Goal: Task Accomplishment & Management: Complete application form

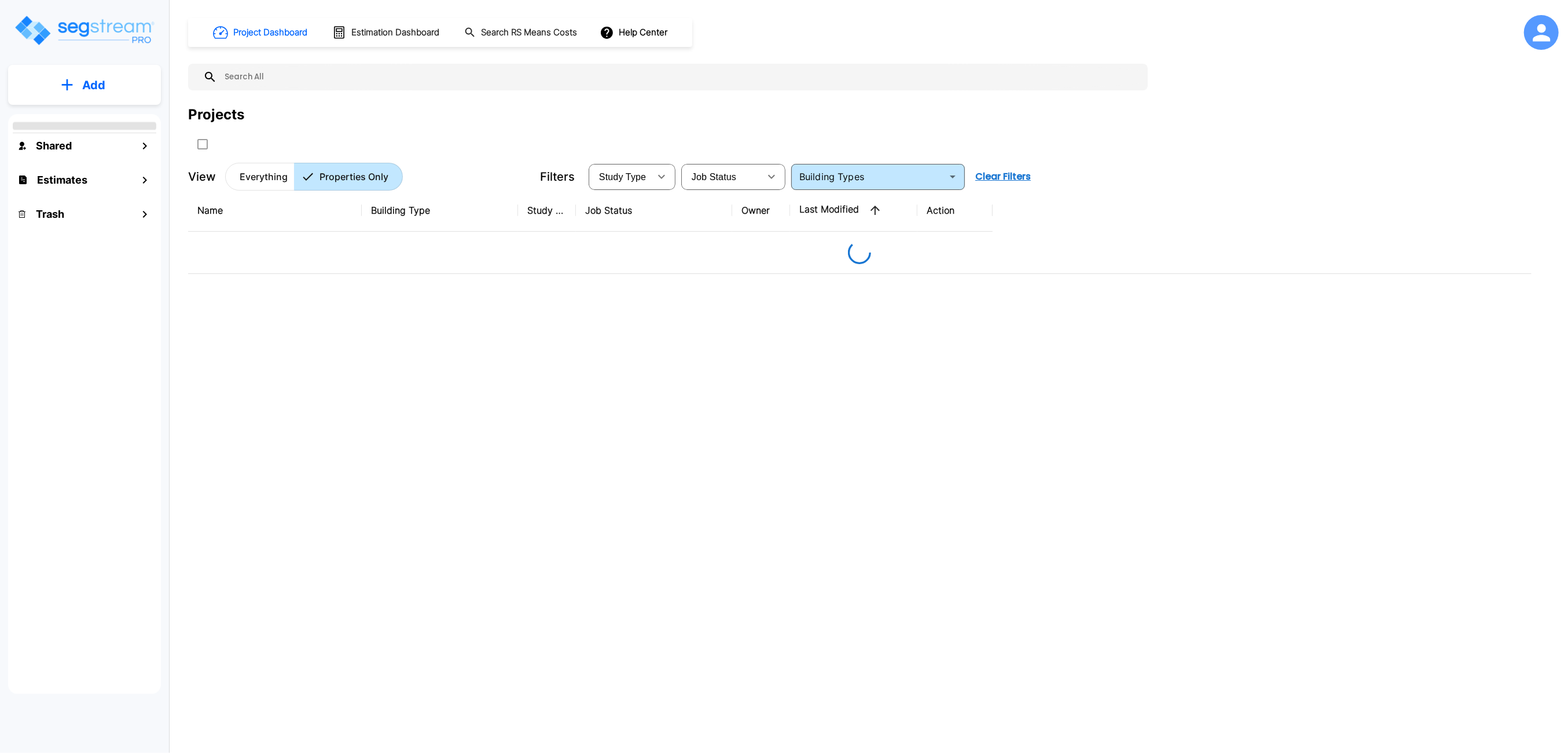
type input "Strip Retail Shopping Center"
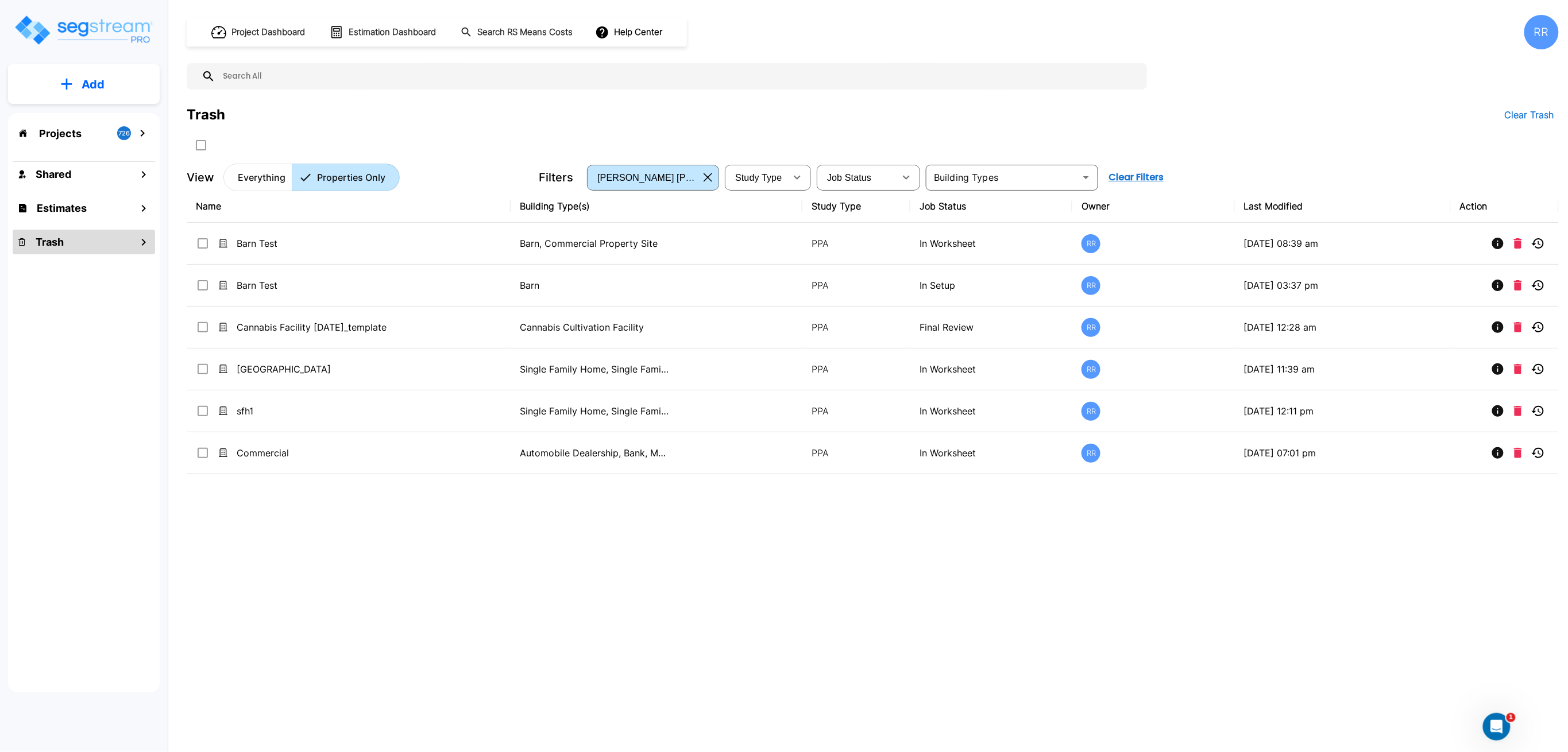
click at [70, 134] on p "Projects" at bounding box center [60, 133] width 42 height 16
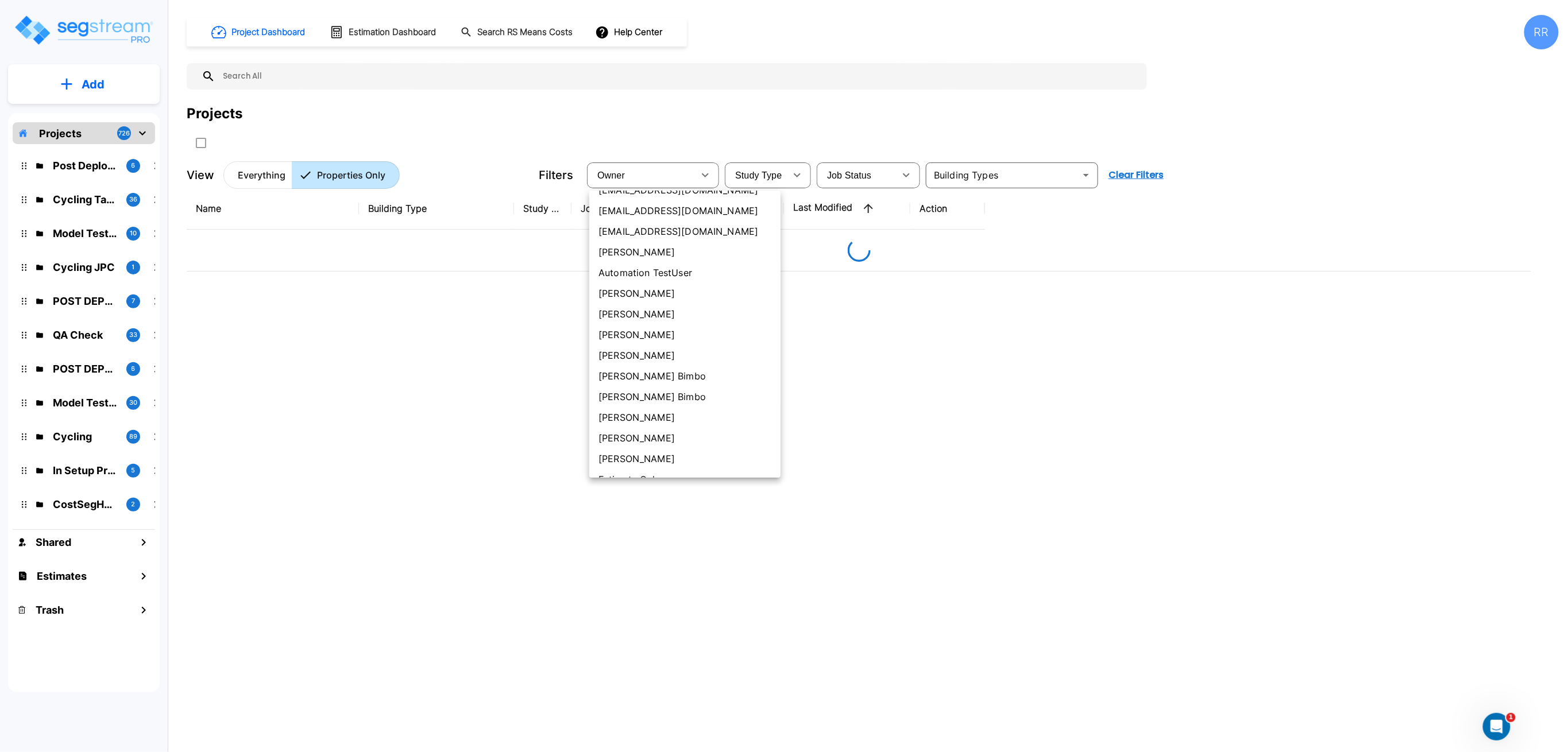
scroll to position [153, 0]
click at [650, 384] on li "[PERSON_NAME]" at bounding box center [685, 384] width 191 height 21
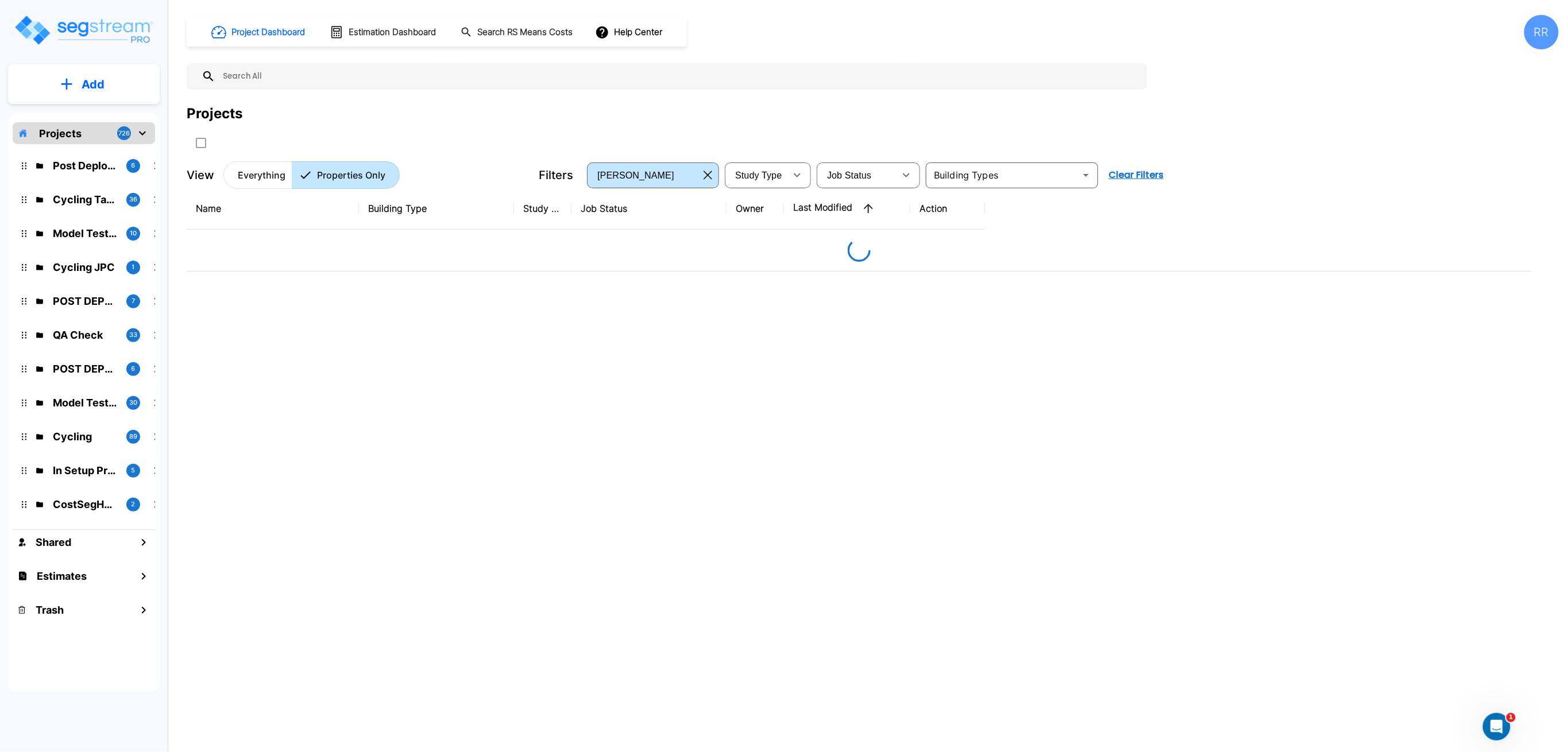
type input "61"
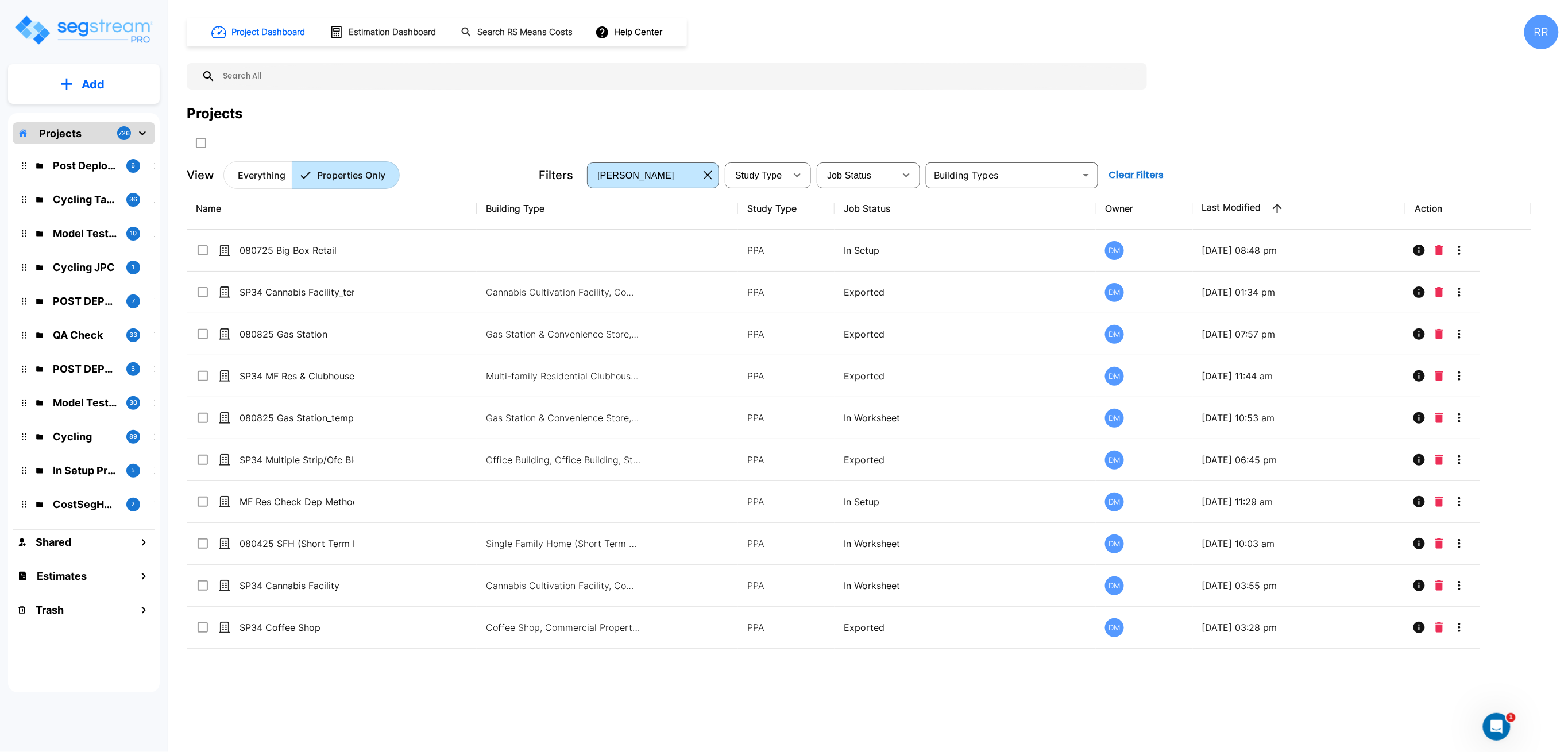
click at [88, 93] on button "Add" at bounding box center [84, 84] width 151 height 33
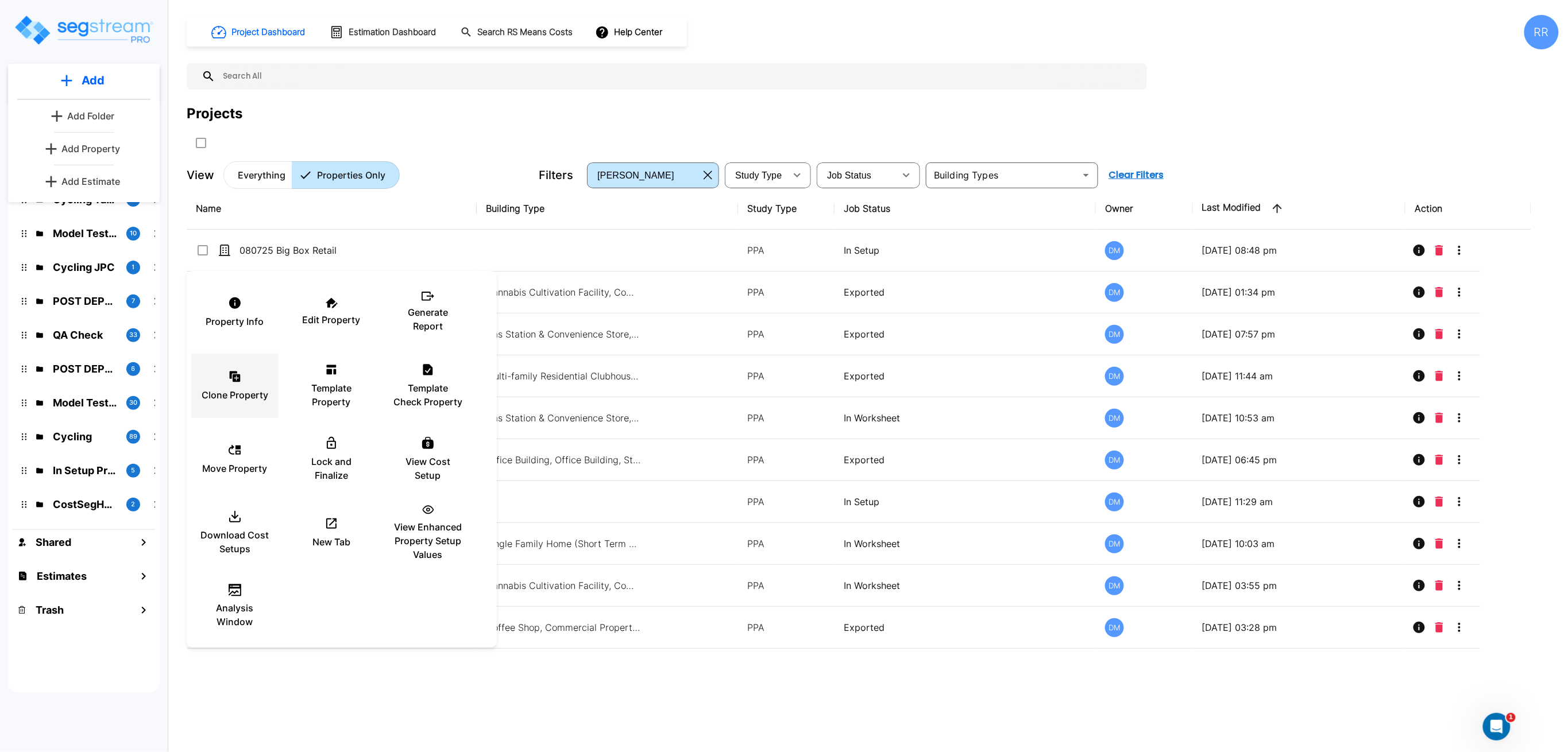
click at [240, 380] on icon at bounding box center [237, 378] width 8 height 8
click at [317, 377] on div "Template Property" at bounding box center [331, 385] width 69 height 57
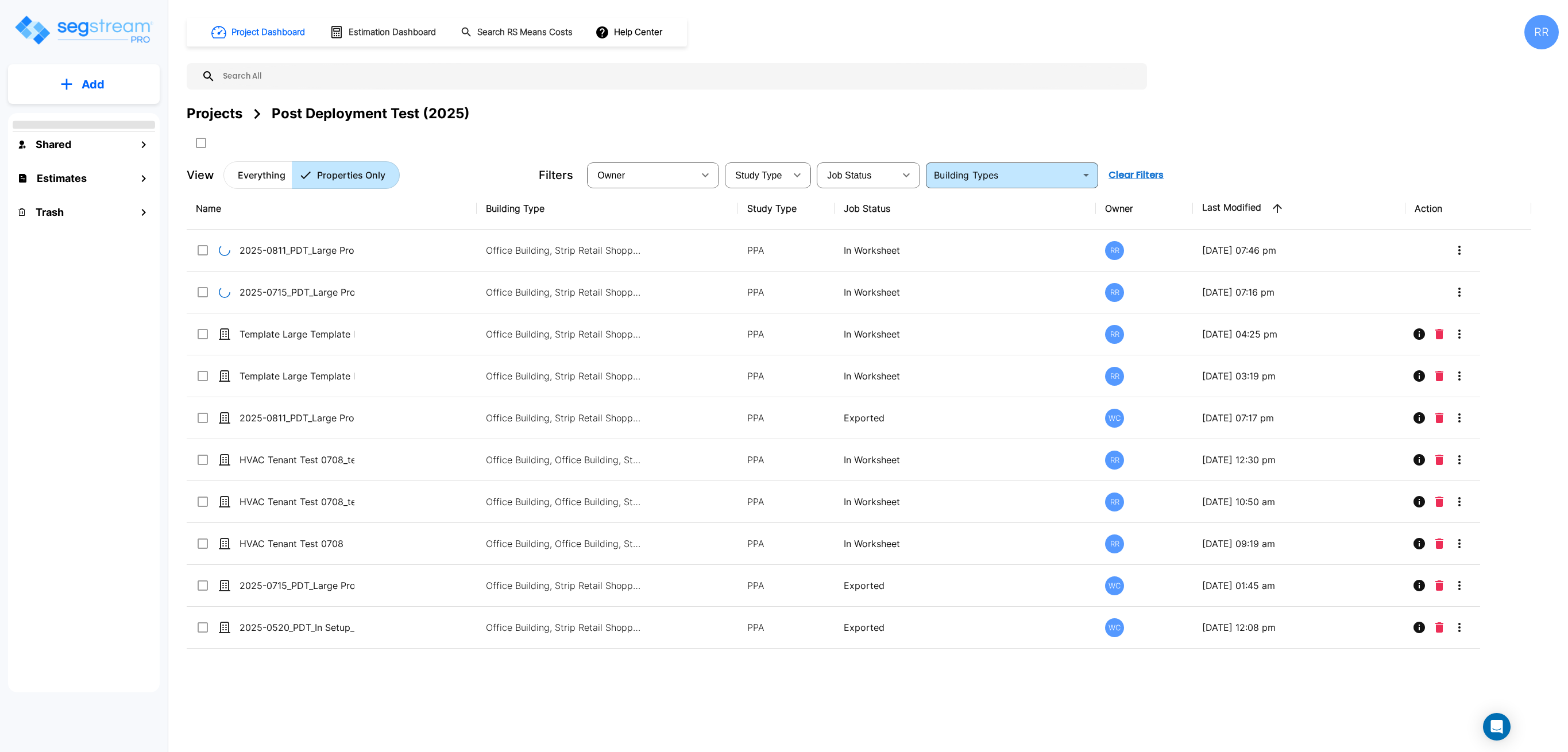
type input "Strip Retail Shopping Center"
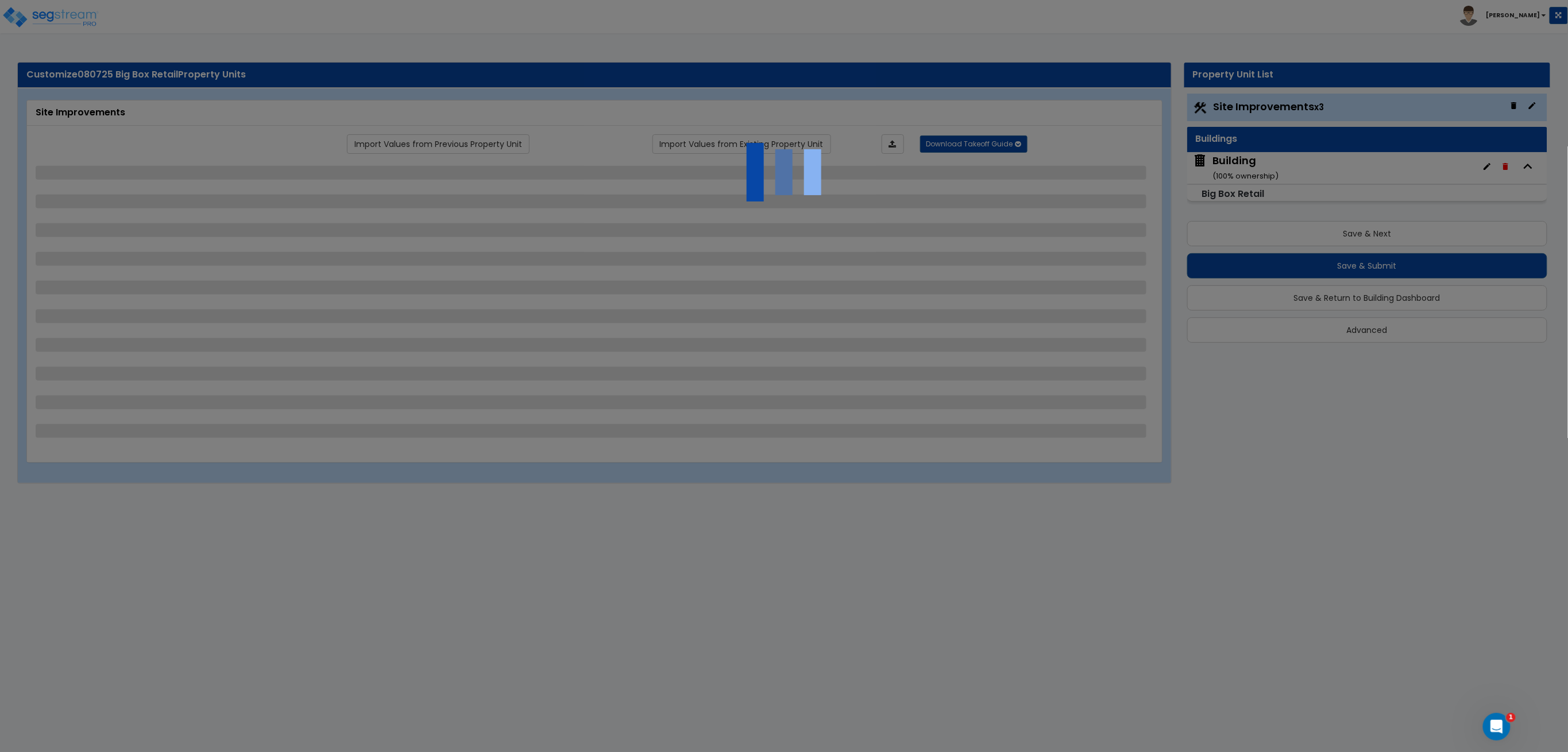
select select "2"
select select "1"
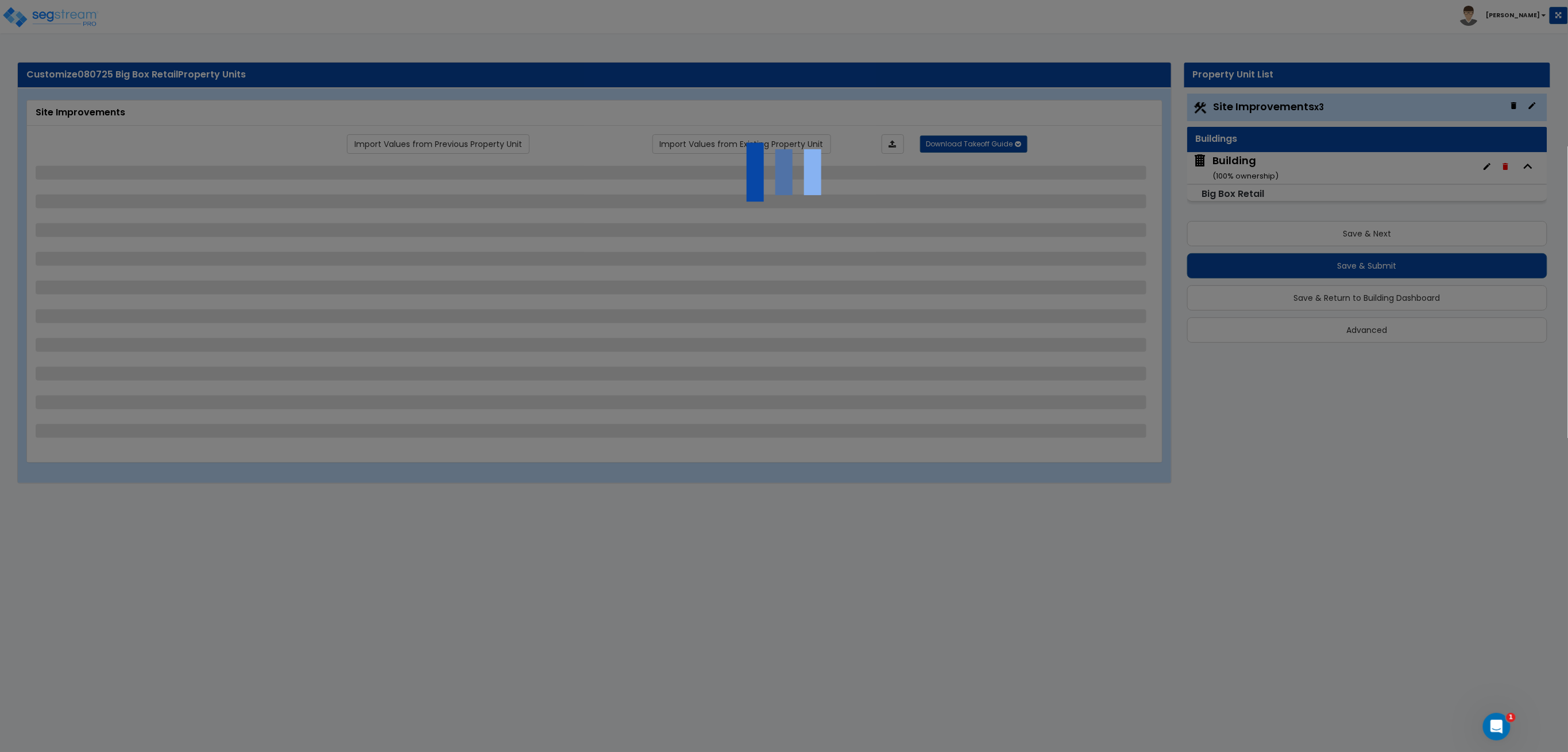
select select "2"
select select "3"
select select "1"
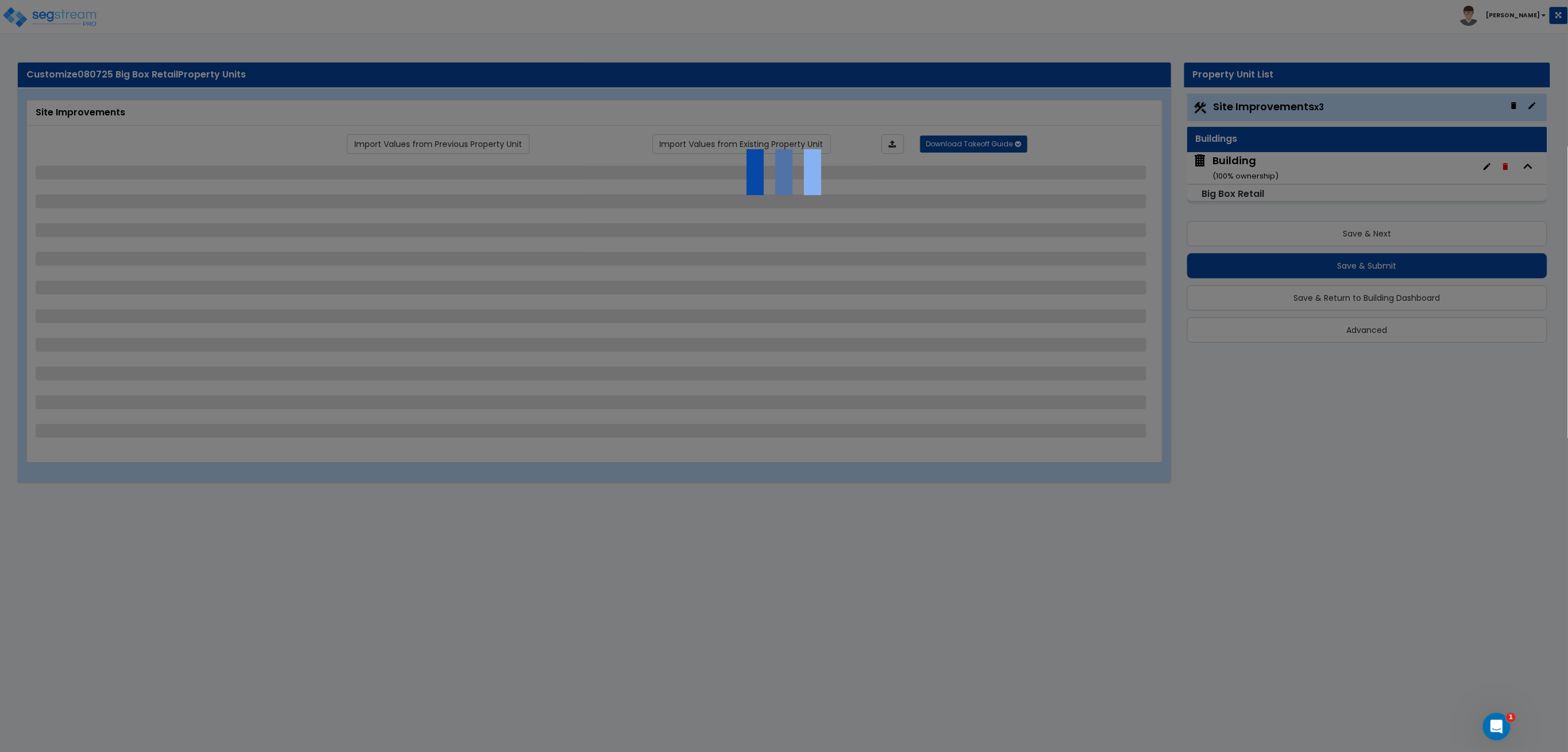
select select "1"
select select "2"
select select "3"
select select "2"
select select "1"
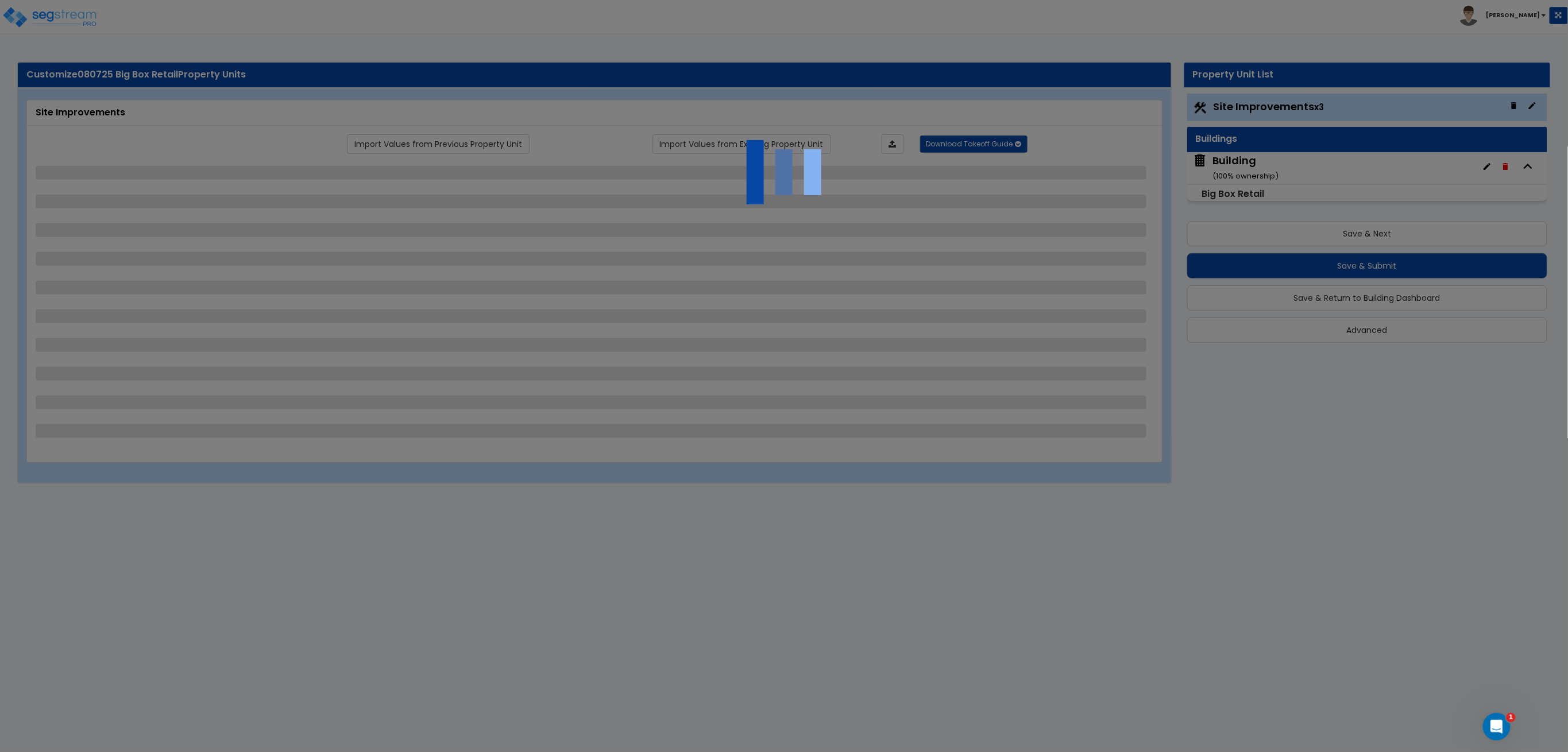
select select "2"
select select "4"
select select "2"
select select "1"
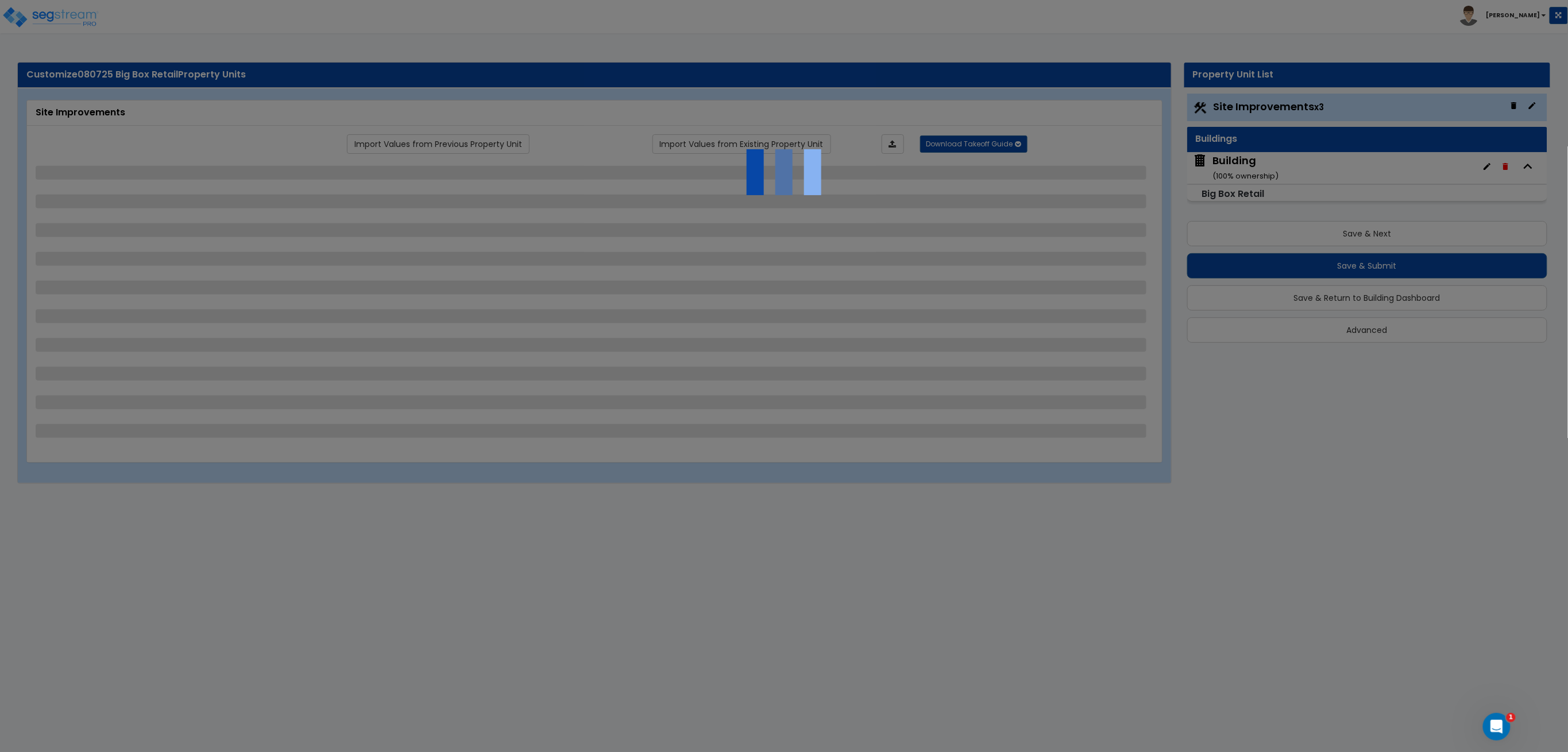
select select "1"
select select "3"
select select "1"
select select "3"
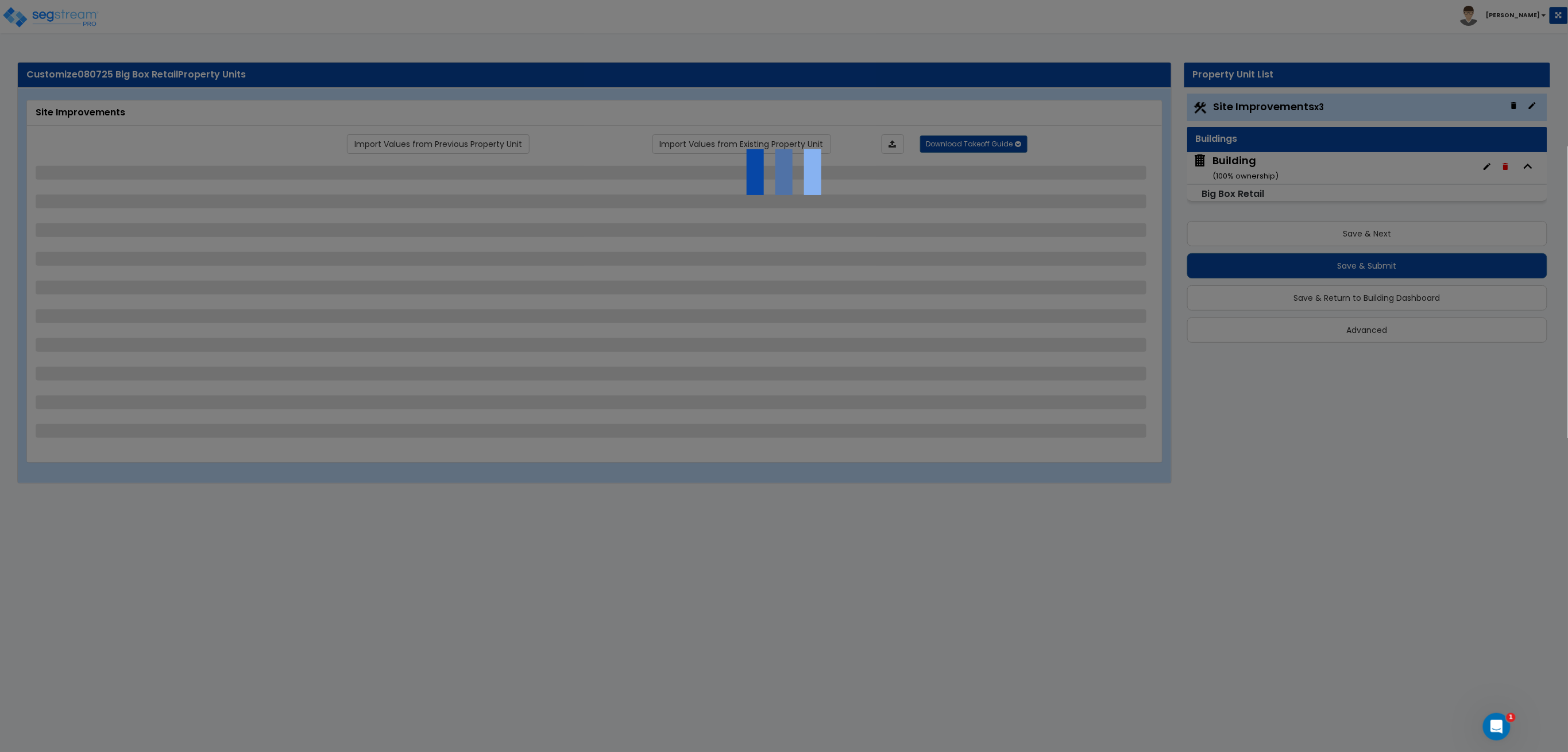
select select "1"
select select "2"
select select "6"
select select "2"
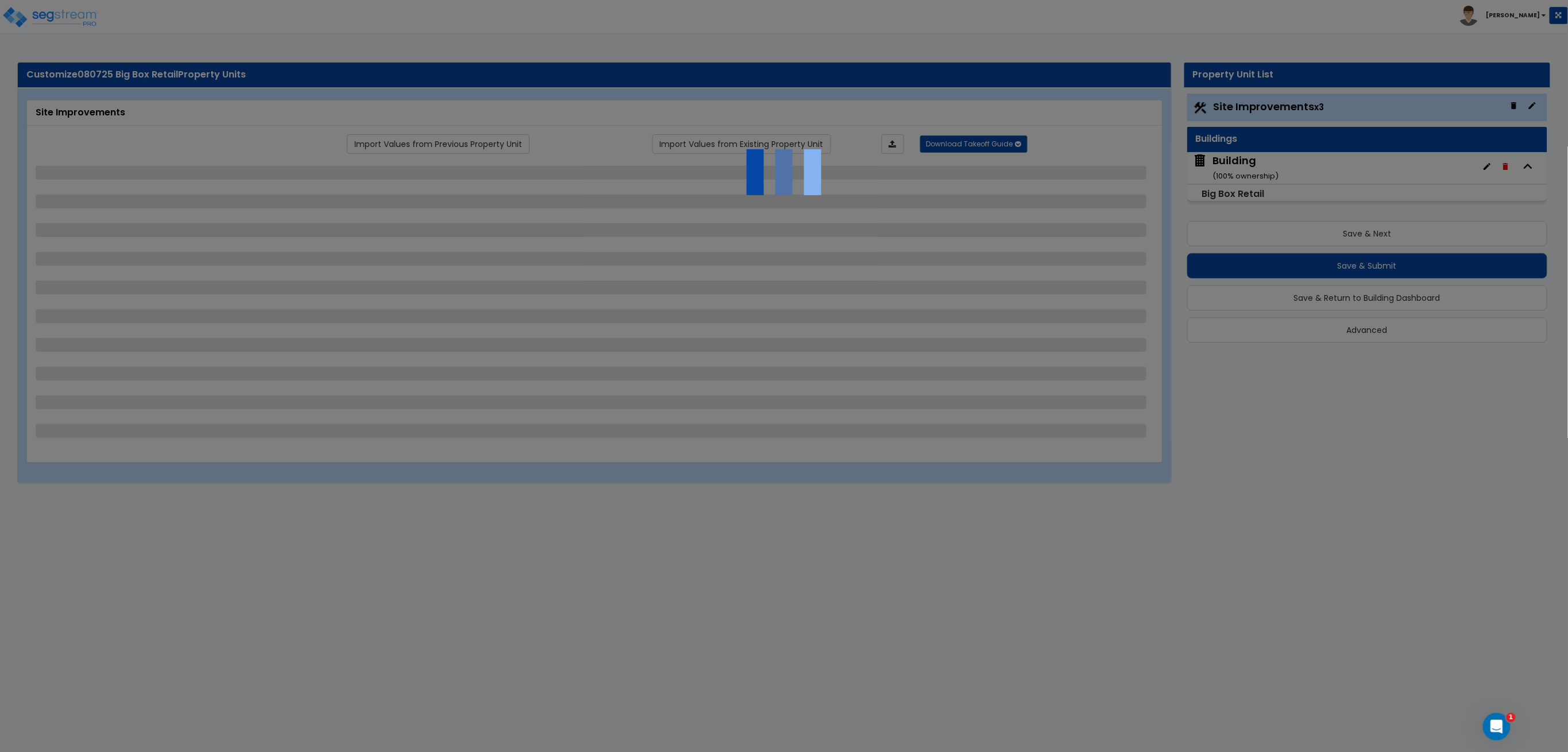
select select "1"
select select "16"
select select "1"
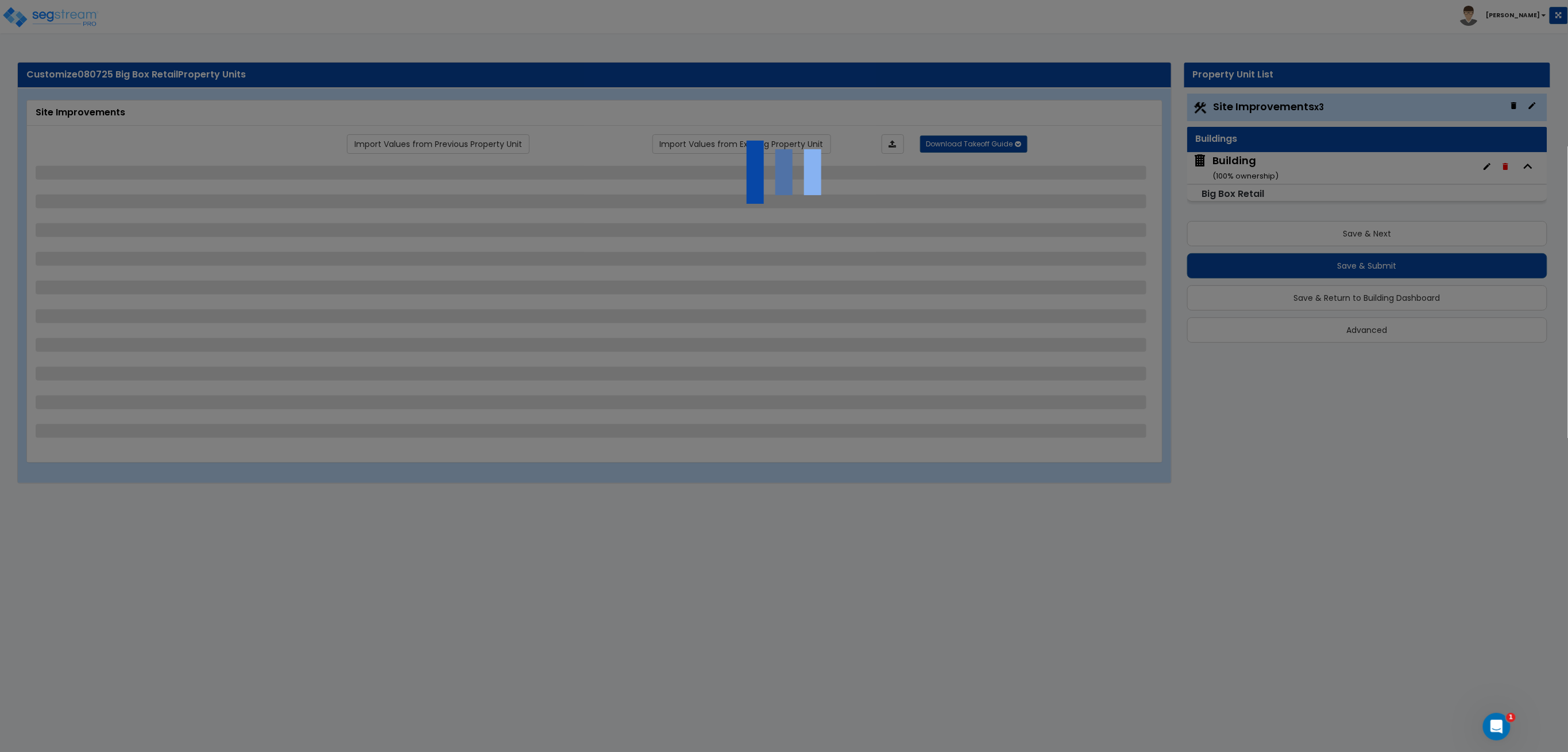
select select "7"
select select "1"
select select "5"
select select "1"
select select "2"
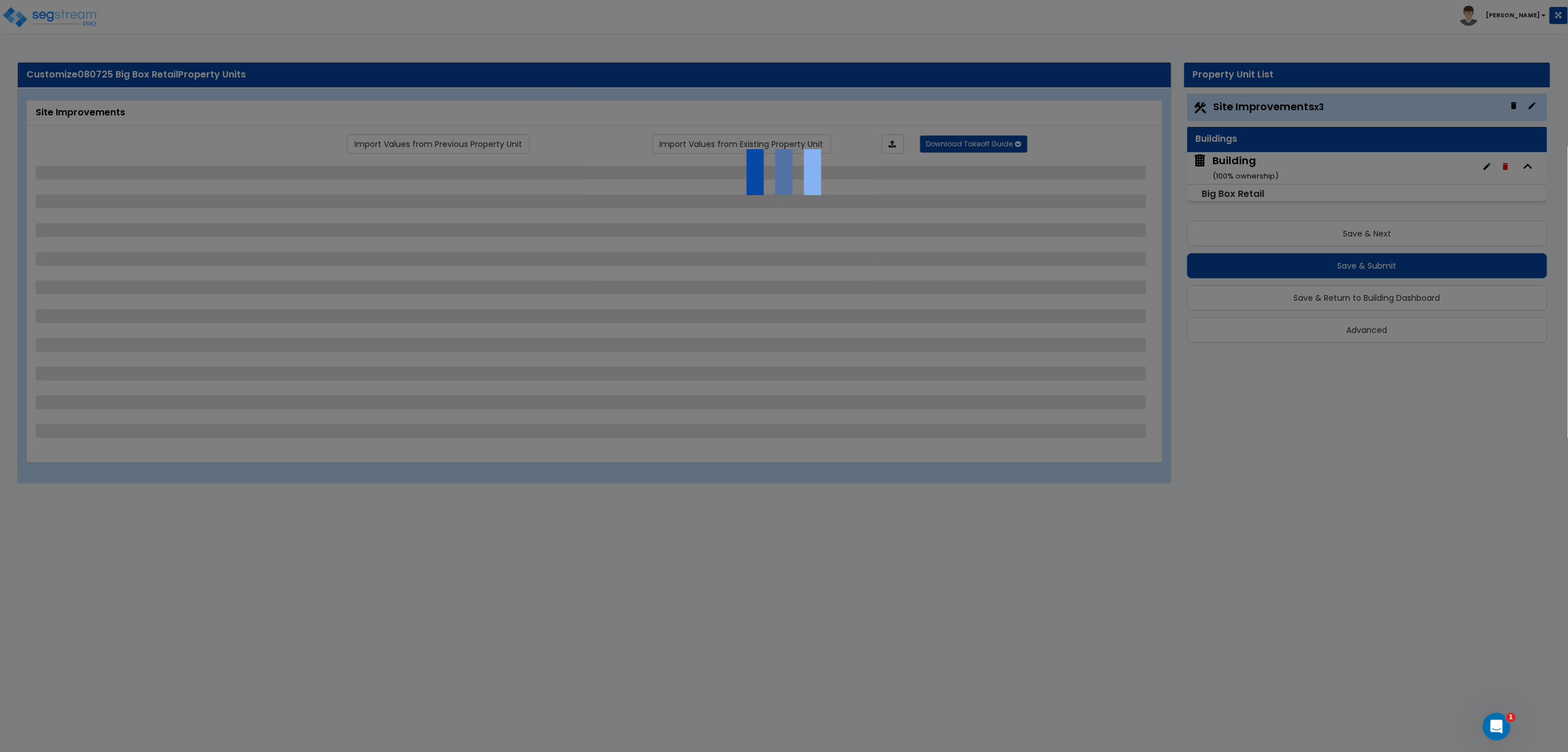
select select "2"
select select "3"
select select "2"
select select "1"
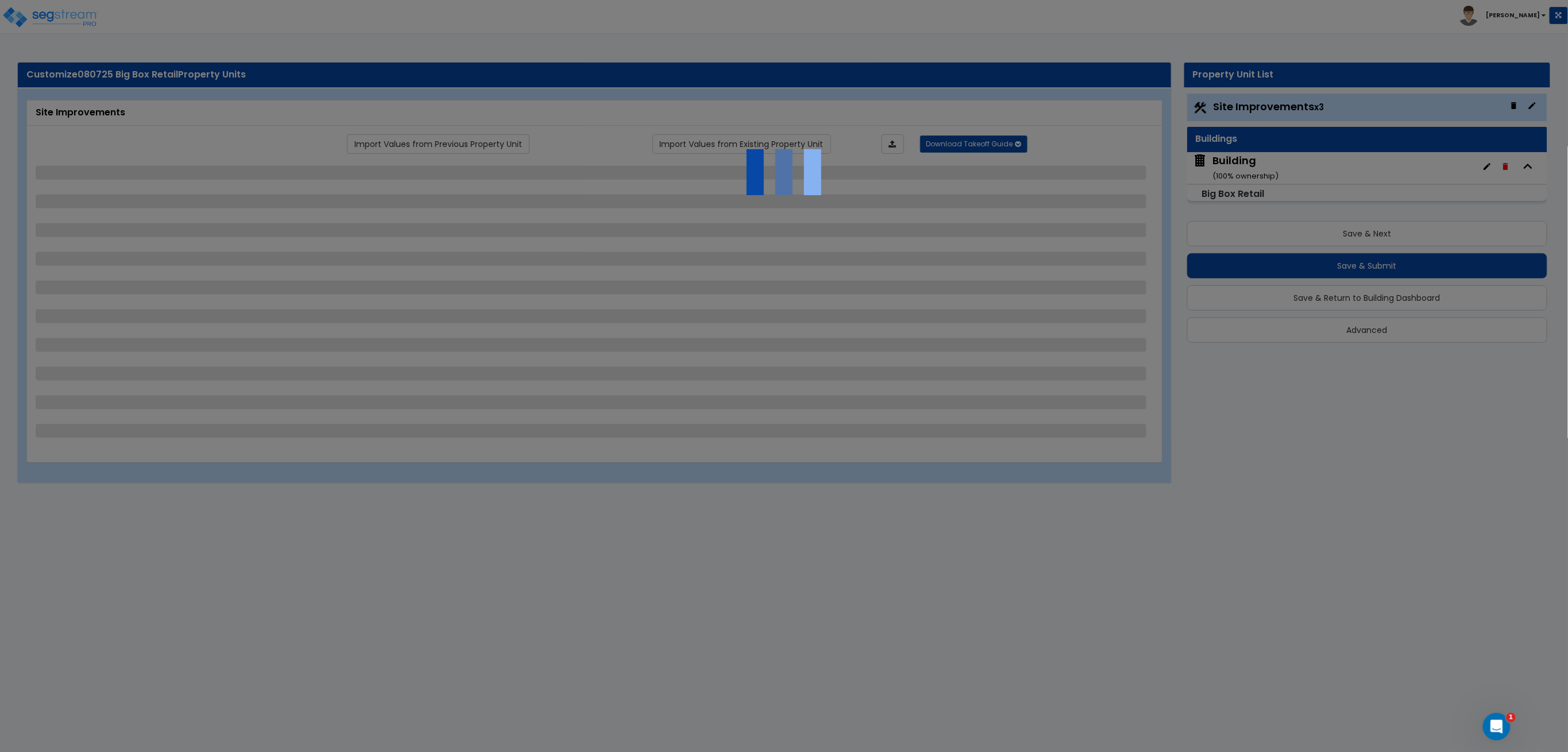
select select "1"
select select "3"
select select "4"
select select "2"
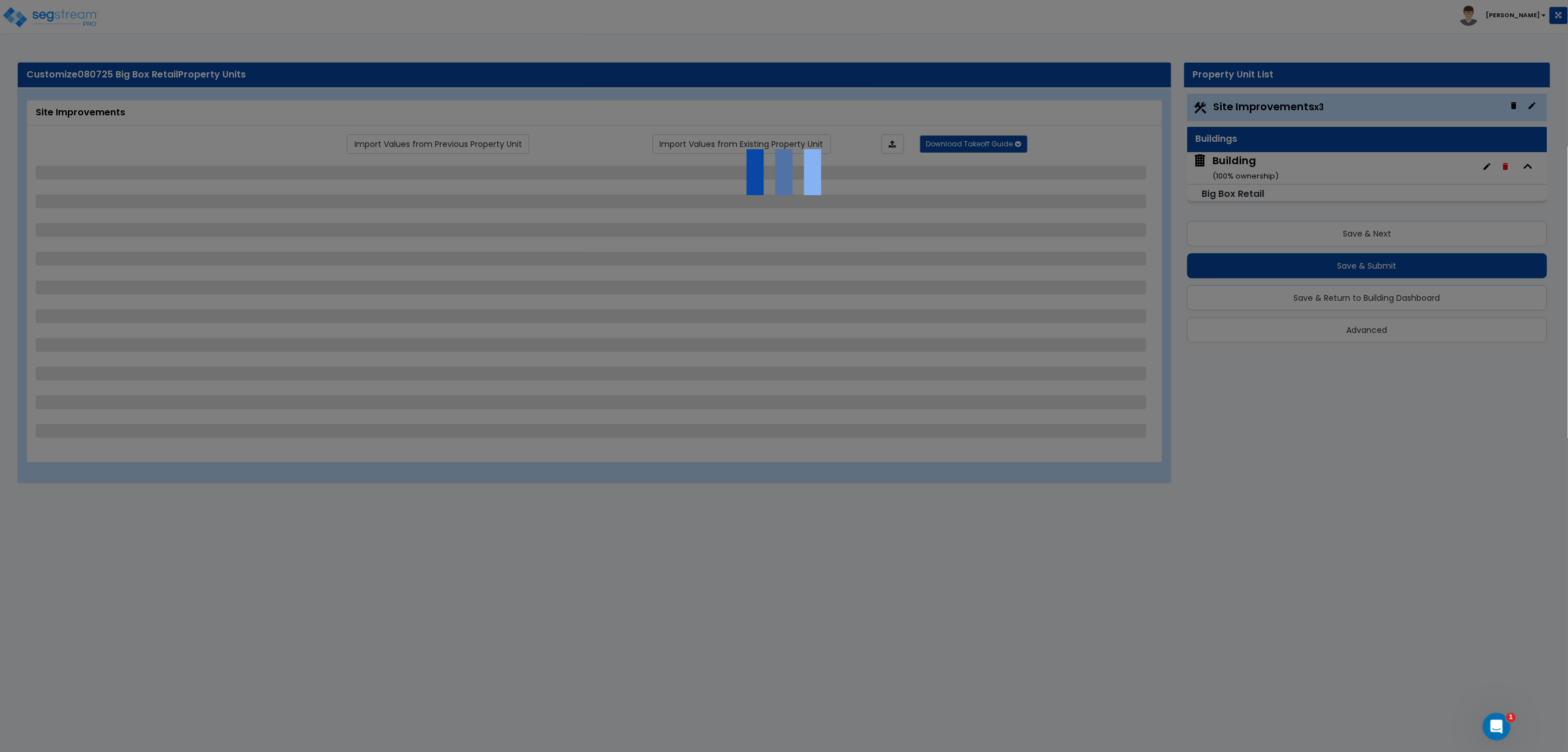
select select "1"
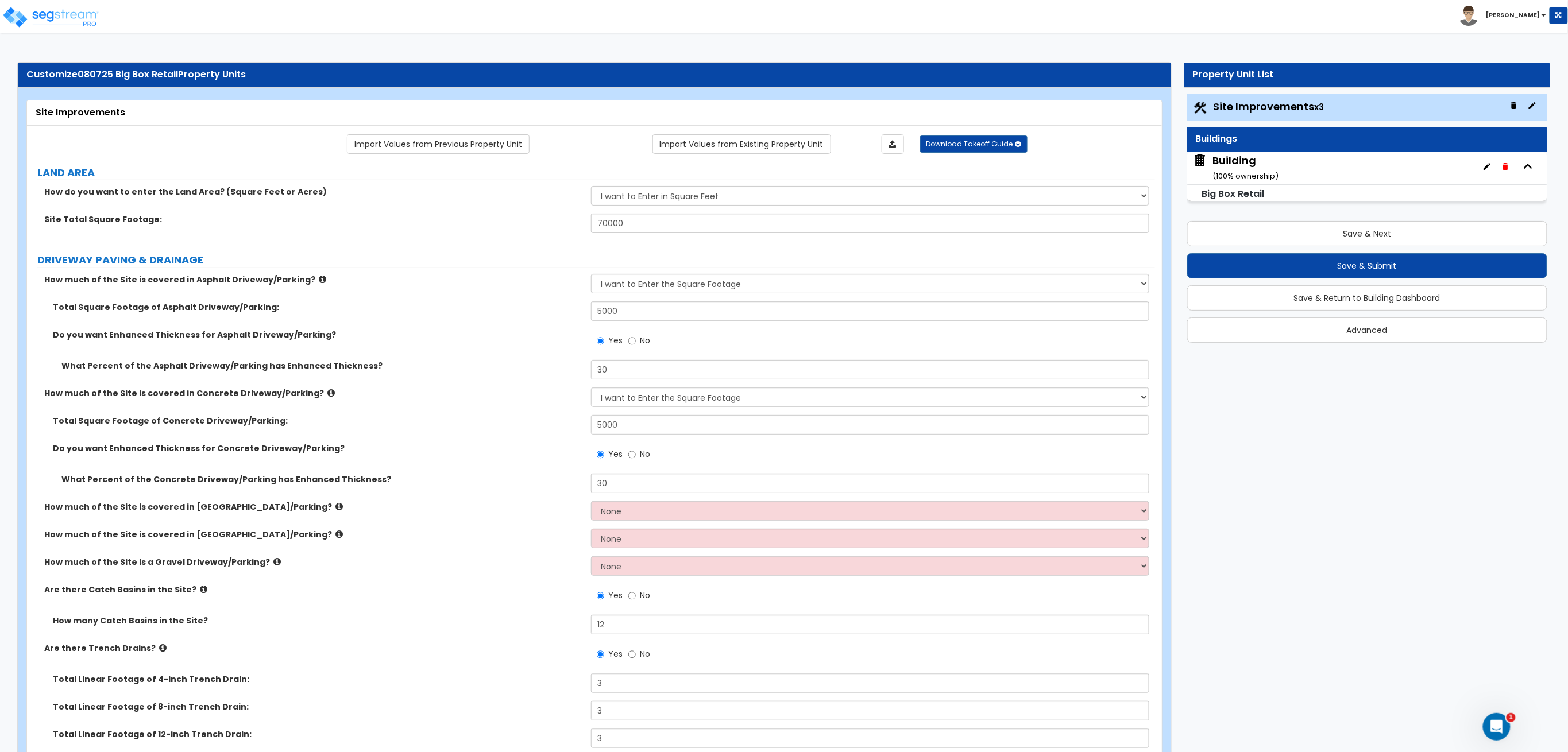
click at [1258, 166] on div "Building ( 100 % ownership)" at bounding box center [1246, 168] width 66 height 29
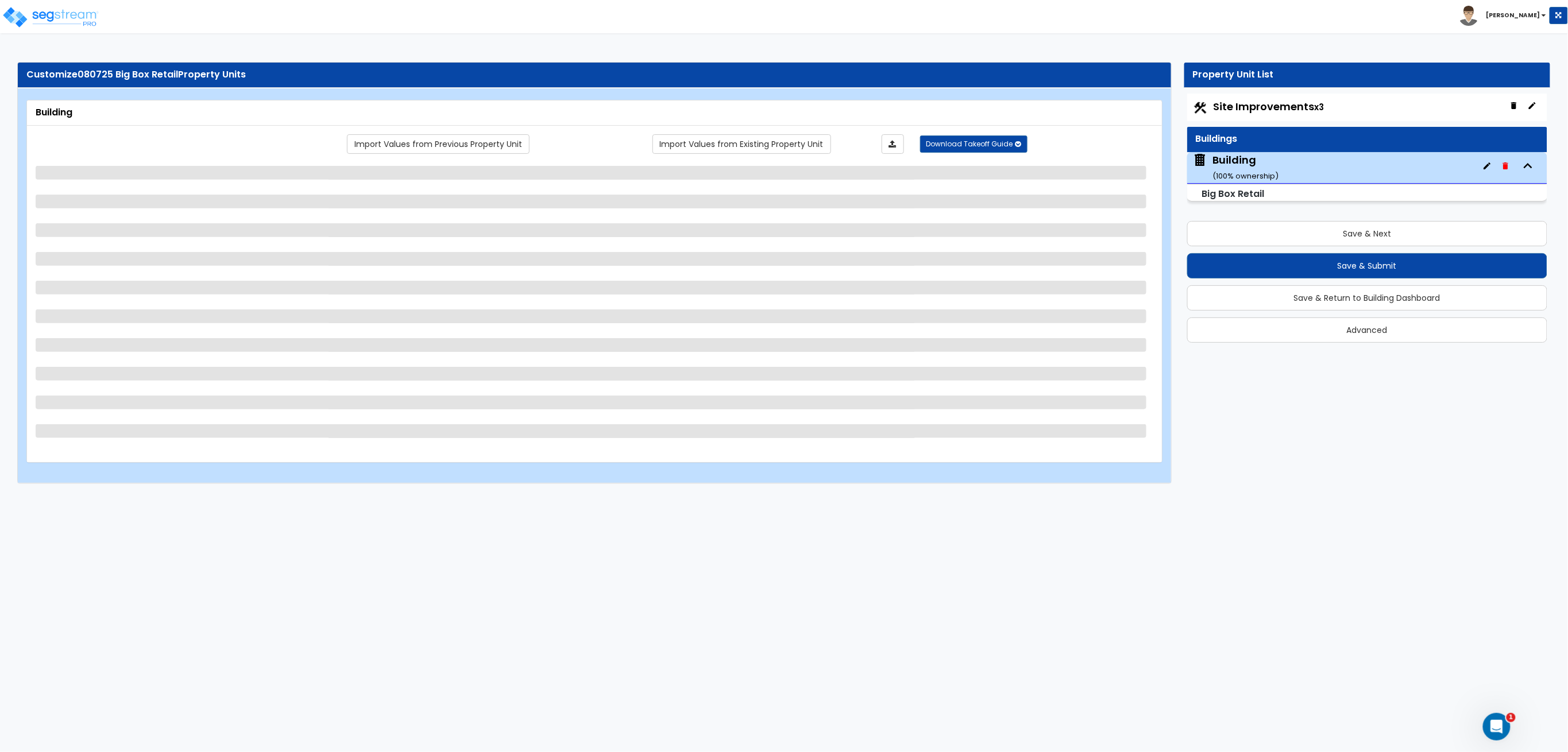
select select "1"
select select "3"
select select "9"
select select "12"
select select "2"
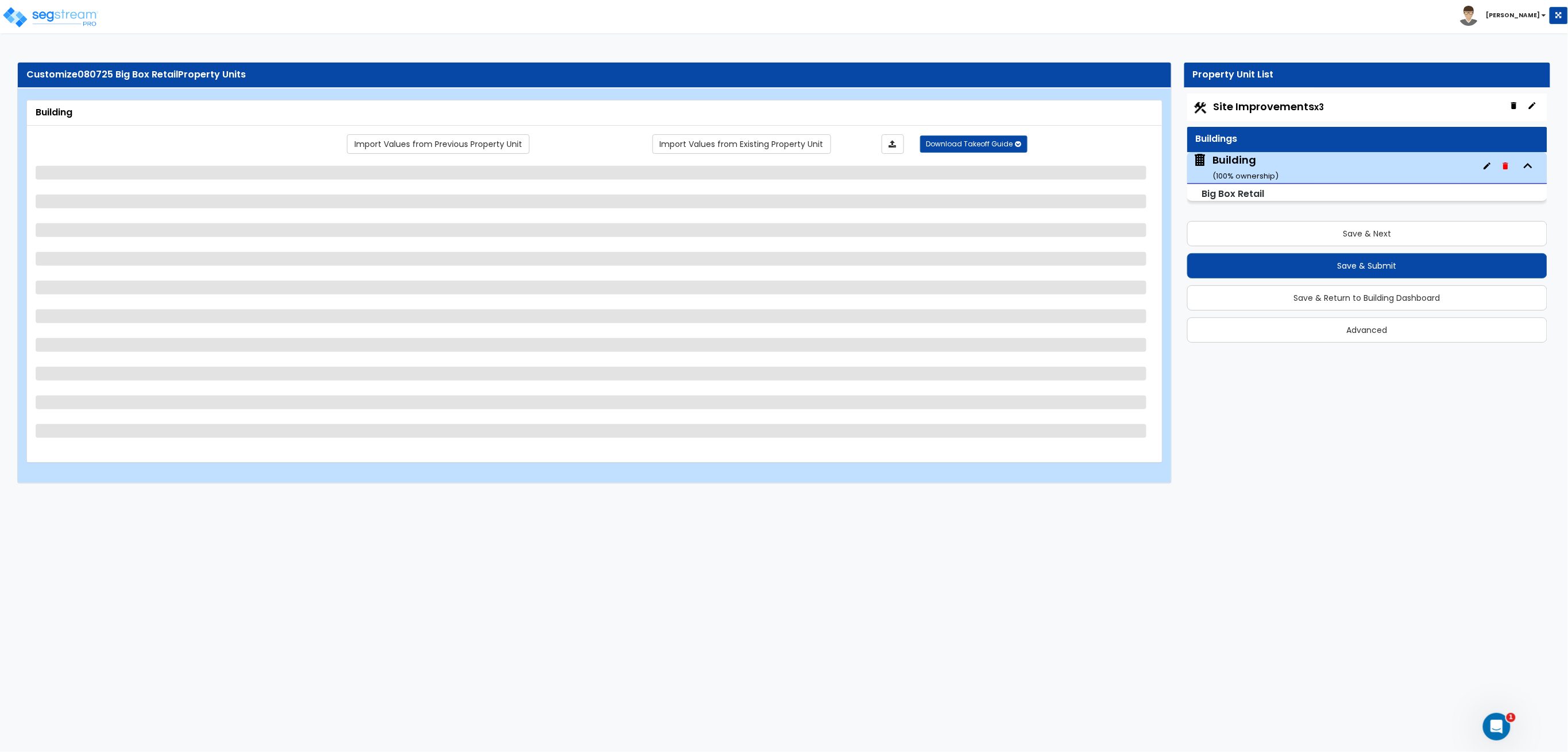
select select "2"
select select "3"
select select "2"
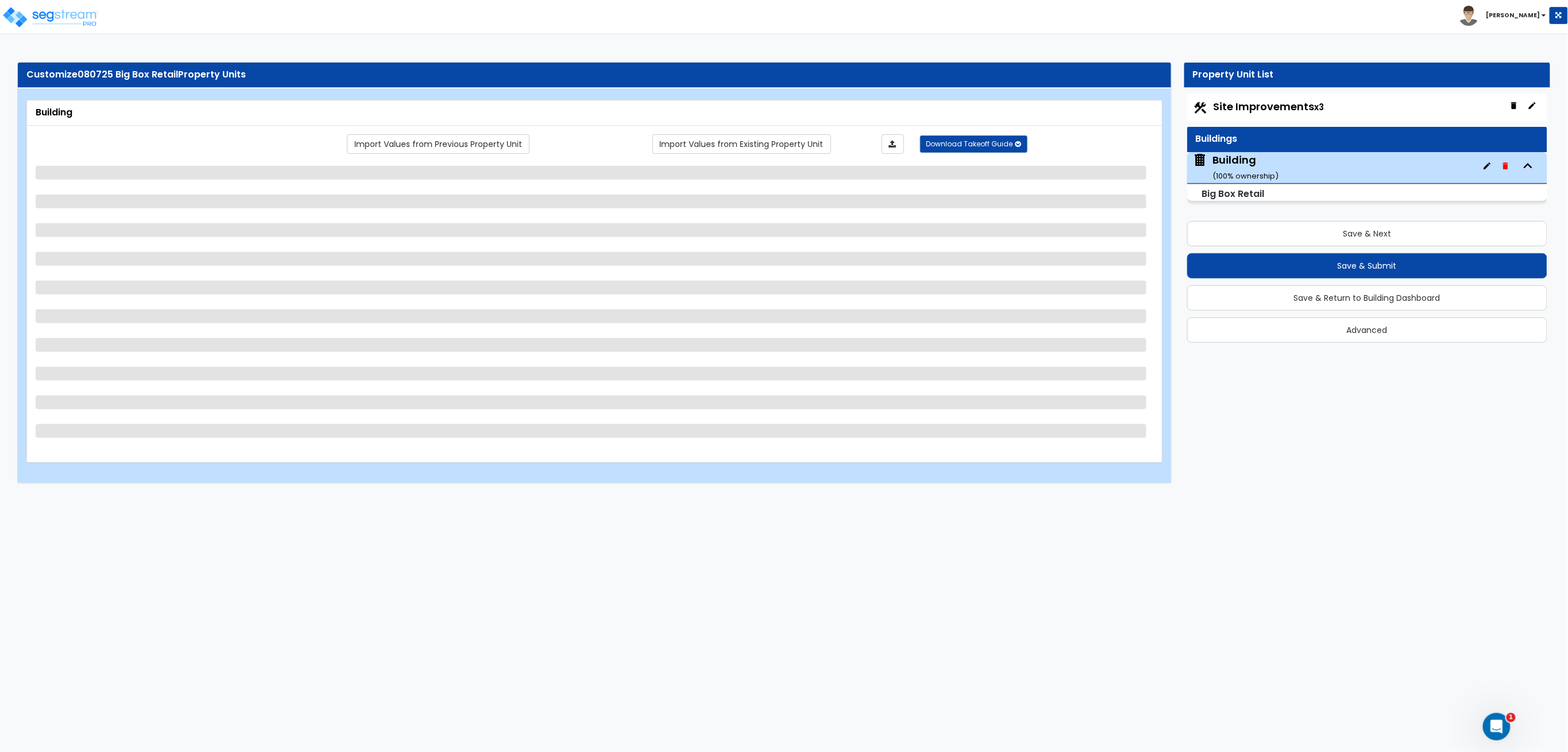
select select "1"
select select "2"
select select "1"
select select "3"
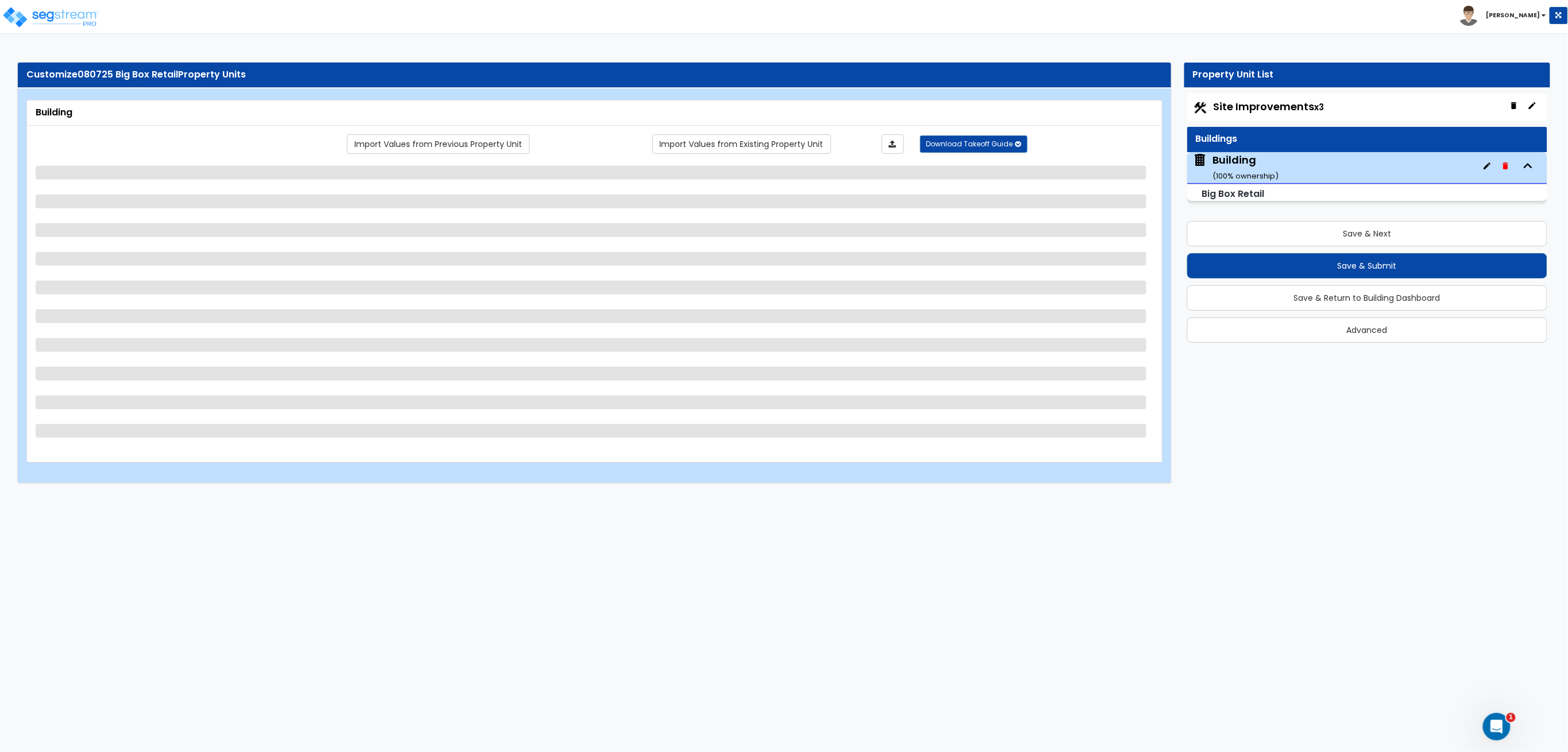
select select "1"
select select "2"
select select "1"
select select "3"
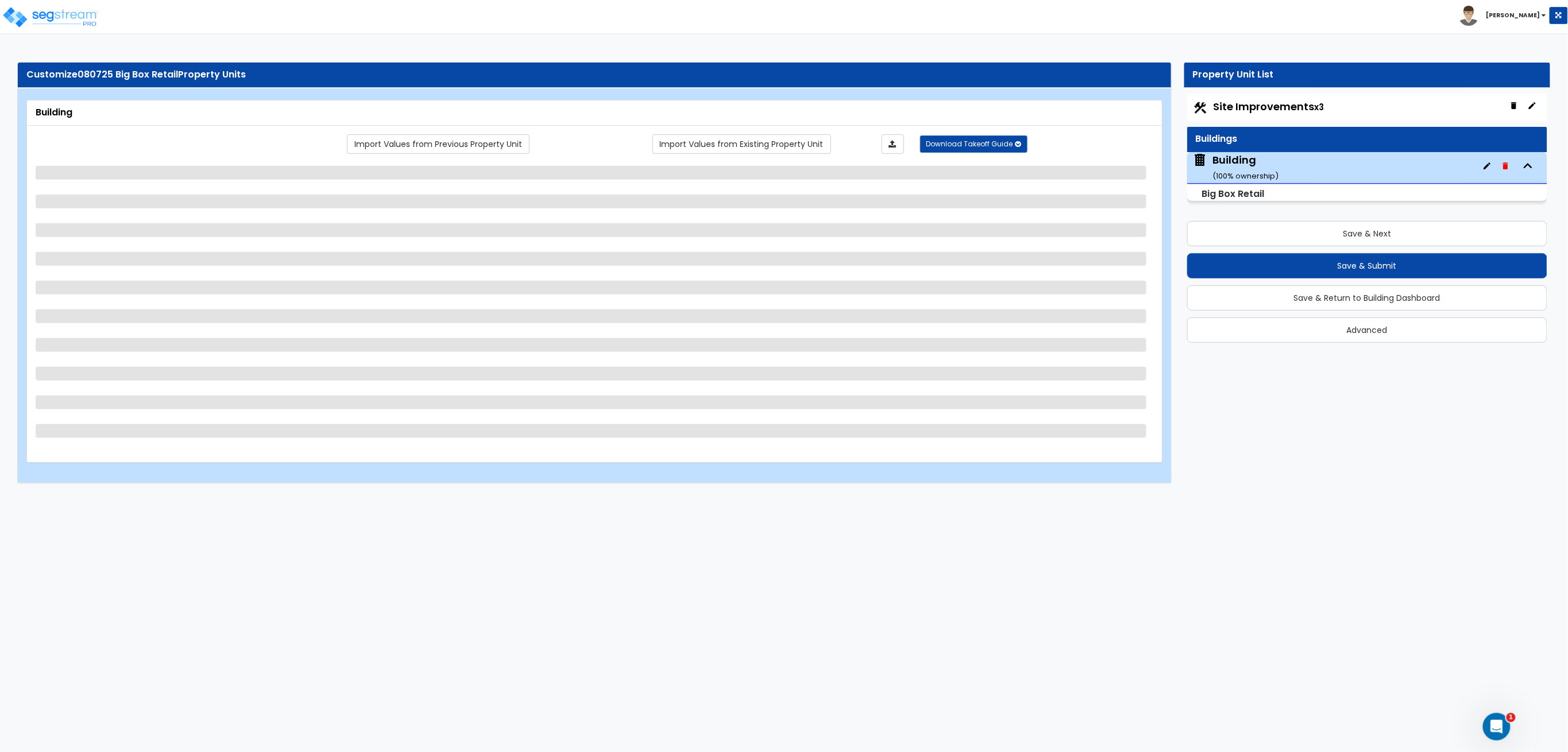
select select "1"
select select "2"
select select "3"
select select "1"
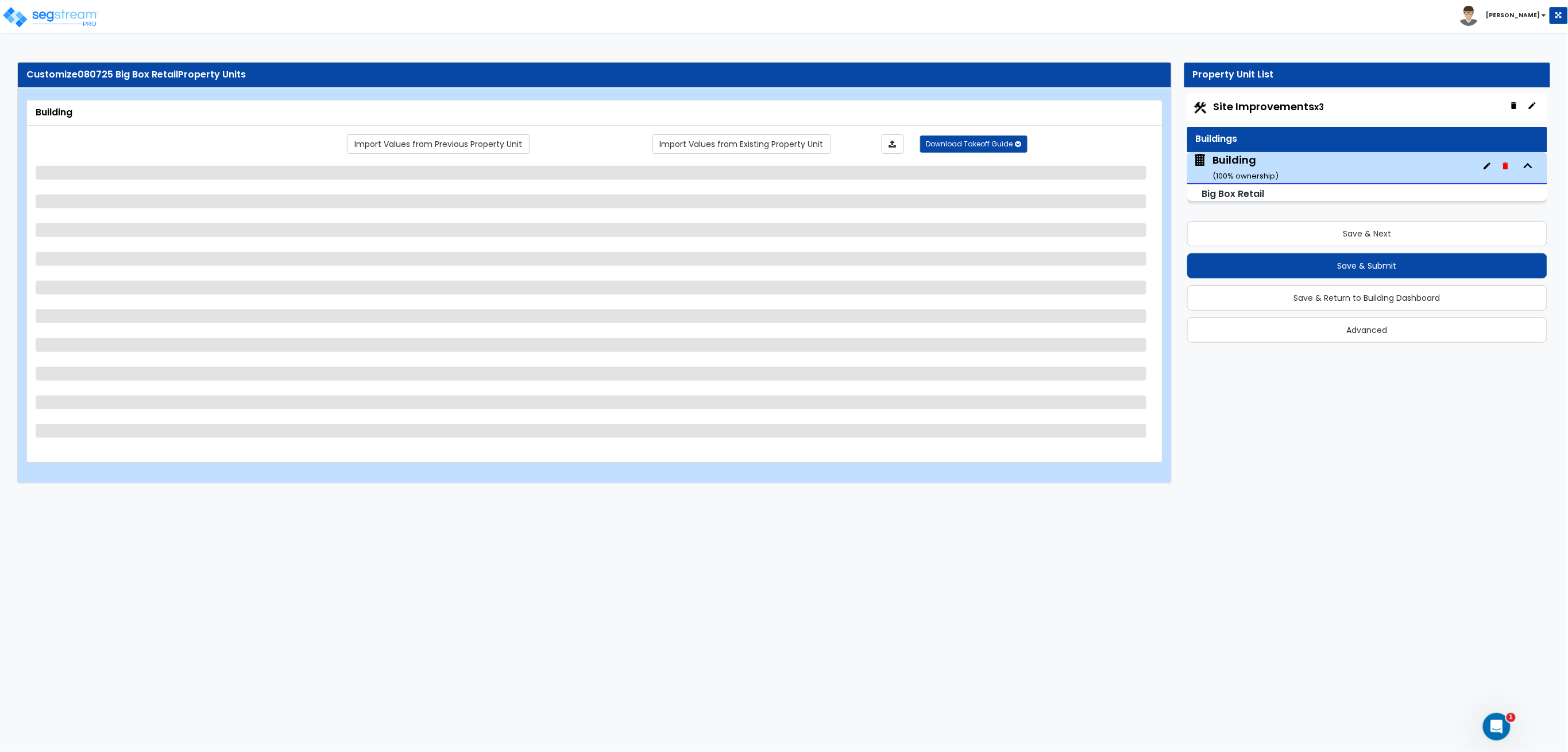
select select "1"
select select "3"
select select "2"
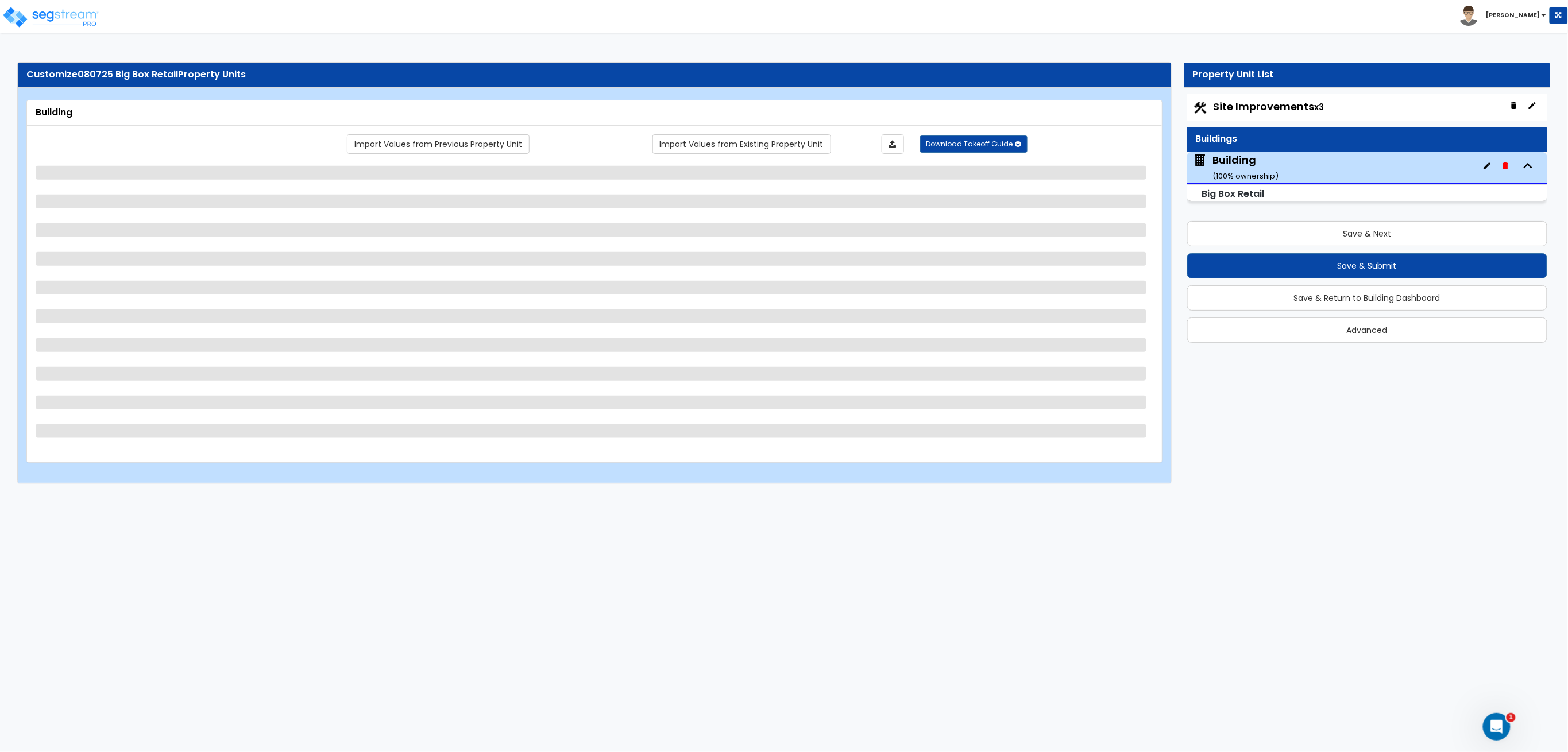
select select "9"
select select "2"
select select "1"
select select "2"
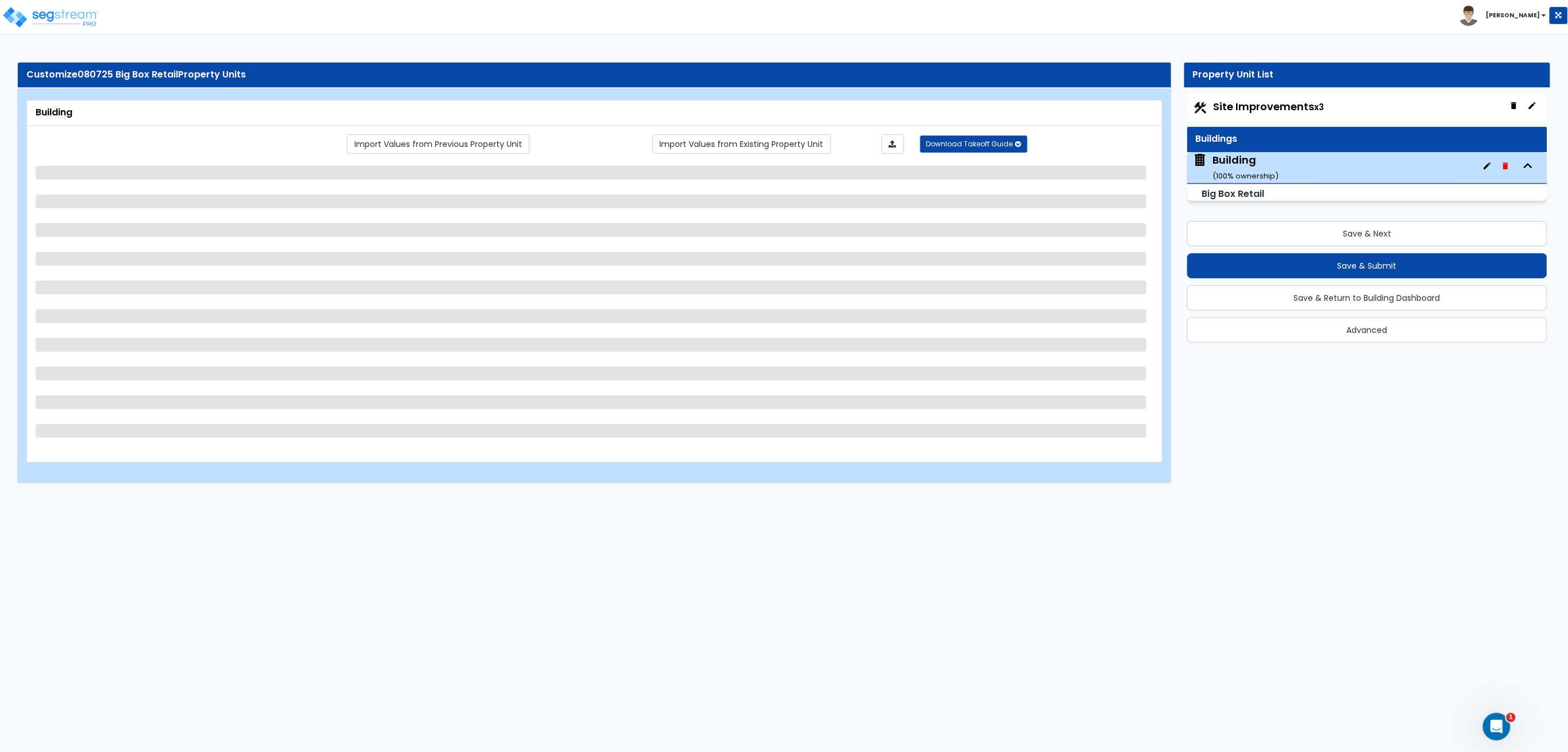
select select "2"
select select "1"
select select "3"
select select "1"
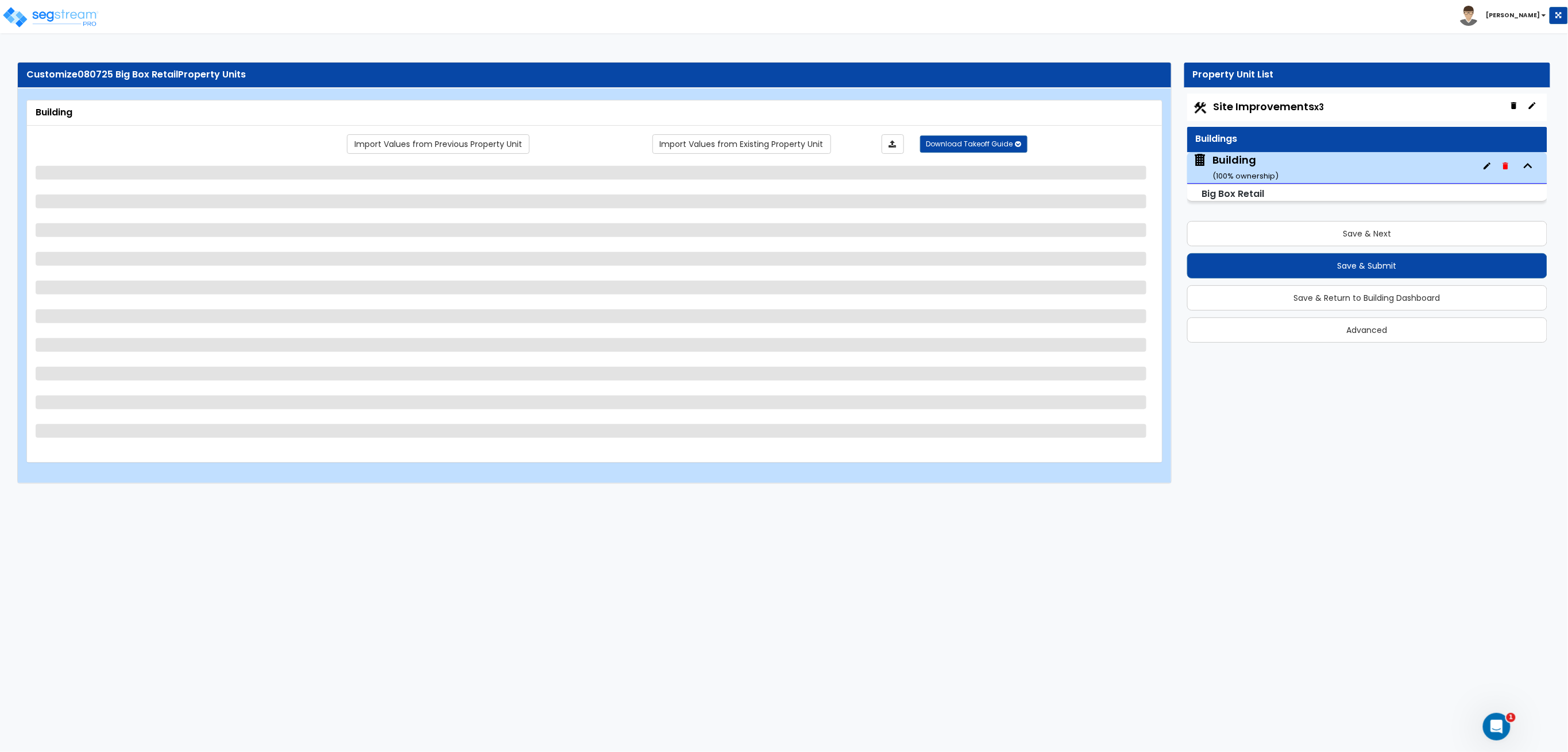
select select "2"
select select "3"
select select "1"
select select "2"
select select "3"
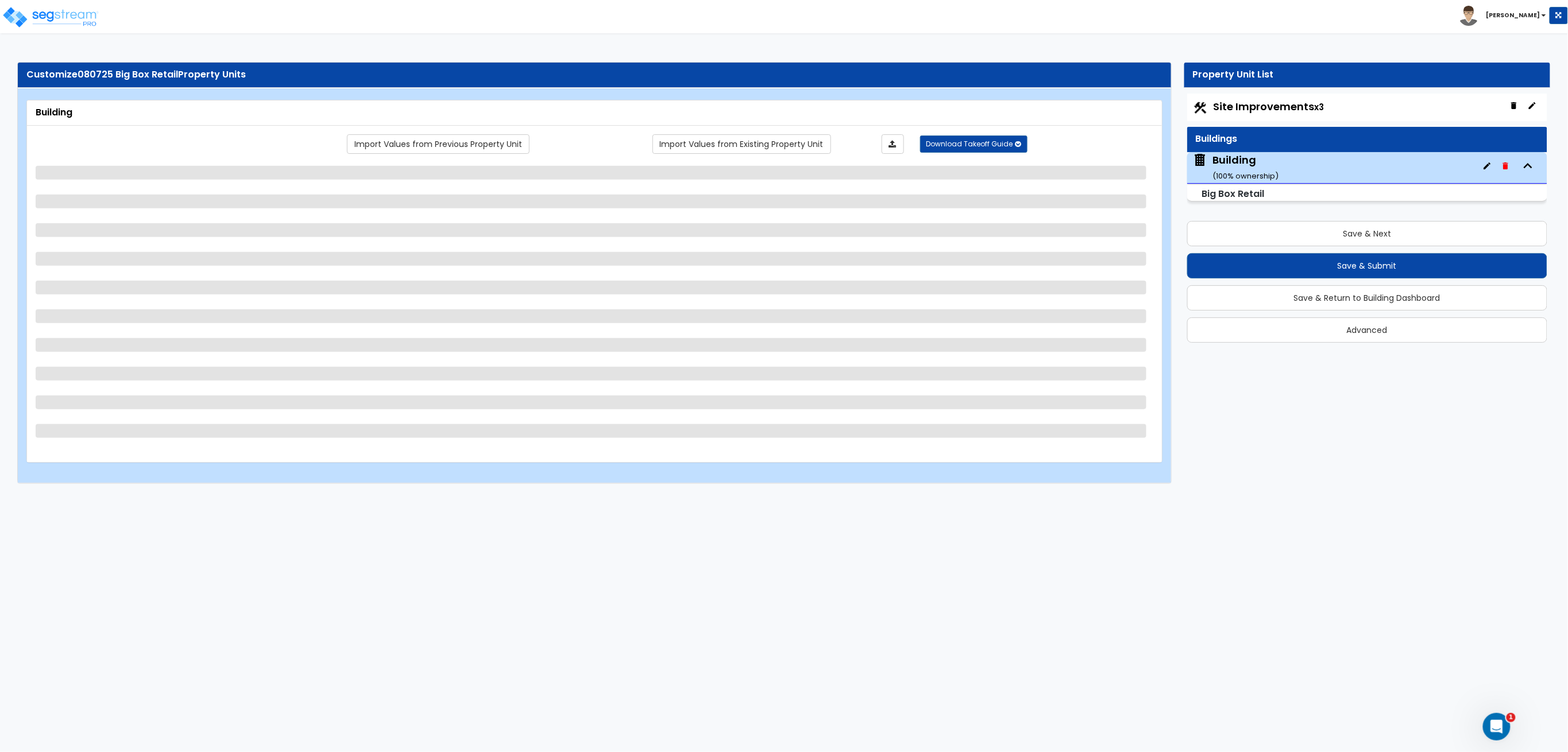
select select "1"
select select "4"
select select "2"
select select "1"
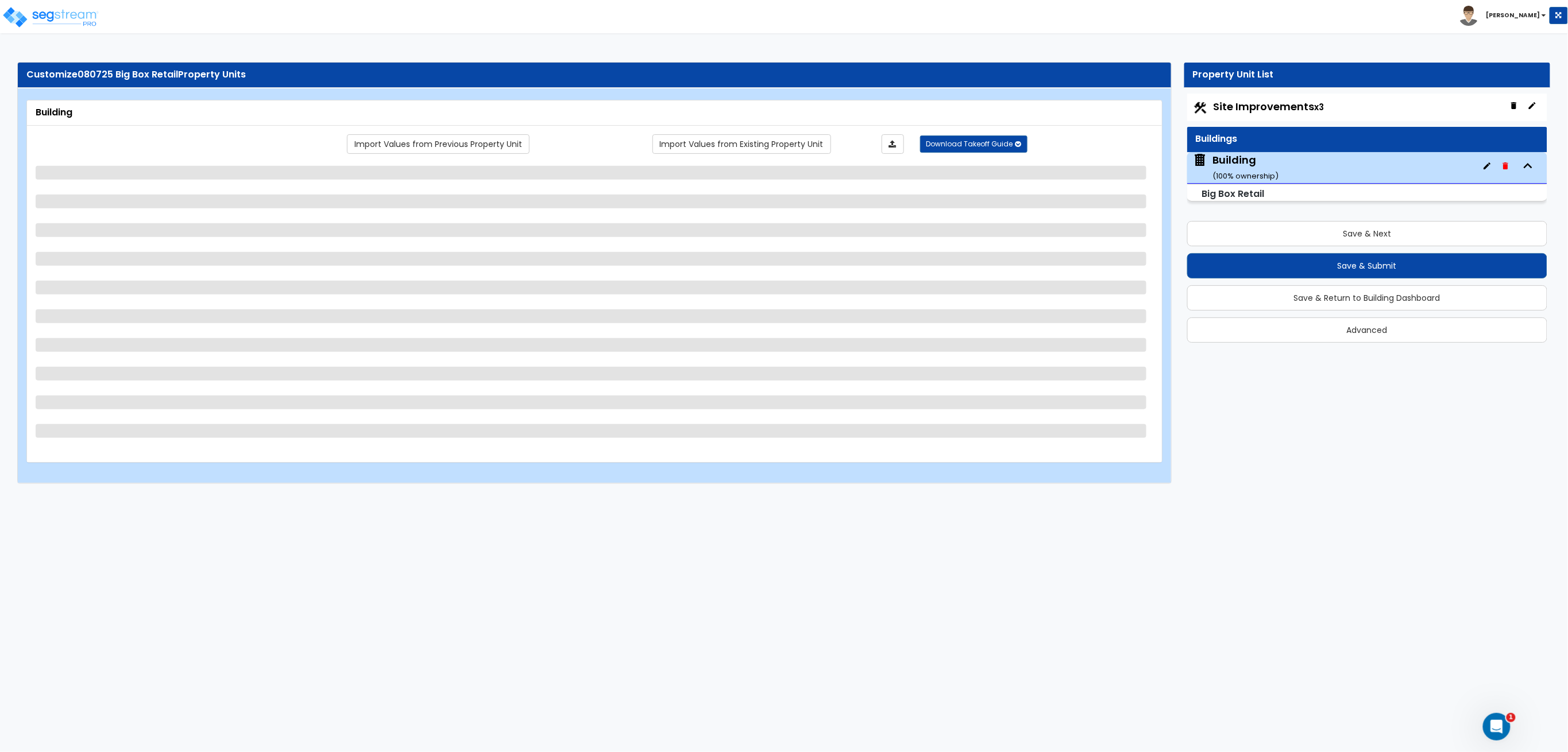
select select "2"
select select "4"
select select "2"
select select "1"
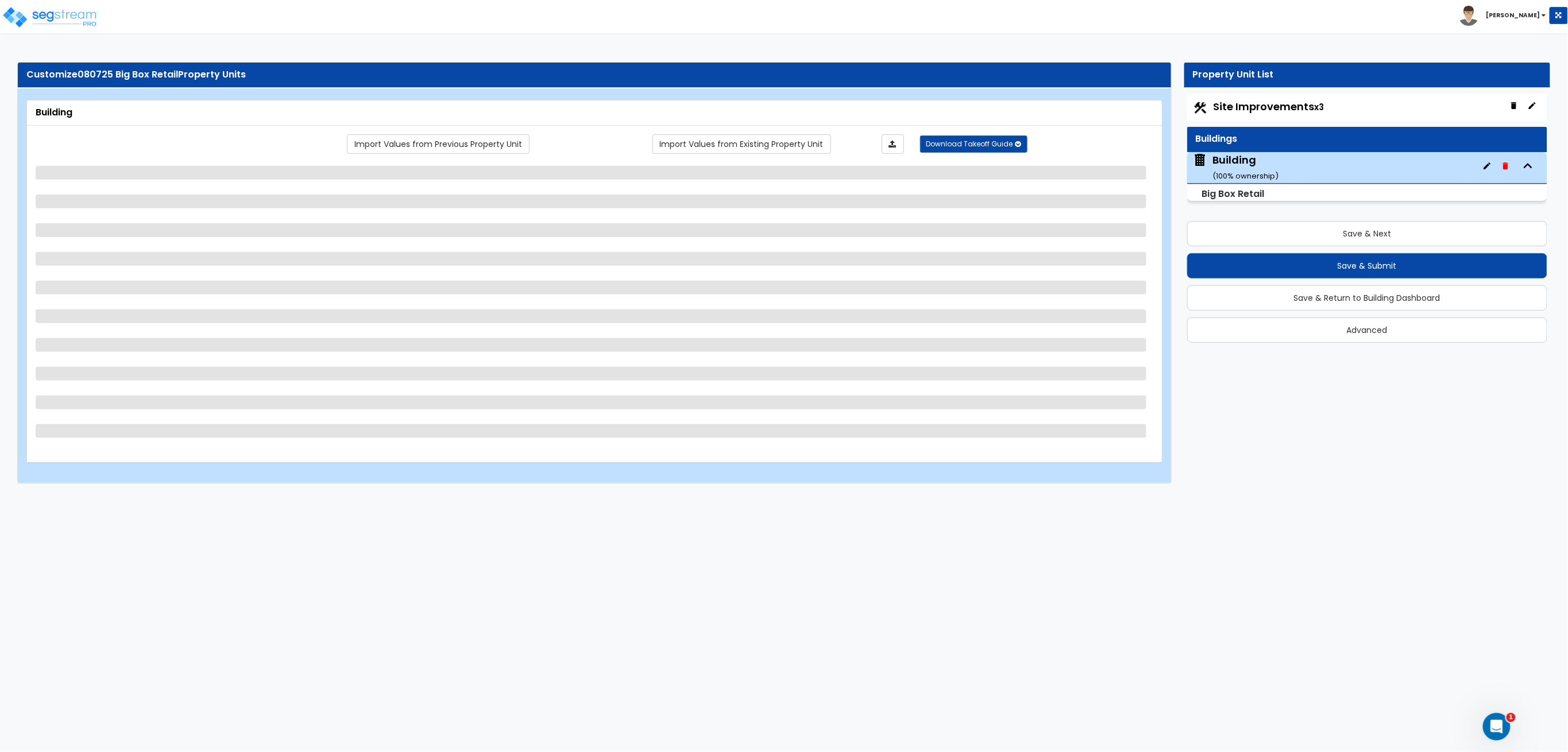
select select "3"
select select "4"
select select "1"
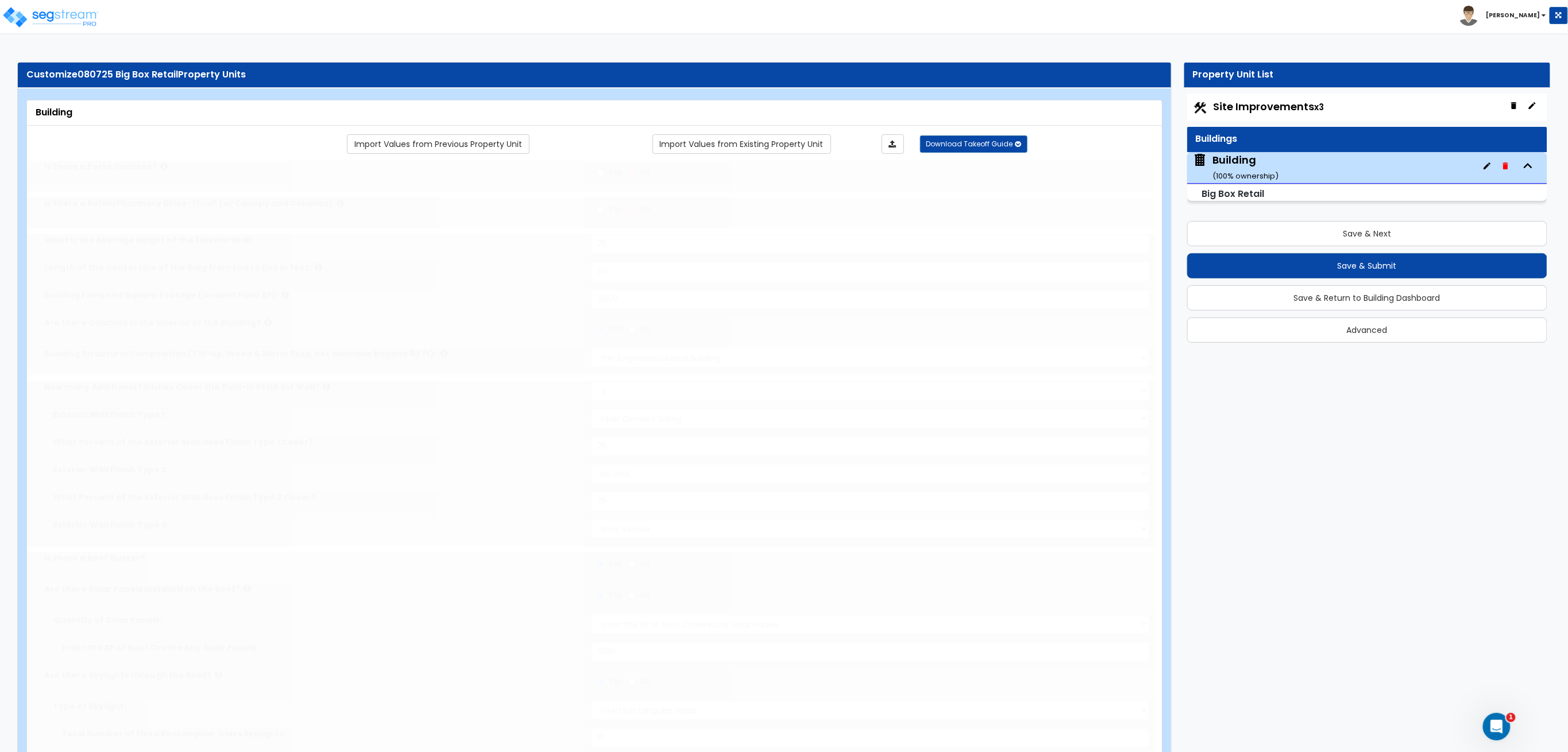
radio input "true"
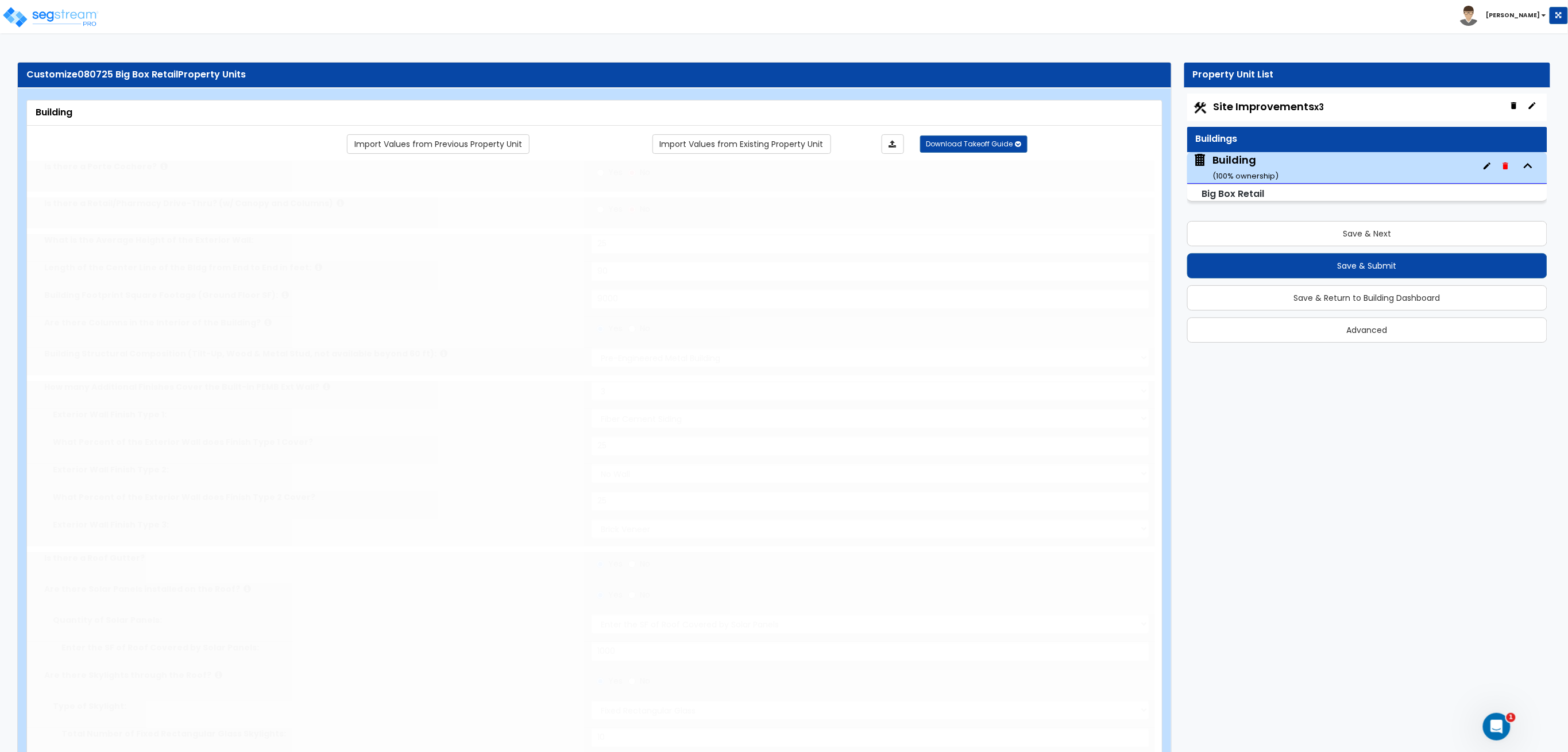
radio input "true"
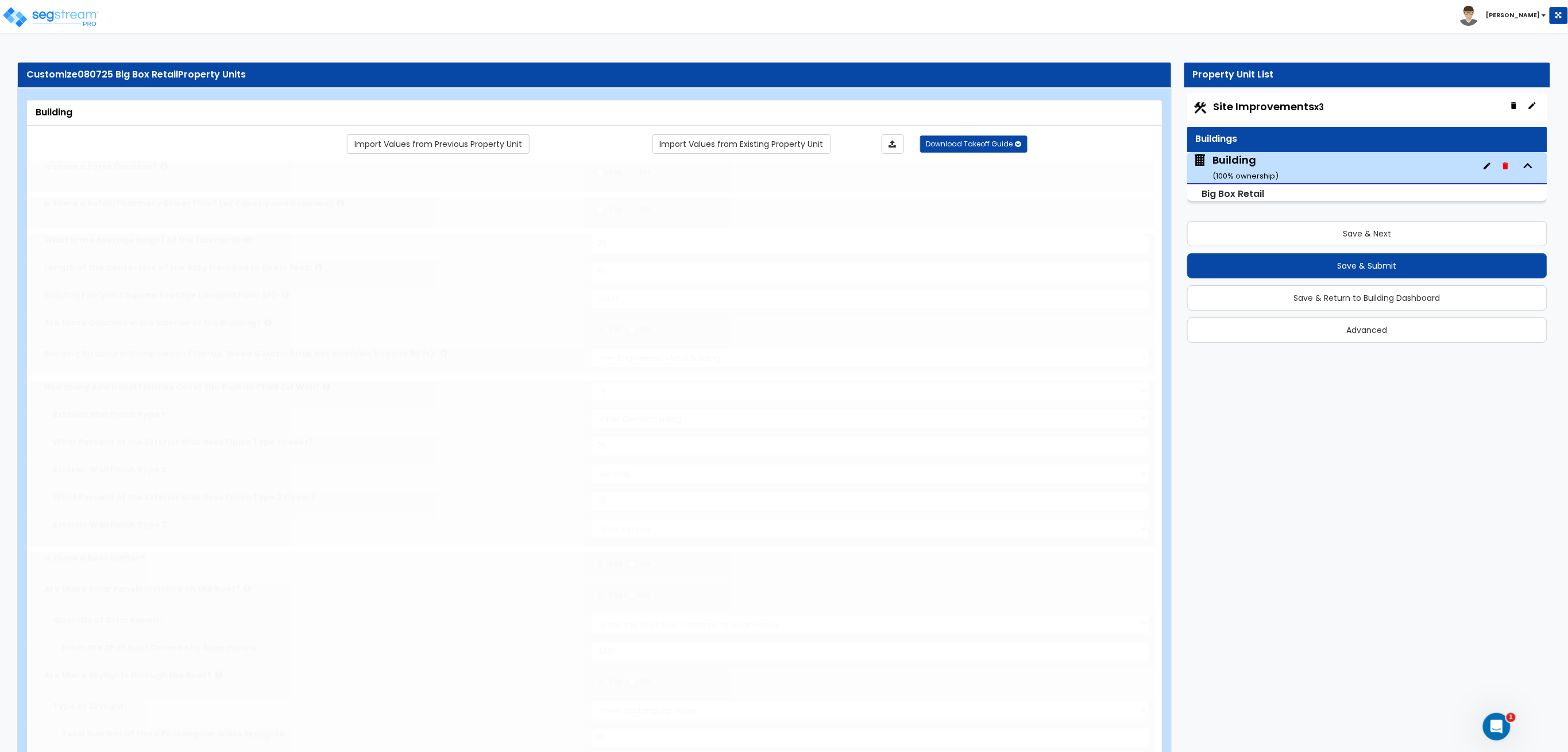
radio input "true"
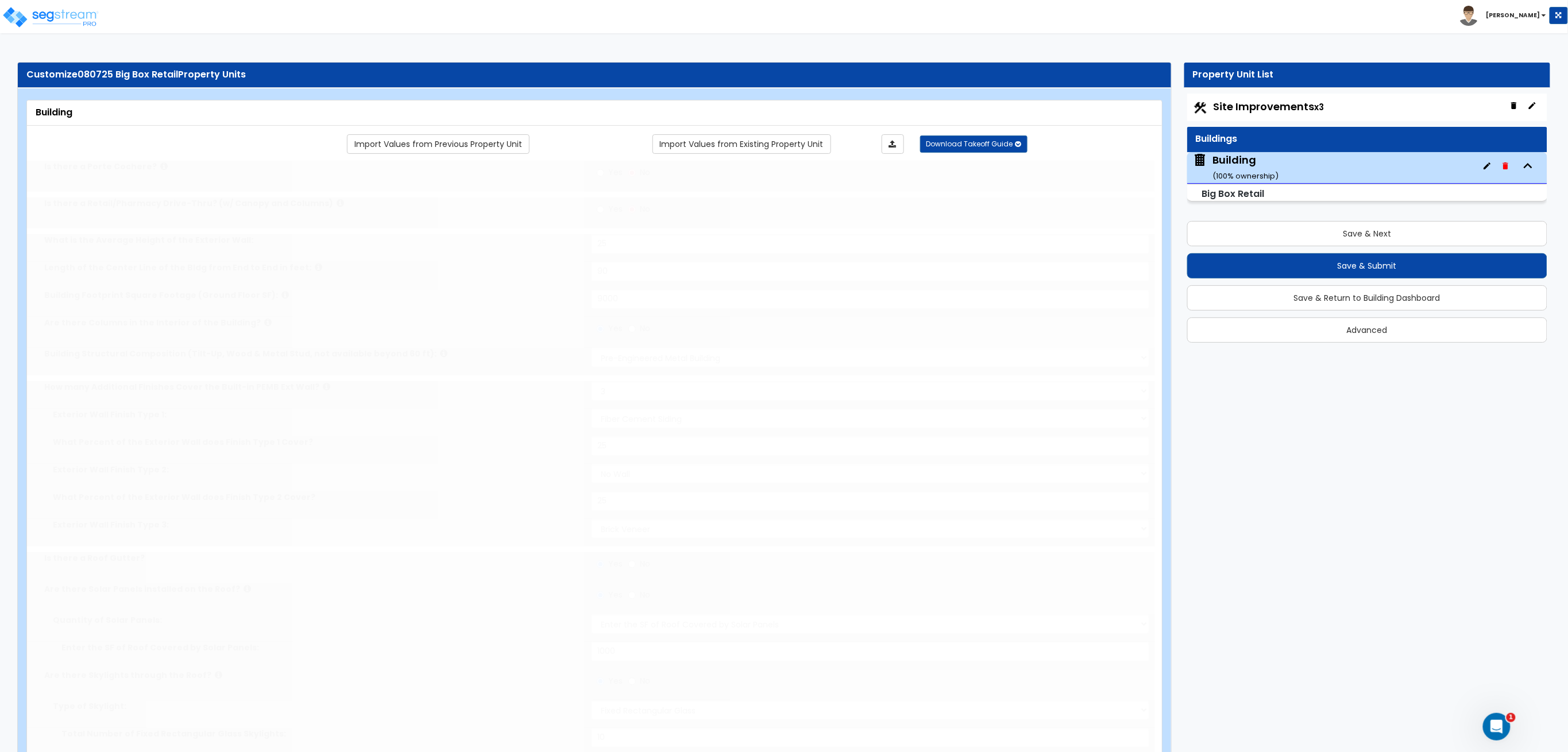
radio input "true"
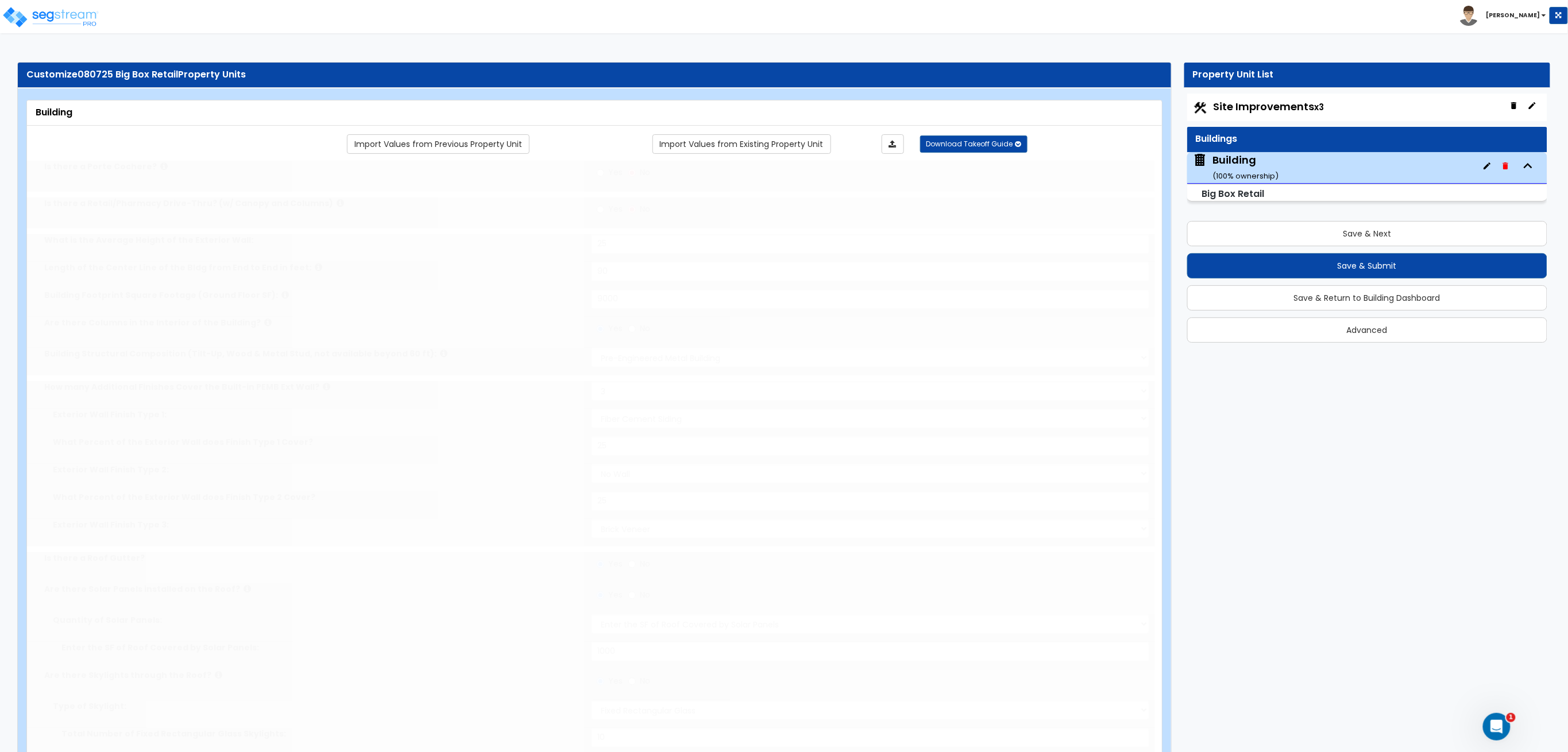
radio input "true"
type input "5"
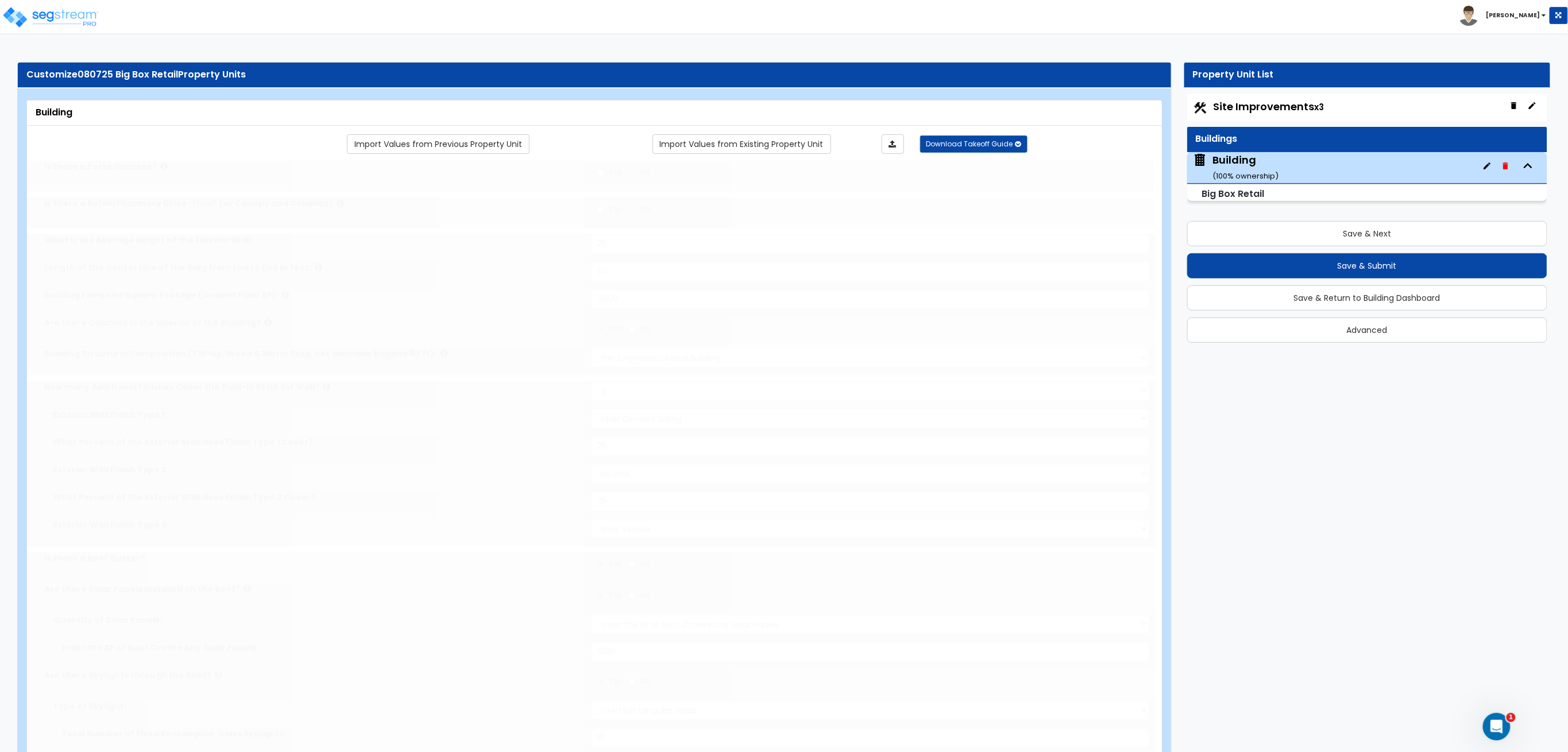
radio input "true"
type input "5"
radio input "true"
type input "5"
radio input "true"
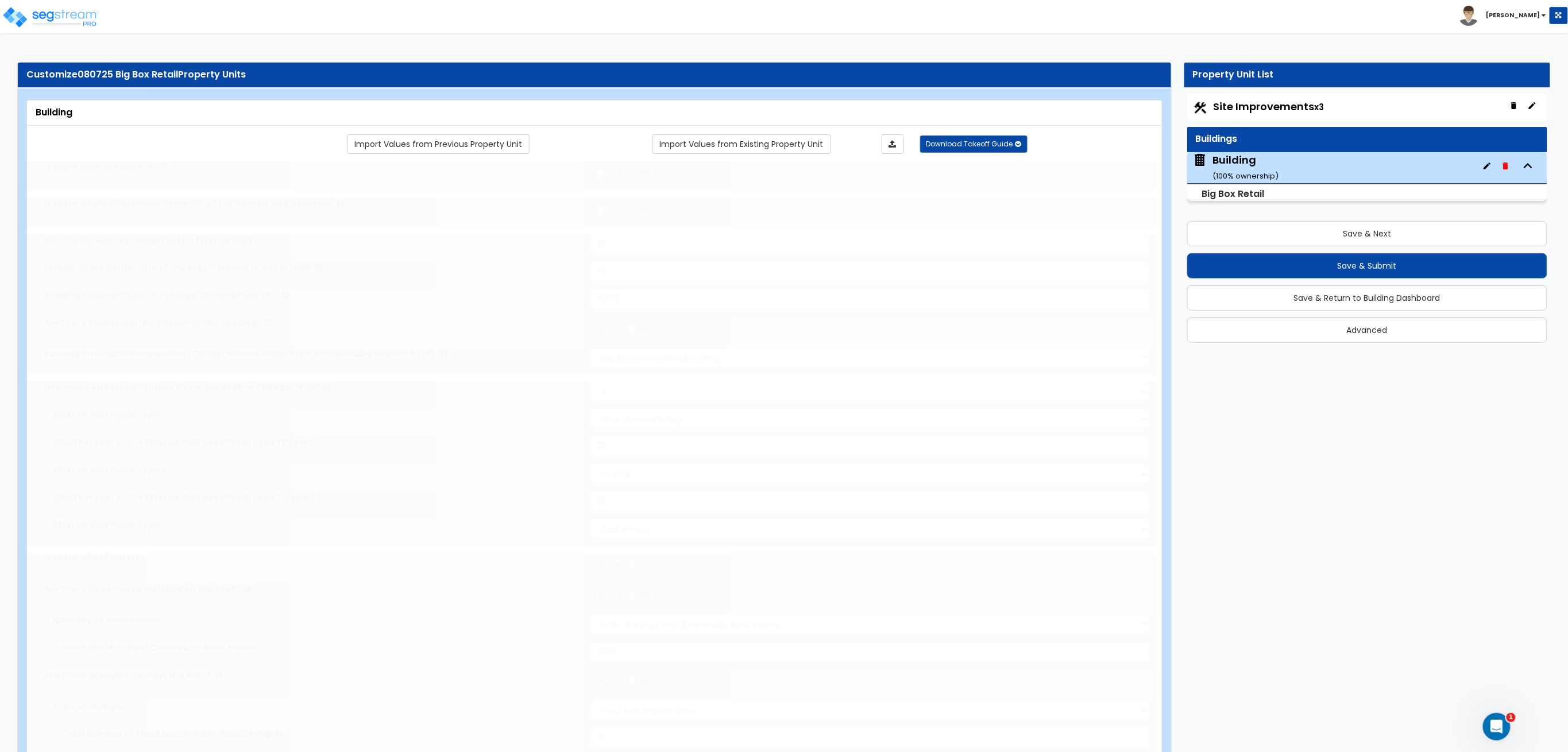
type input "5"
select select "2"
radio input "true"
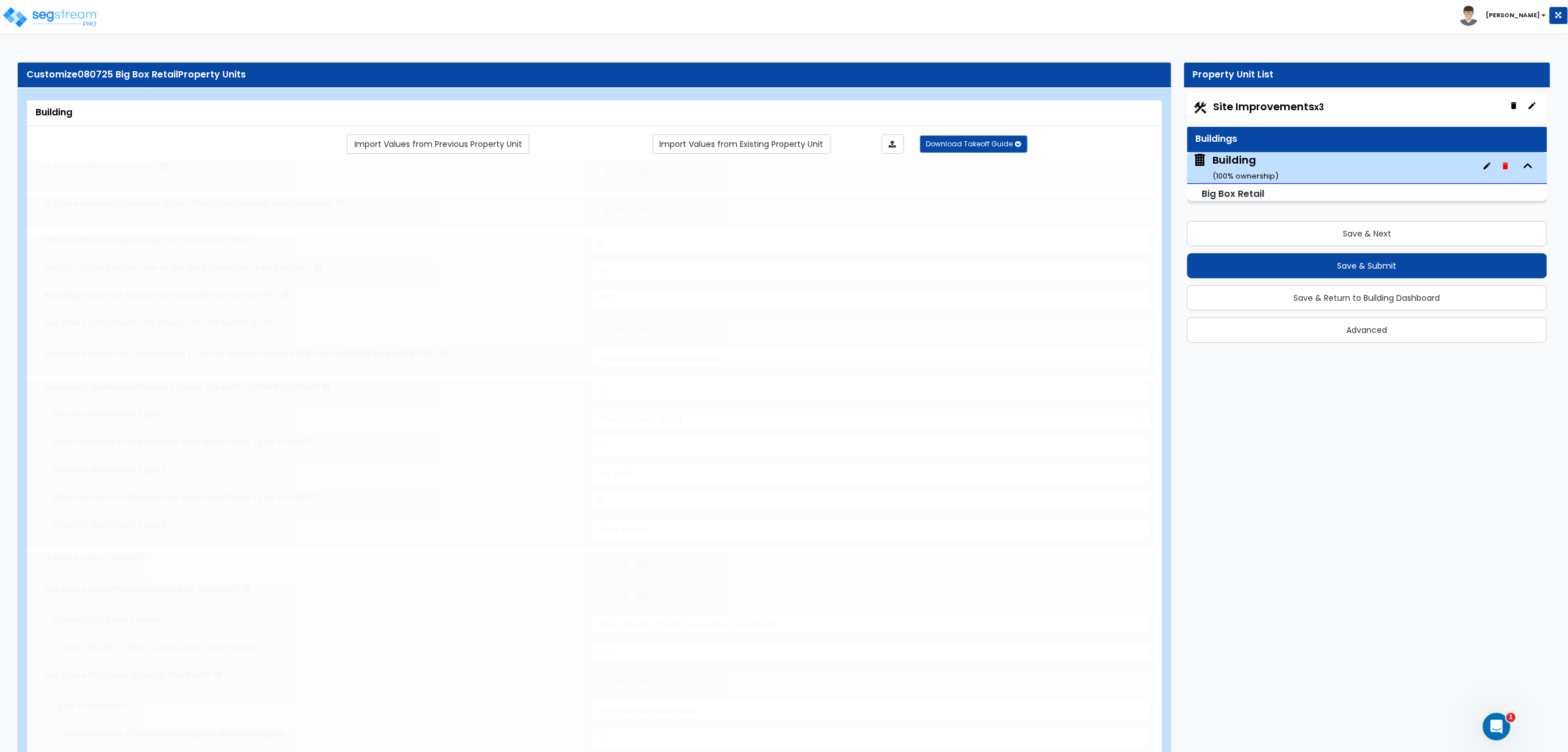
radio input "true"
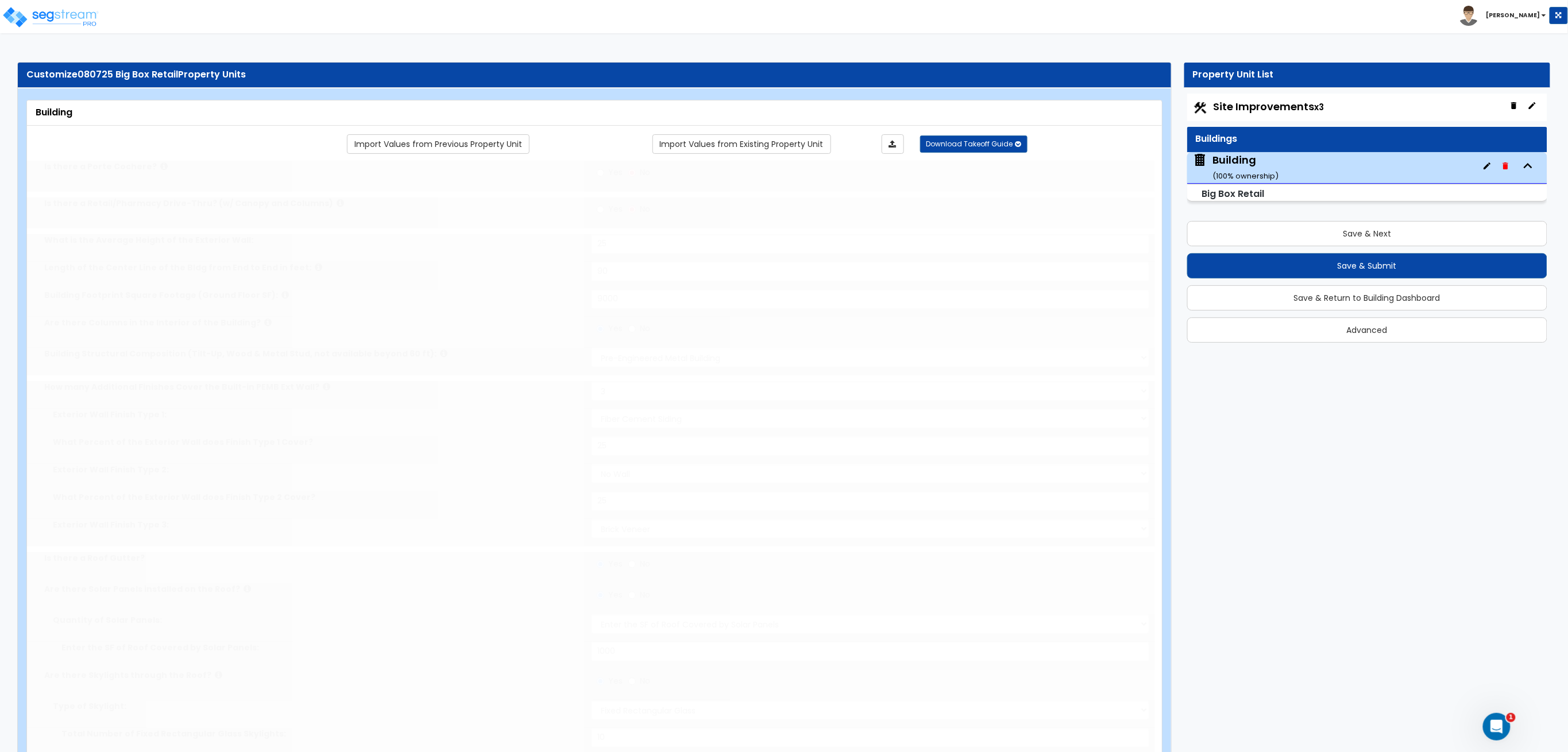
radio input "true"
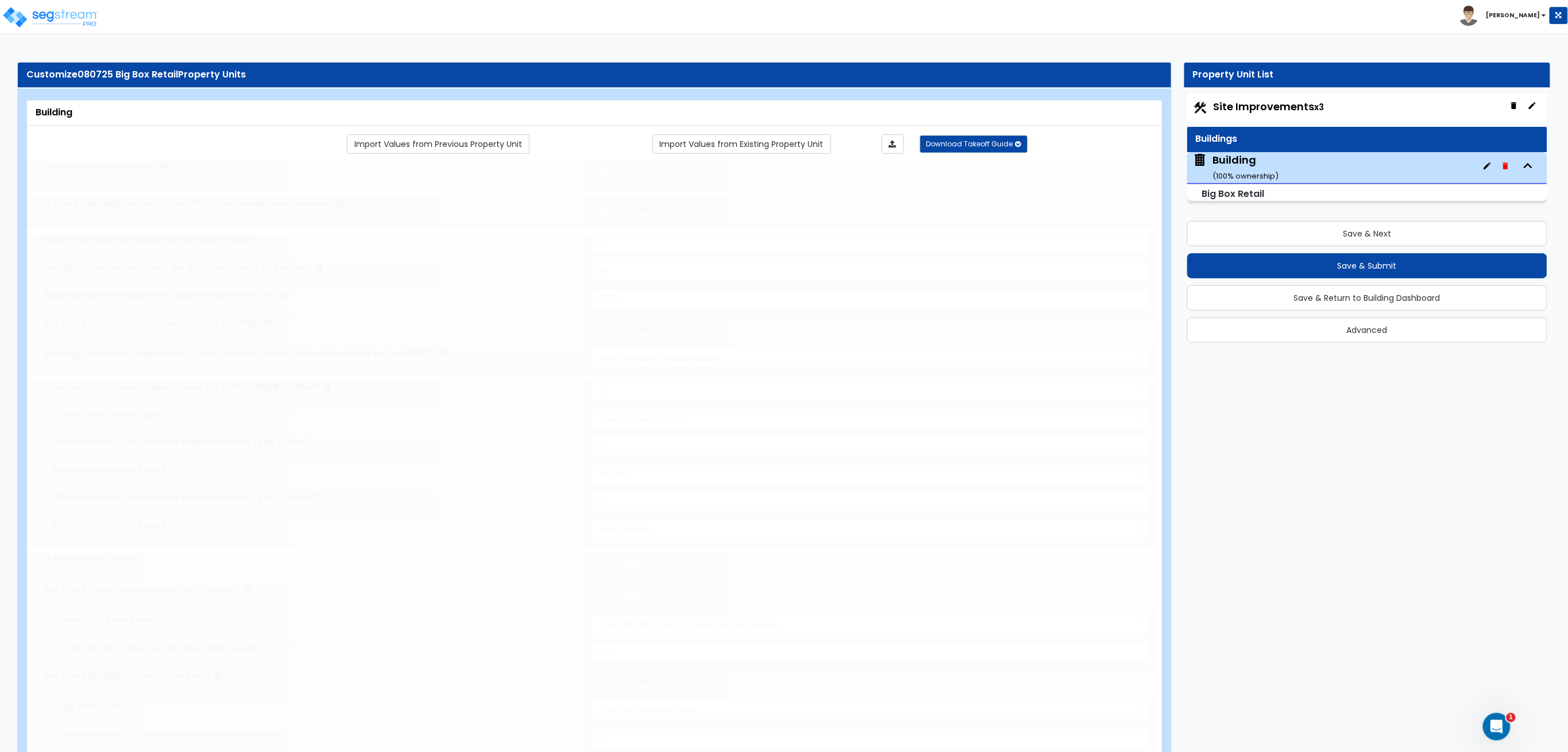
radio input "true"
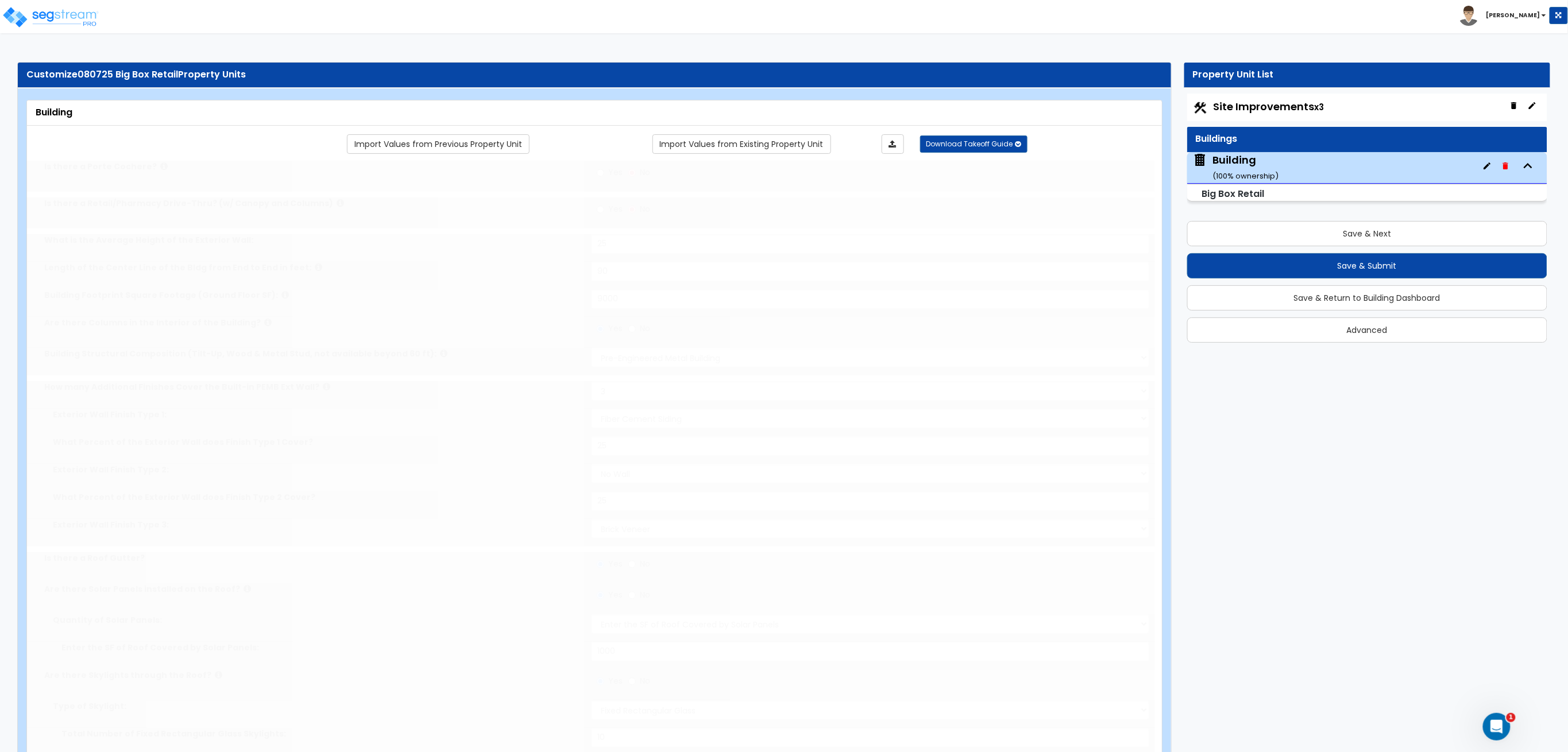
radio input "true"
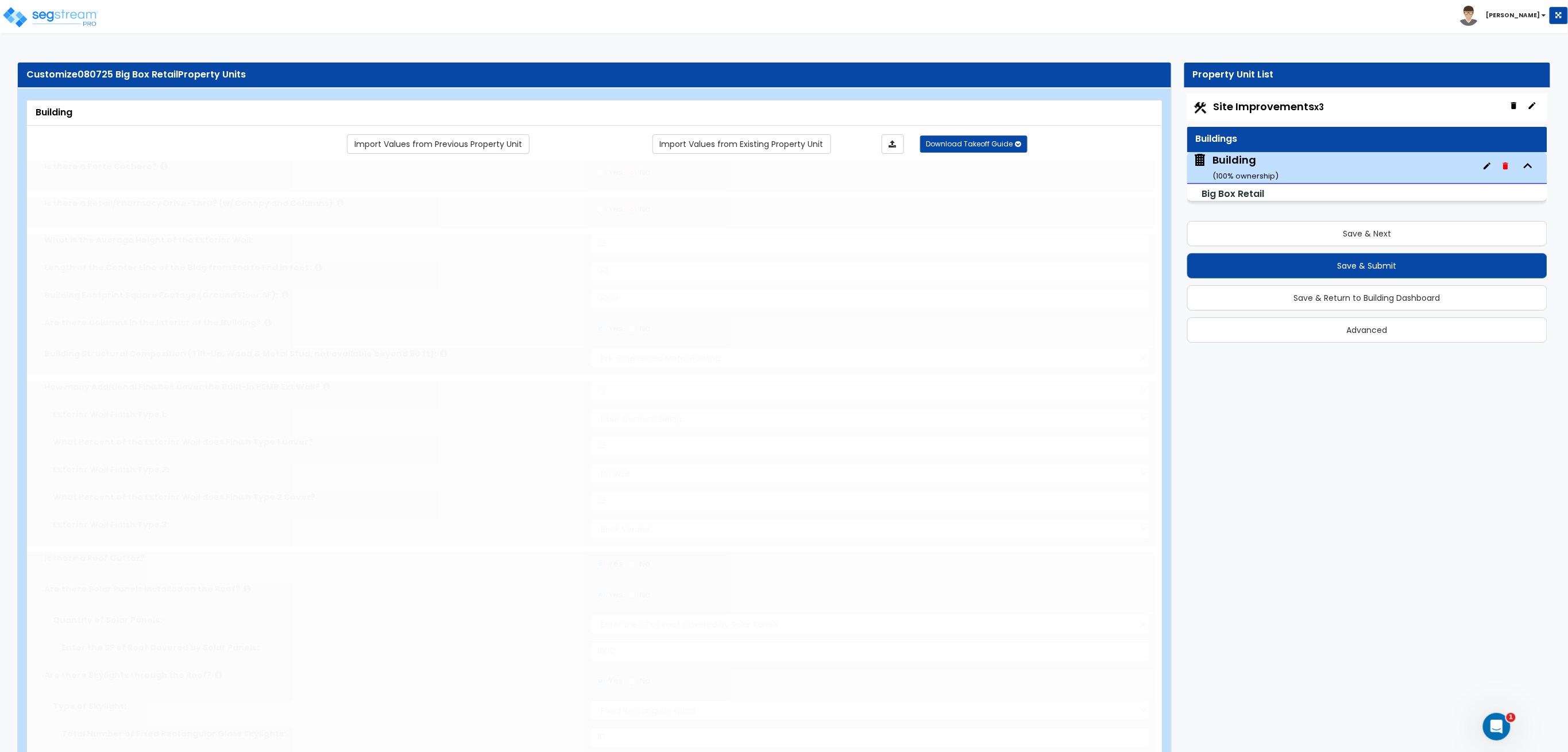
radio input "true"
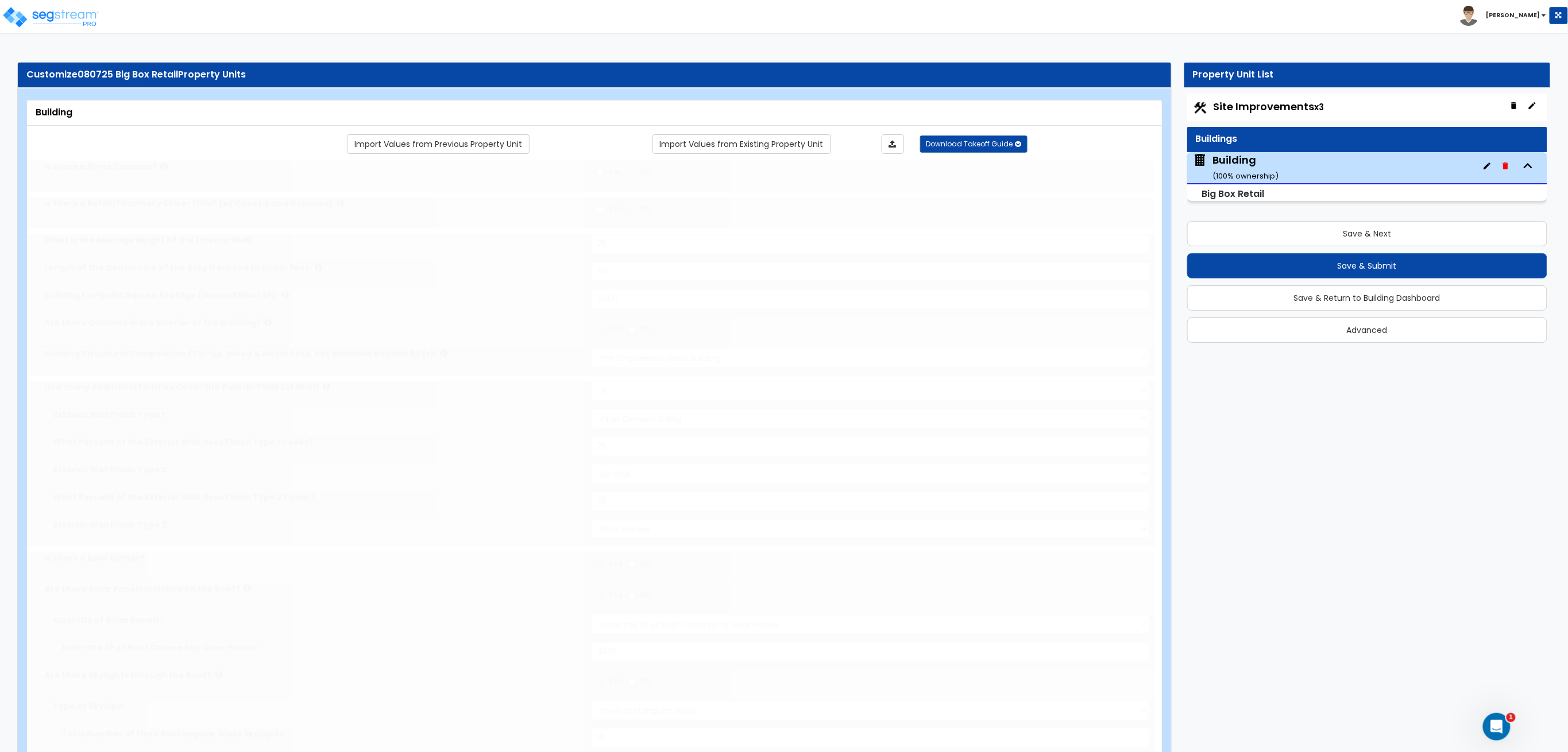
radio input "true"
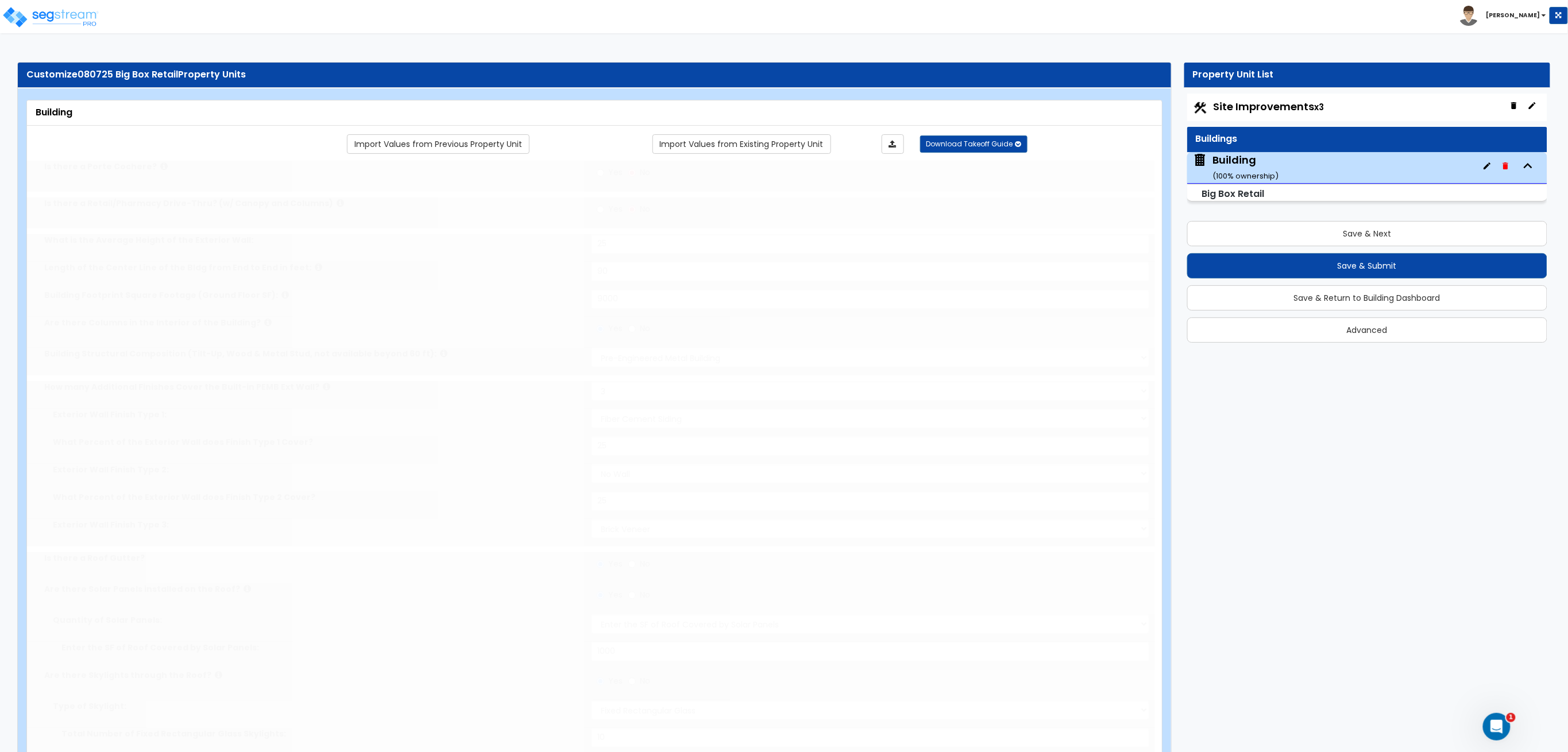
radio input "true"
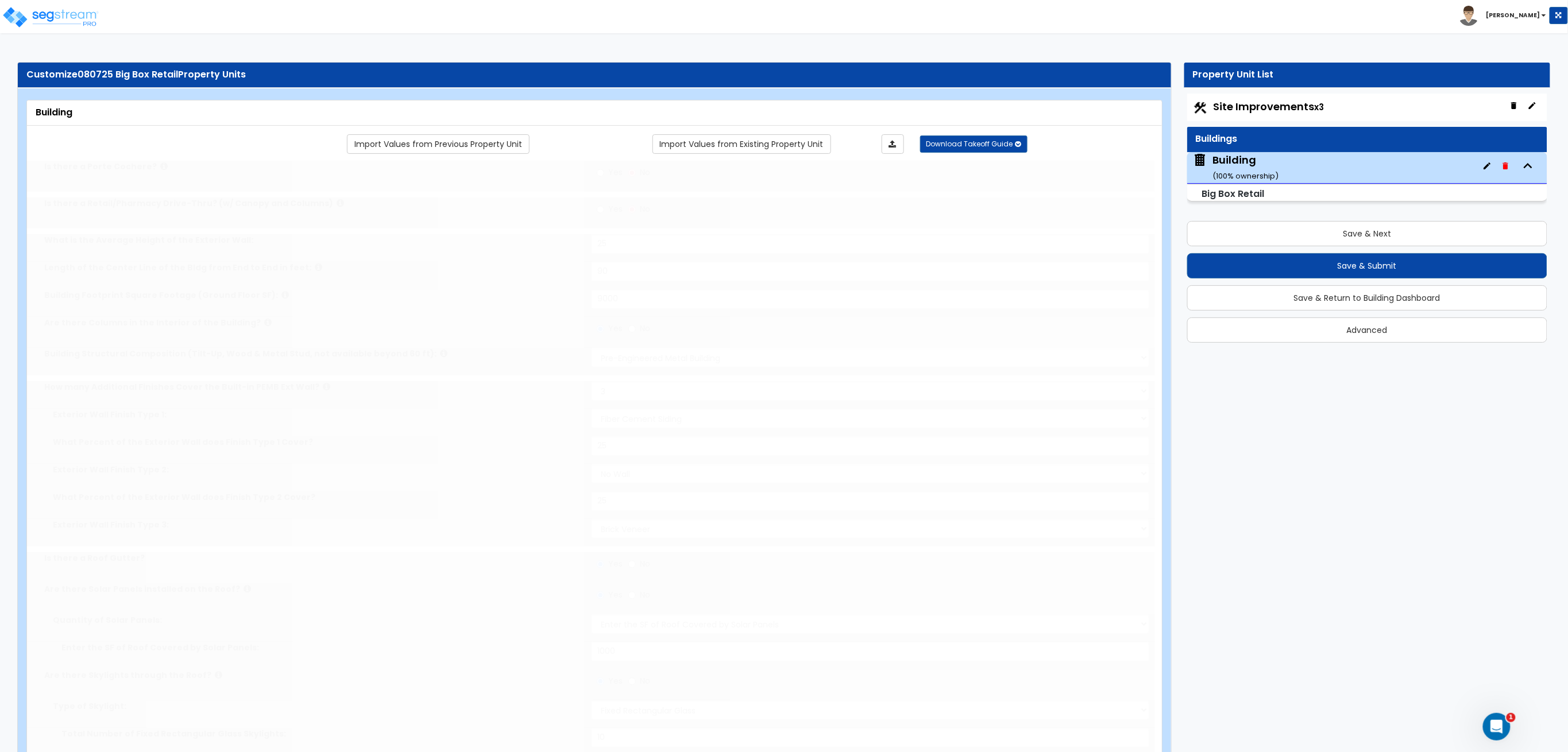
radio input "true"
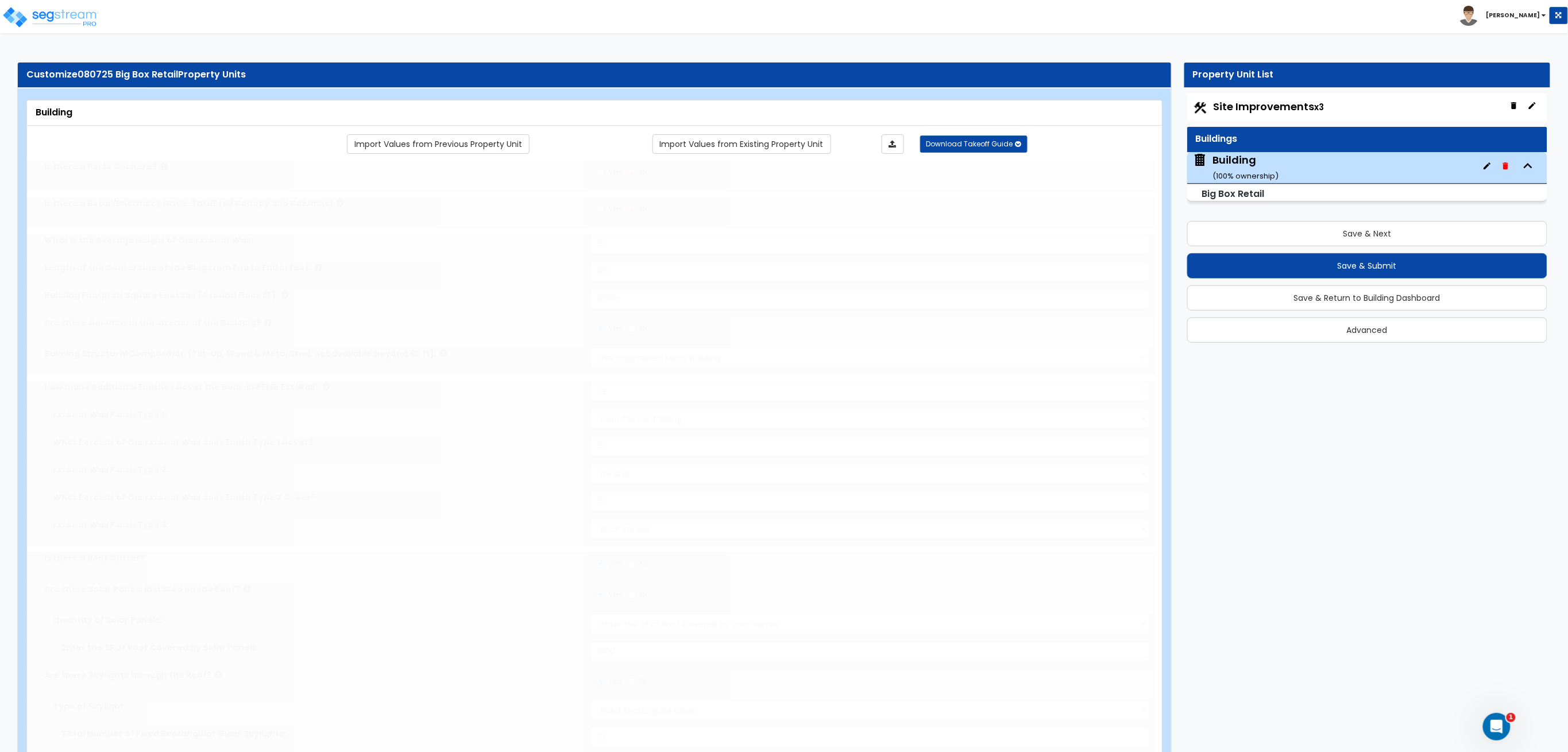
radio input "true"
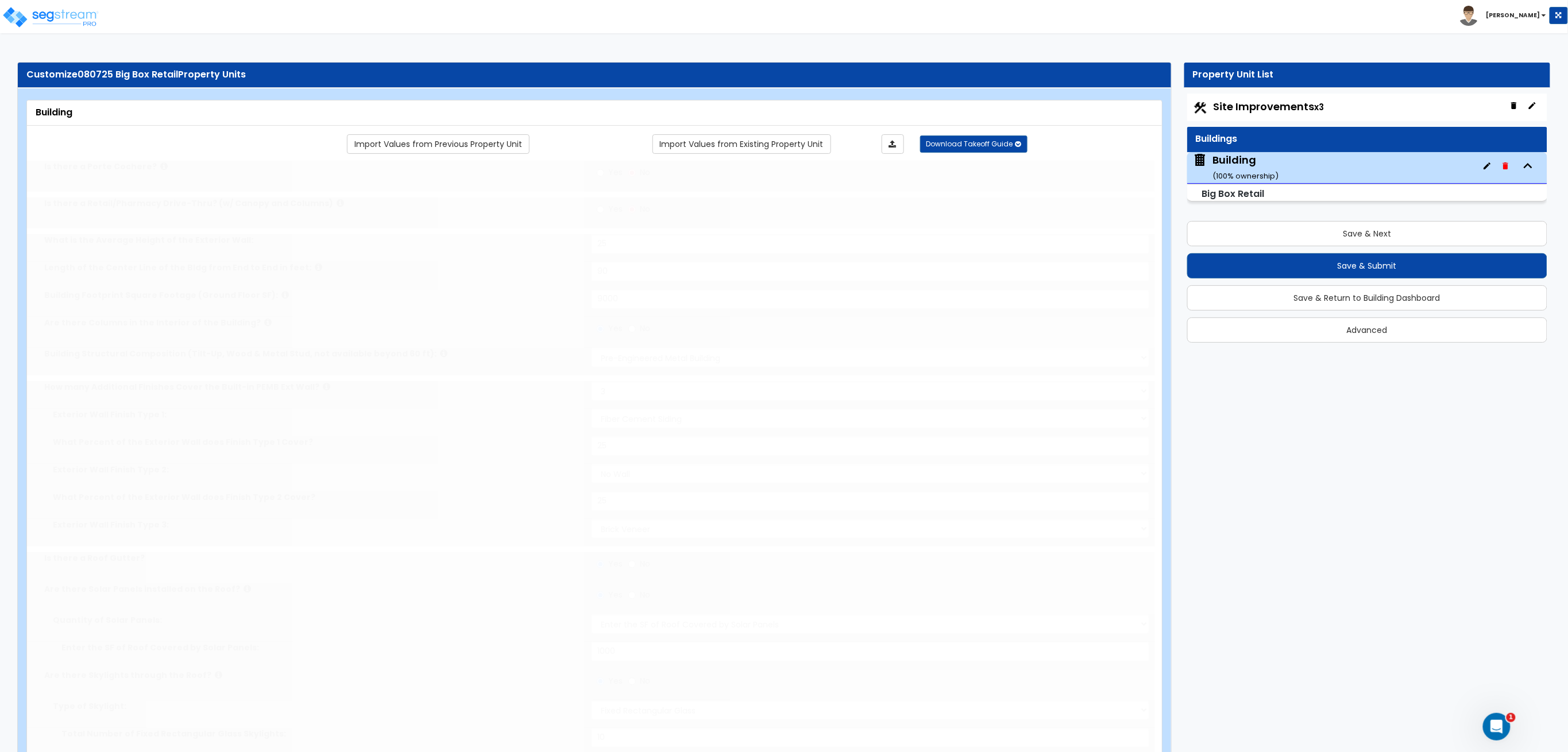
radio input "true"
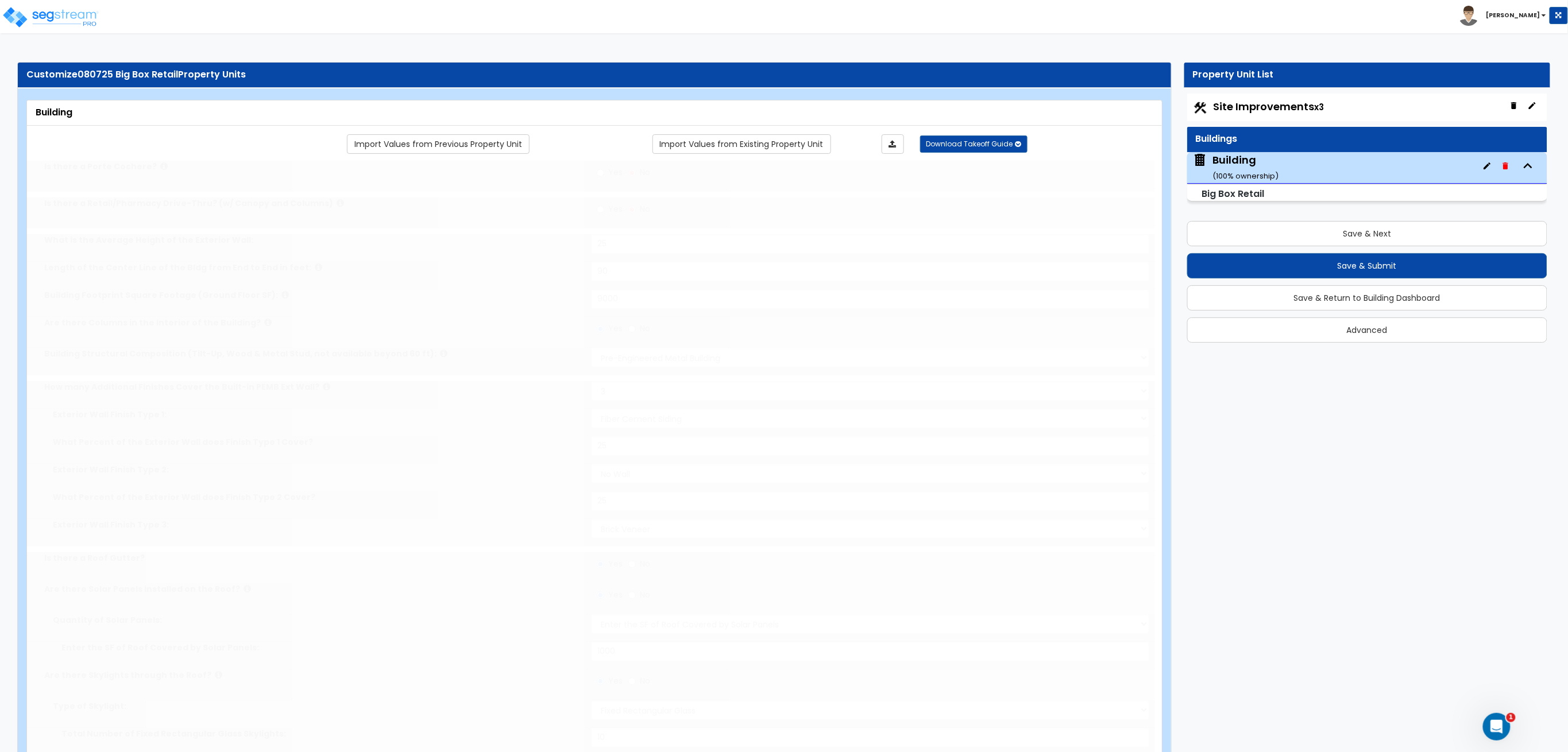
radio input "true"
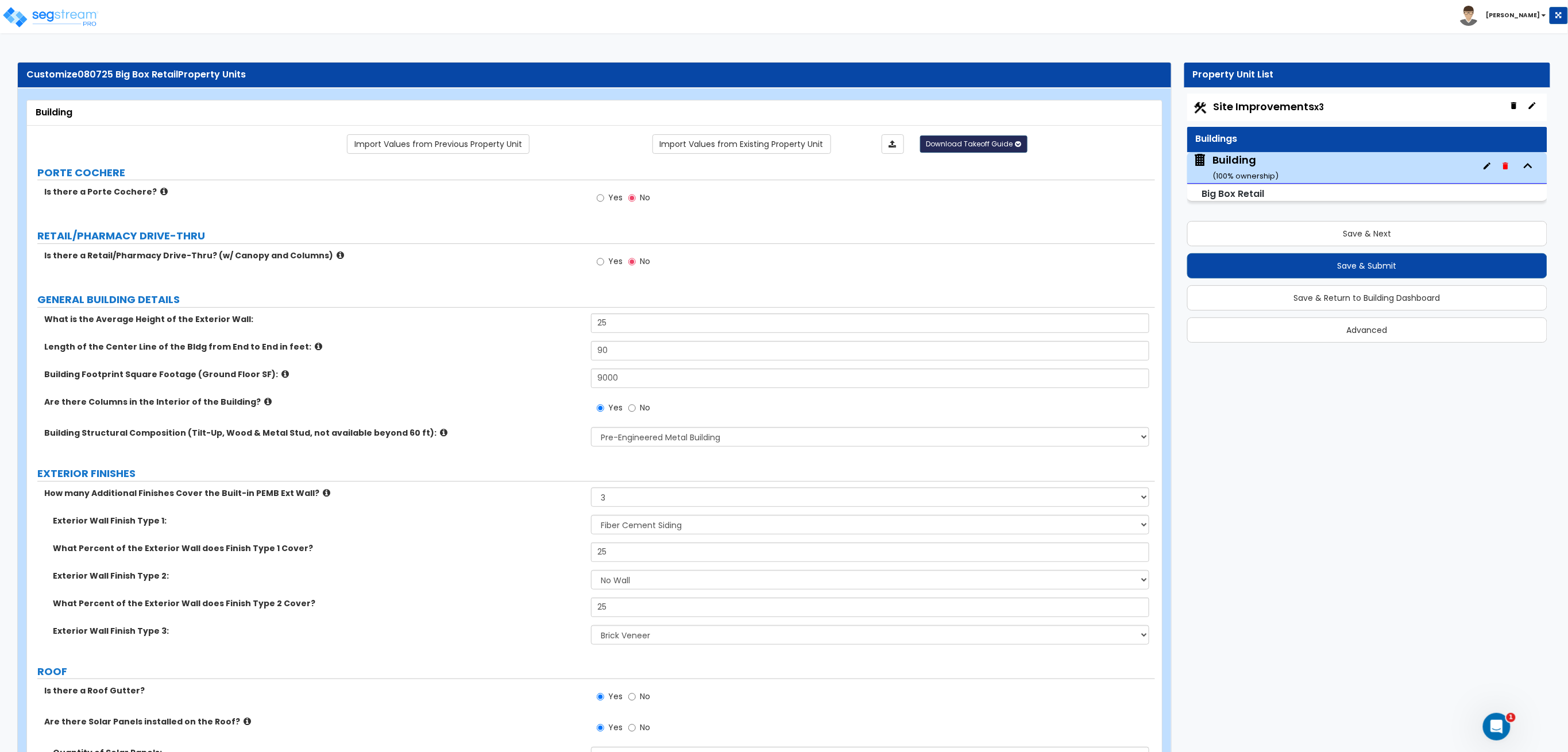
click at [965, 144] on span "Download Takeoff Guide" at bounding box center [969, 143] width 86 height 9
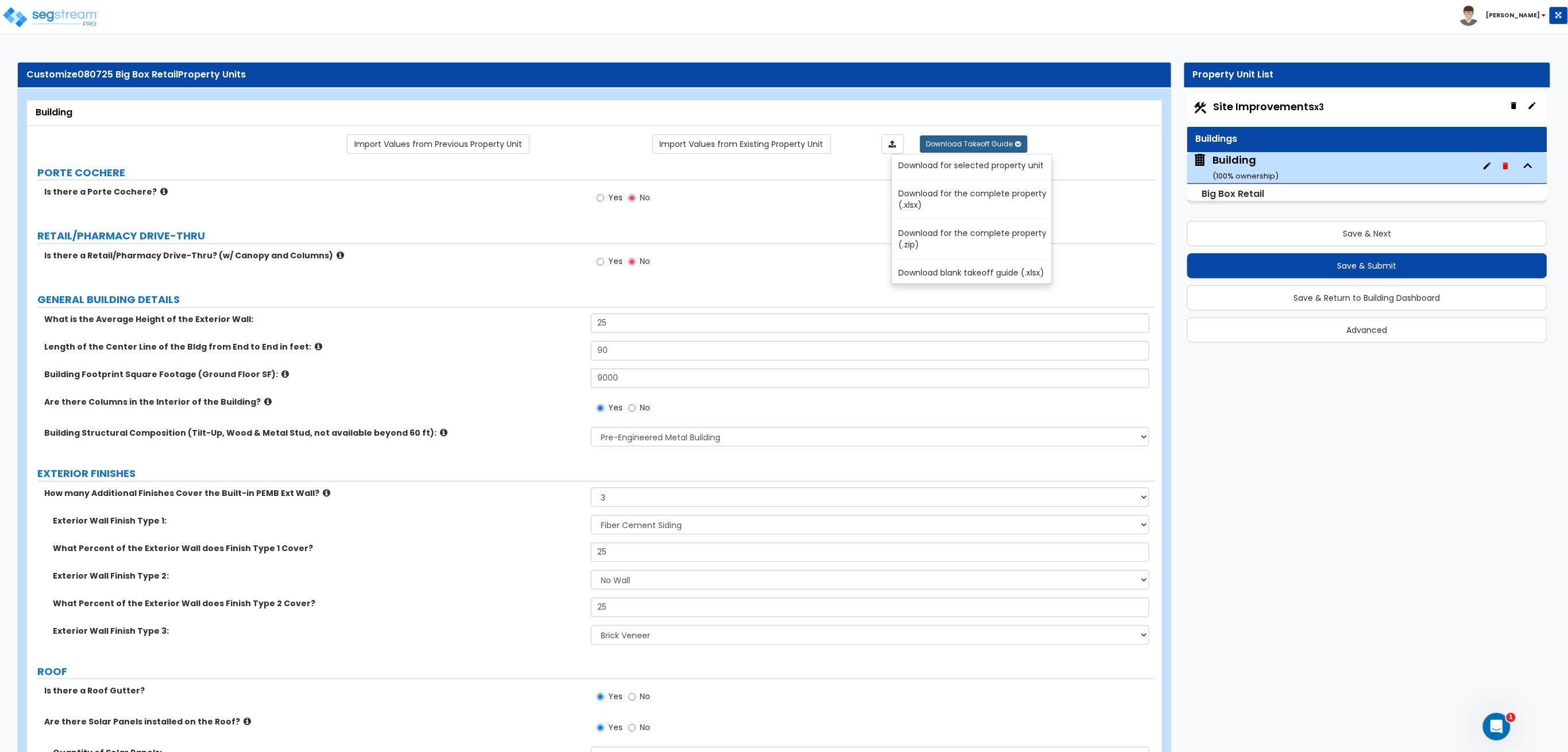
click at [965, 161] on link "Download for selected property unit" at bounding box center [974, 165] width 155 height 16
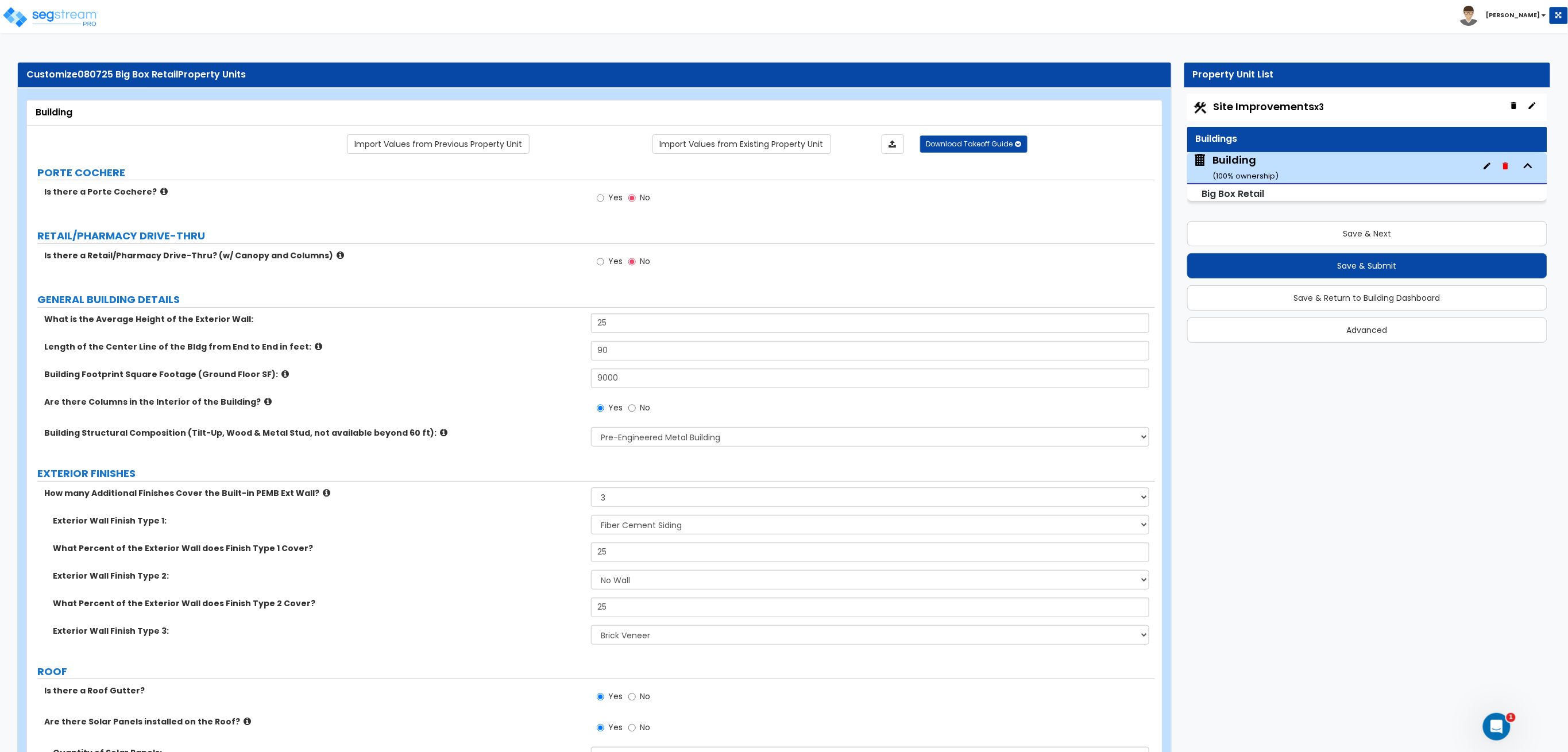
drag, startPoint x: 1266, startPoint y: 100, endPoint x: 1225, endPoint y: 97, distance: 41.1
click at [1266, 100] on span "Site Improvements x3" at bounding box center [1269, 106] width 111 height 15
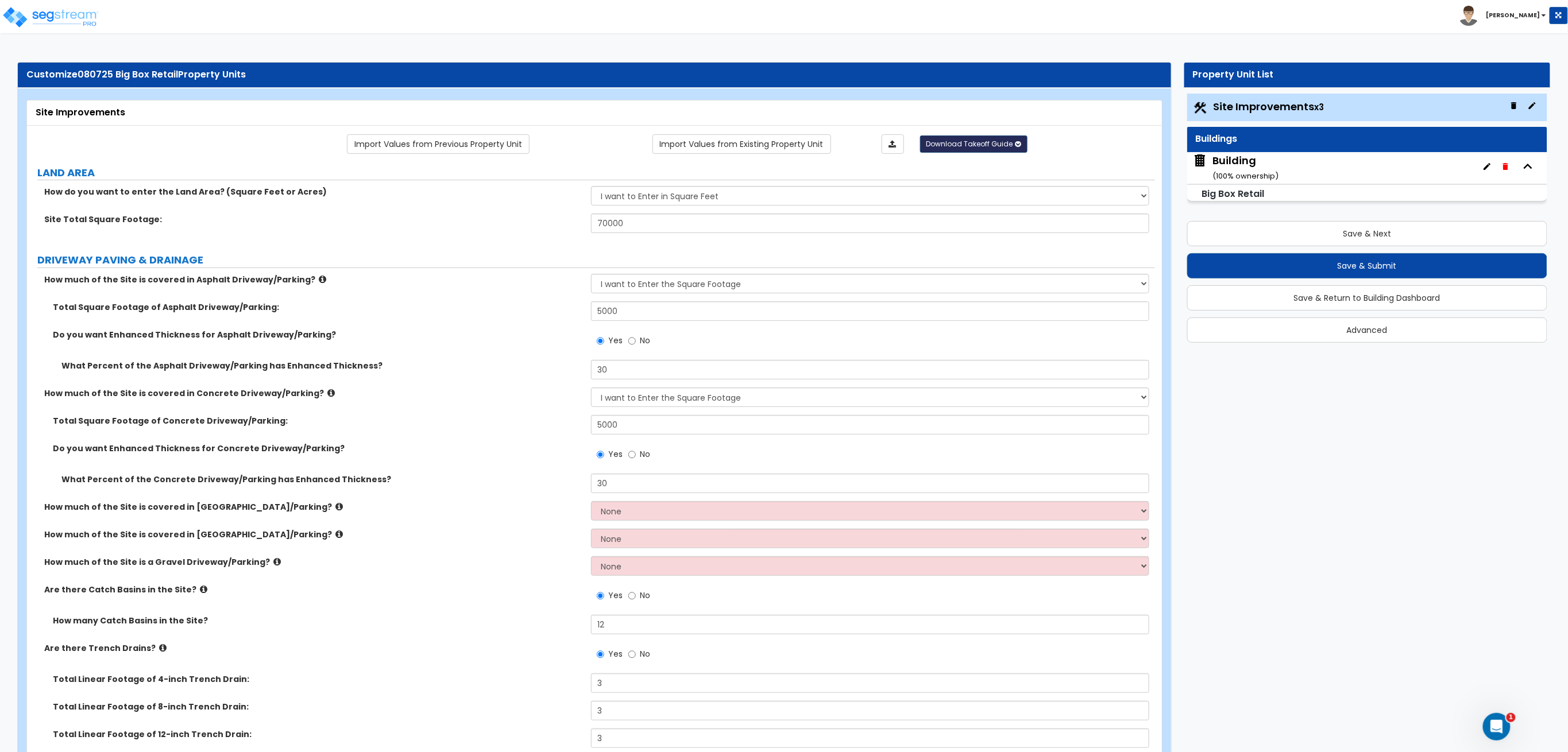
click at [972, 144] on span "Download Takeoff Guide" at bounding box center [969, 143] width 86 height 9
click at [981, 166] on link "Download for selected property unit" at bounding box center [974, 165] width 155 height 16
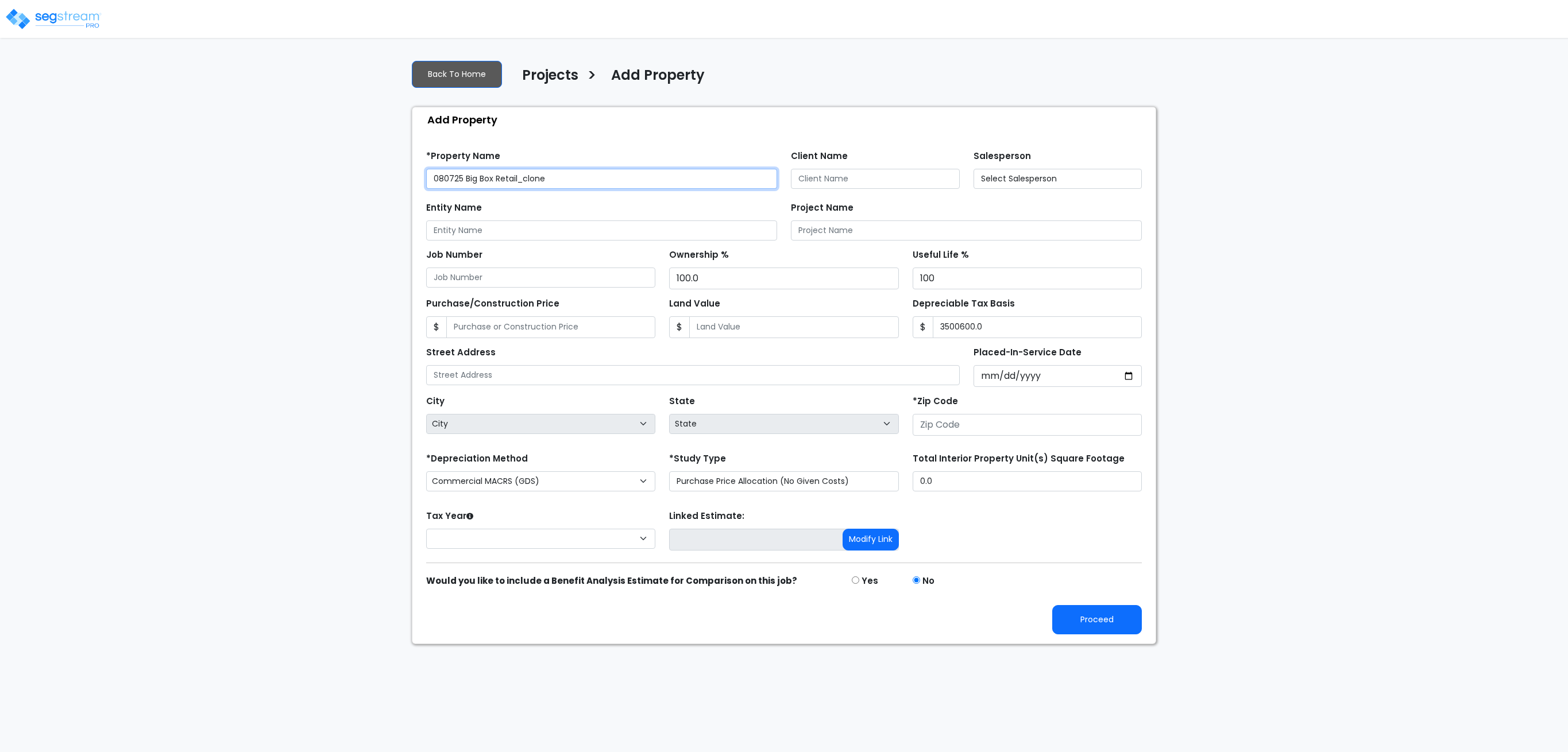
type input "3,500,600.0"
type input "10602"
select select "2025"
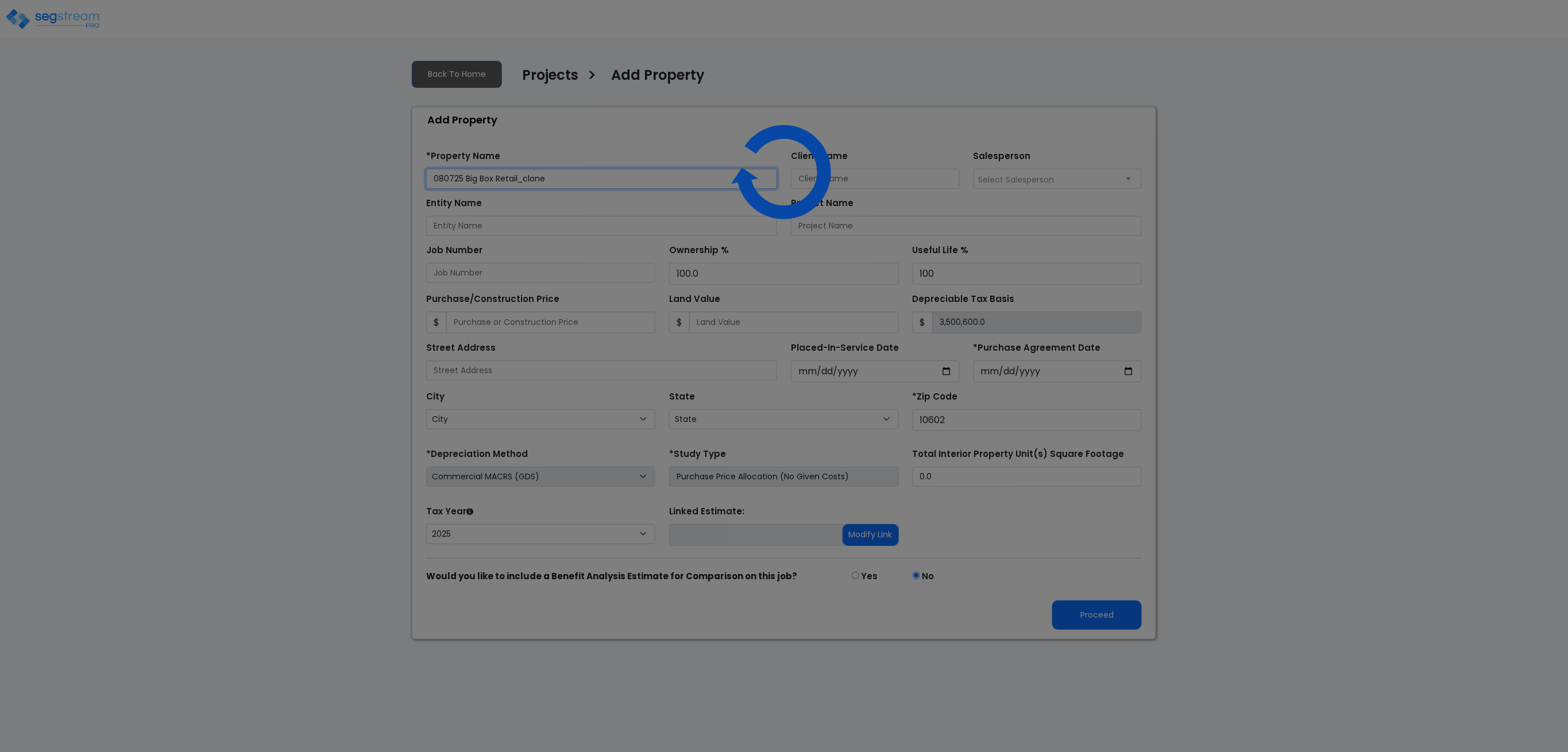
select select "NY"
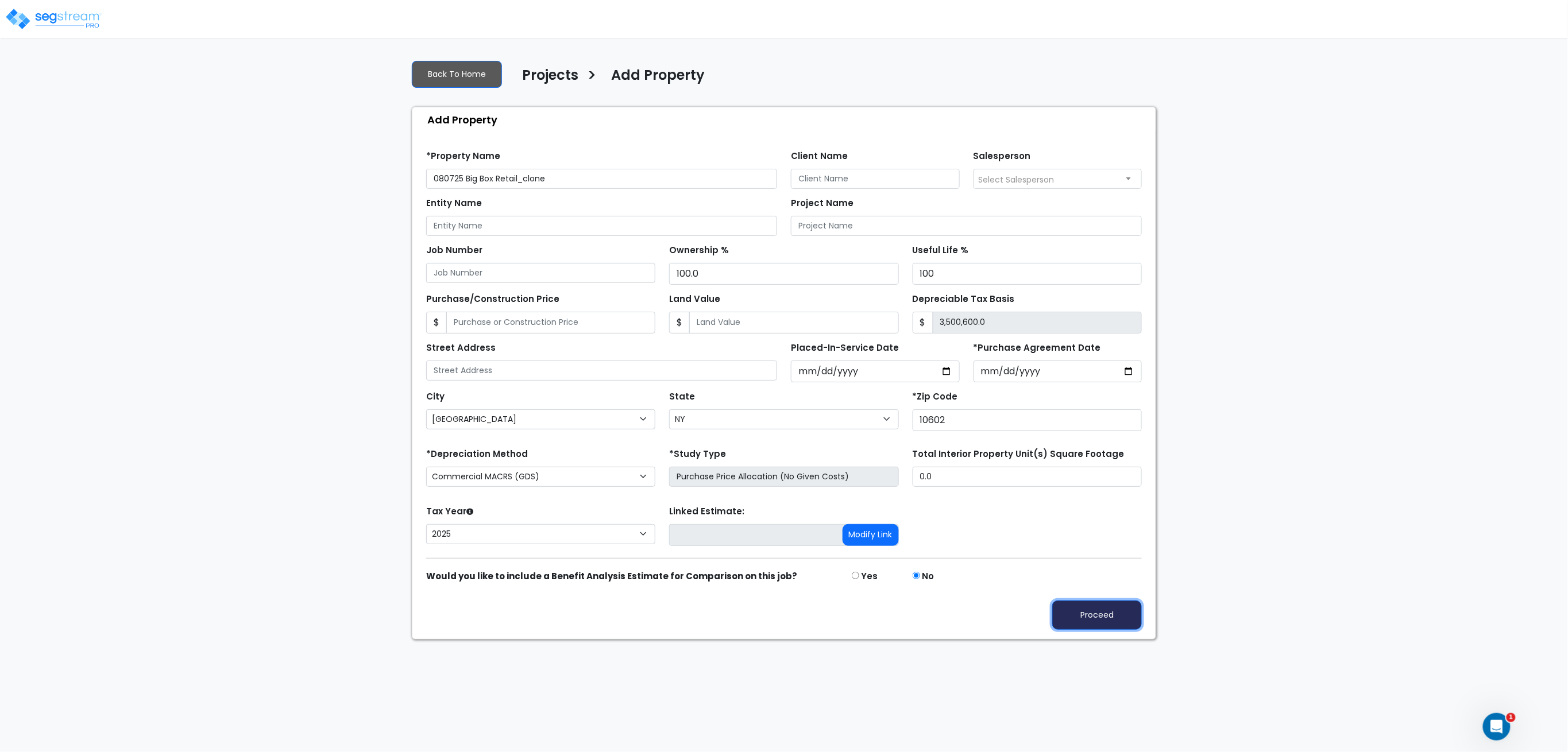
click at [1121, 623] on button "Proceed" at bounding box center [1097, 615] width 90 height 29
select select "[GEOGRAPHIC_DATA]"
select select "NY"
select select "2025"
click at [1068, 623] on button "Proceed" at bounding box center [1097, 615] width 90 height 29
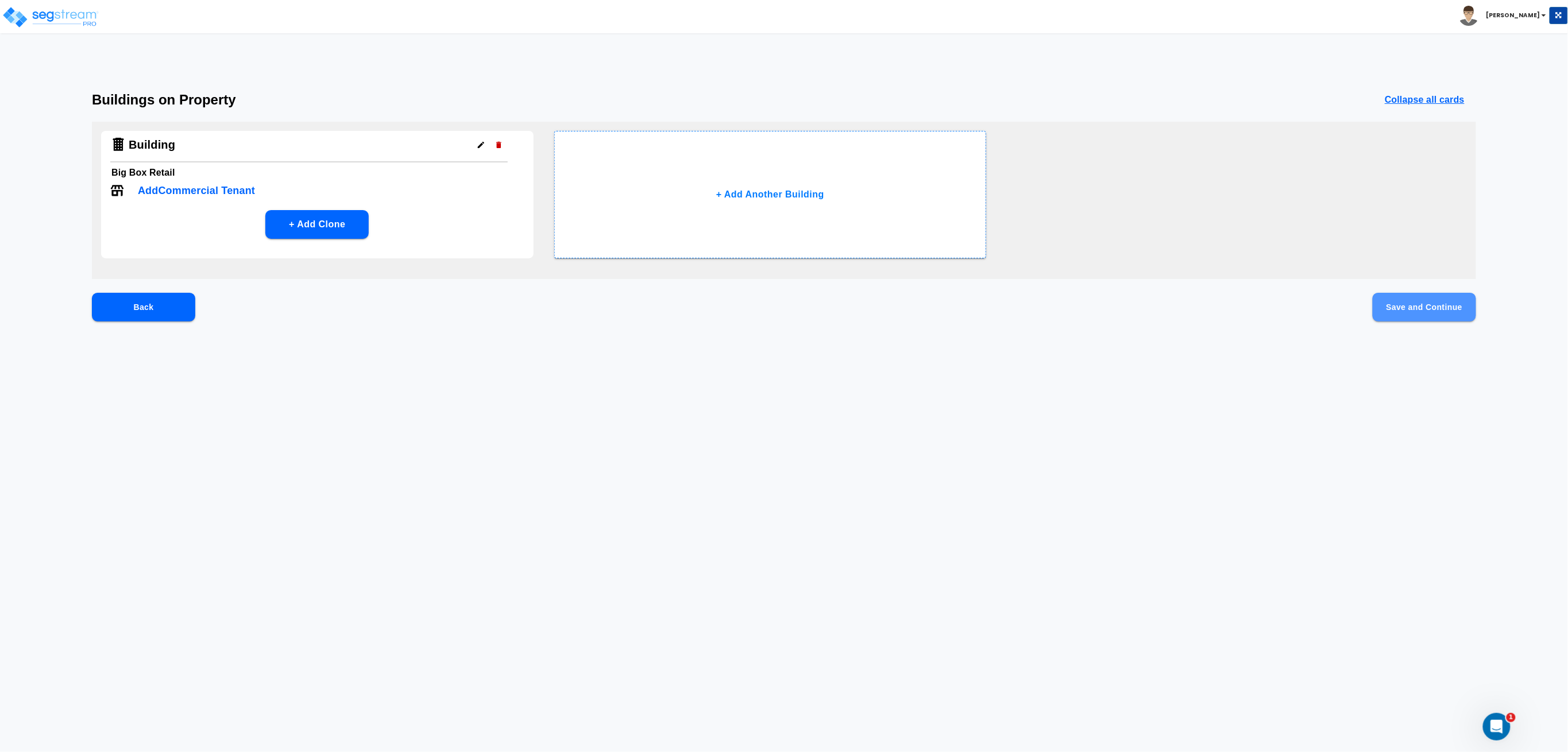
click at [1454, 309] on button "Save and Continue" at bounding box center [1424, 307] width 103 height 29
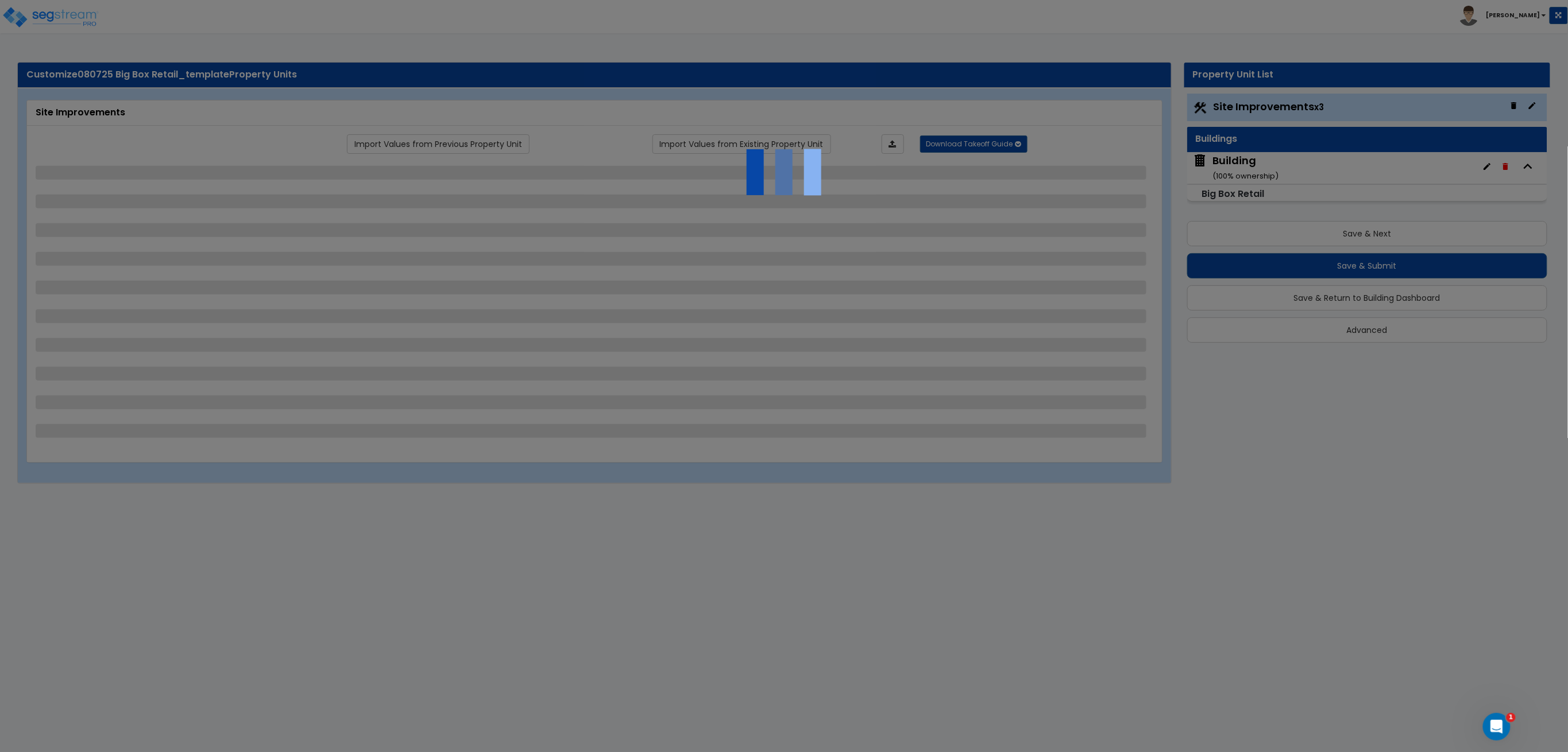
select select "2"
select select "1"
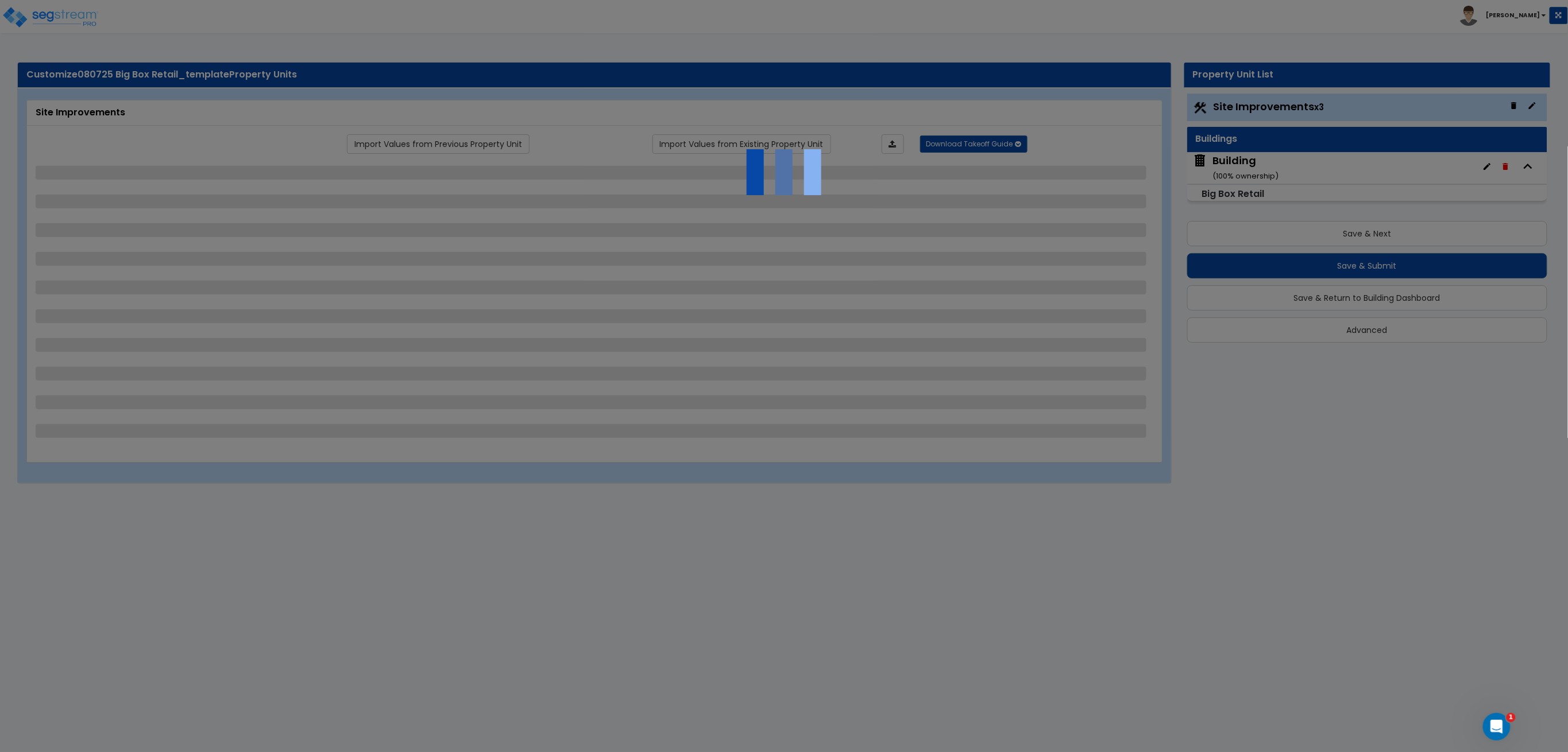
select select "2"
select select "3"
select select "1"
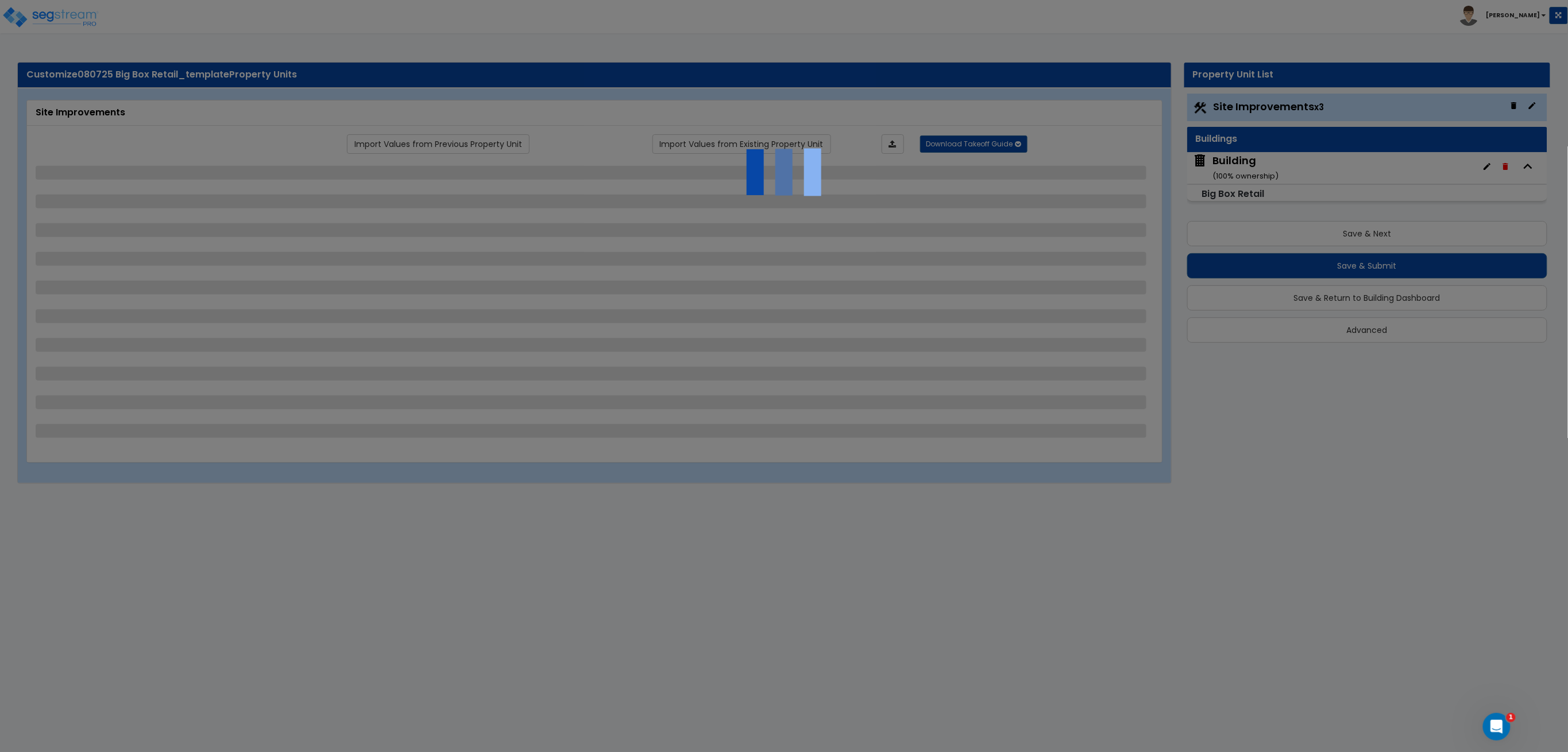
select select "1"
select select "2"
select select "3"
select select "2"
select select "1"
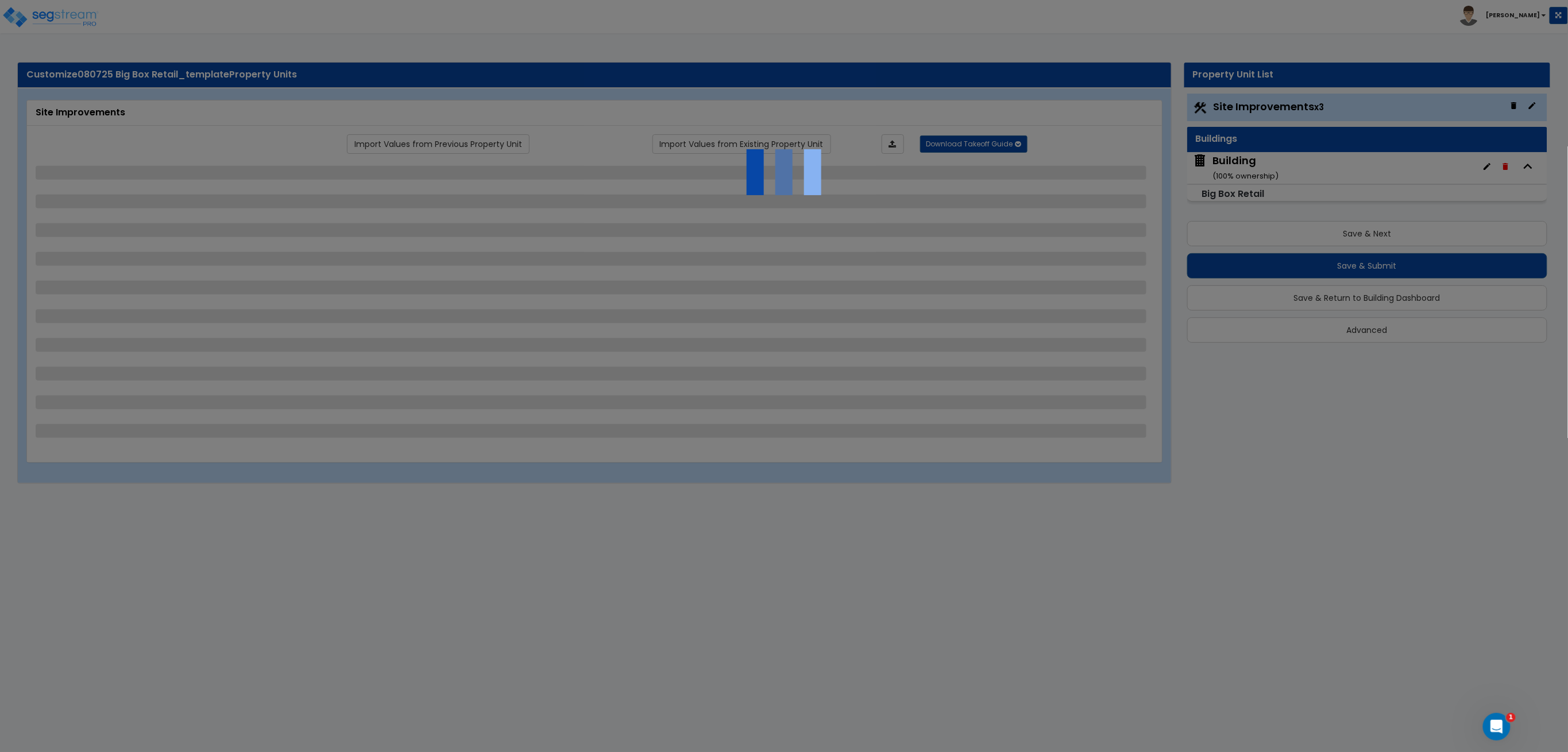
select select "2"
select select "4"
select select "2"
select select "1"
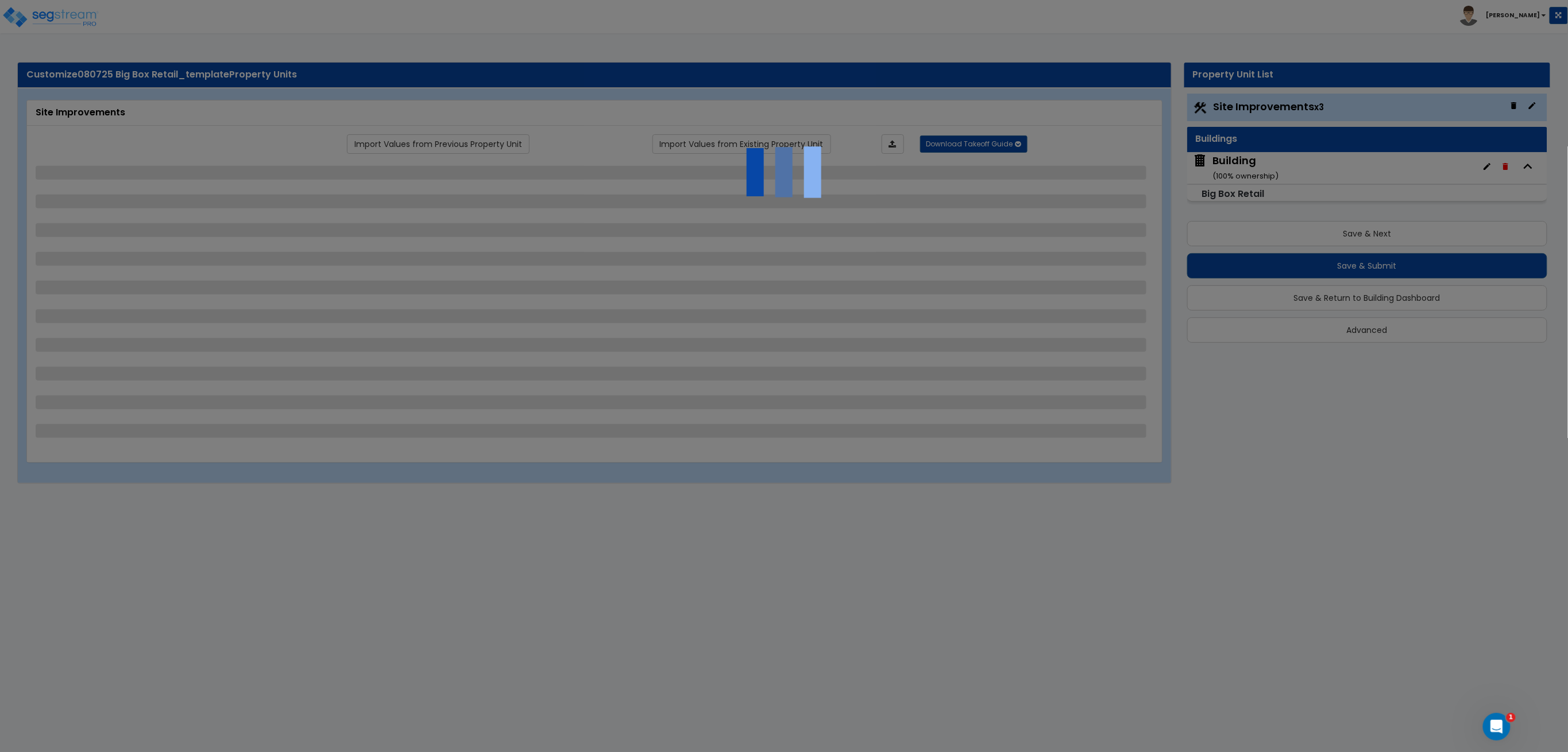
select select "1"
select select "3"
select select "1"
select select "3"
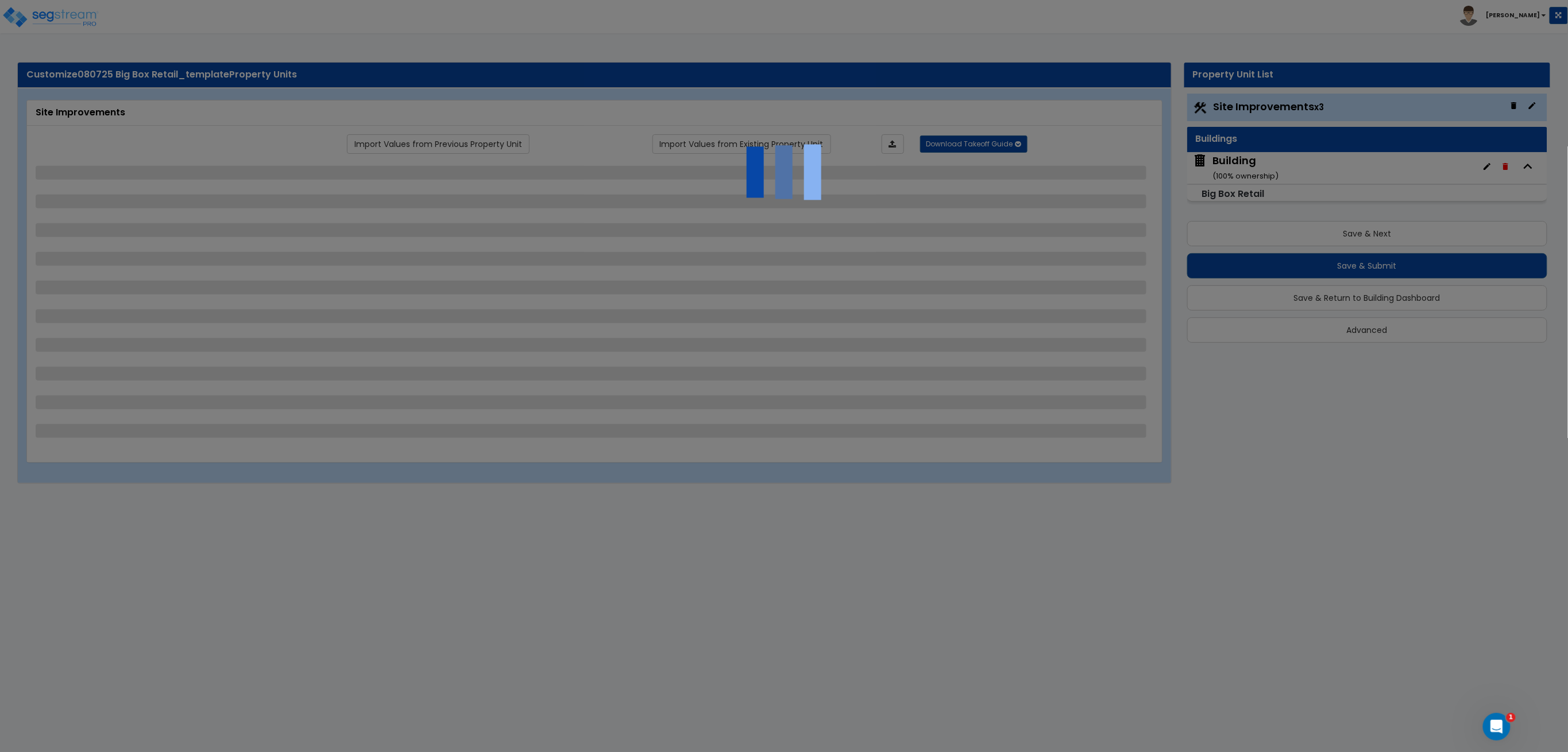
select select "1"
select select "2"
select select "6"
select select "2"
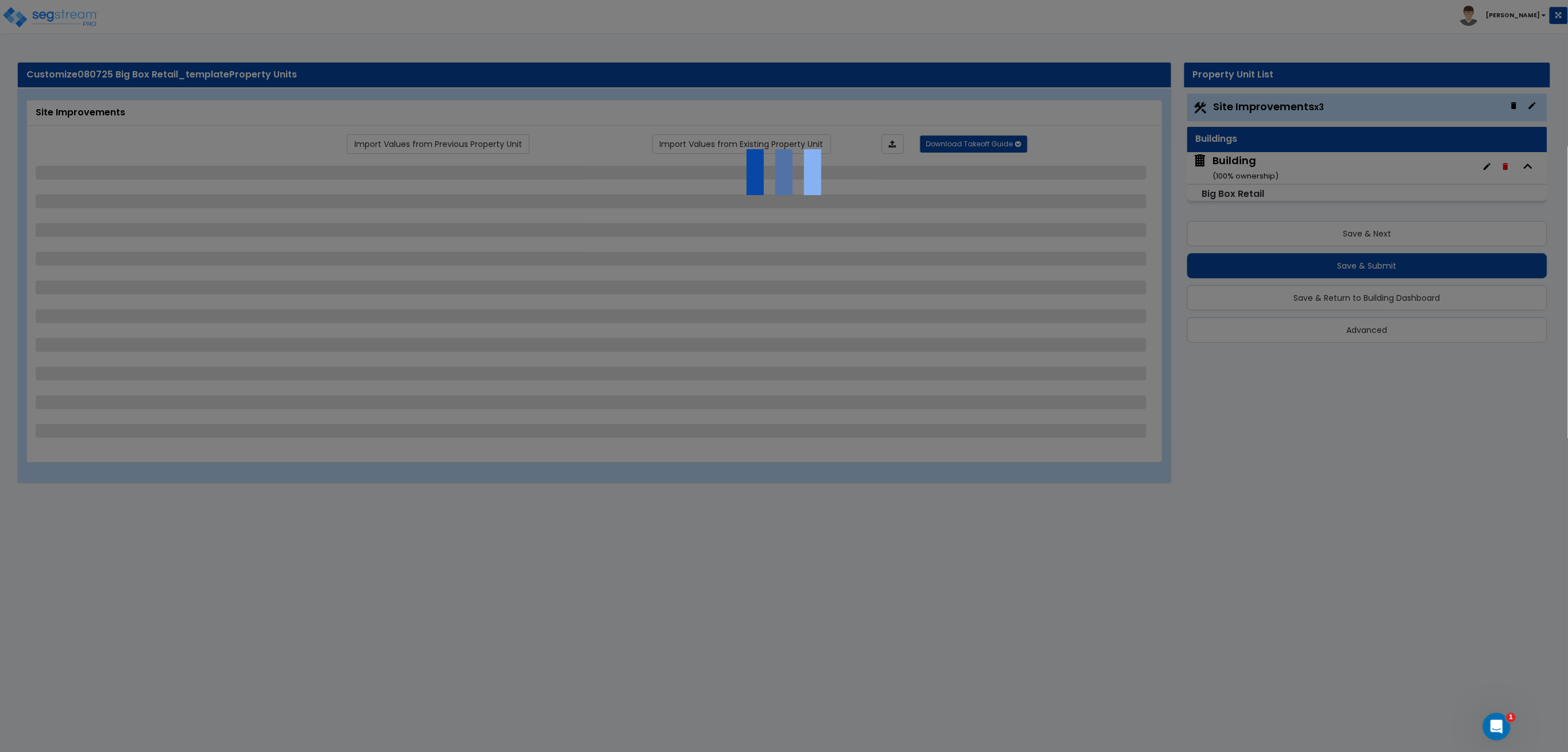
select select "1"
select select "16"
select select "1"
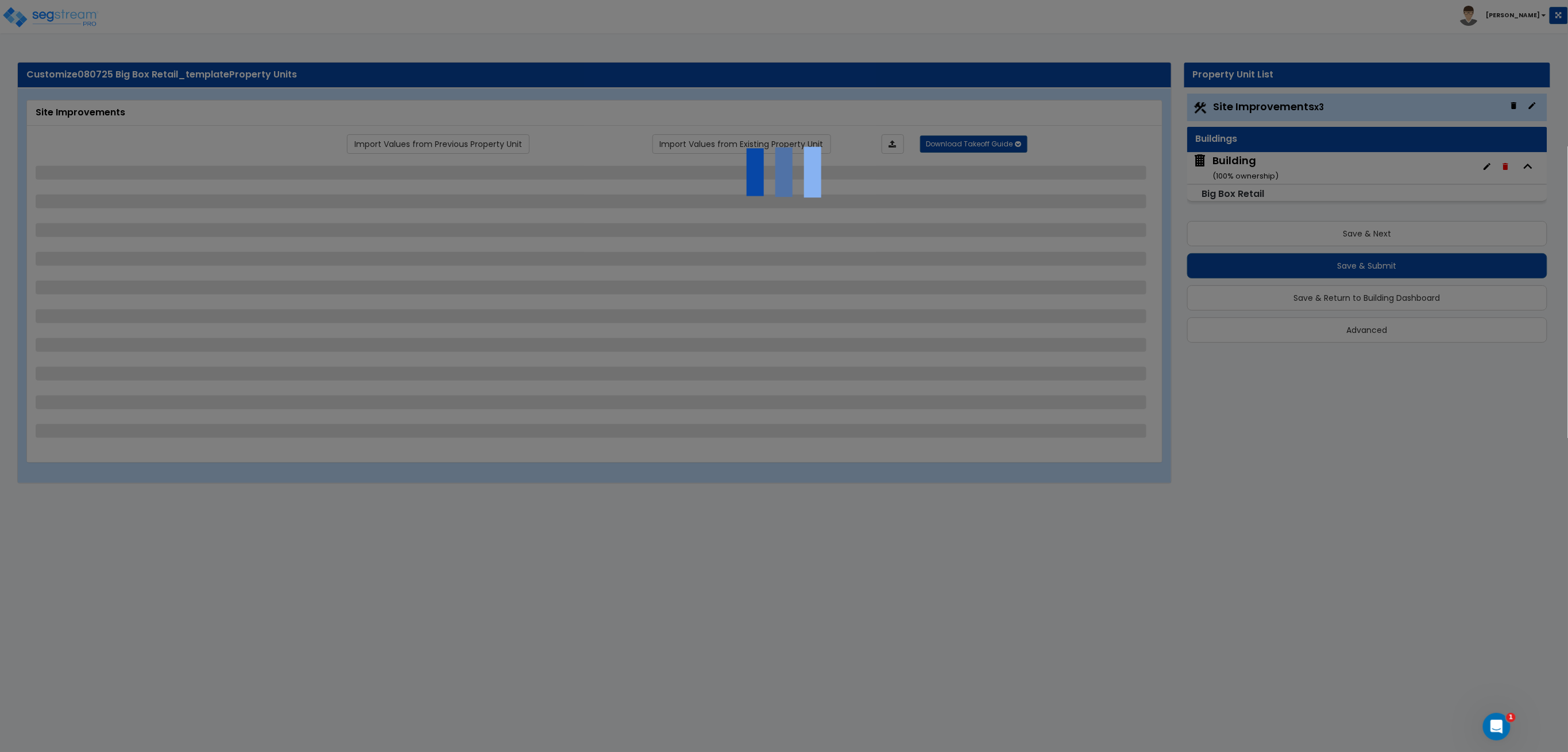
select select "7"
select select "1"
select select "5"
select select "1"
select select "2"
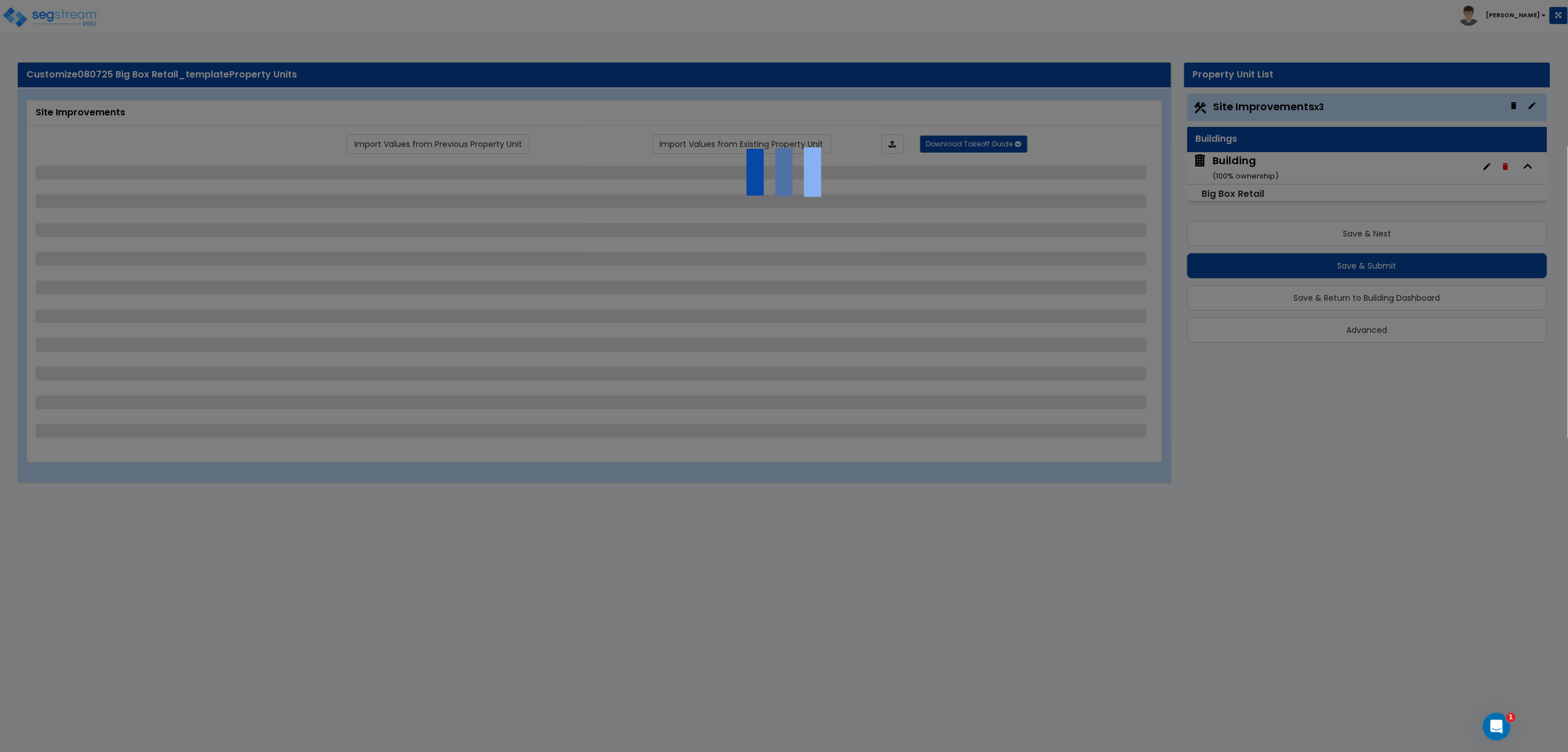
select select "2"
select select "3"
select select "2"
select select "1"
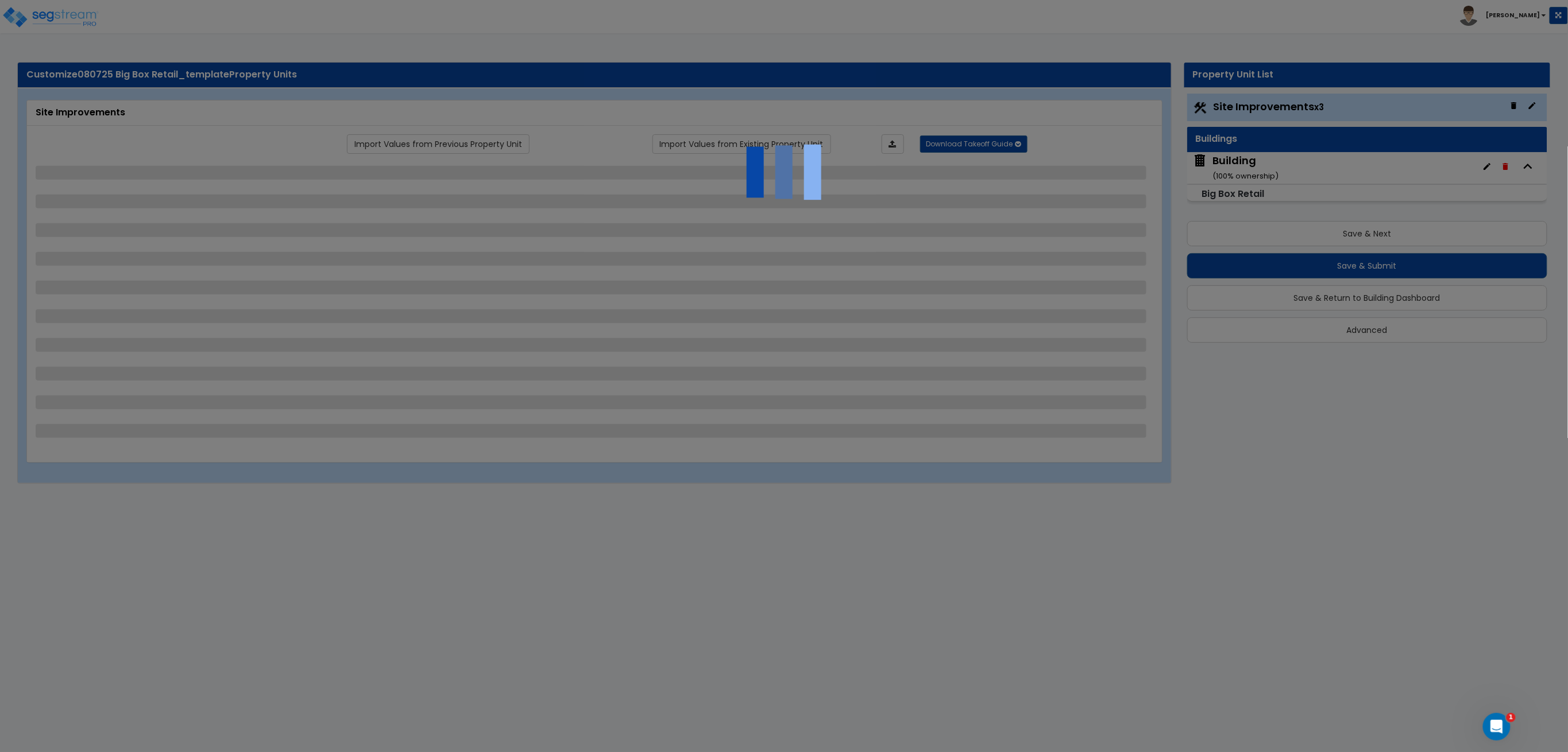
select select "1"
select select "3"
select select "4"
select select "2"
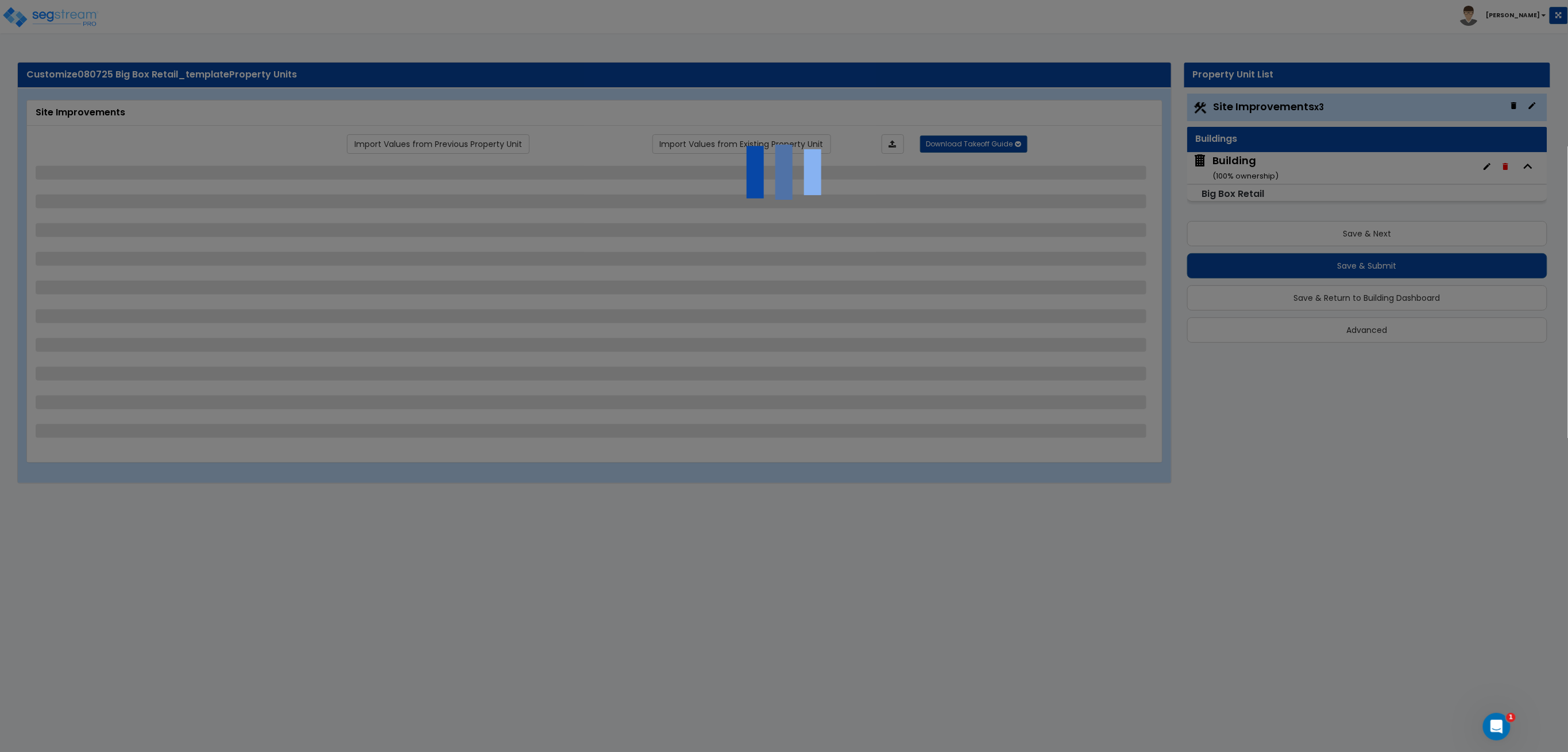
select select "1"
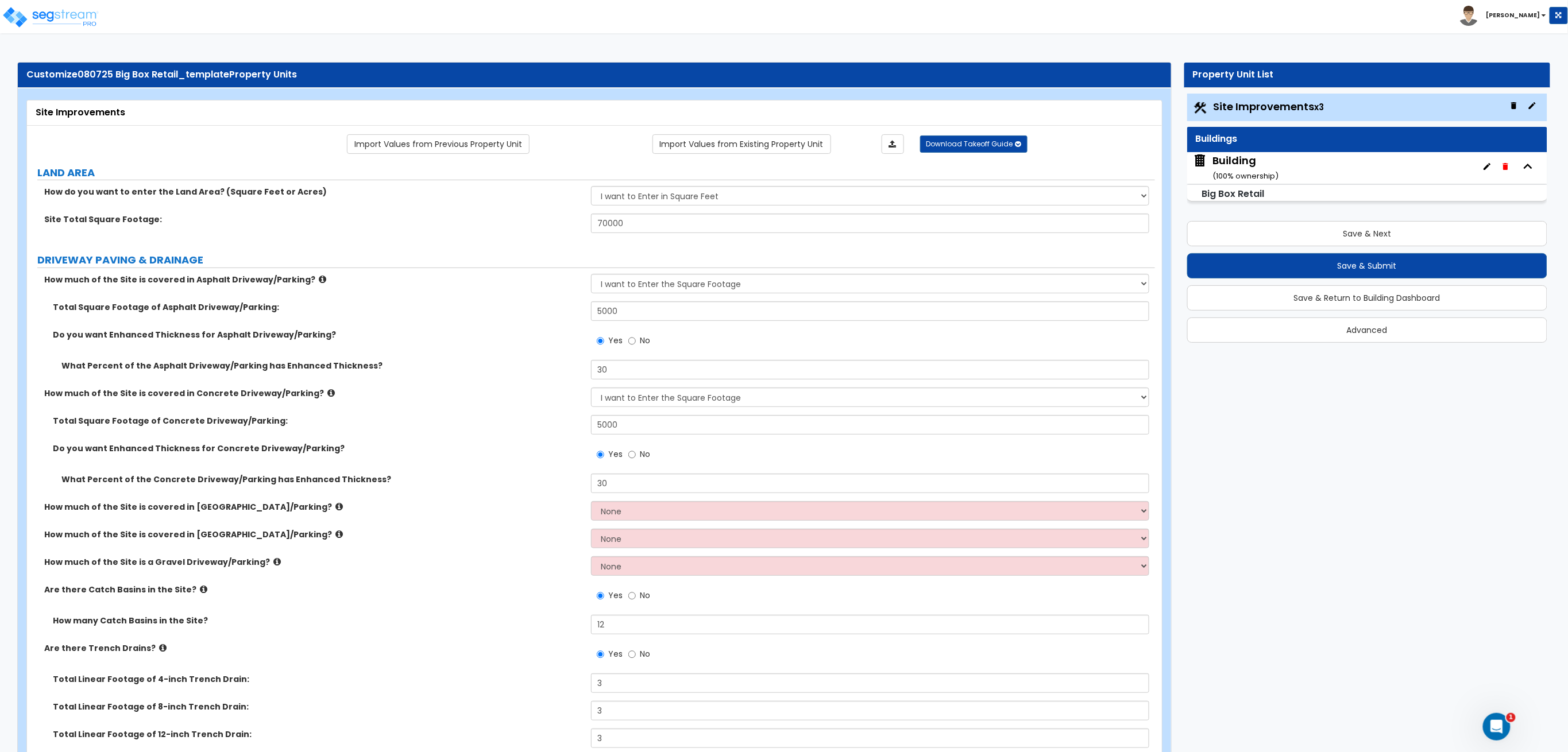
click at [1251, 164] on div "Building ( 100 % ownership)" at bounding box center [1246, 168] width 66 height 29
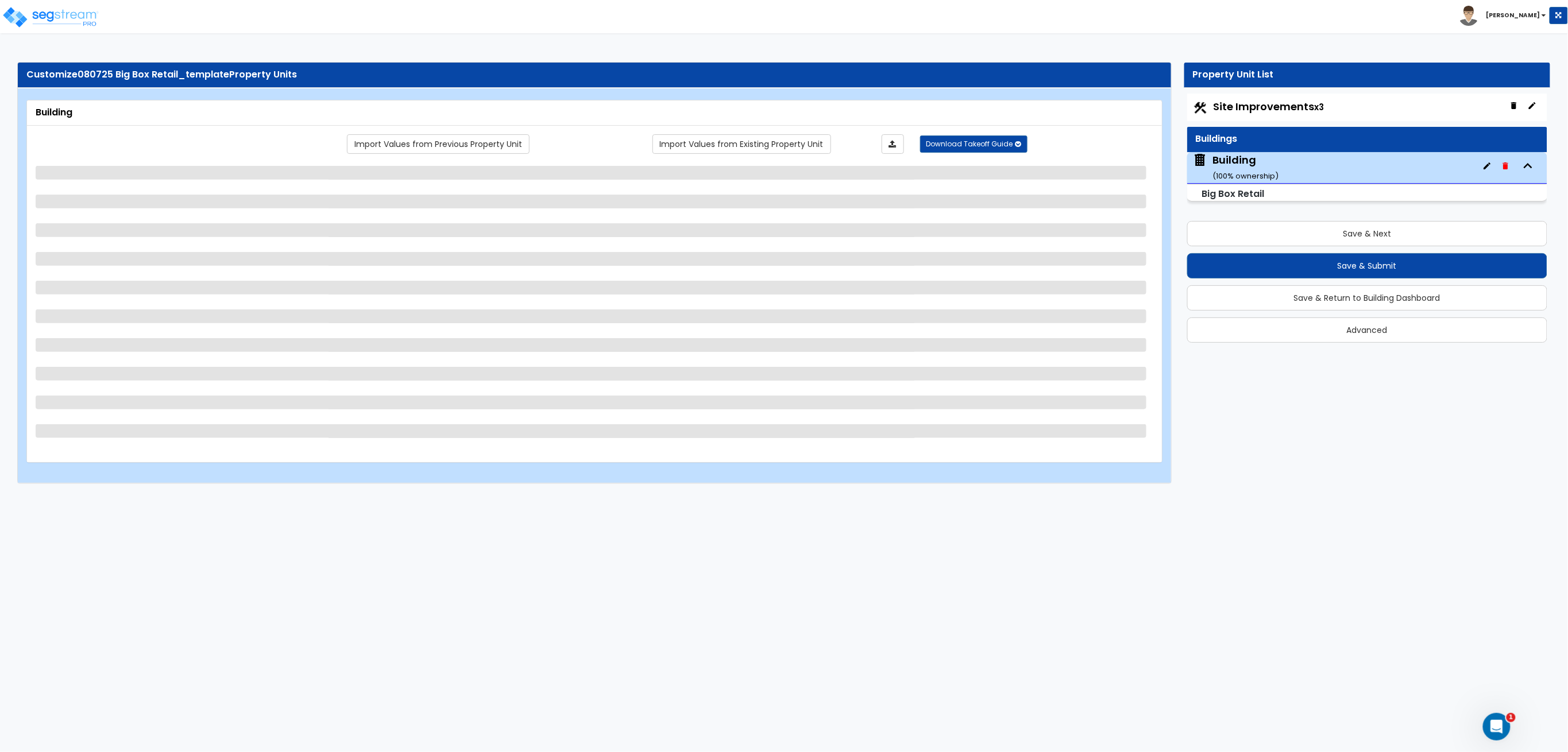
select select "1"
select select "3"
select select "9"
select select "12"
select select "2"
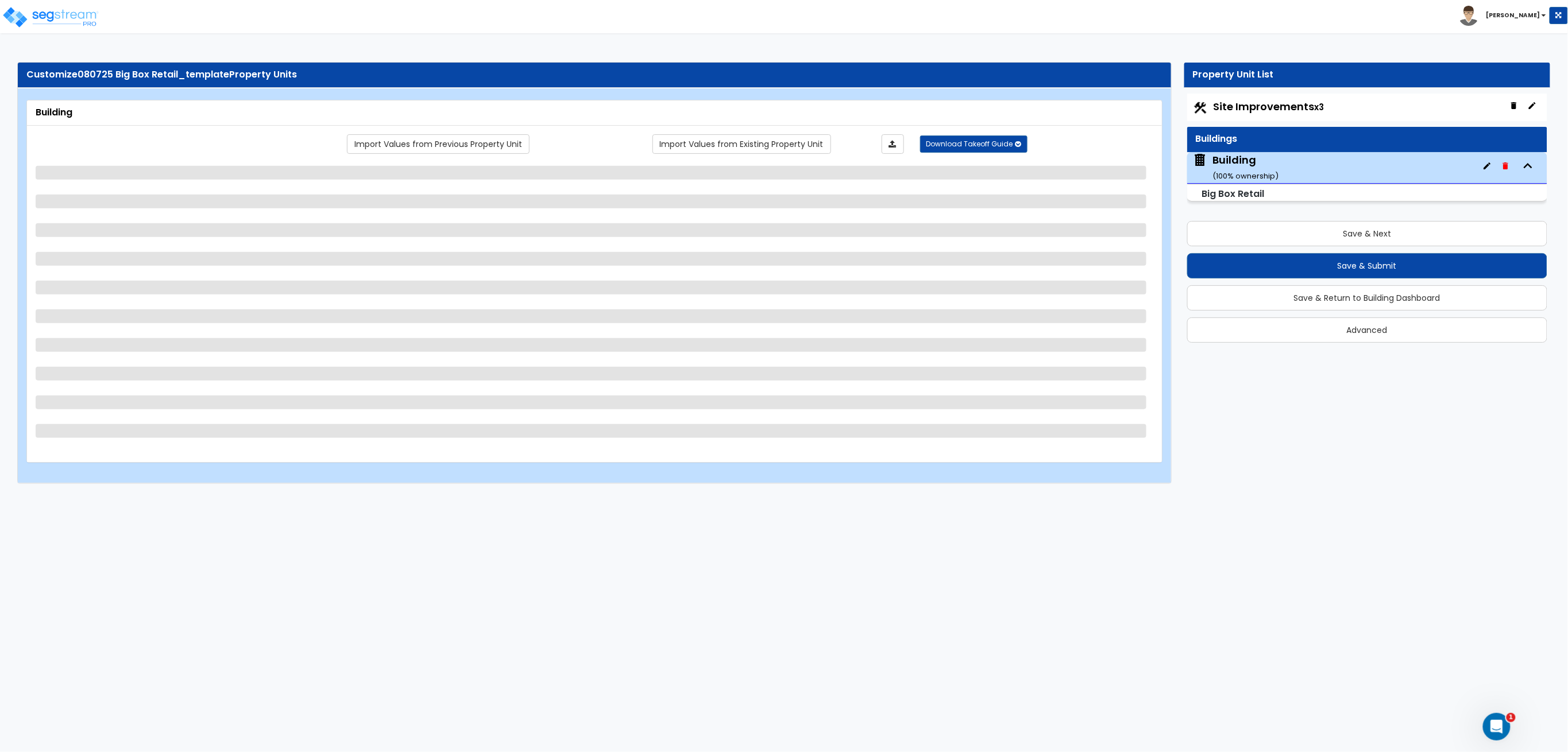
select select "2"
select select "3"
select select "2"
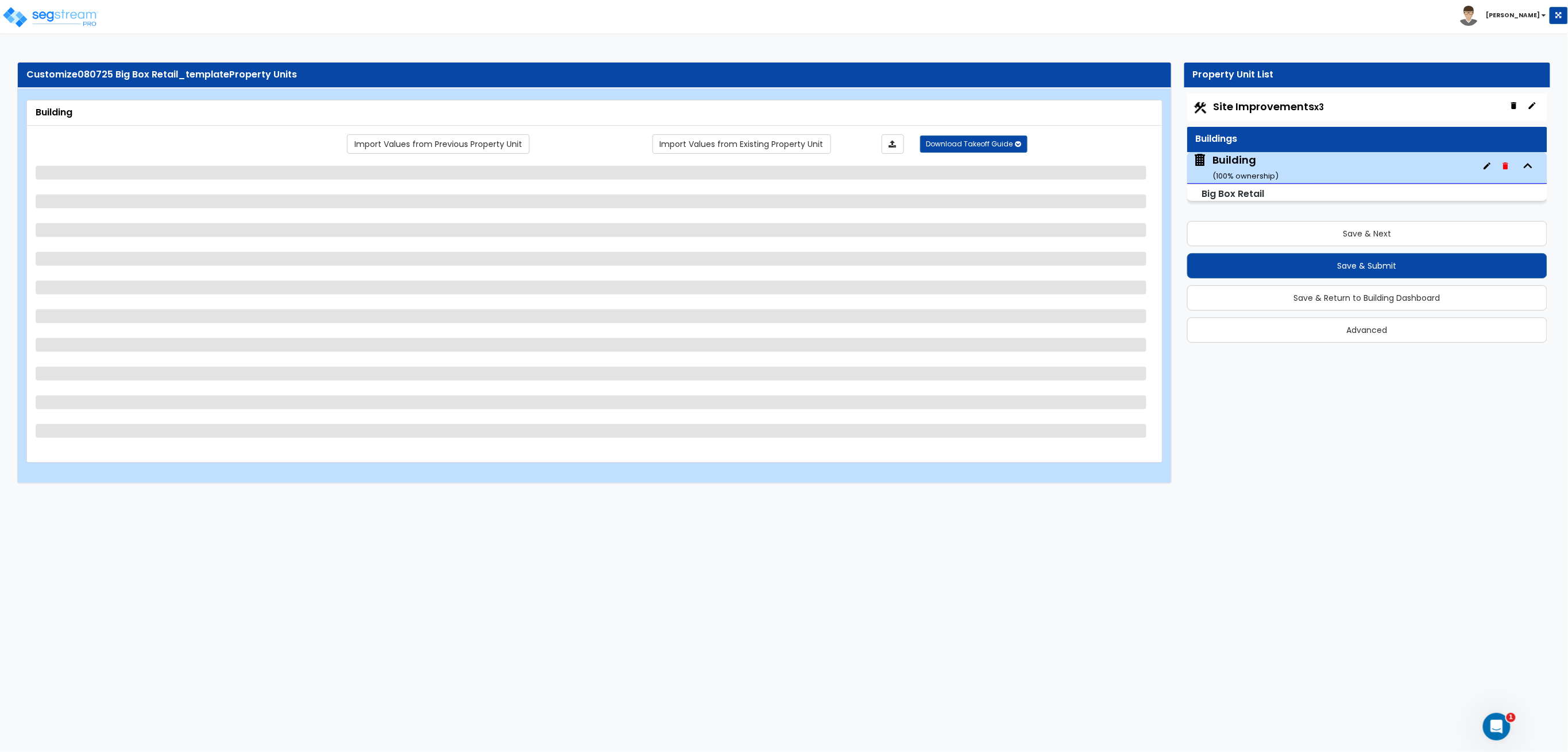
select select "1"
select select "2"
select select "1"
select select "3"
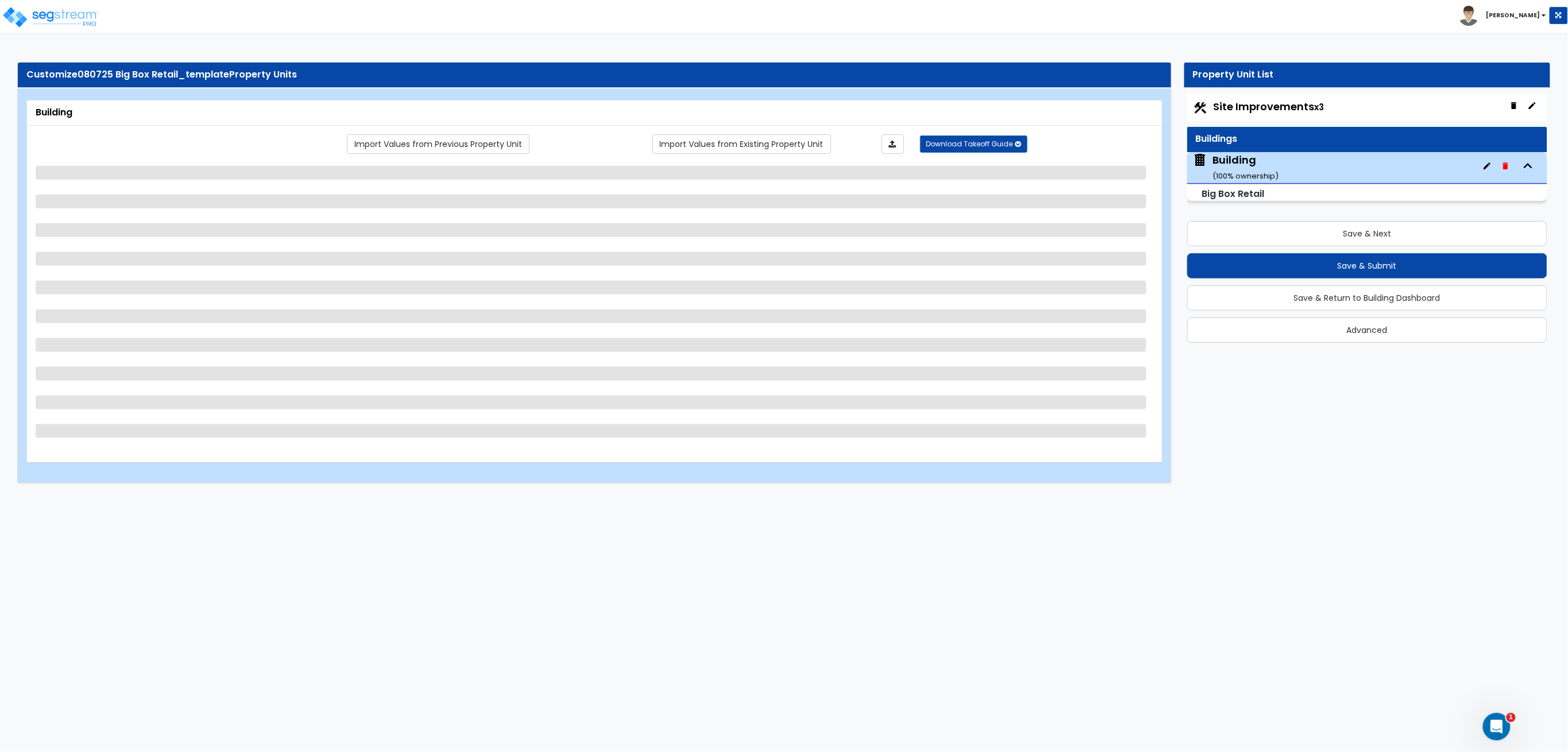
select select "1"
select select "2"
select select "1"
select select "3"
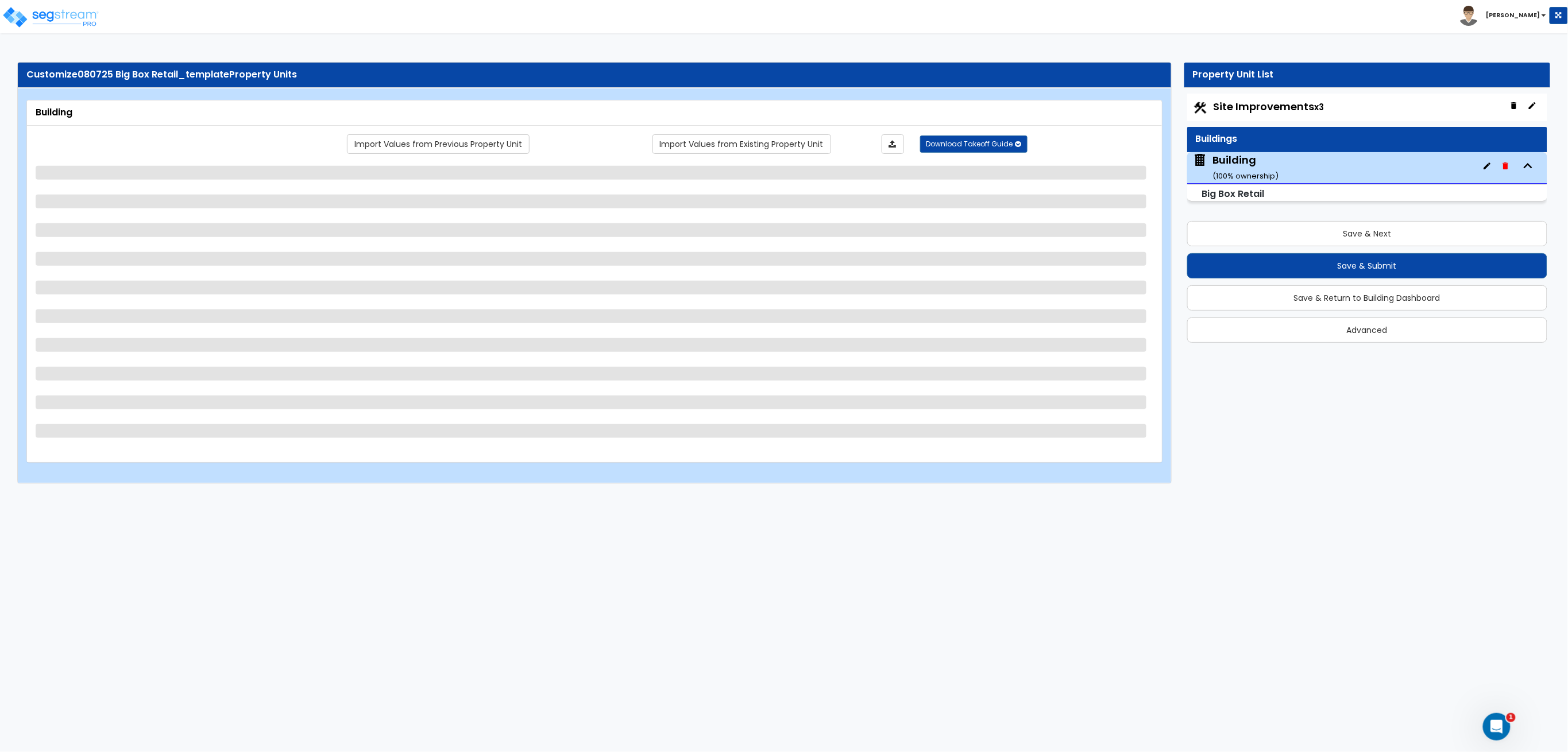
select select "1"
select select "2"
select select "3"
select select "1"
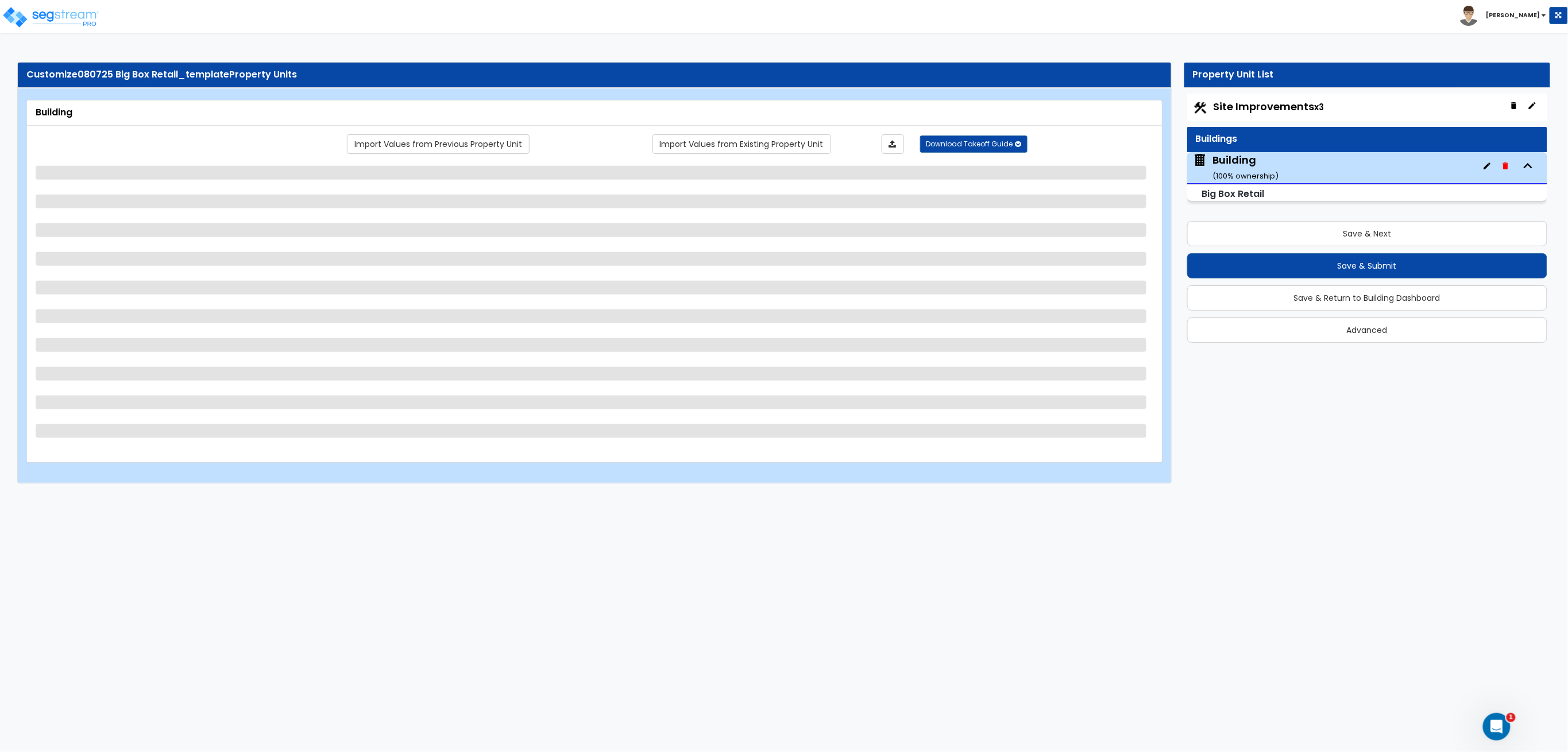
select select "1"
select select "3"
select select "2"
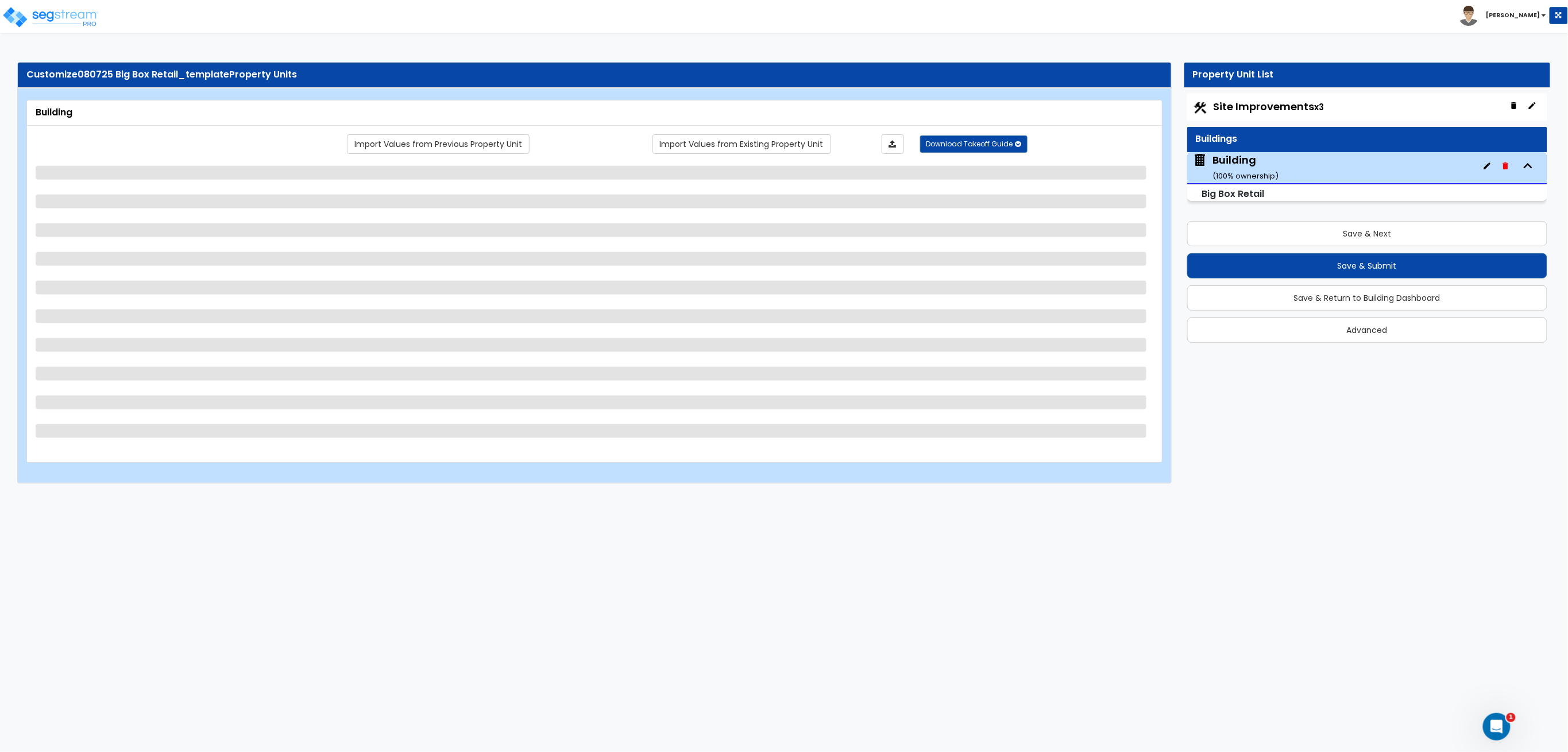
select select "9"
select select "2"
select select "1"
select select "2"
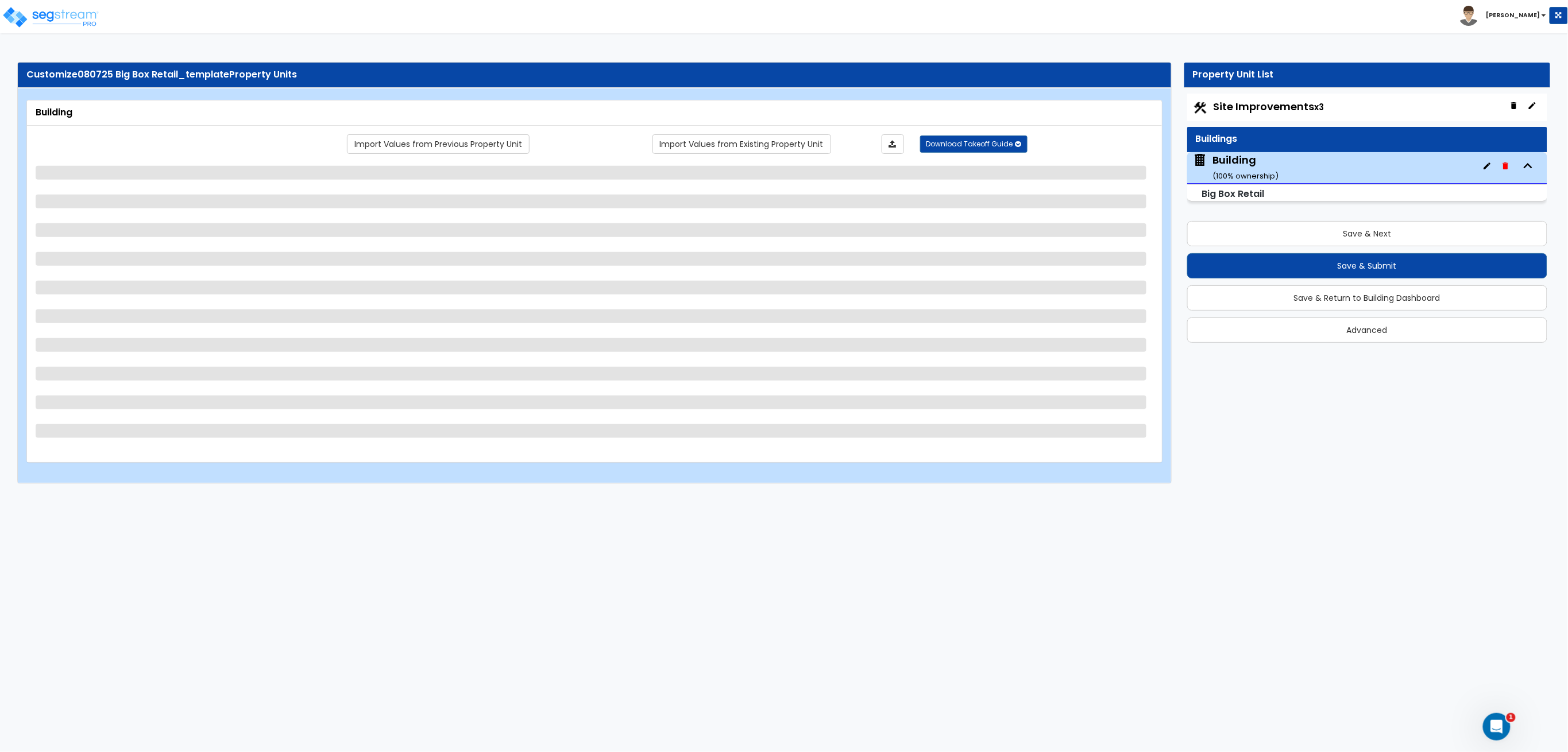
select select "2"
select select "1"
select select "3"
select select "1"
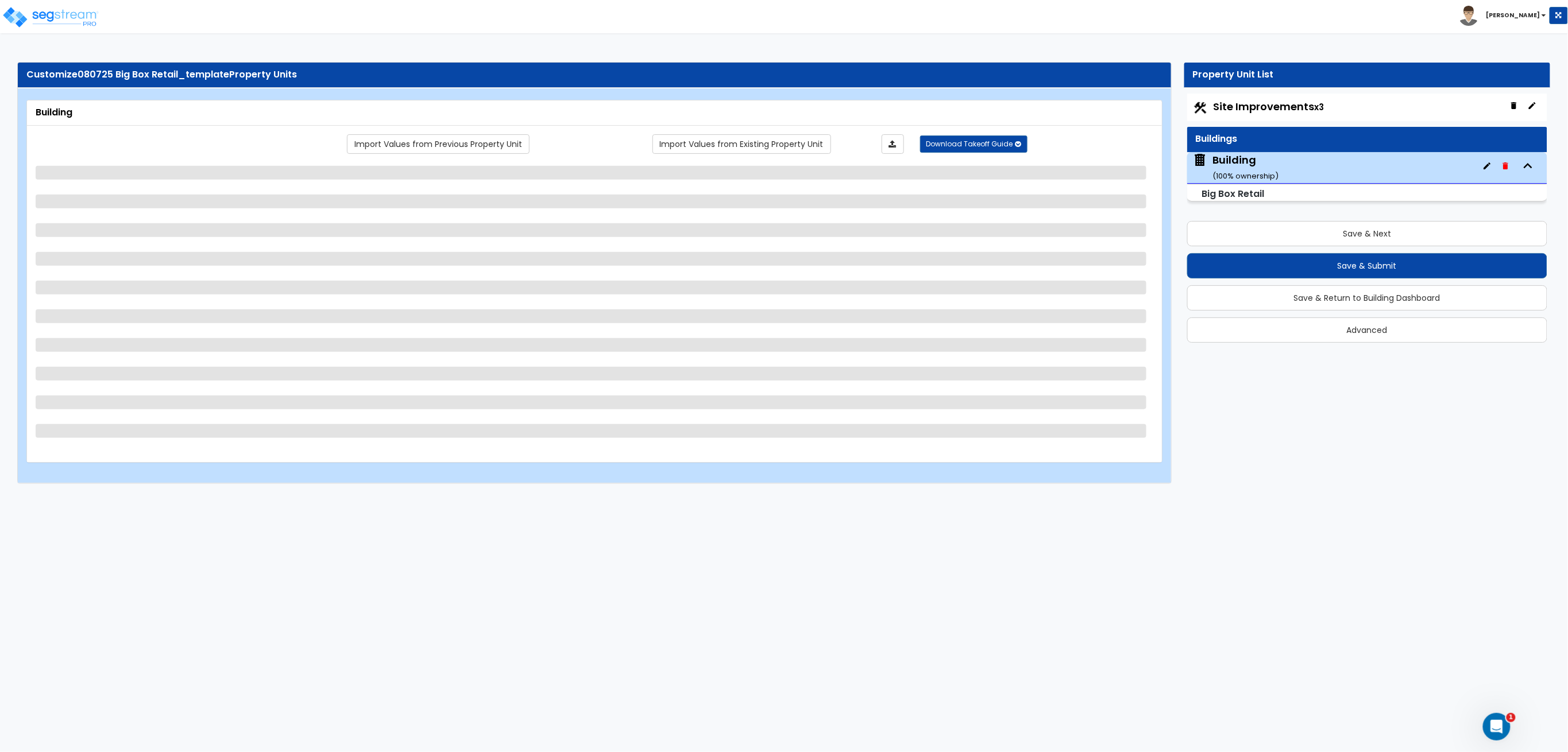
select select "2"
select select "3"
select select "1"
select select "2"
select select "3"
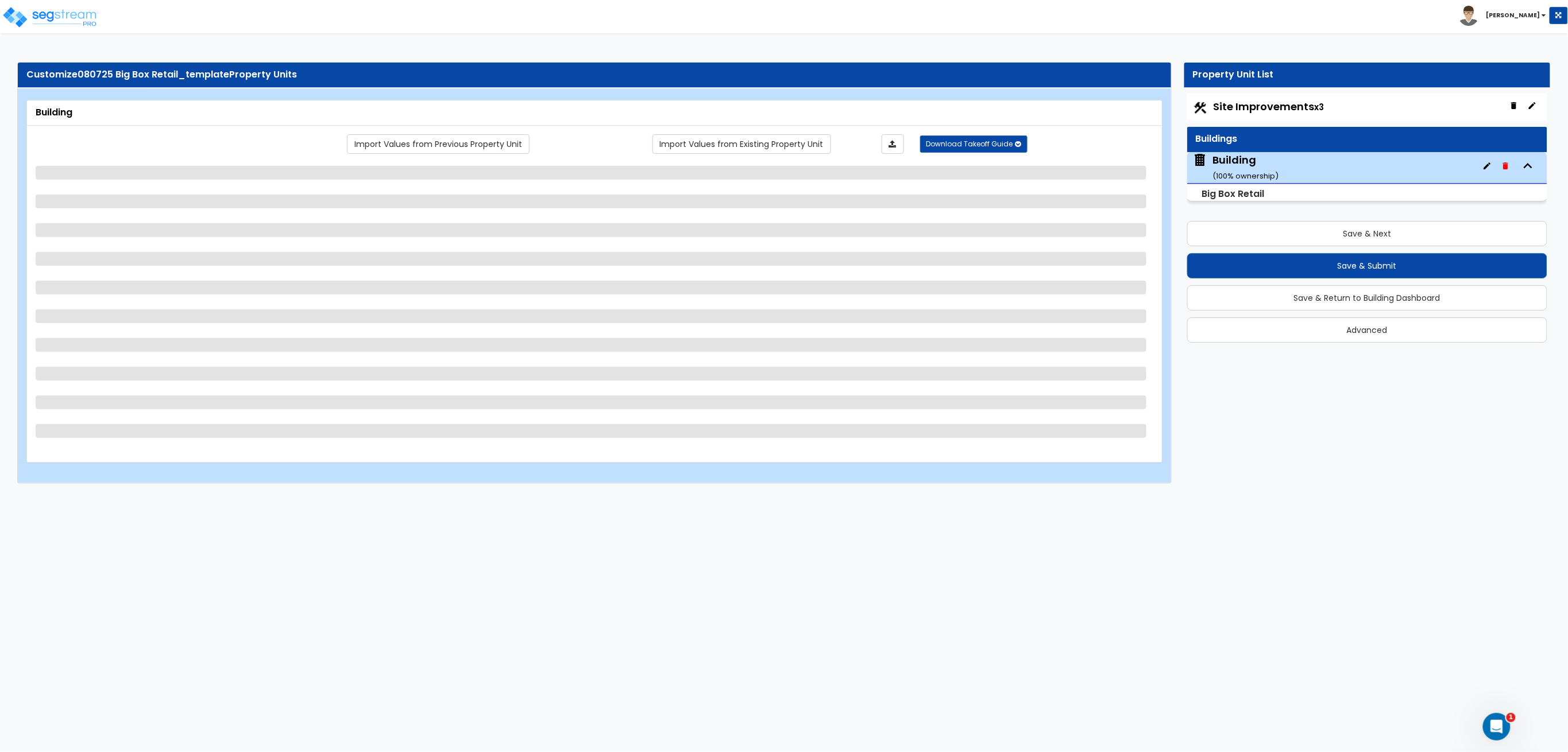
select select "1"
select select "4"
select select "2"
select select "1"
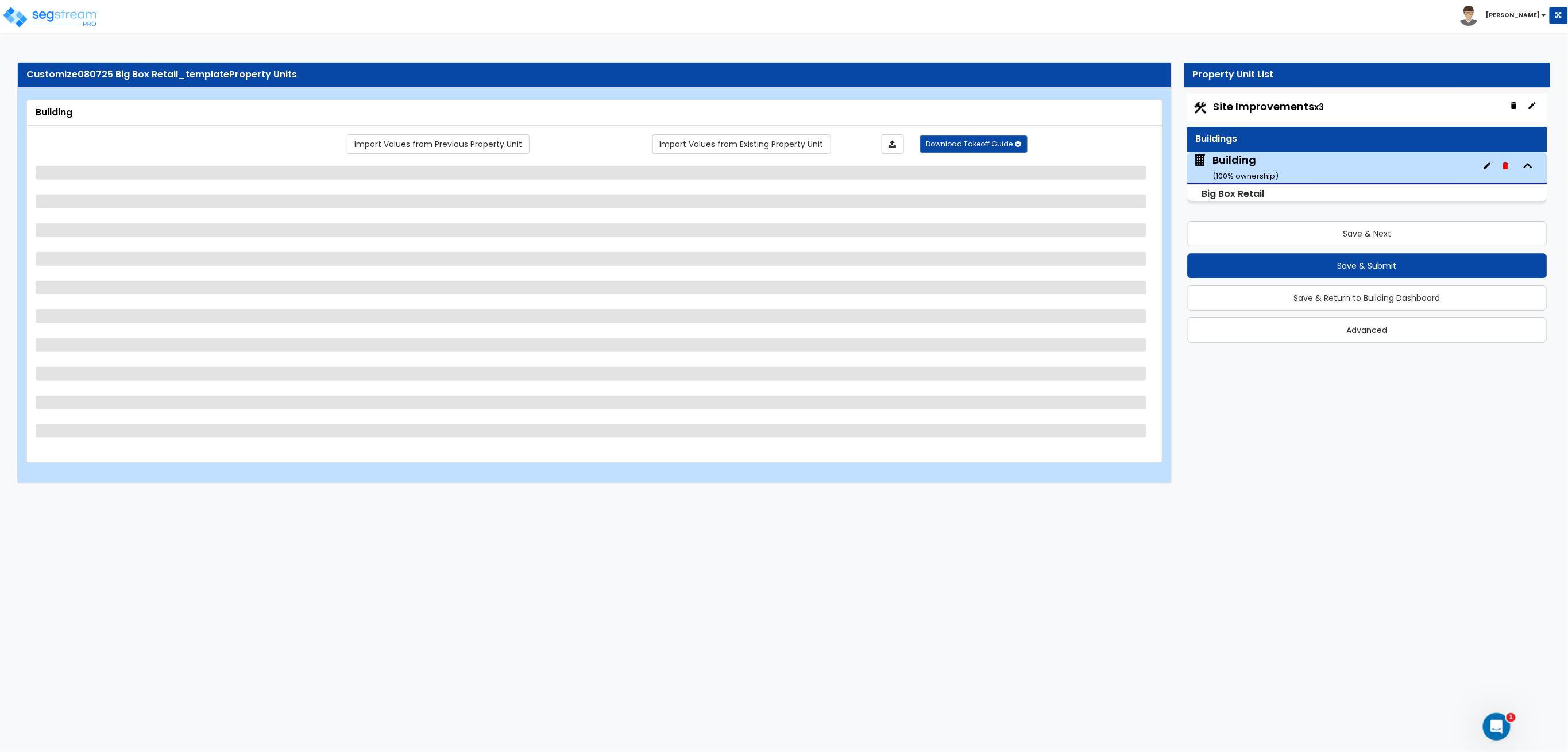
select select "2"
select select "4"
select select "2"
select select "1"
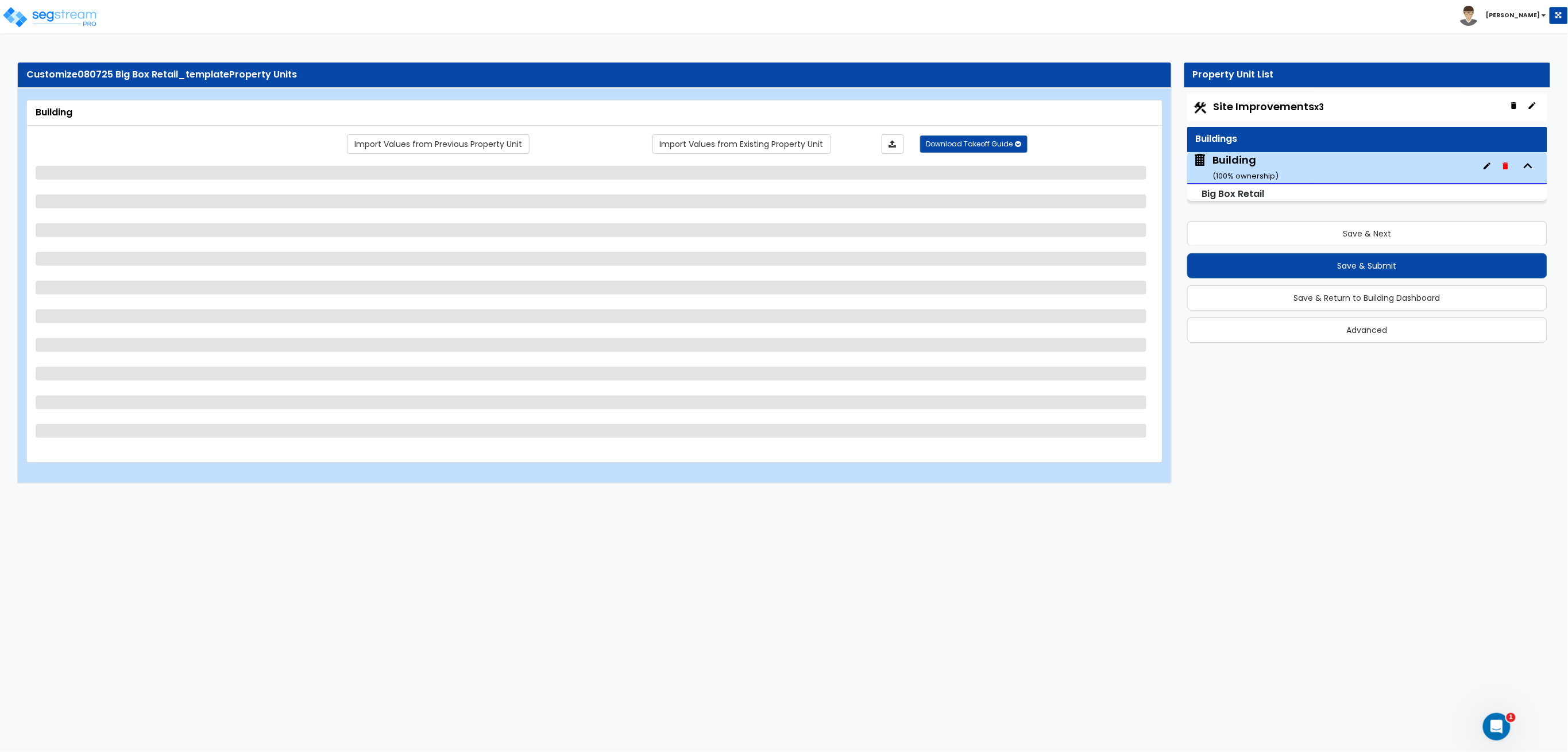
select select "3"
select select "4"
select select "1"
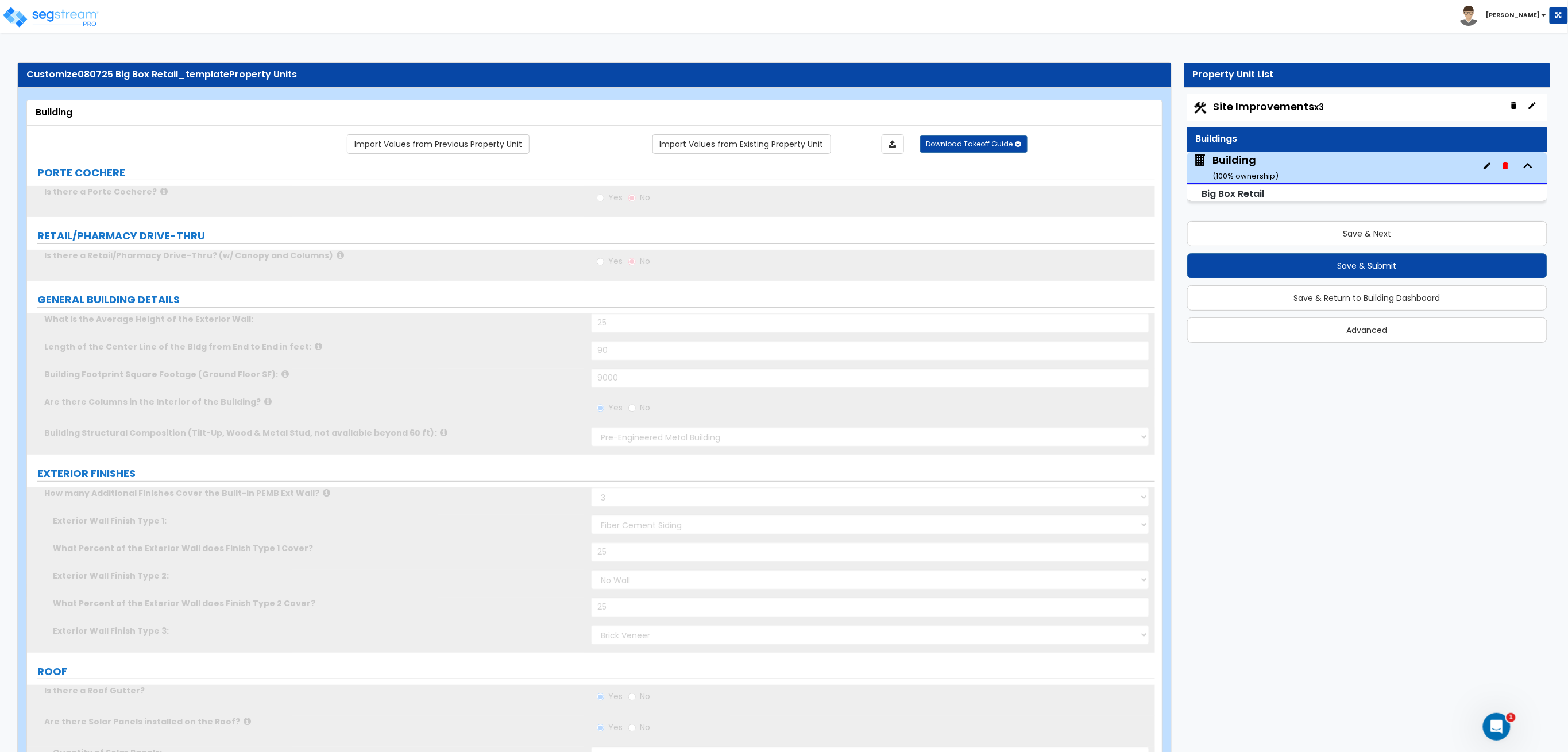
radio input "true"
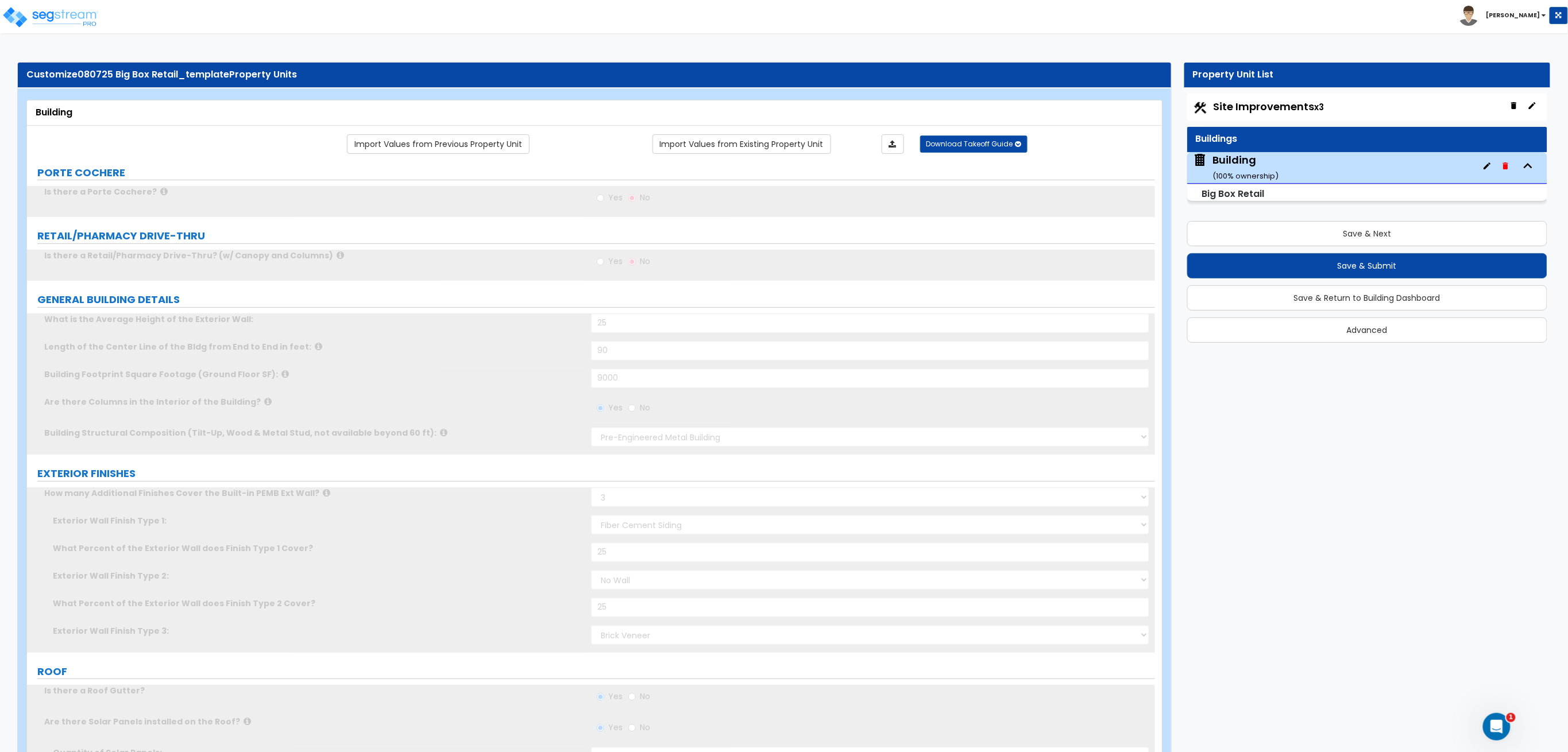
radio input "true"
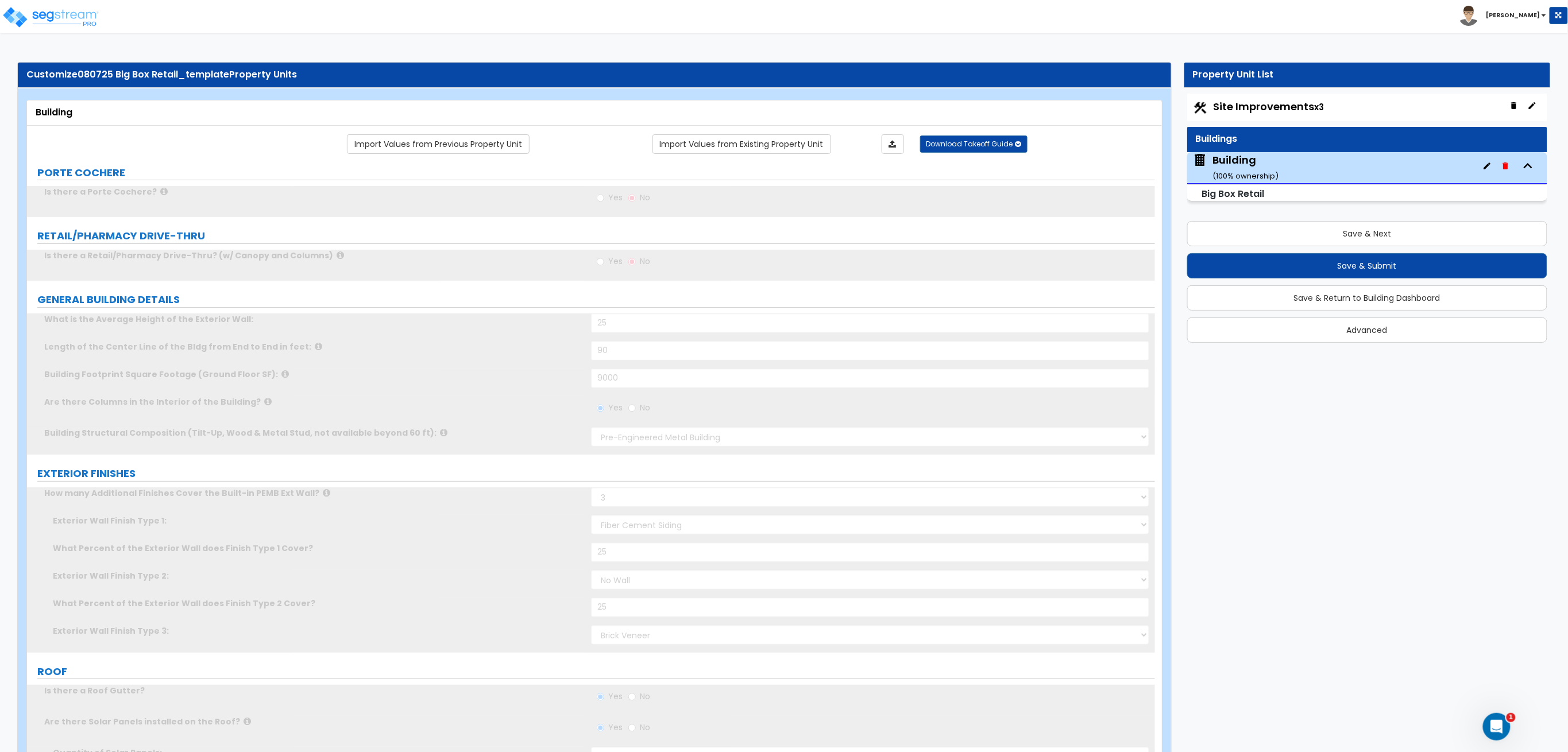
radio input "true"
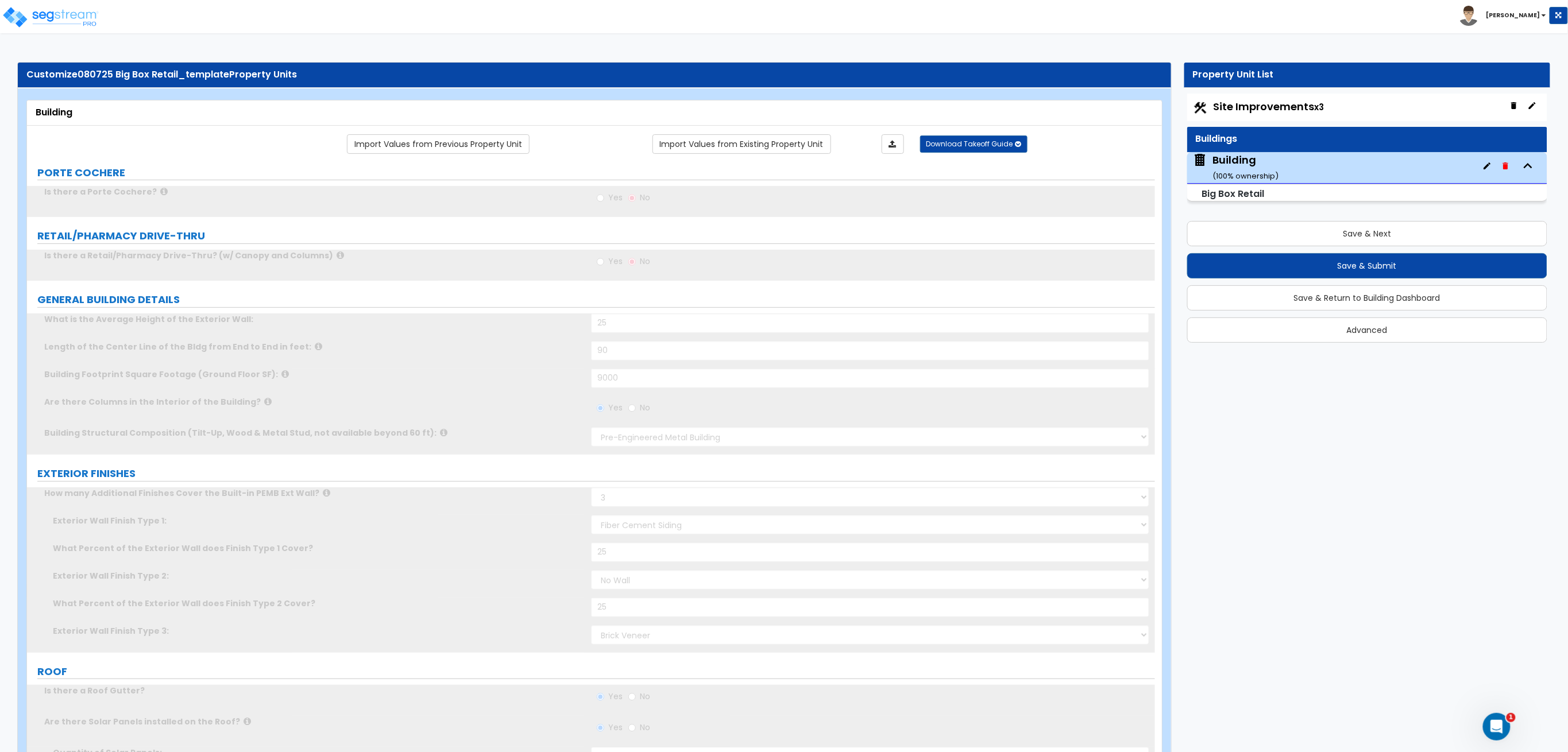
radio input "true"
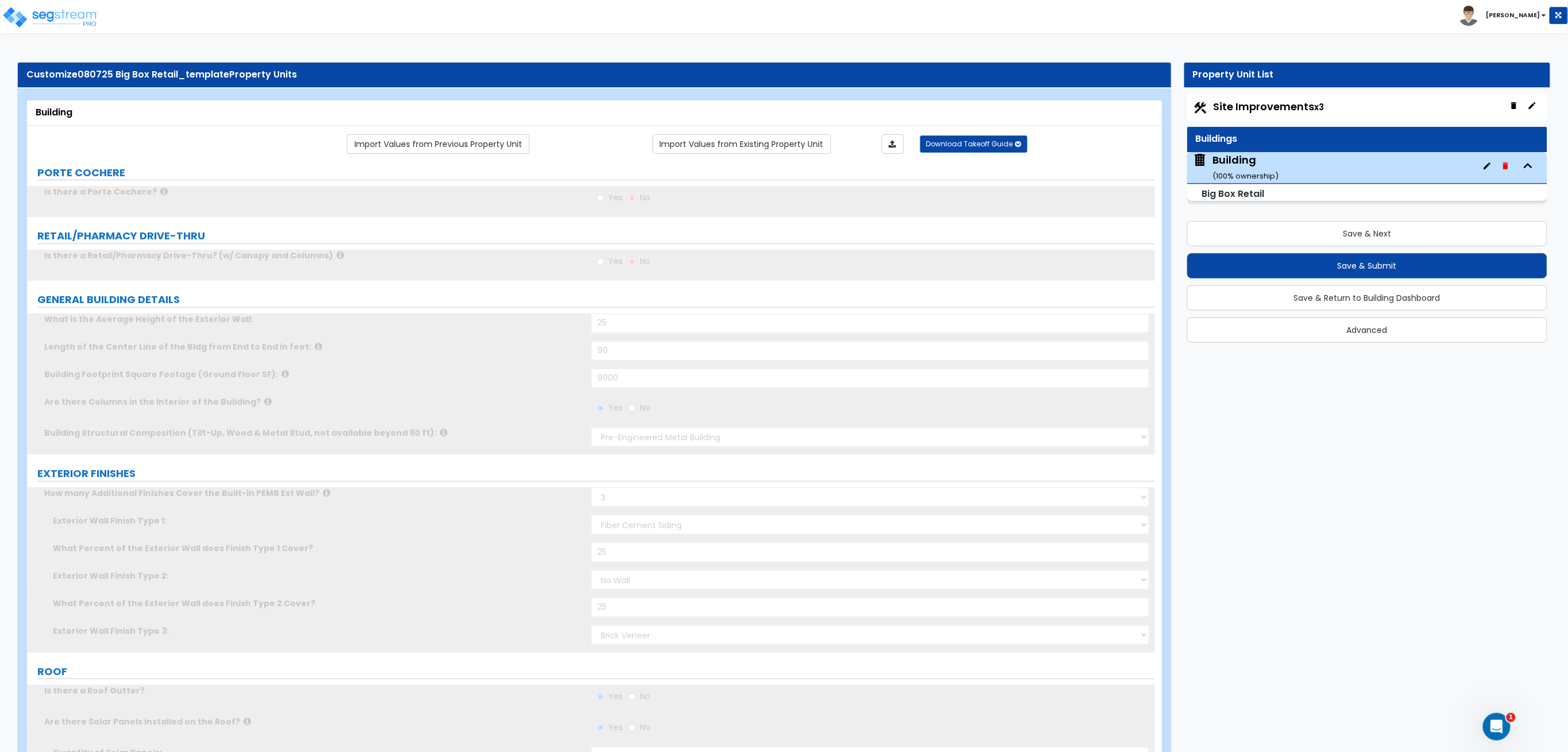
radio input "true"
type input "5"
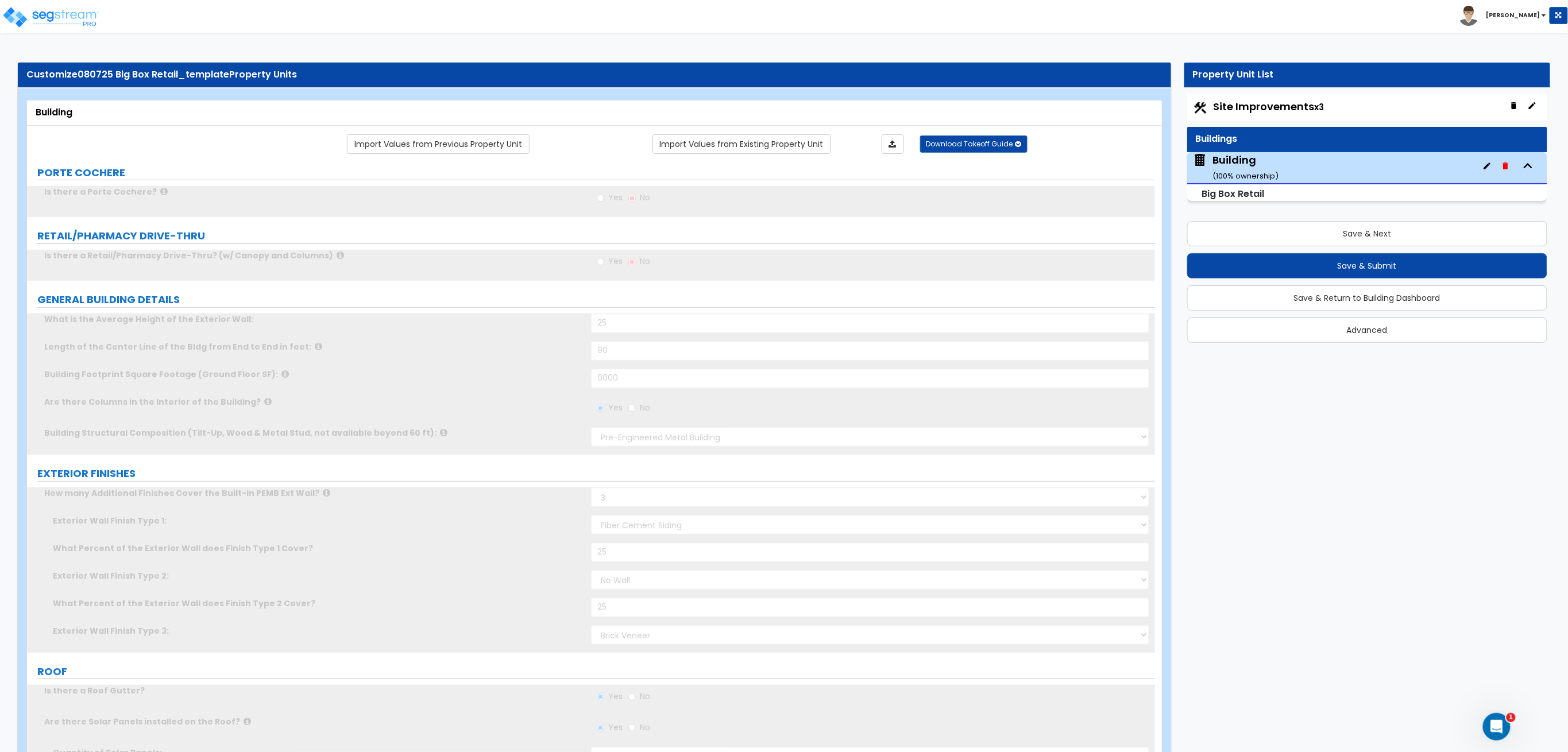
radio input "true"
type input "5"
radio input "true"
type input "5"
radio input "true"
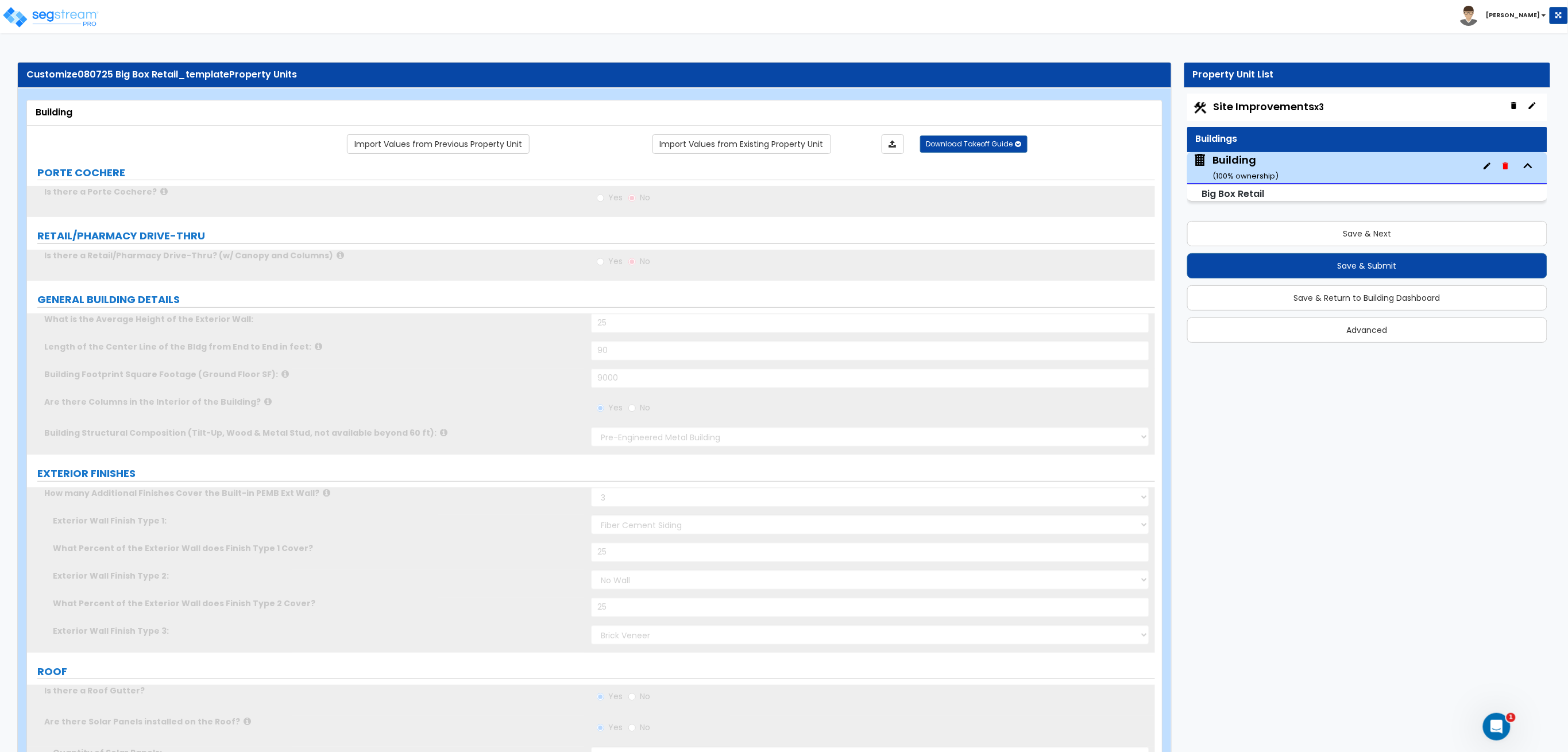
type input "5"
select select "2"
radio input "true"
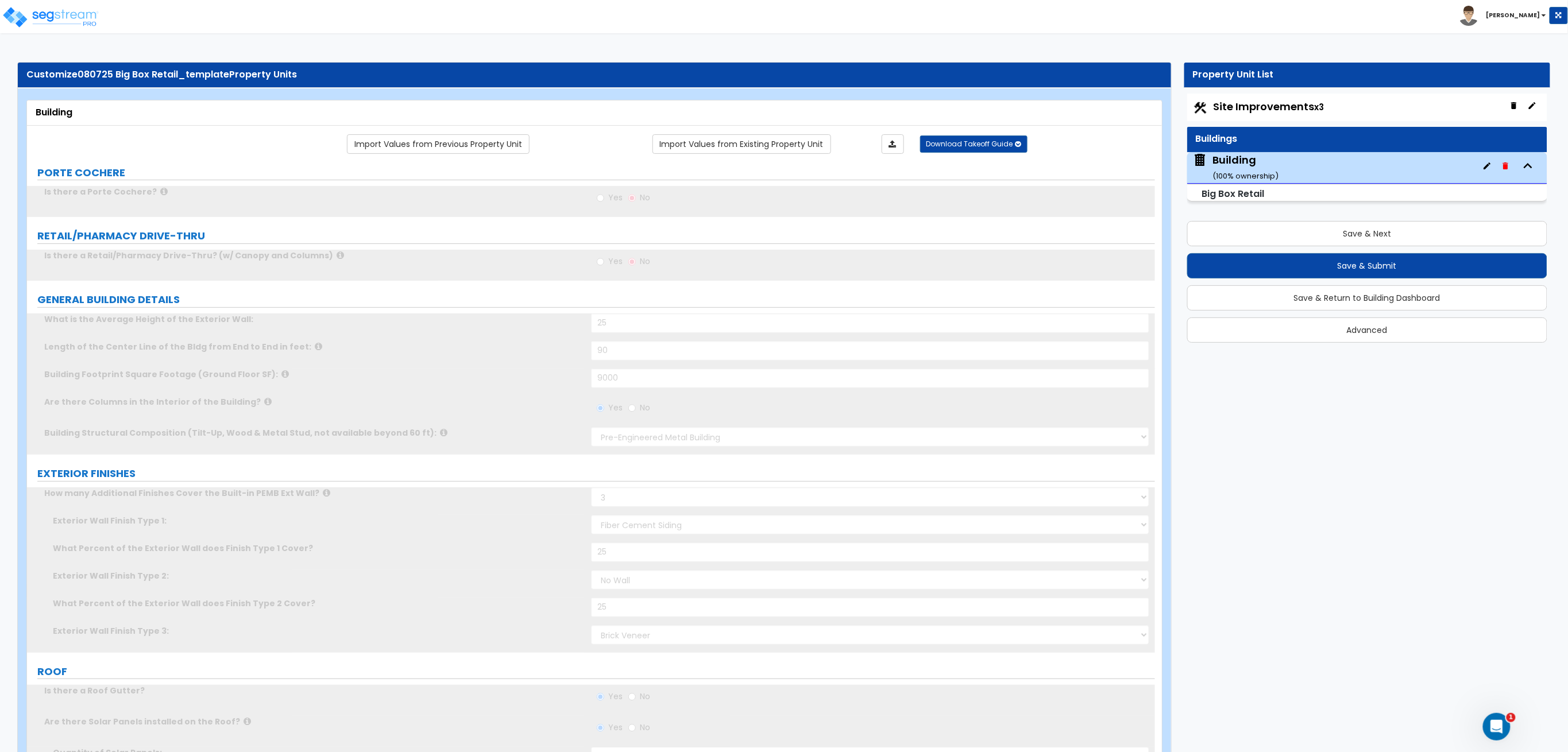
radio input "true"
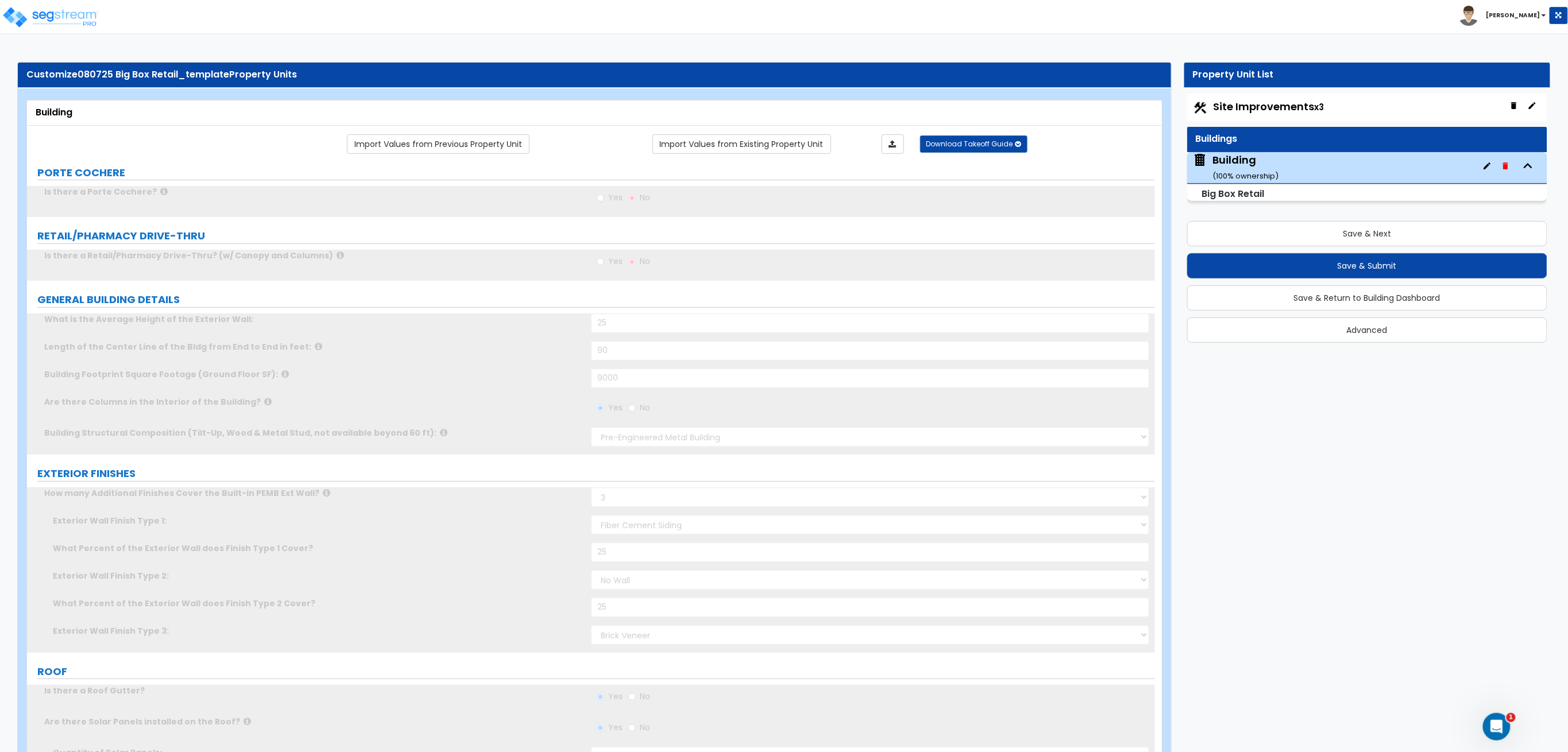
radio input "true"
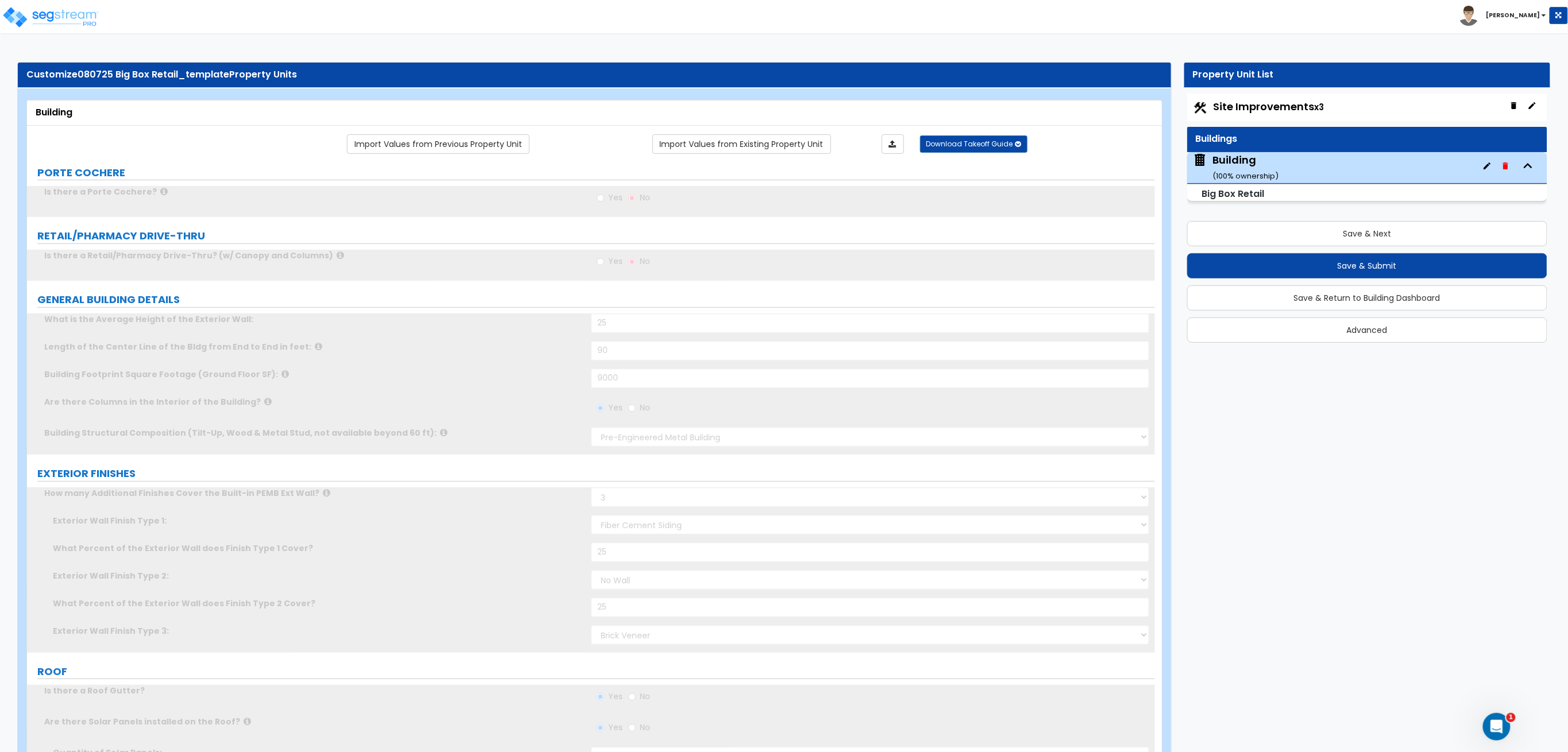
radio input "true"
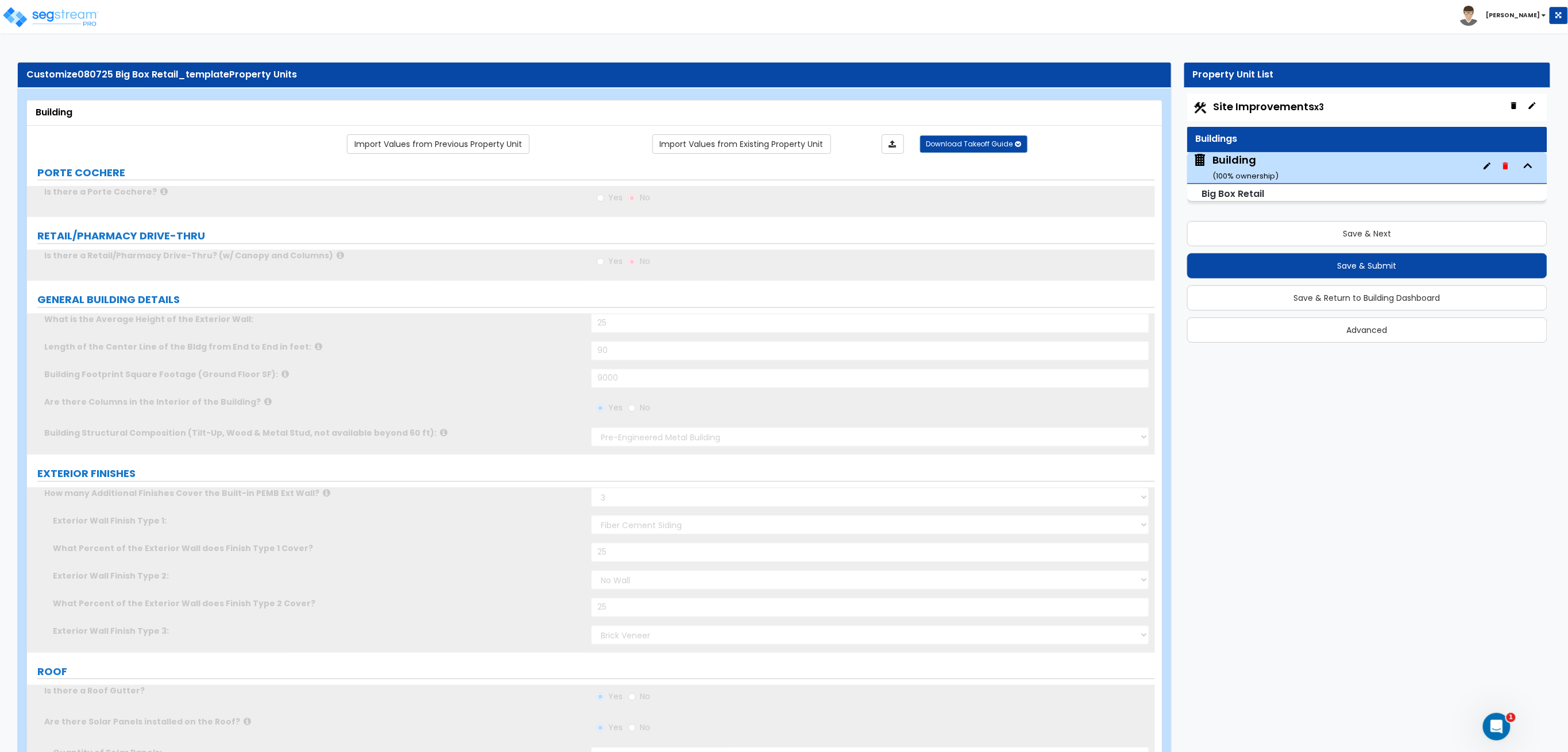
radio input "true"
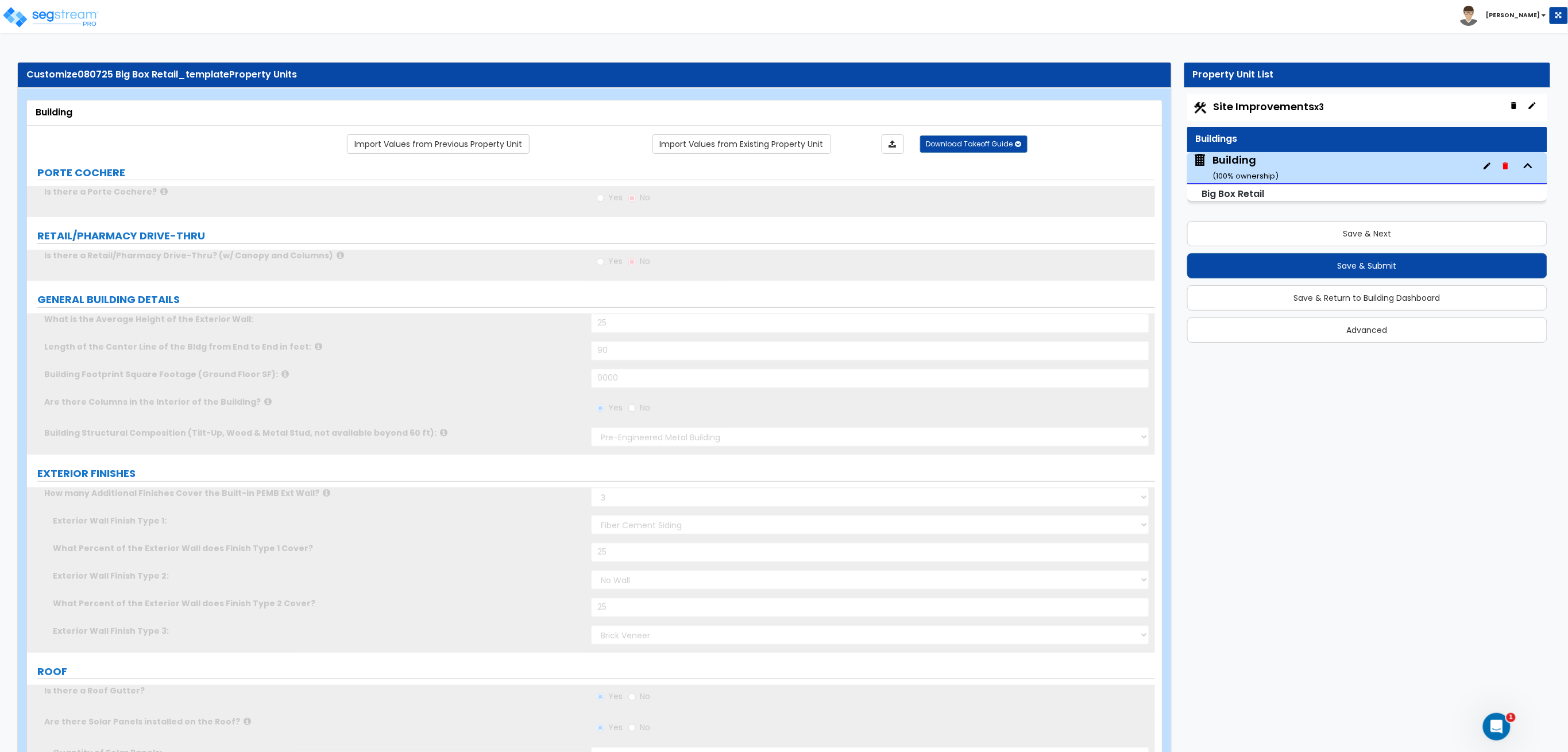
radio input "true"
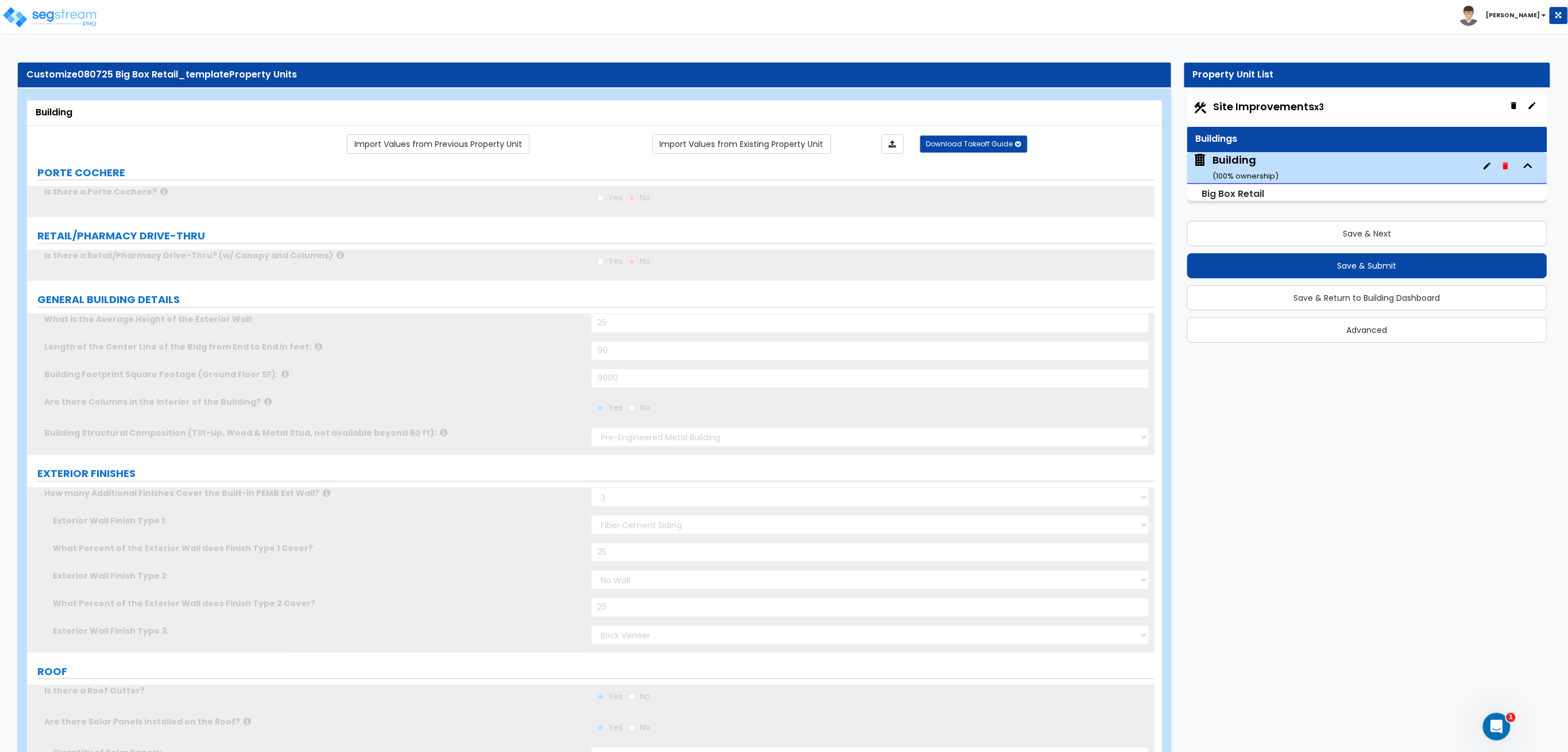
radio input "true"
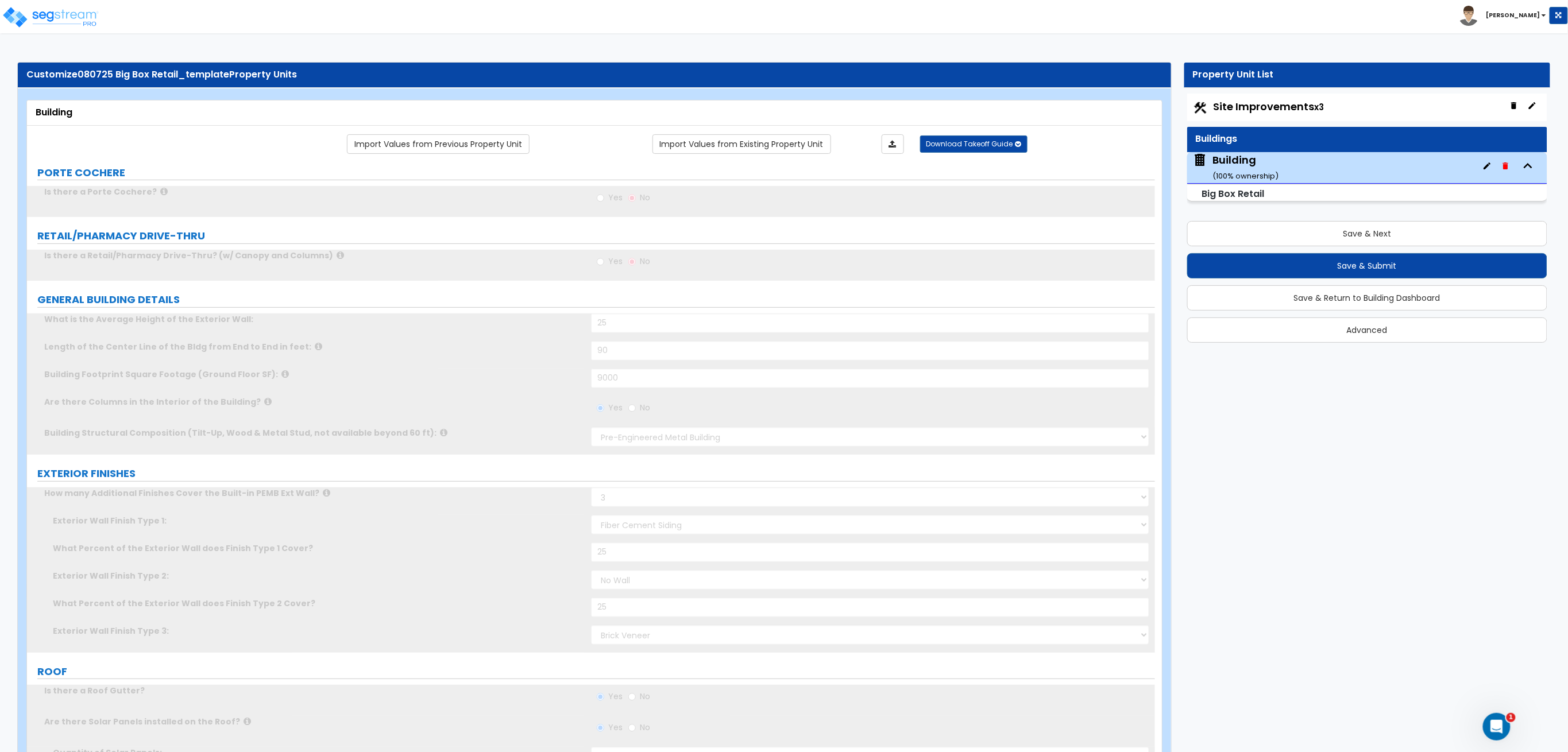
radio input "true"
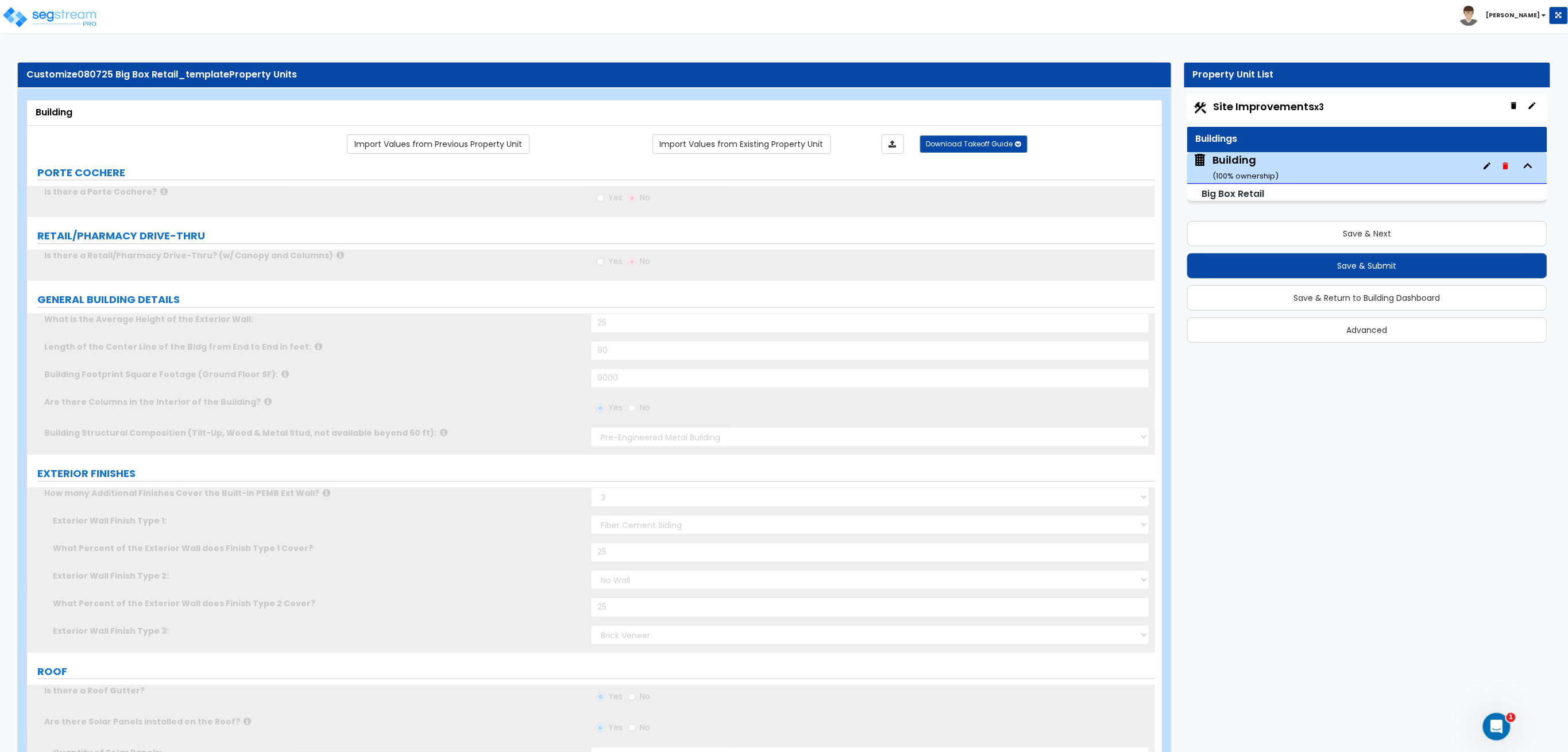
radio input "true"
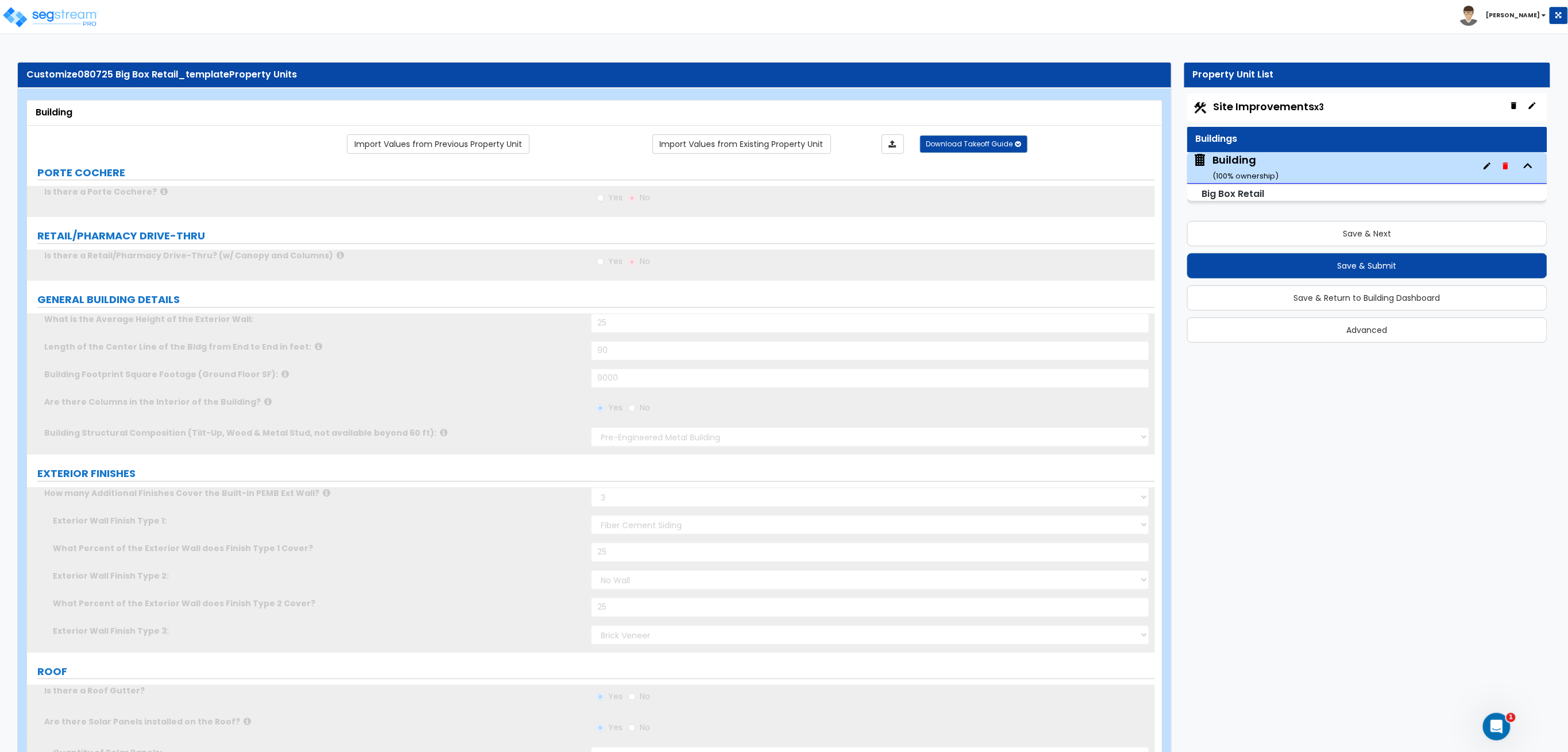
radio input "true"
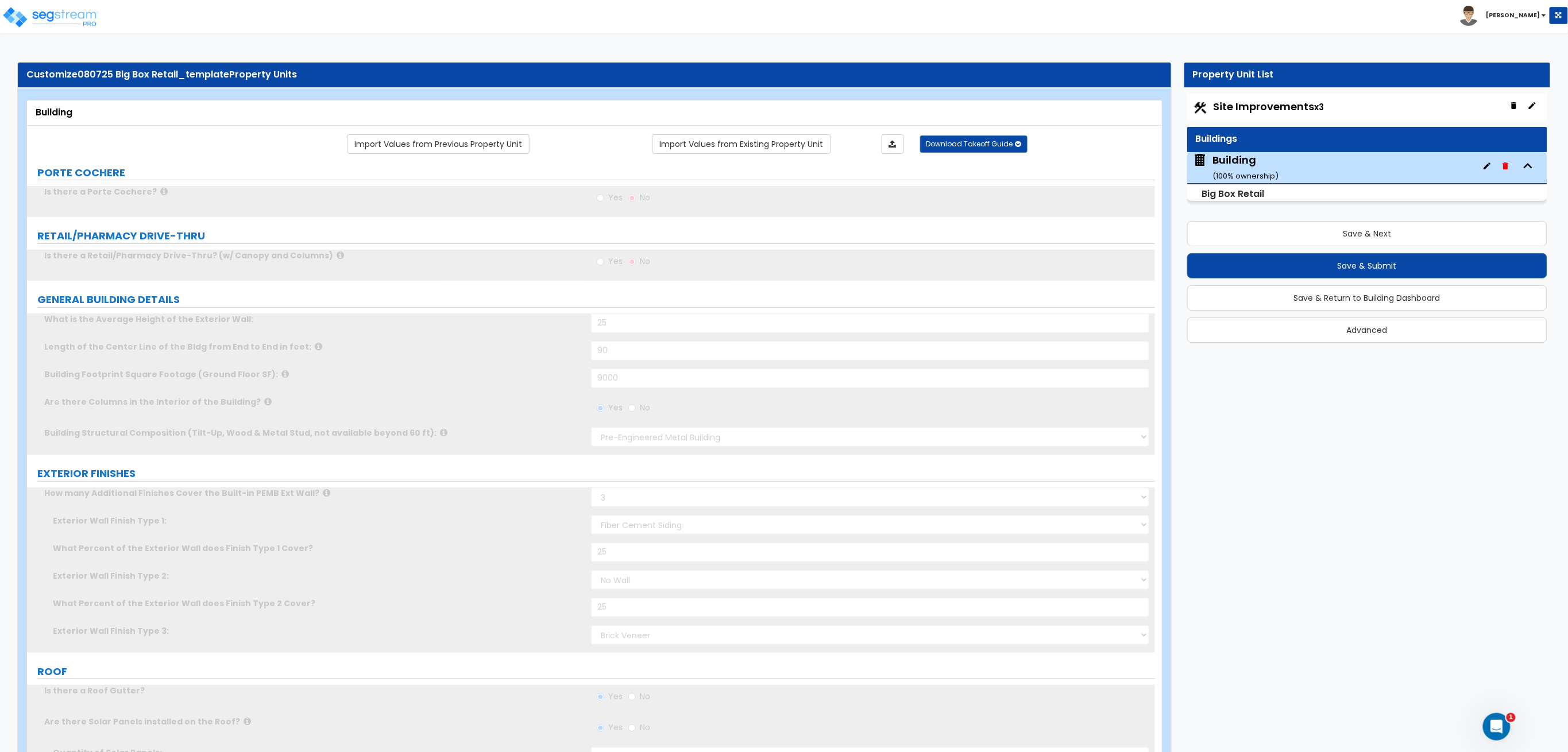
radio input "true"
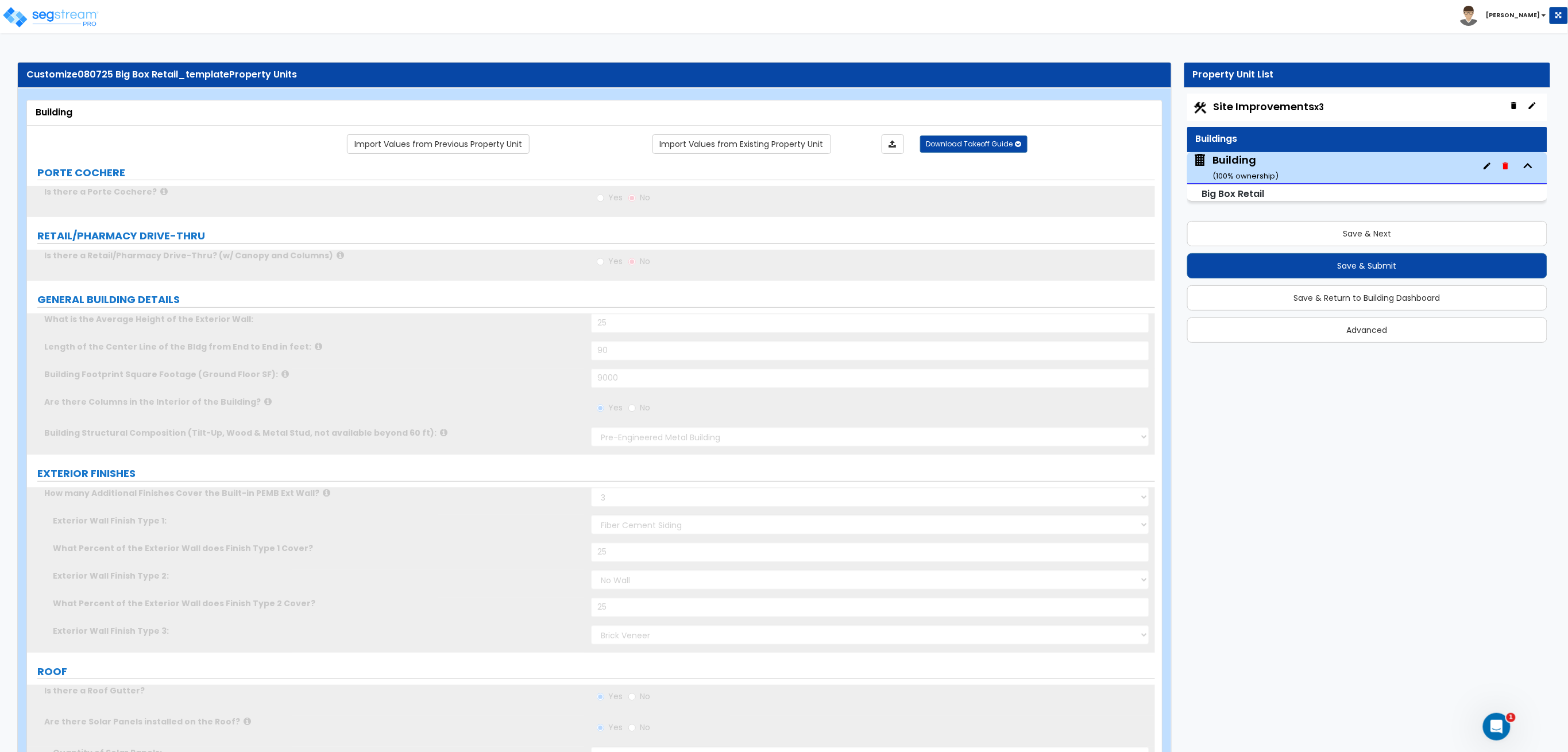
radio input "true"
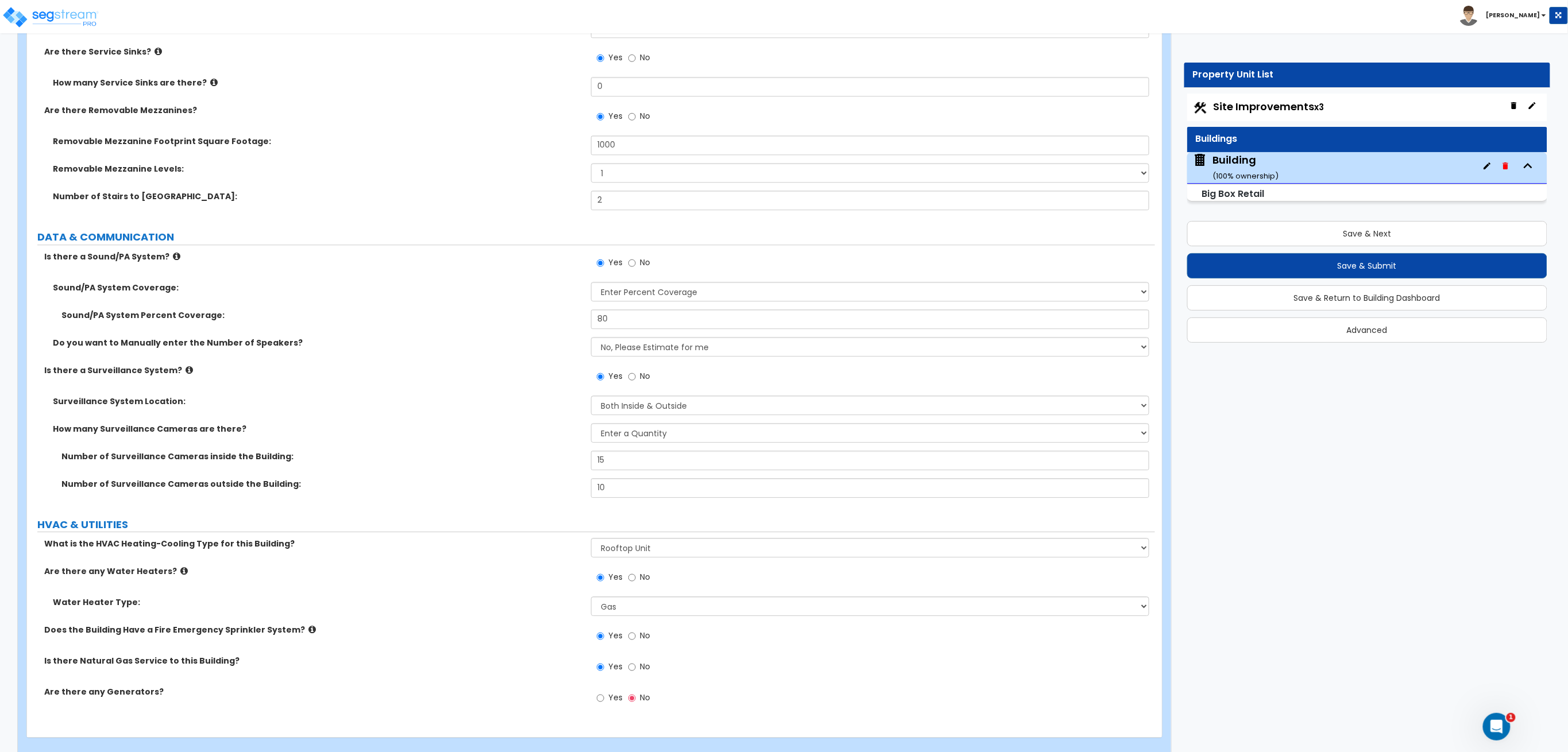
scroll to position [8669, 0]
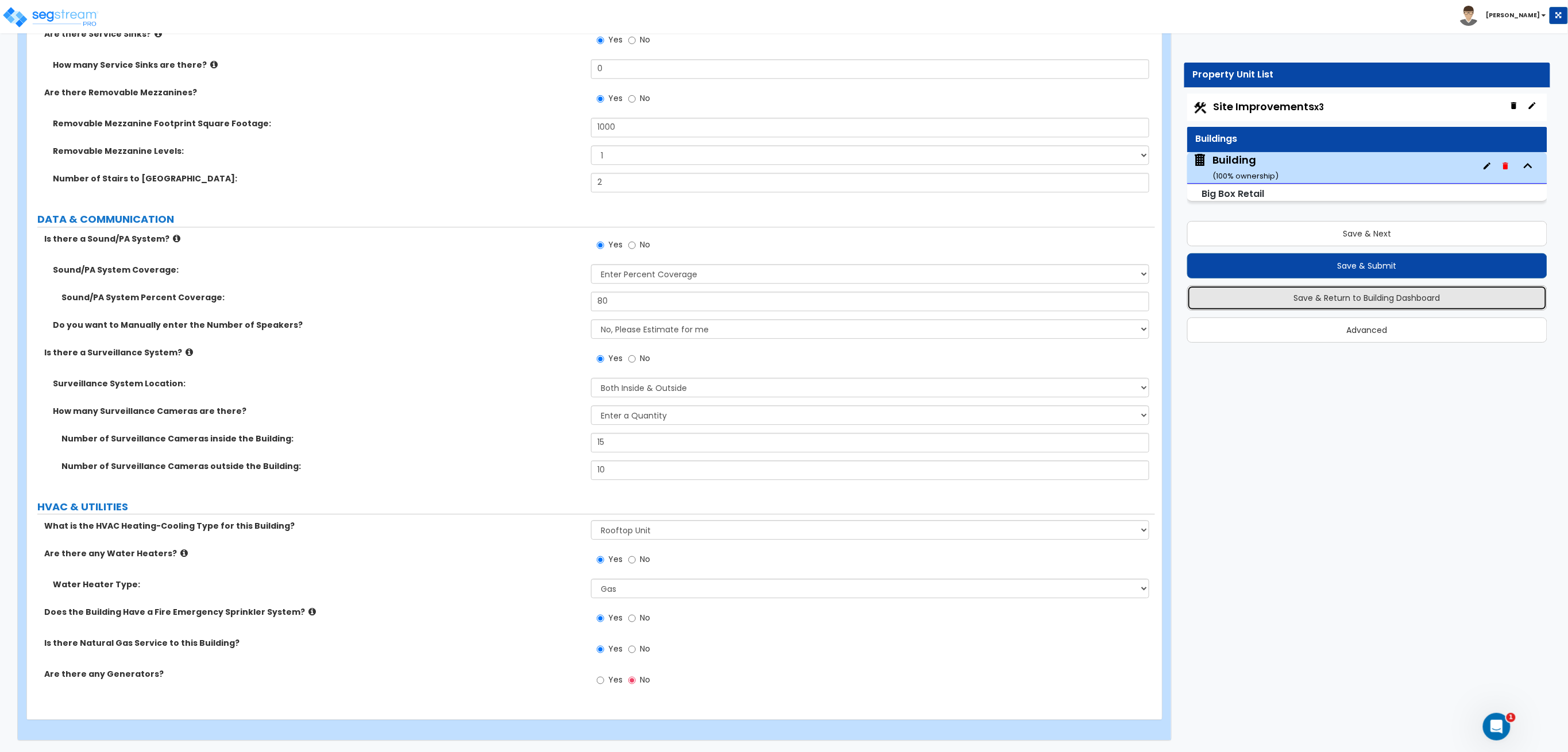
click at [1336, 308] on button "Save & Return to Building Dashboard" at bounding box center [1367, 298] width 361 height 25
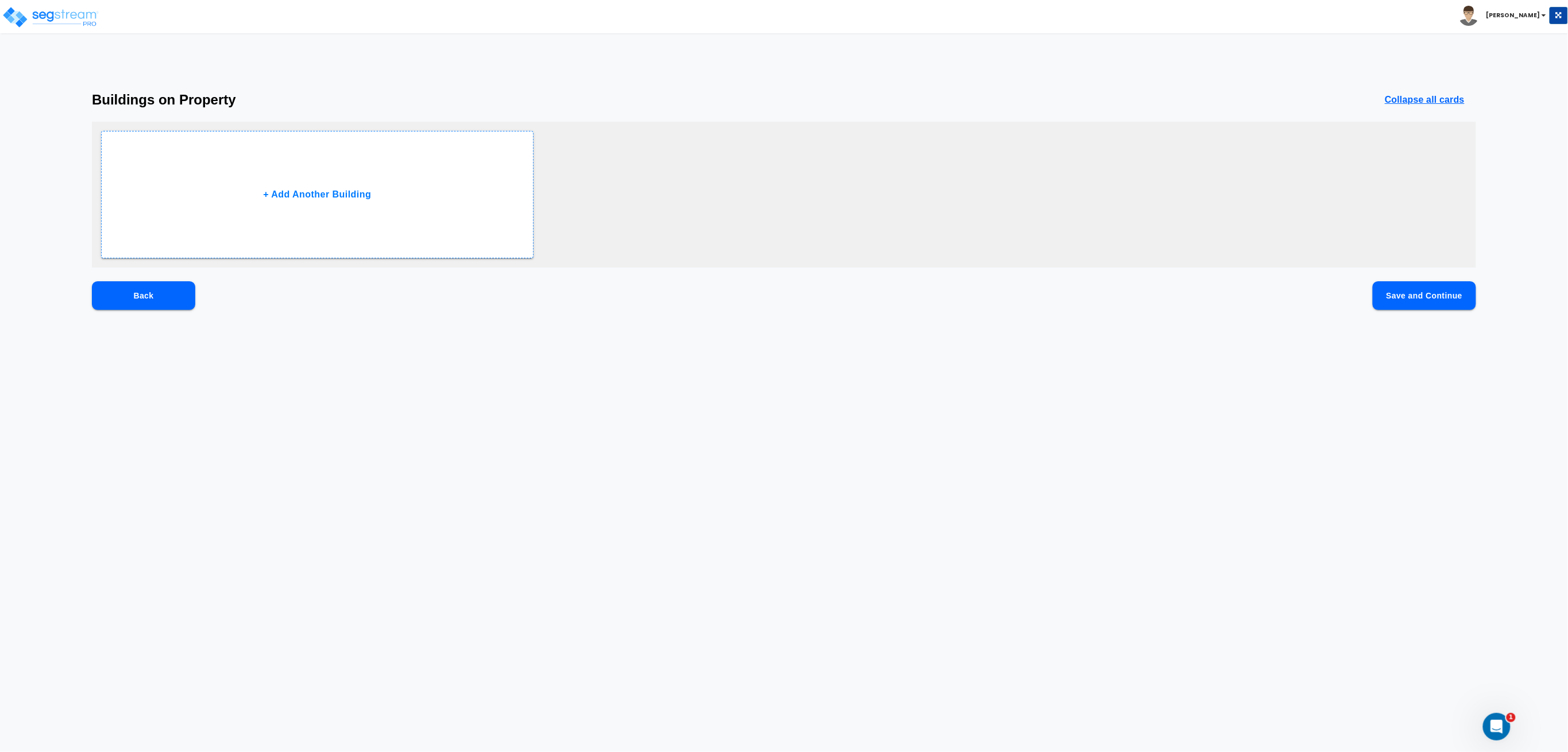
scroll to position [0, 0]
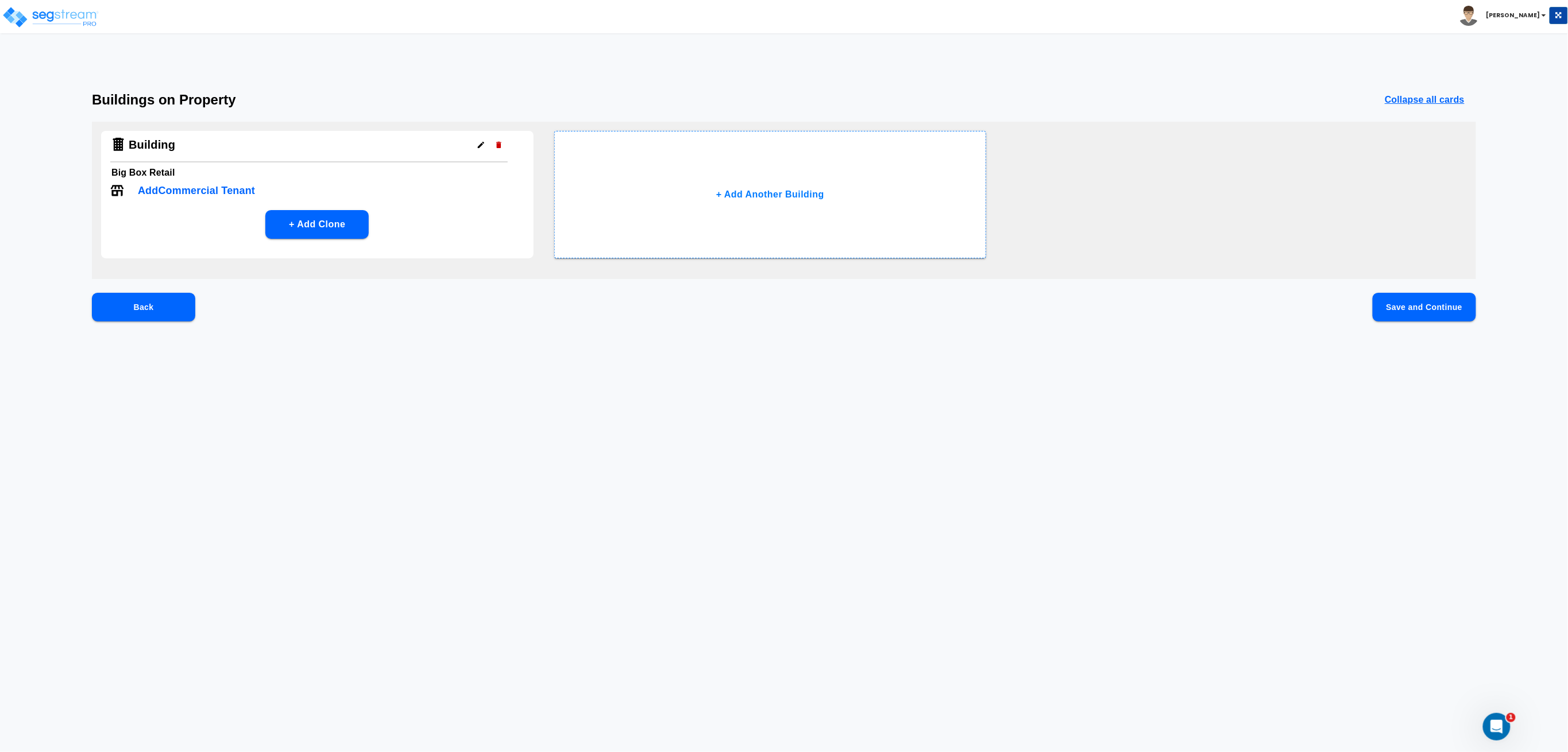
click at [177, 312] on button "Back" at bounding box center [144, 307] width 103 height 29
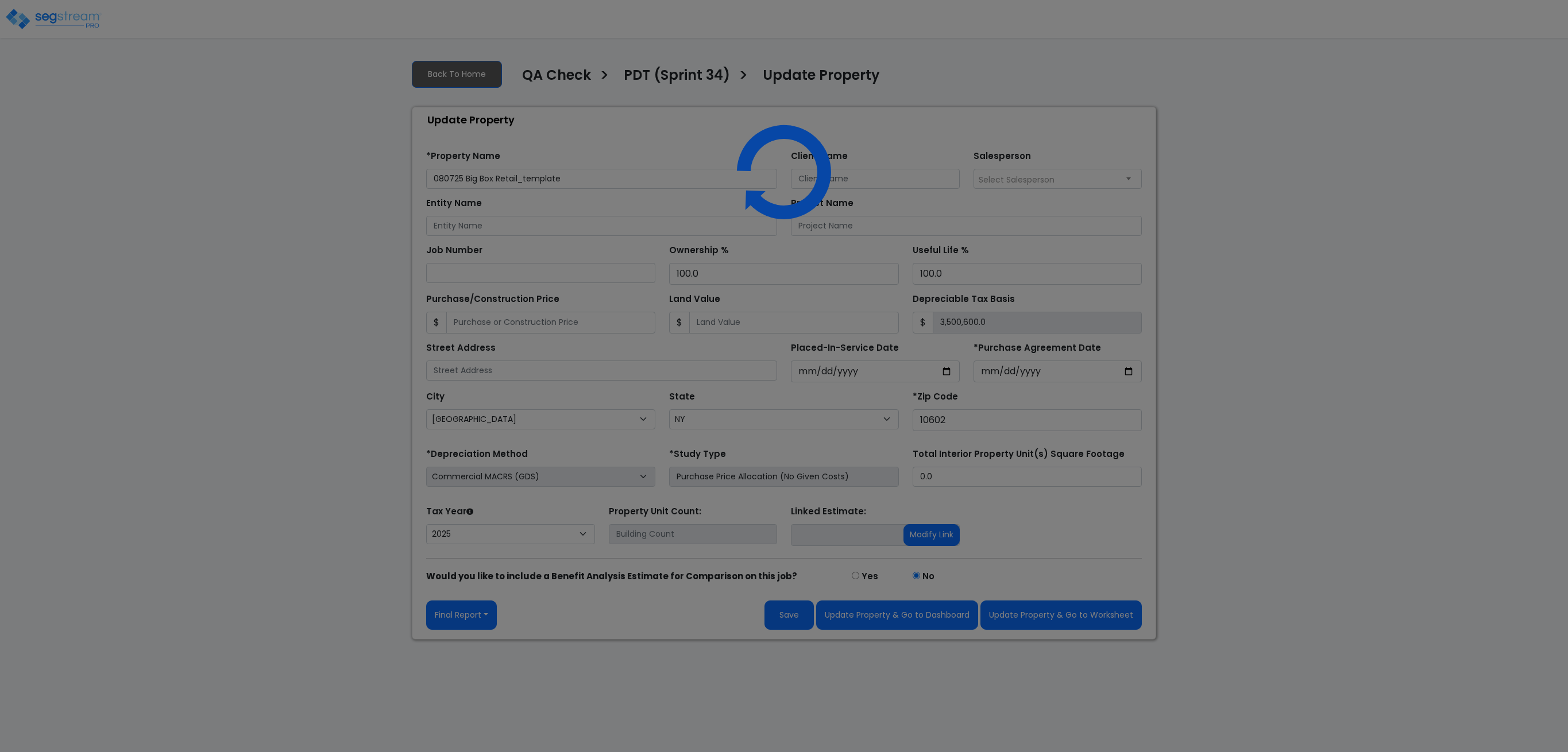
select select "NY"
select select "2025"
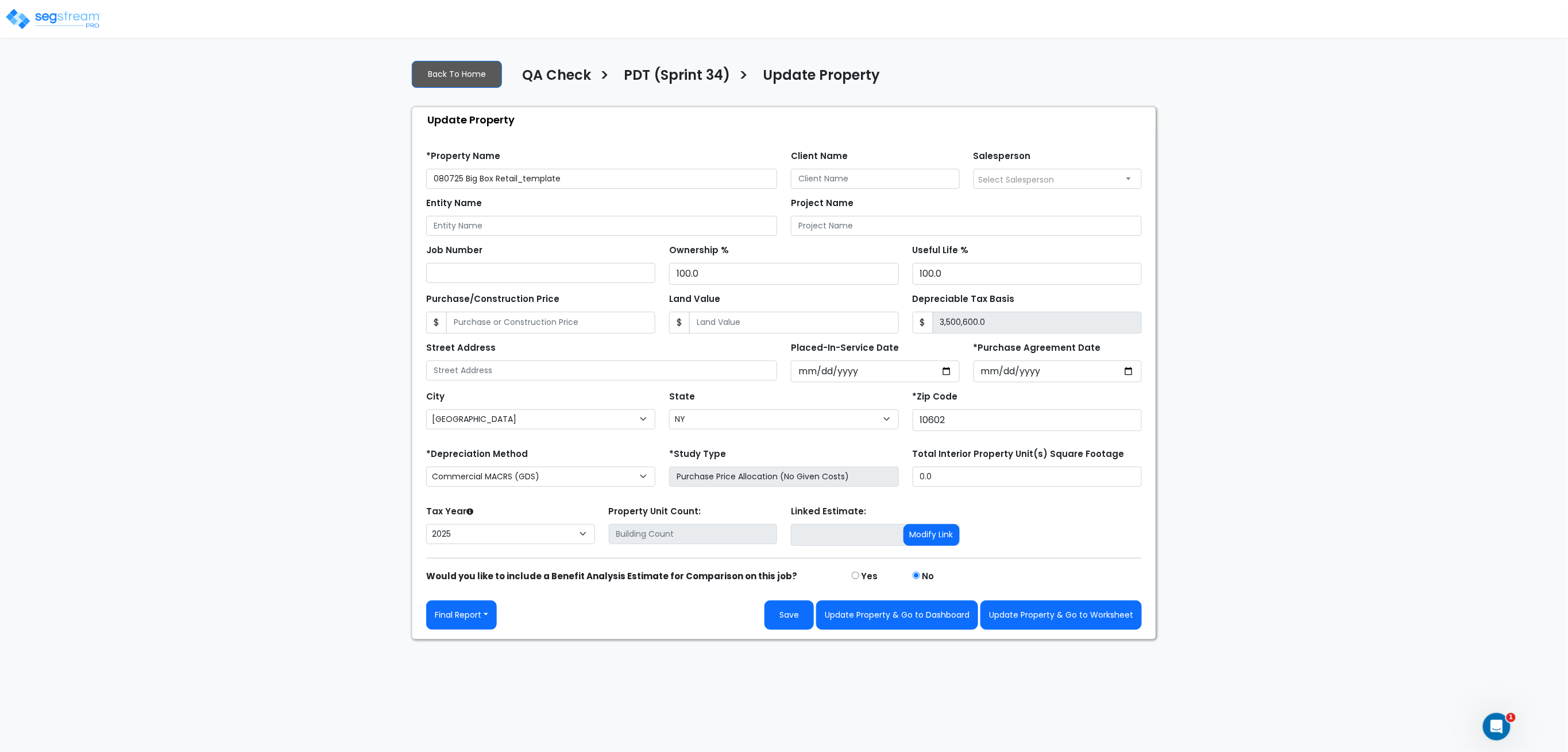
drag, startPoint x: 593, startPoint y: 179, endPoint x: 107, endPoint y: 155, distance: 486.6
click at [108, 156] on div "We are Building your Property. So please grab a coffee and let us do the heavy …" at bounding box center [784, 345] width 1568 height 589
type input "test"
click at [911, 620] on button "Update Property & Go to Dashboard" at bounding box center [897, 615] width 162 height 29
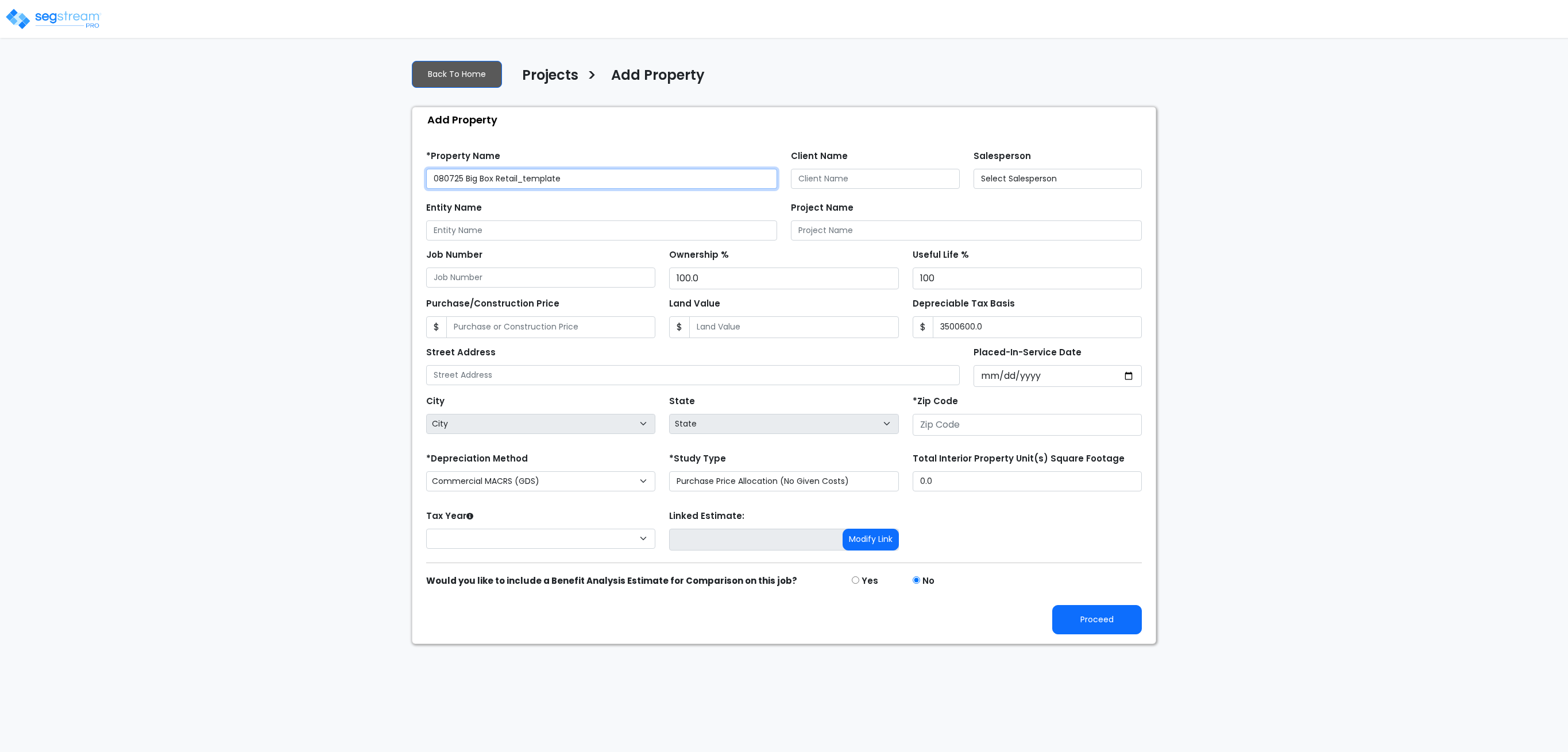
type input "3,500,600.0"
type input "10602"
select select "2025"
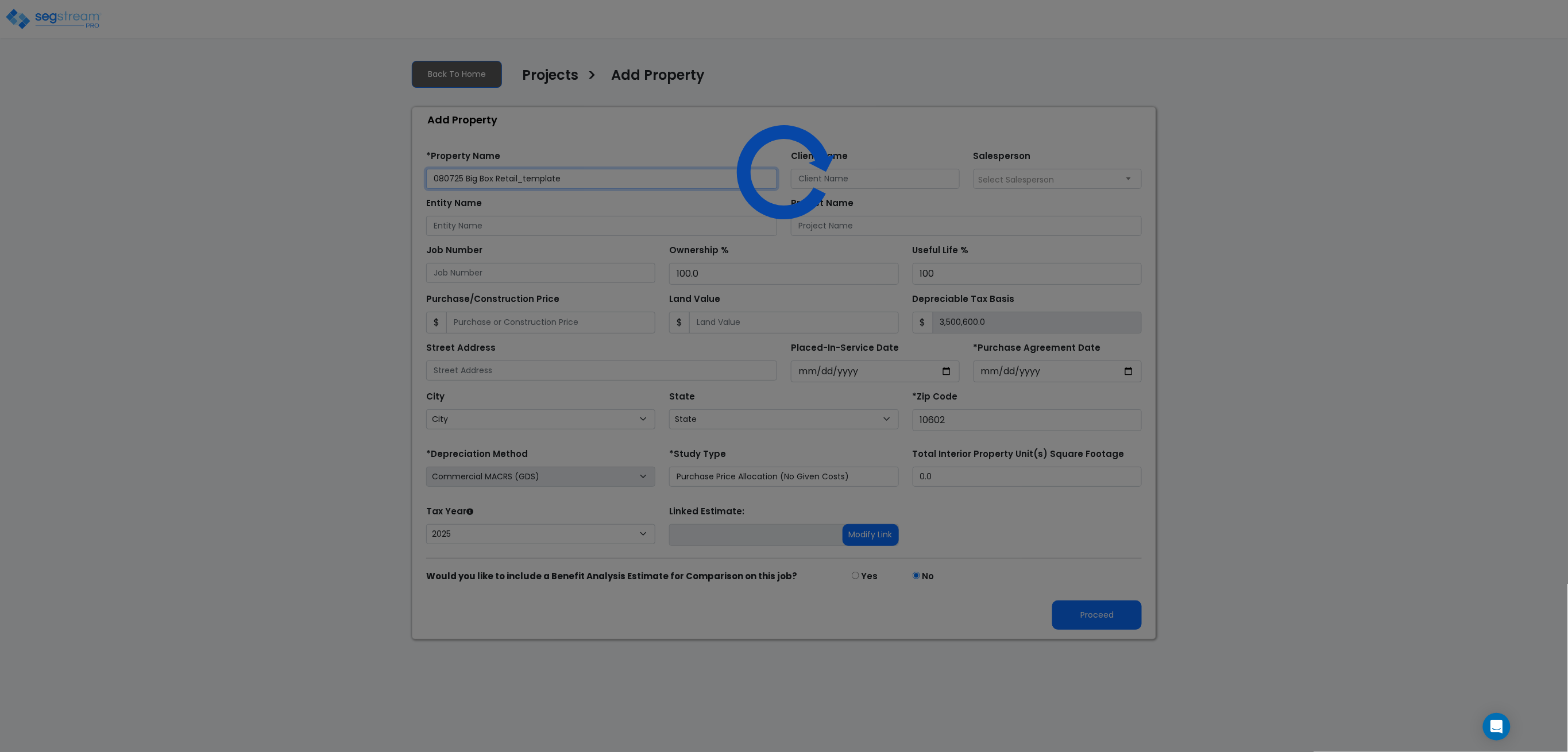
select select "NY"
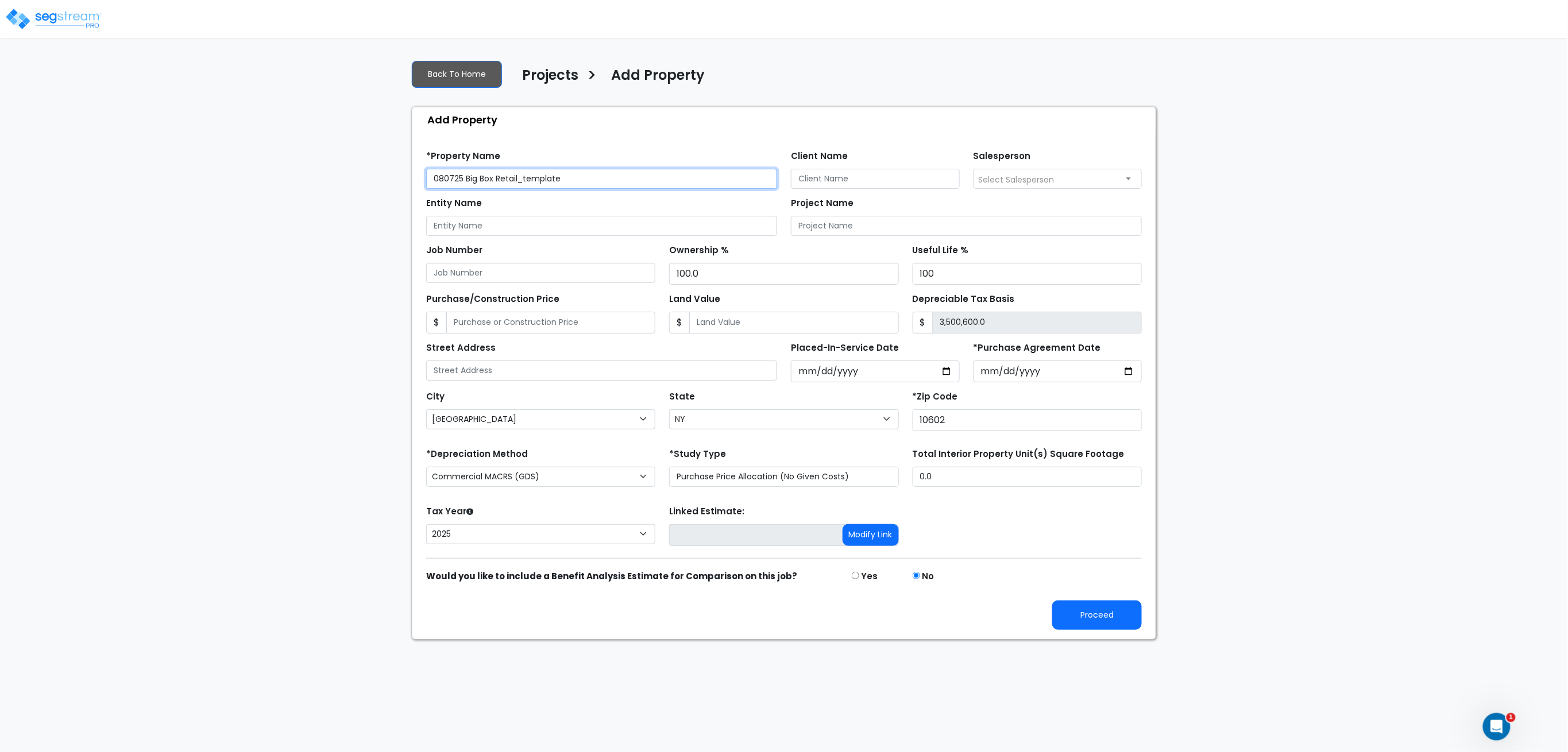
drag, startPoint x: 559, startPoint y: 180, endPoint x: 200, endPoint y: 150, distance: 360.3
click at [200, 150] on div "We are Building your Property. So please grab a coffee and let us do the heavy …" at bounding box center [784, 345] width 1568 height 589
type input "Test"
click at [1114, 621] on button "Proceed" at bounding box center [1097, 615] width 90 height 29
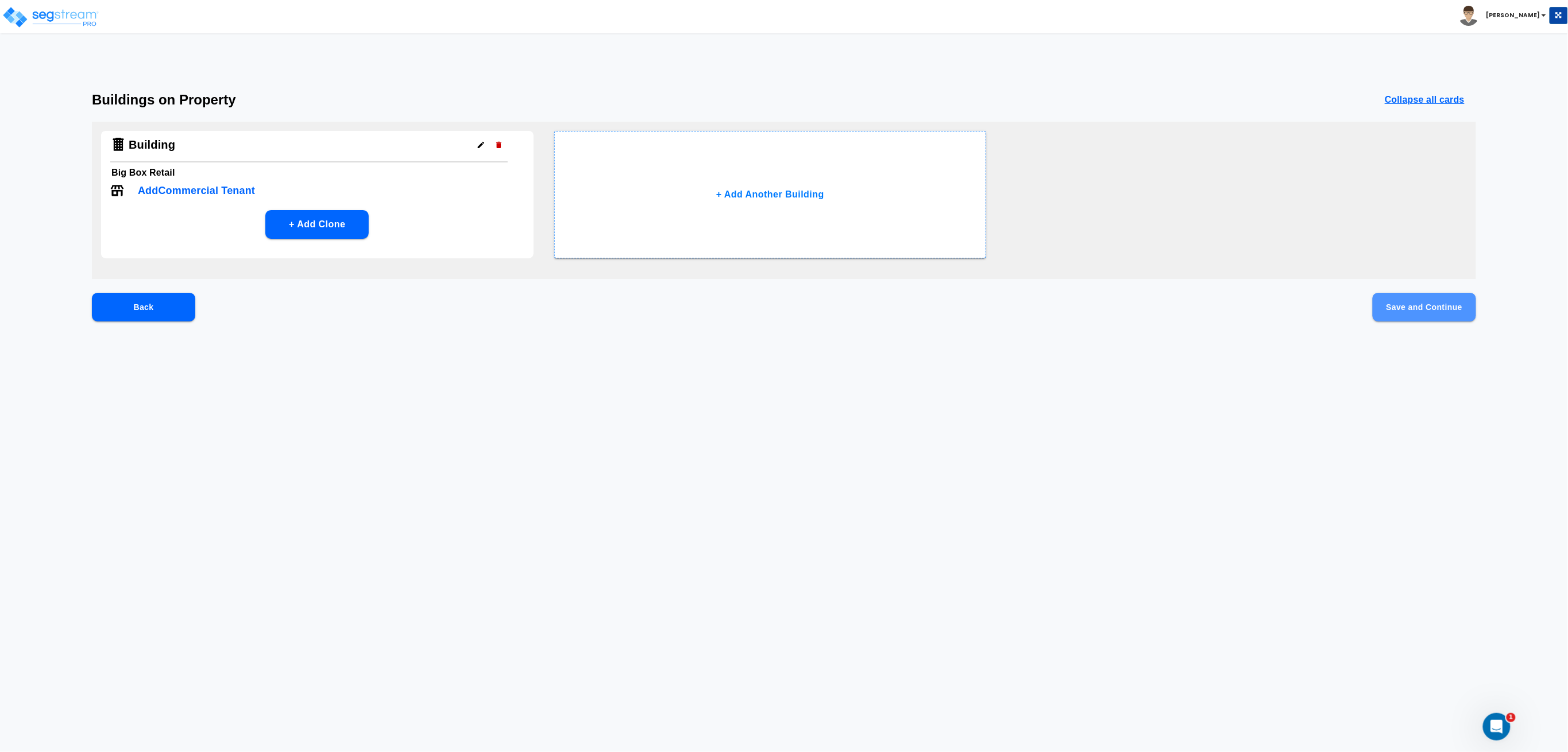
click at [1441, 312] on button "Save and Continue" at bounding box center [1424, 307] width 103 height 29
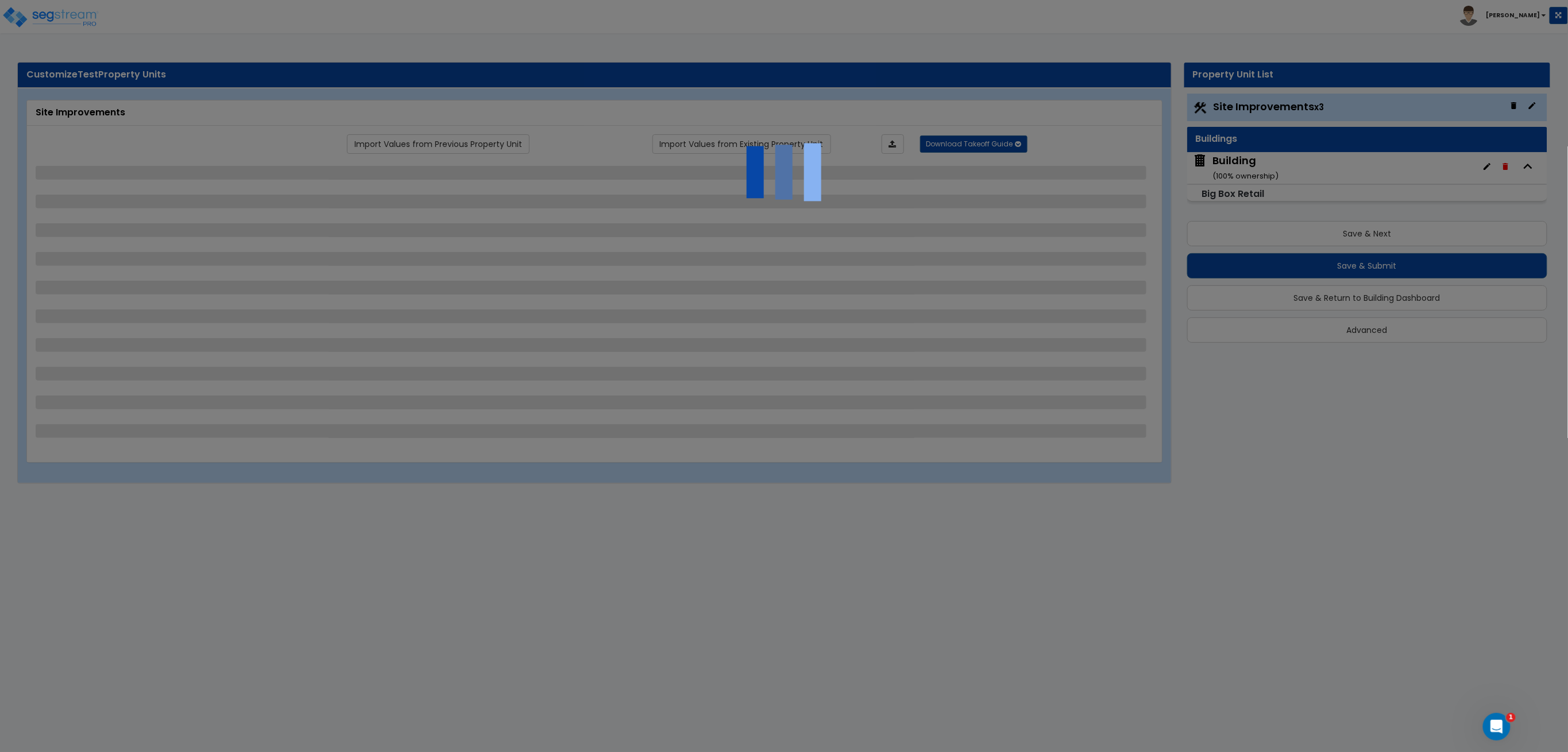
select select "2"
select select "1"
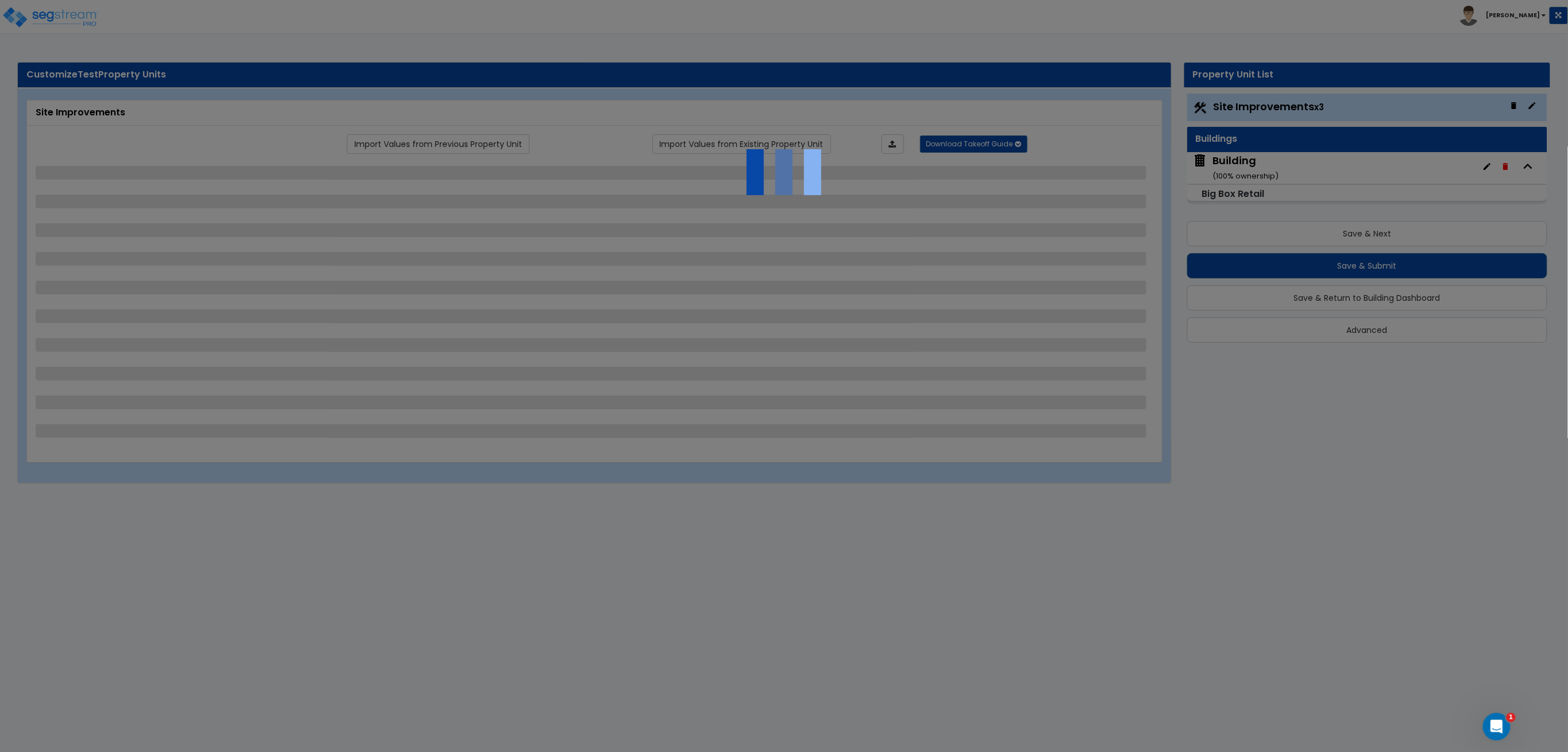
select select "2"
select select "3"
select select "1"
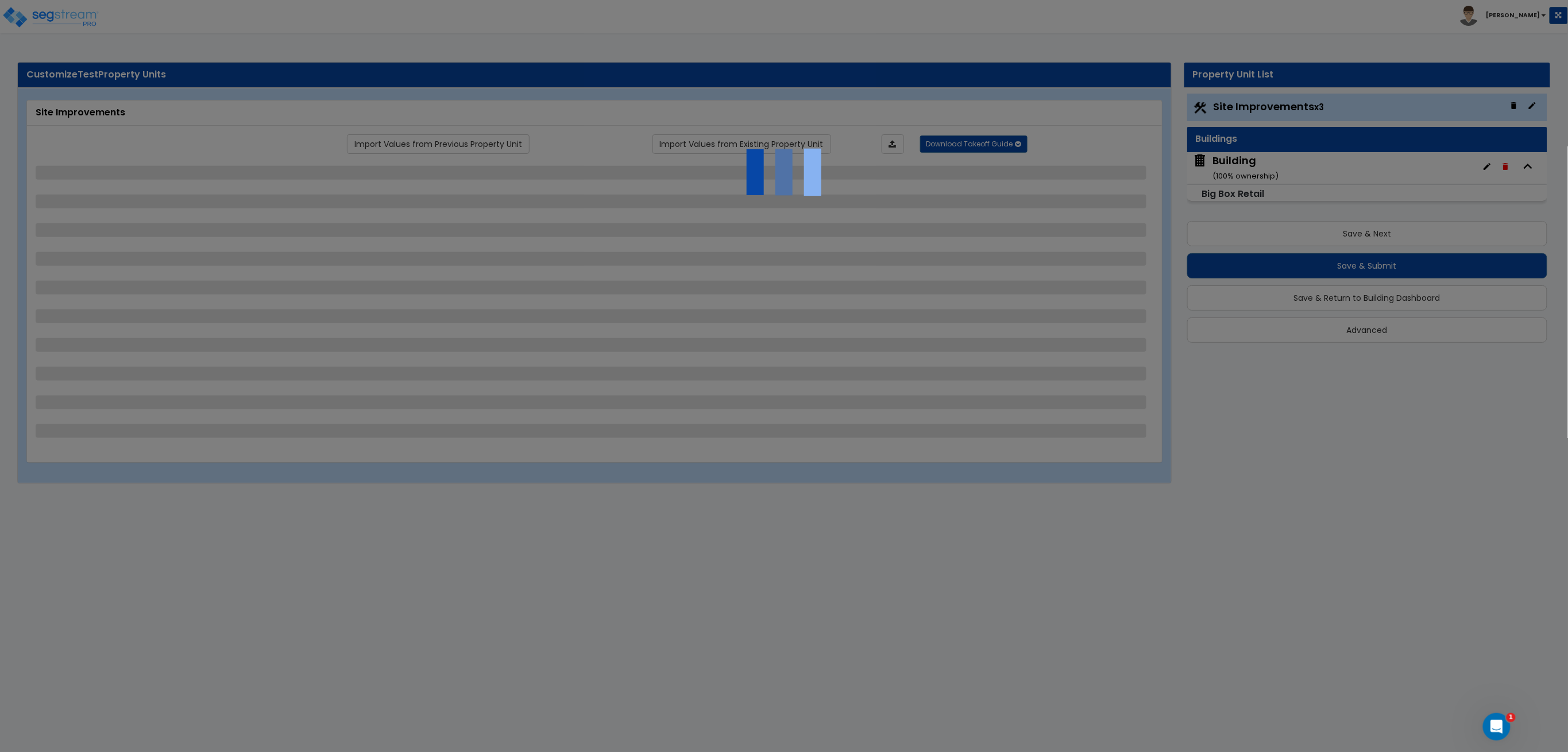
select select "1"
select select "2"
select select "3"
select select "2"
select select "1"
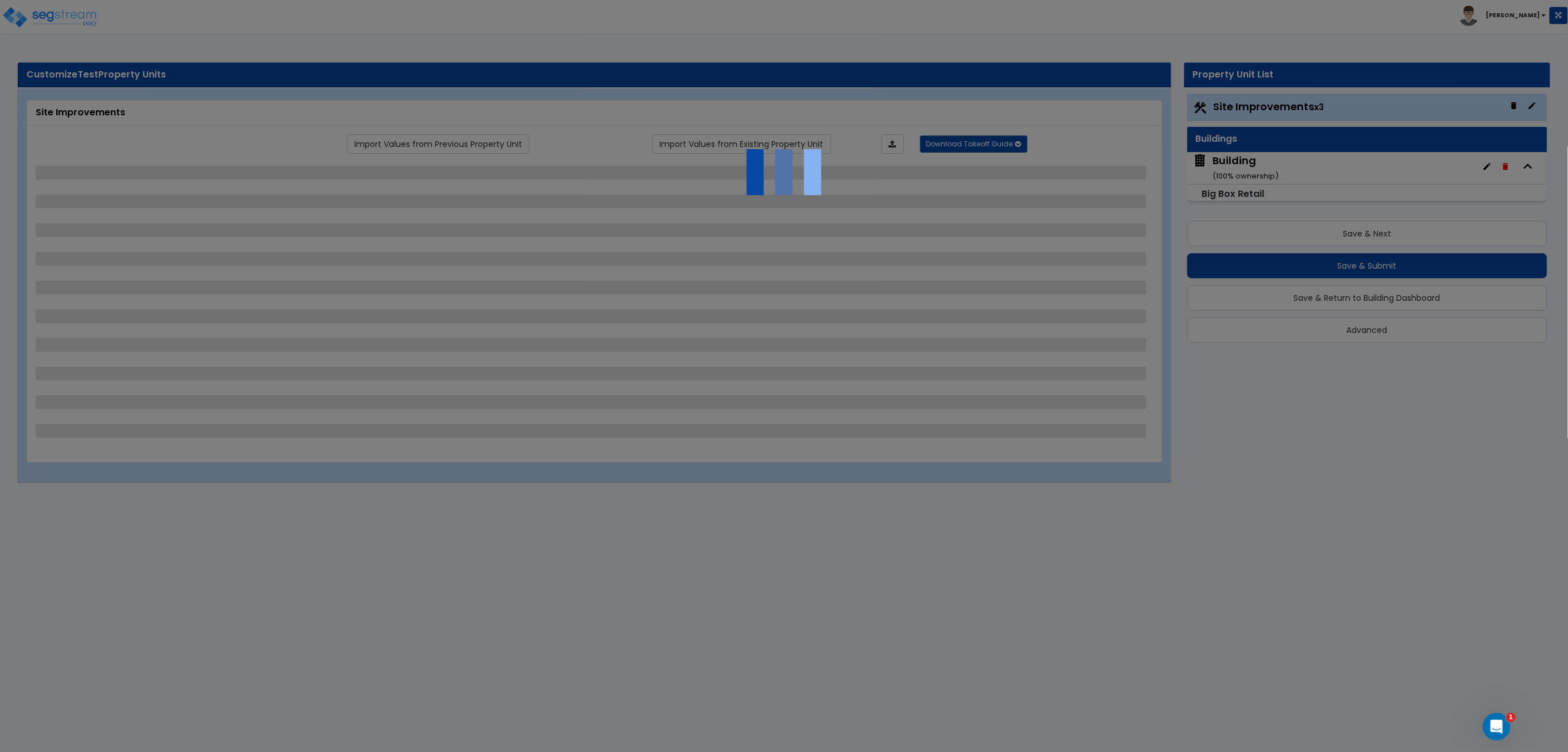
select select "2"
select select "4"
select select "2"
select select "1"
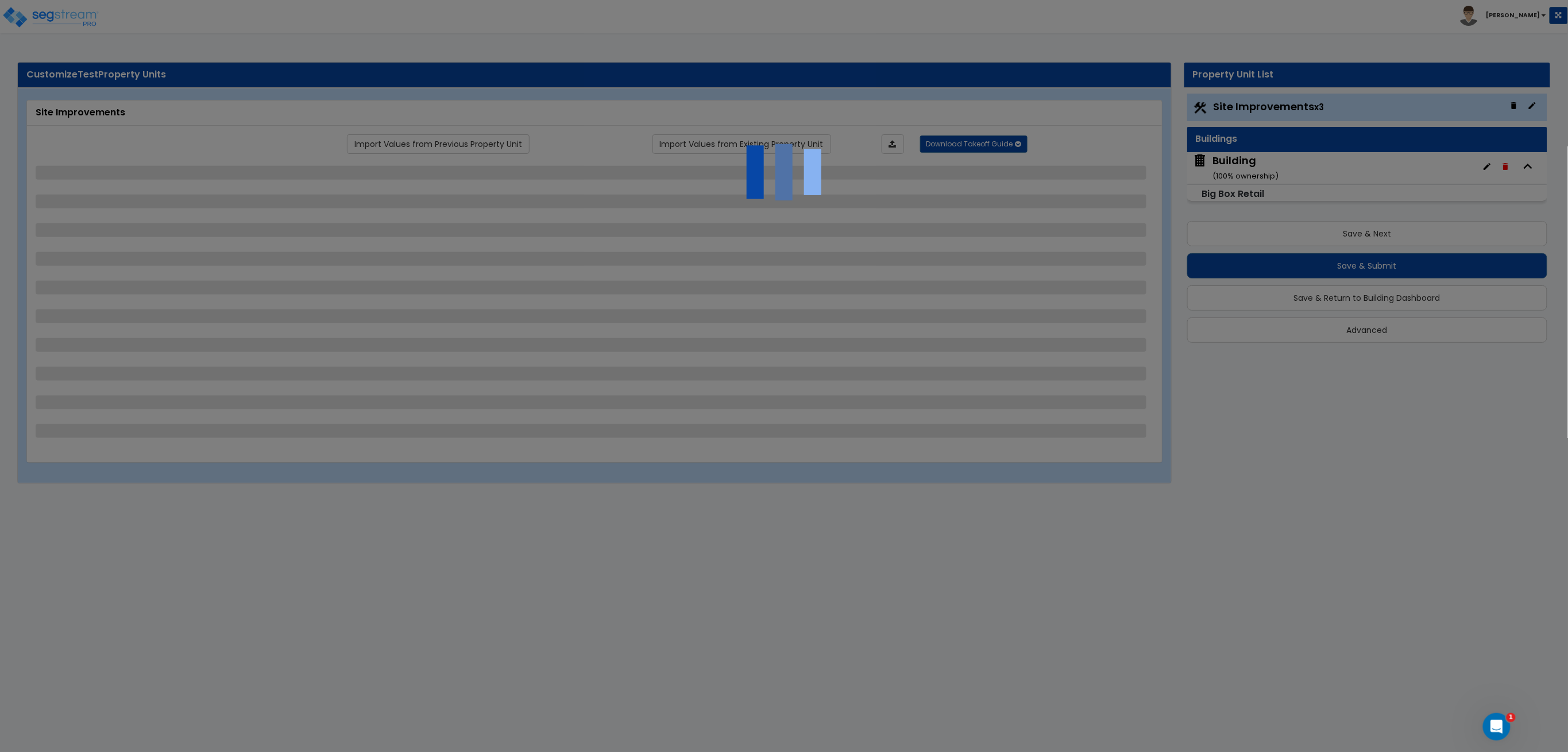
select select "1"
select select "3"
select select "1"
select select "3"
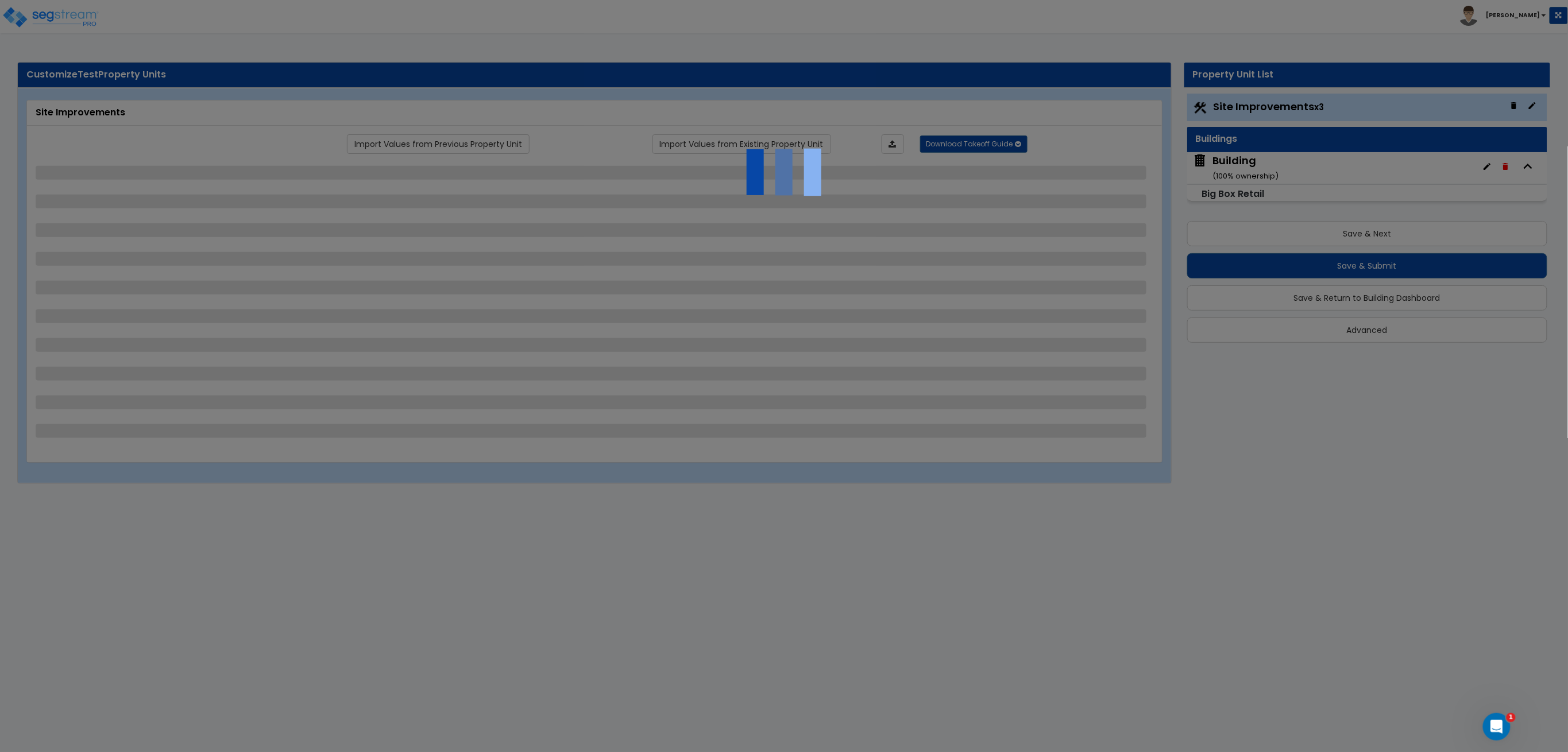
select select "1"
select select "2"
select select "6"
select select "2"
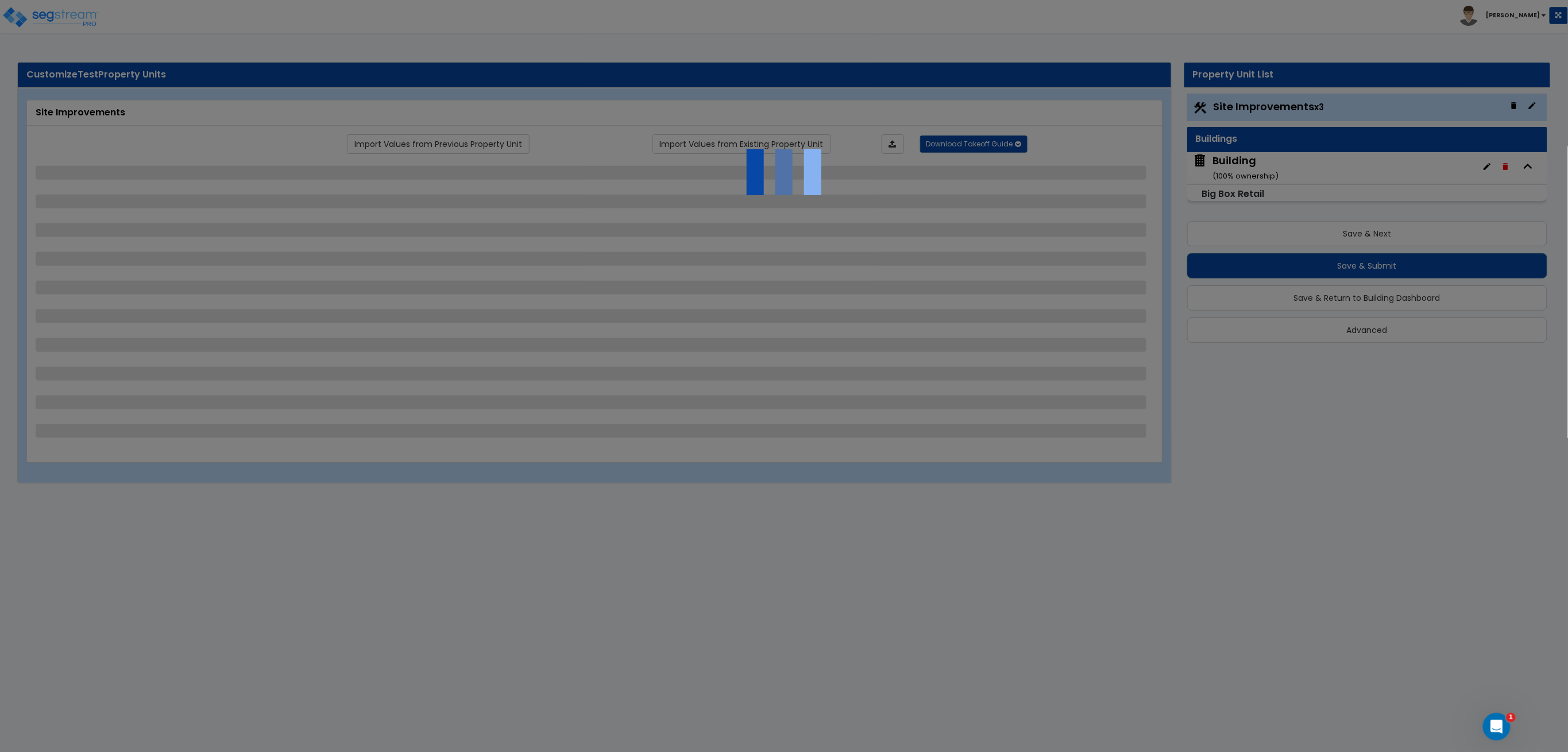
select select "1"
select select "16"
select select "1"
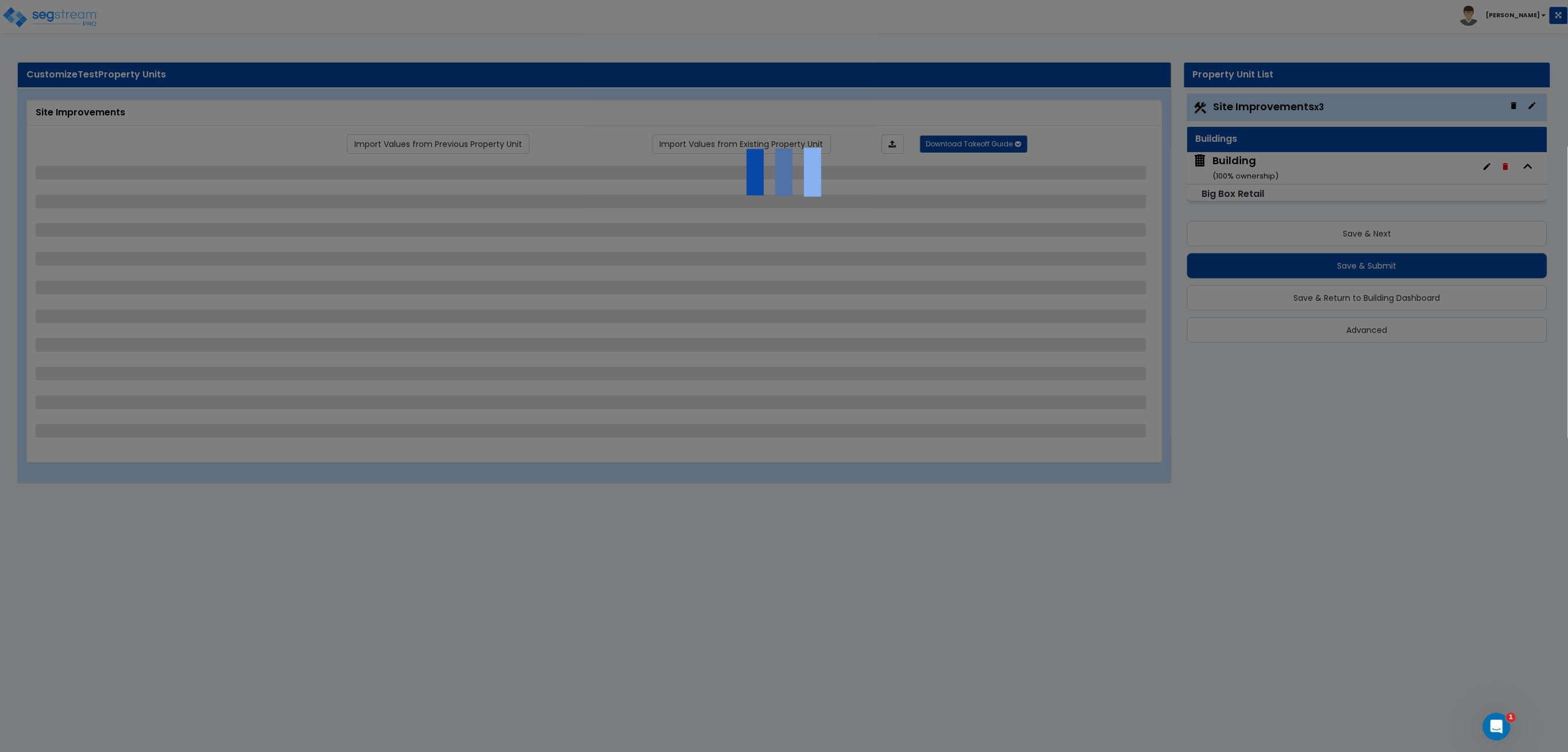
select select "7"
select select "1"
select select "5"
select select "1"
select select "2"
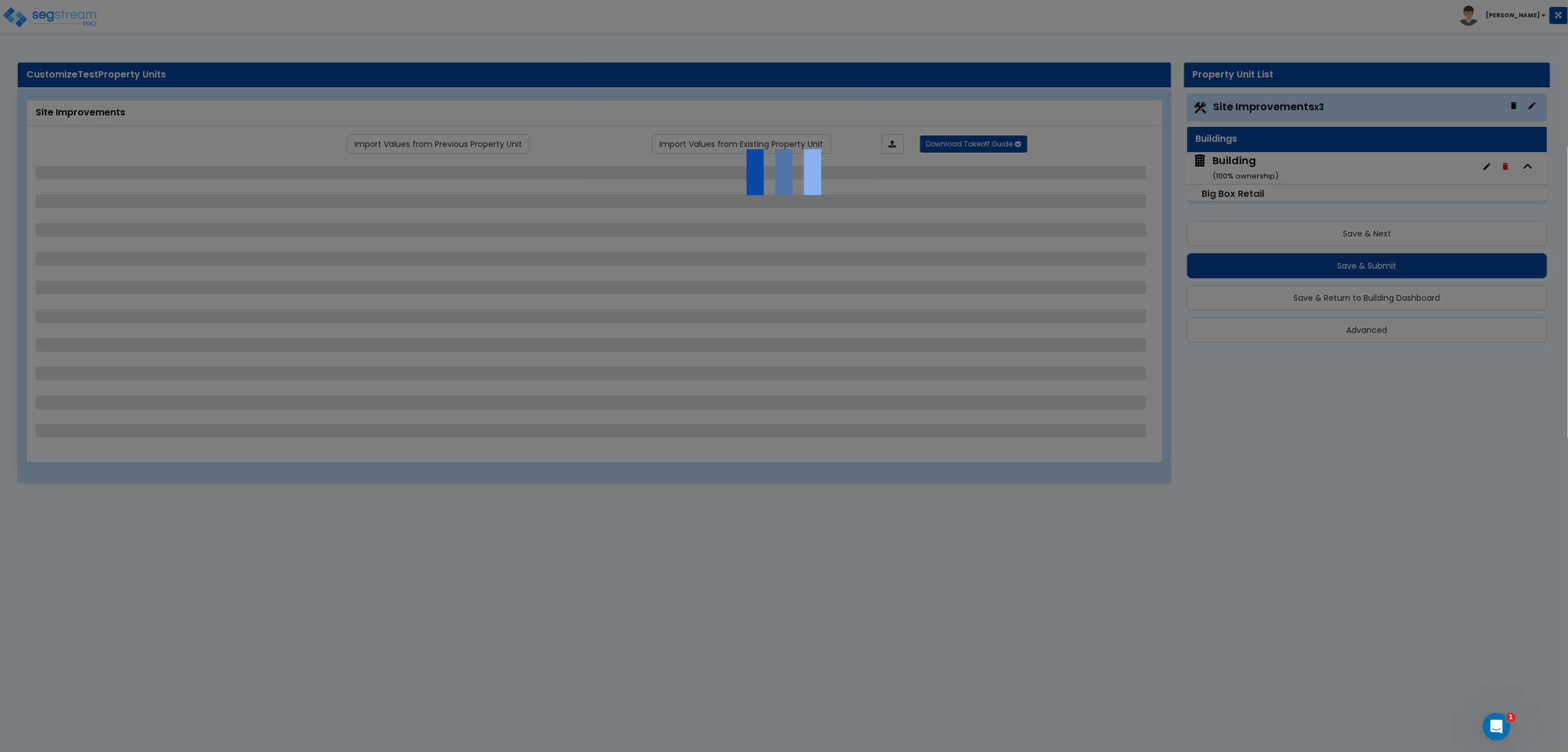
select select "2"
select select "3"
select select "2"
select select "1"
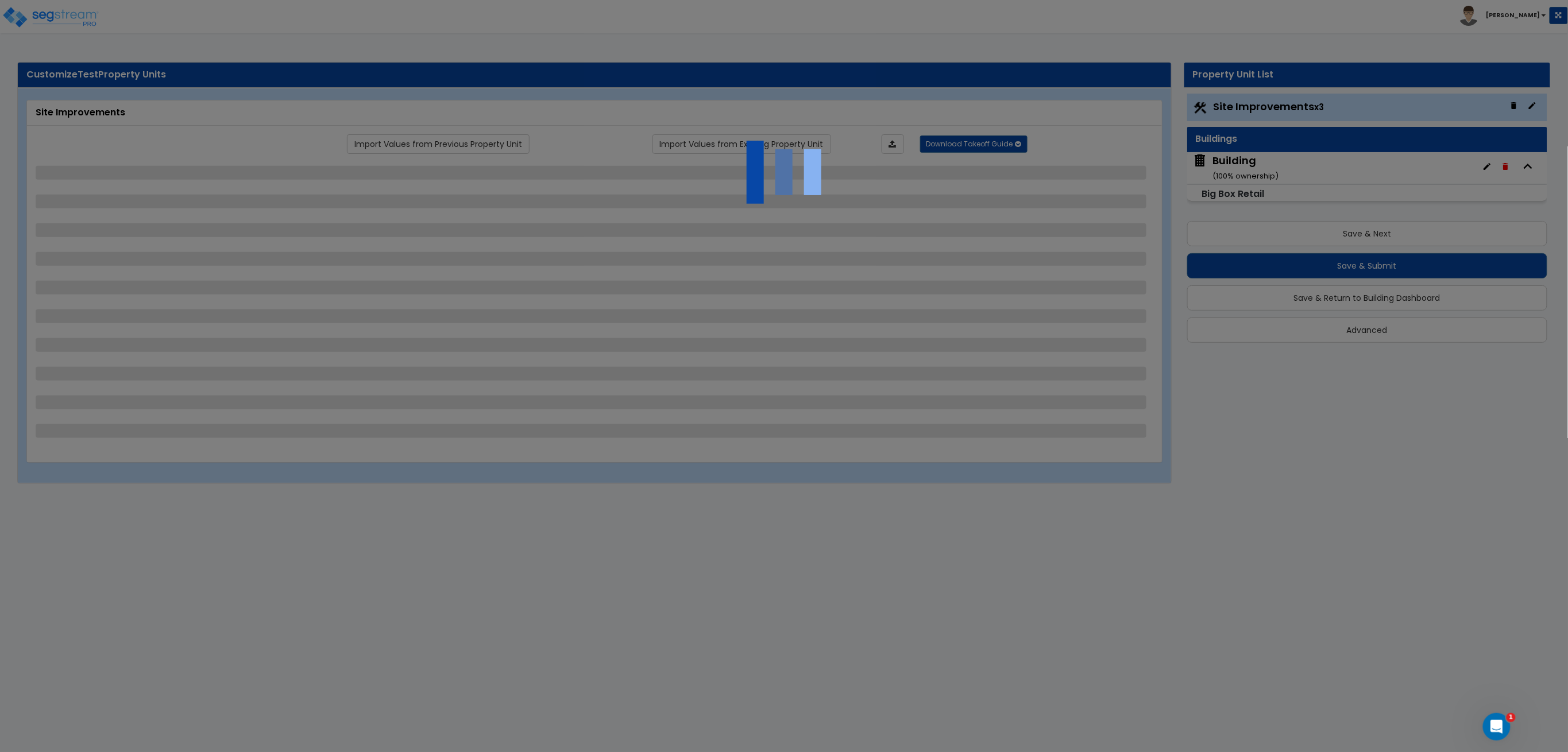
select select "1"
select select "3"
select select "4"
select select "2"
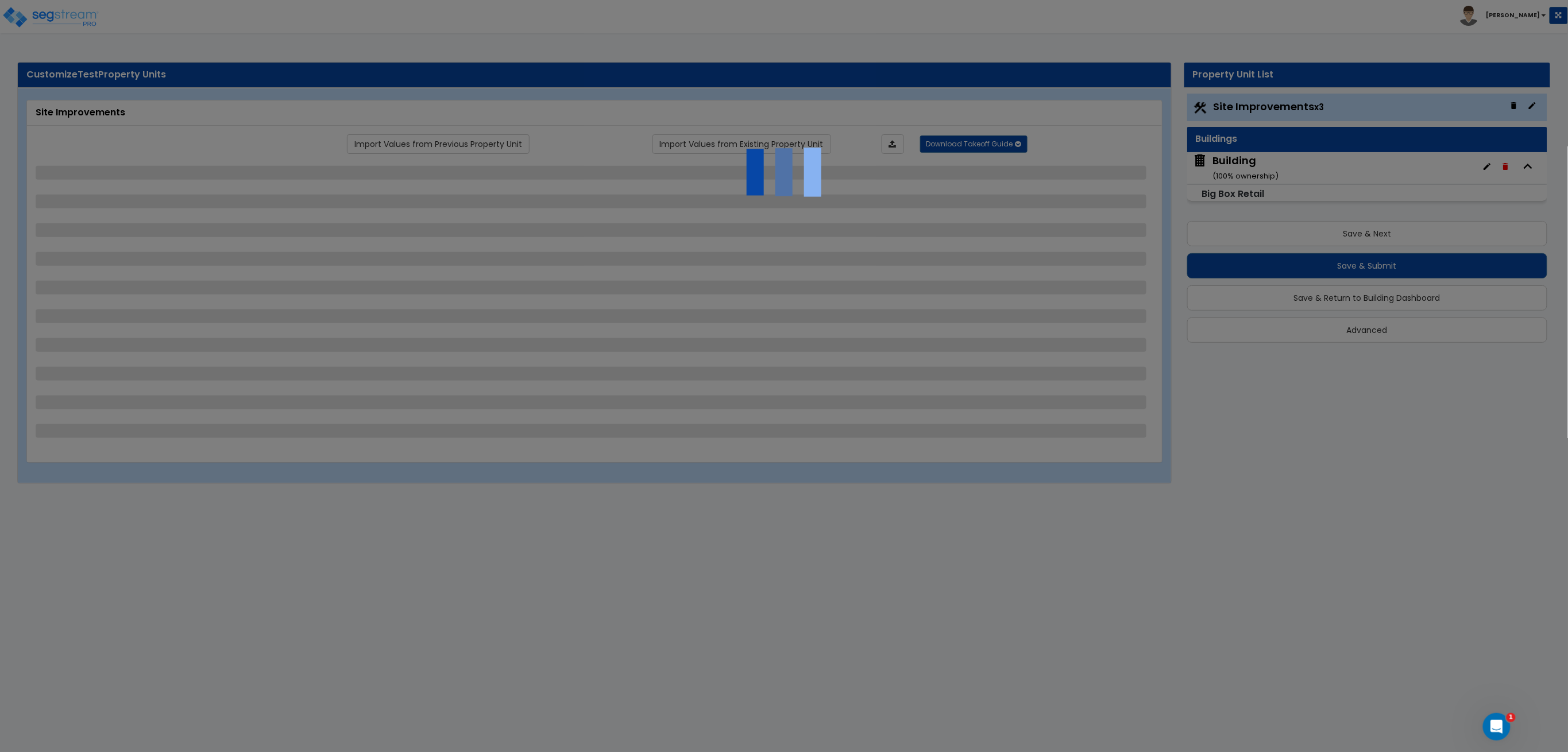
select select "1"
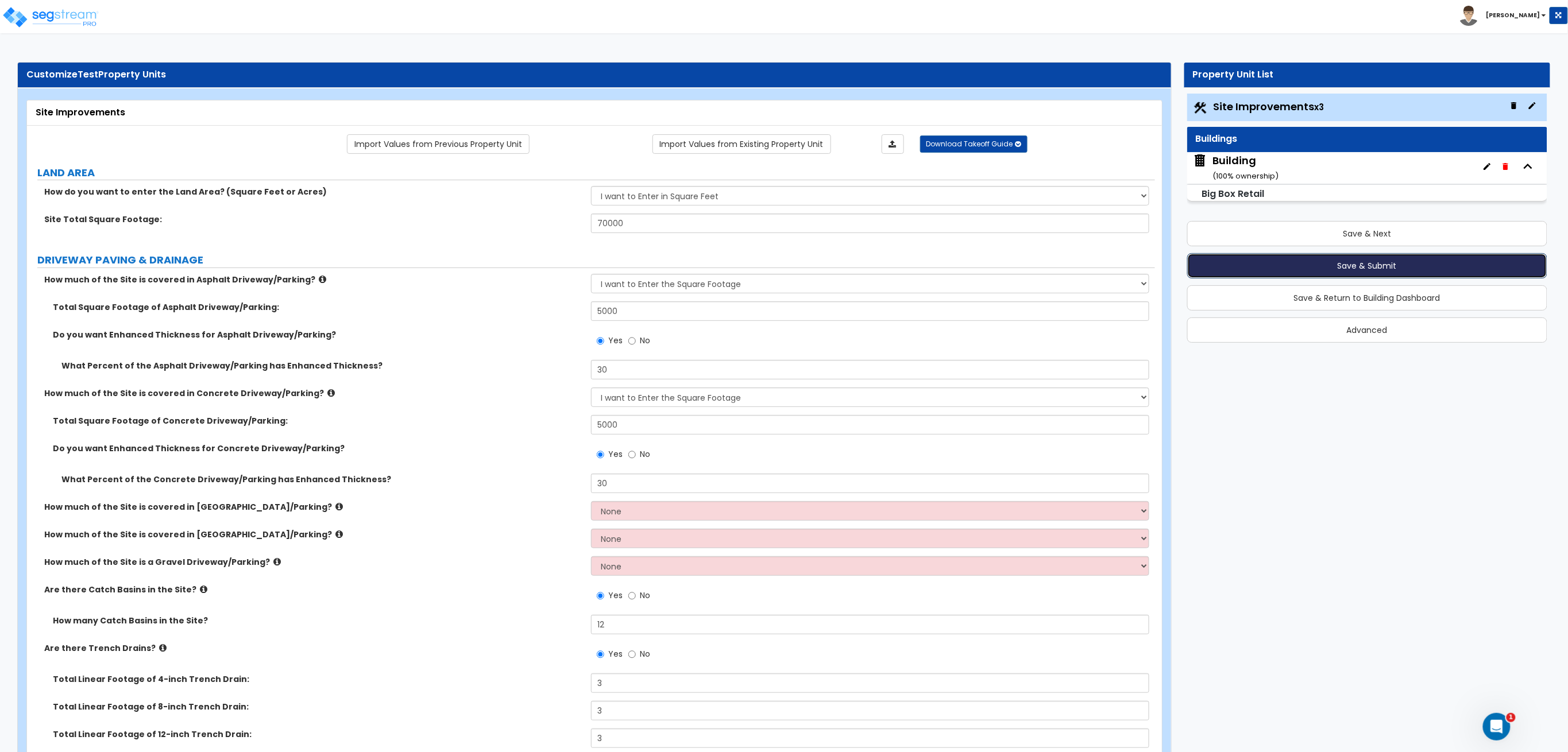
click at [1311, 264] on button "Save & Submit" at bounding box center [1367, 266] width 361 height 25
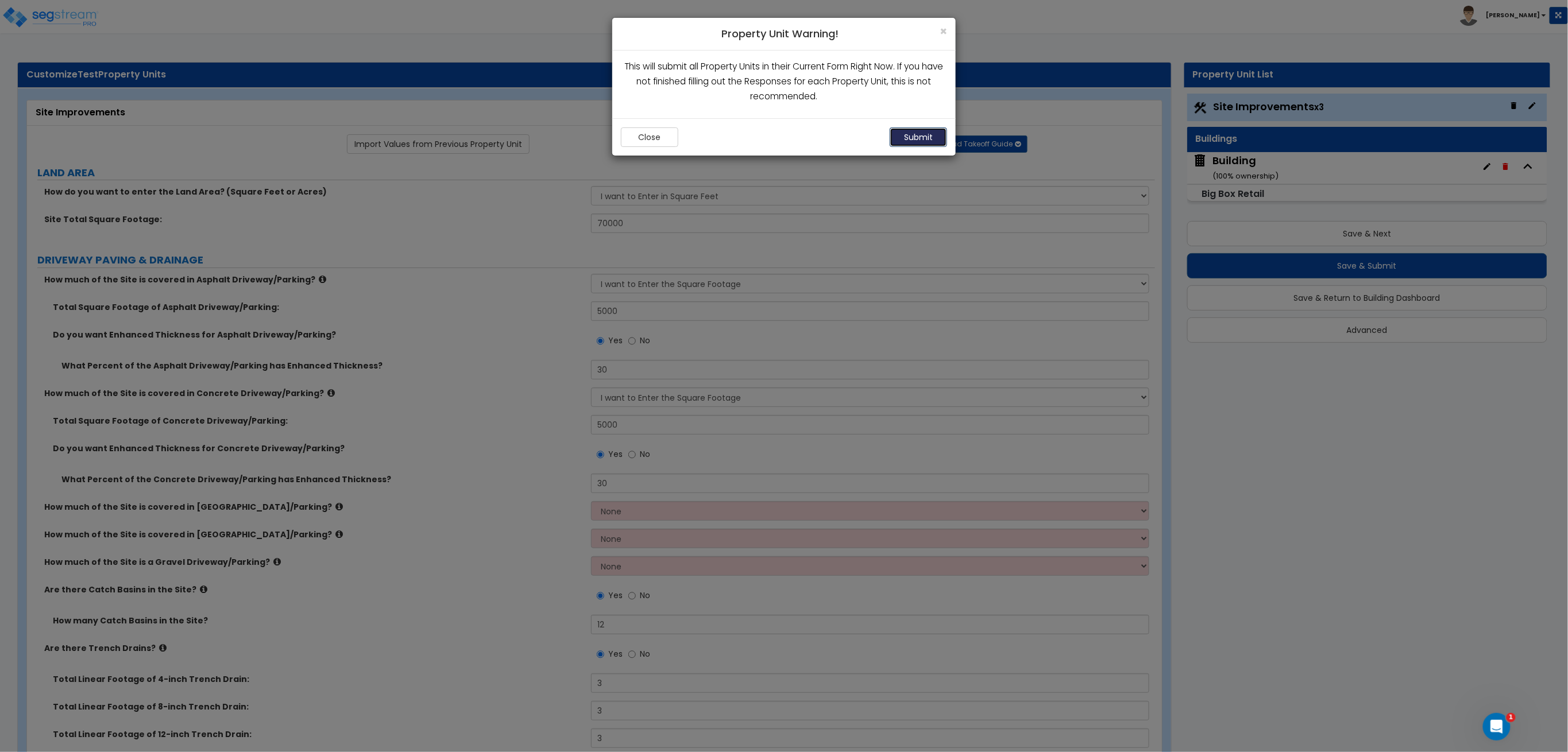
click at [924, 144] on button "Submit" at bounding box center [918, 137] width 57 height 20
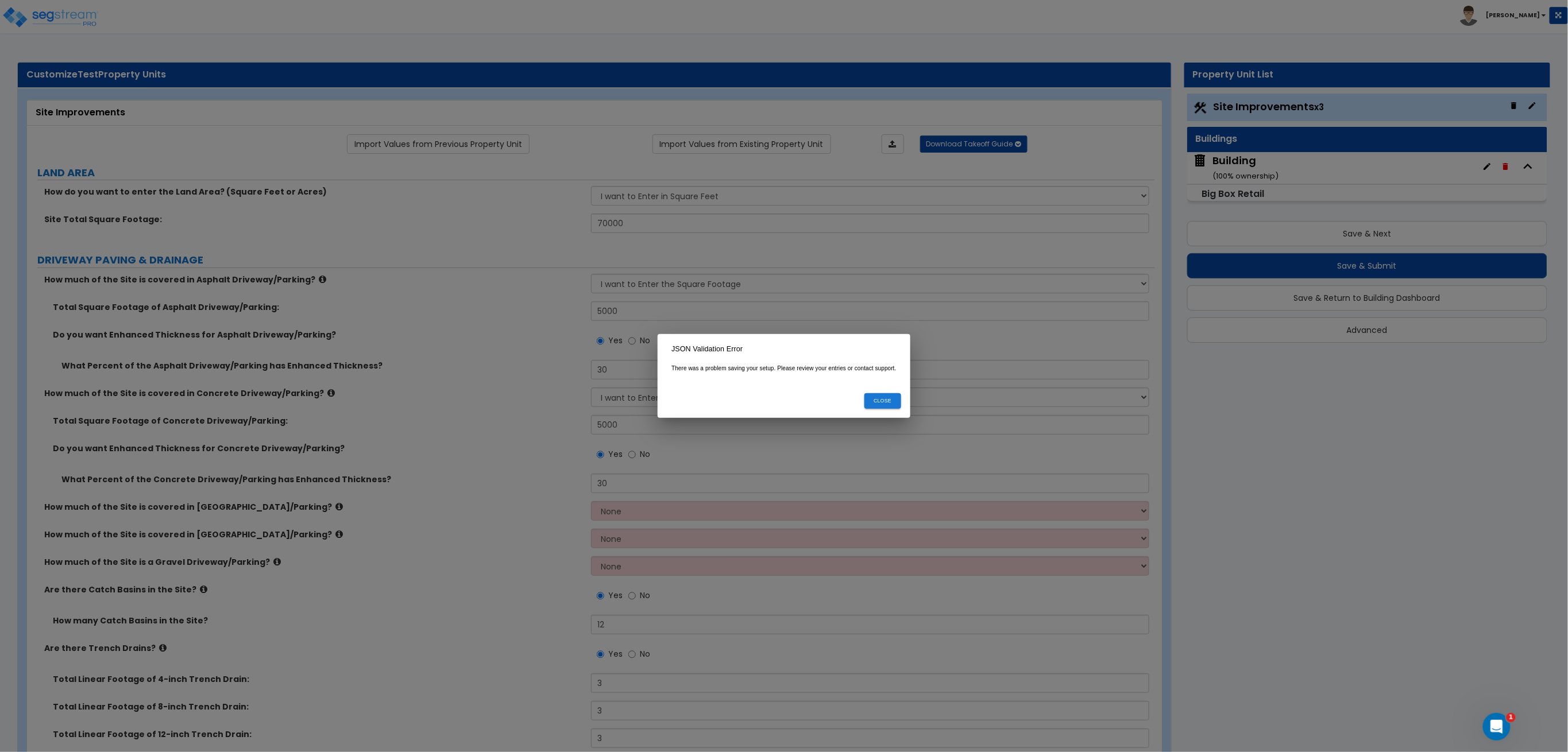
click at [883, 401] on button "Close" at bounding box center [883, 401] width 37 height 16
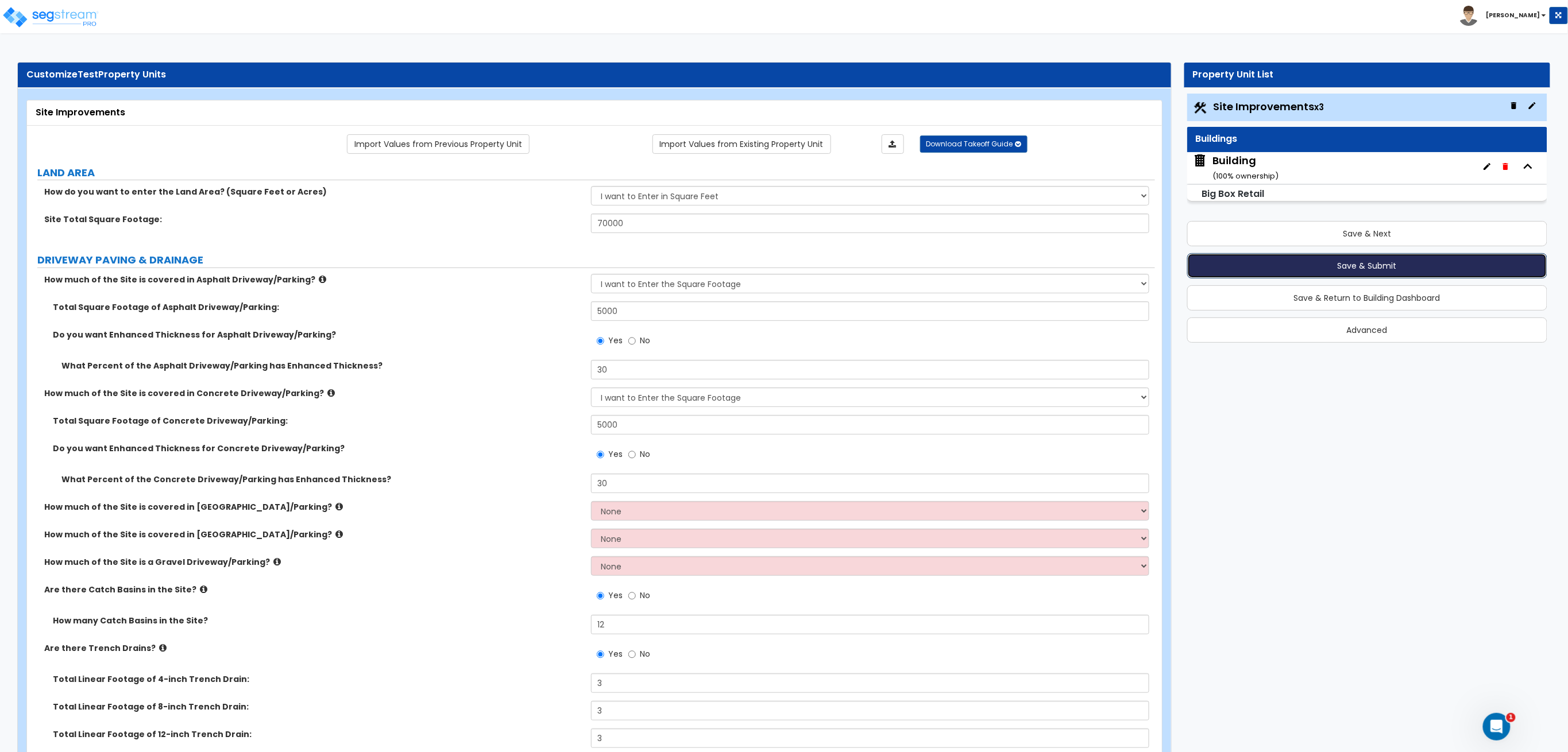
click at [1243, 259] on button "Save & Submit" at bounding box center [1367, 266] width 361 height 25
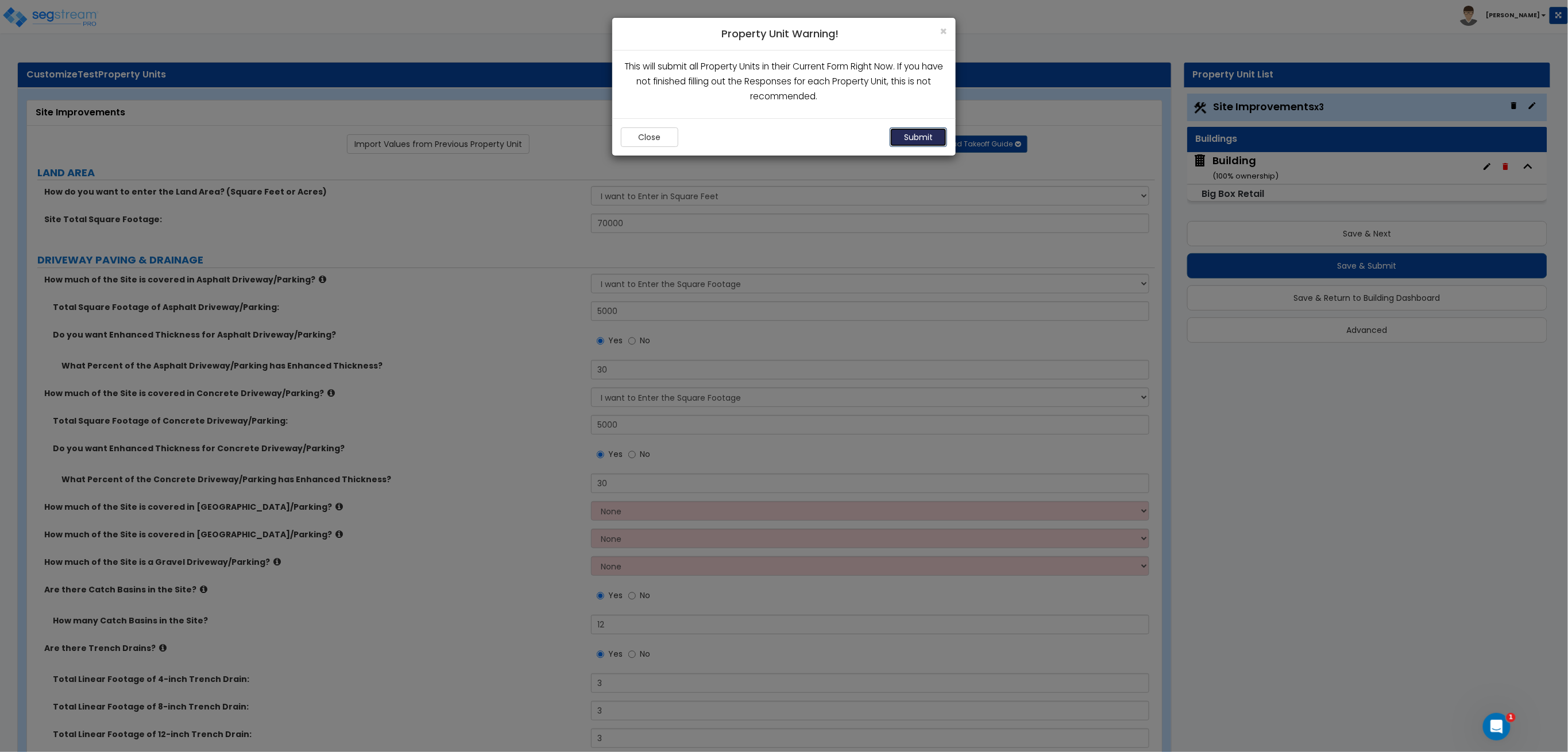
click at [934, 136] on button "Submit" at bounding box center [918, 137] width 57 height 20
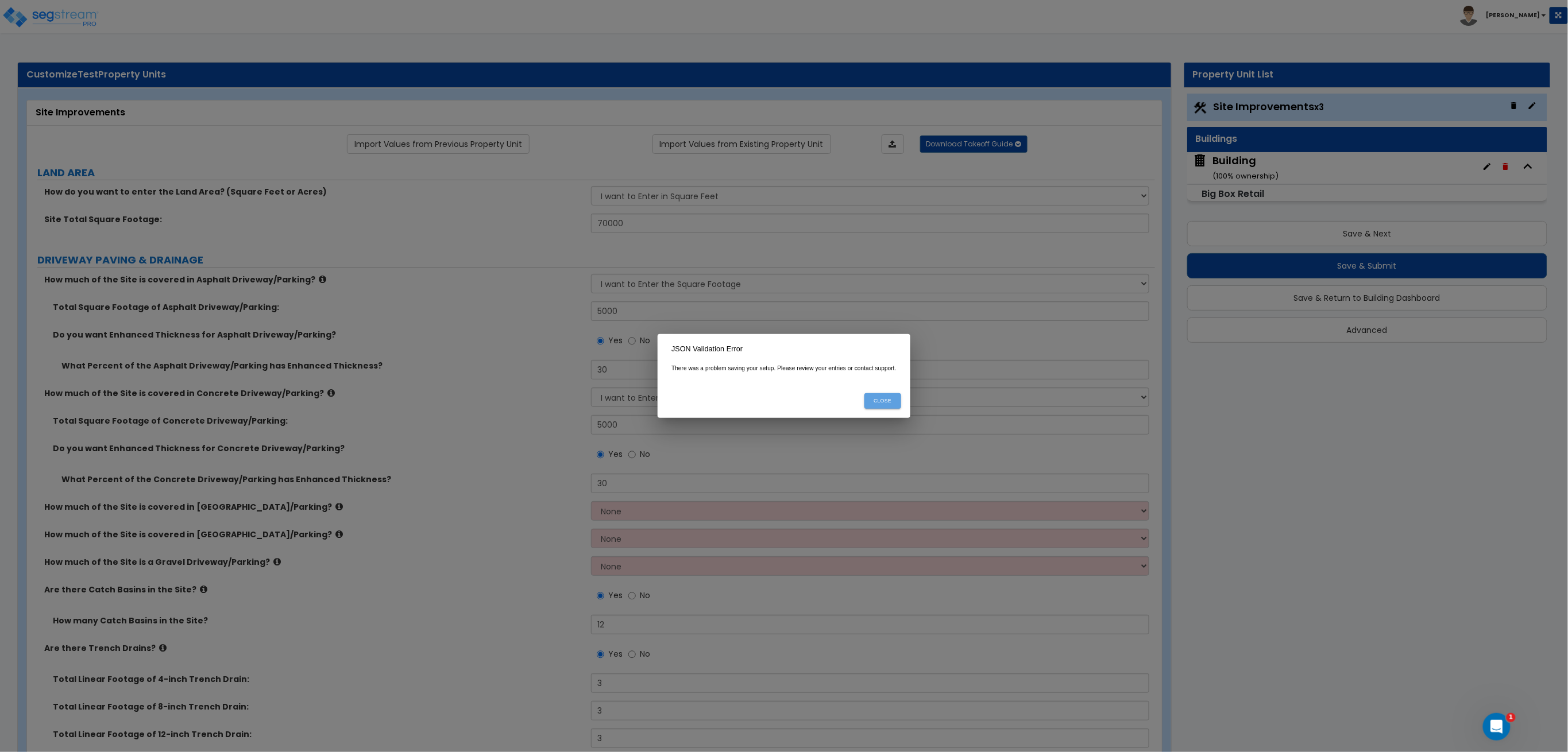
click at [897, 400] on button "Close" at bounding box center [883, 401] width 37 height 16
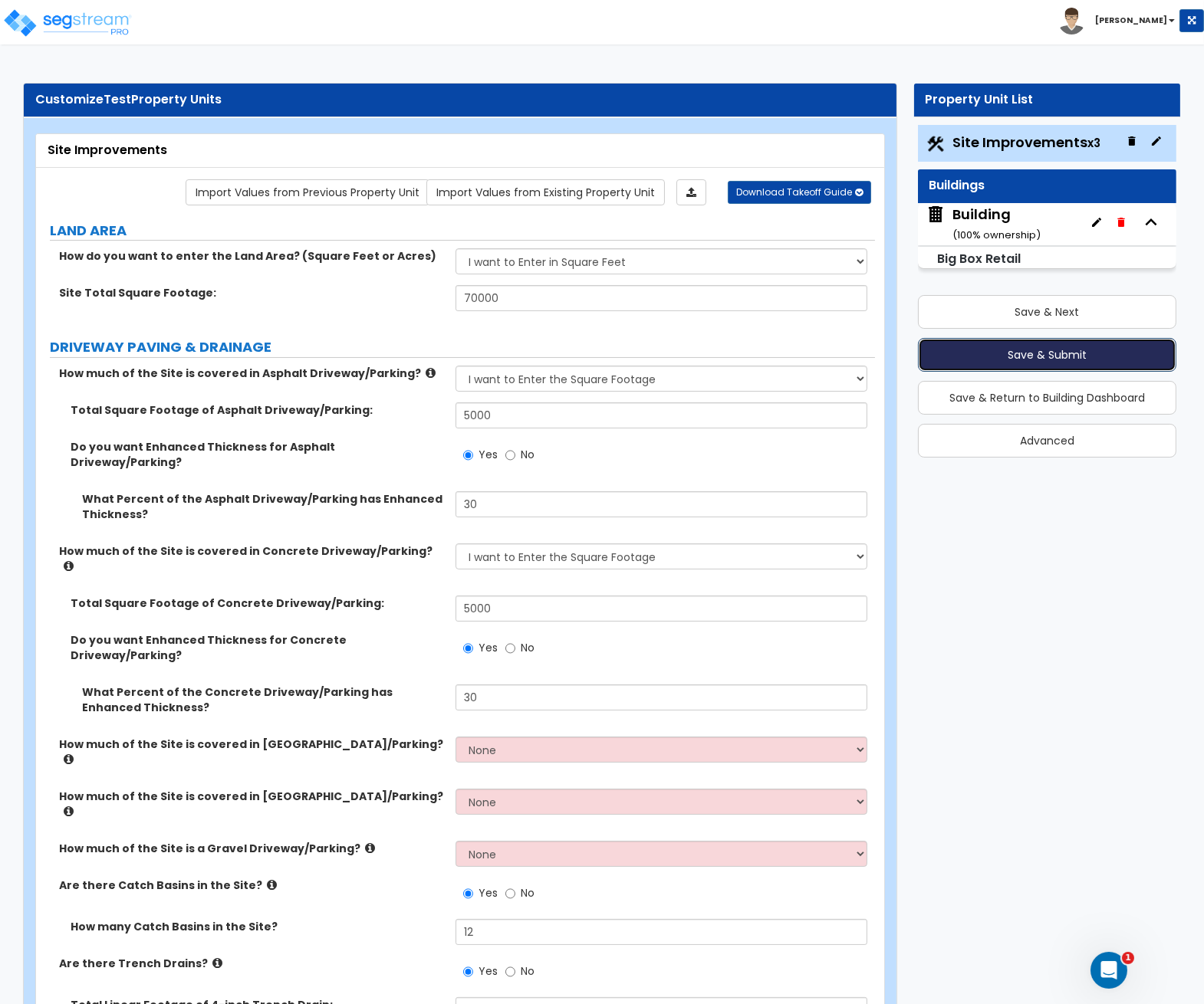
click at [998, 355] on button "Save & Submit" at bounding box center [1047, 355] width 260 height 34
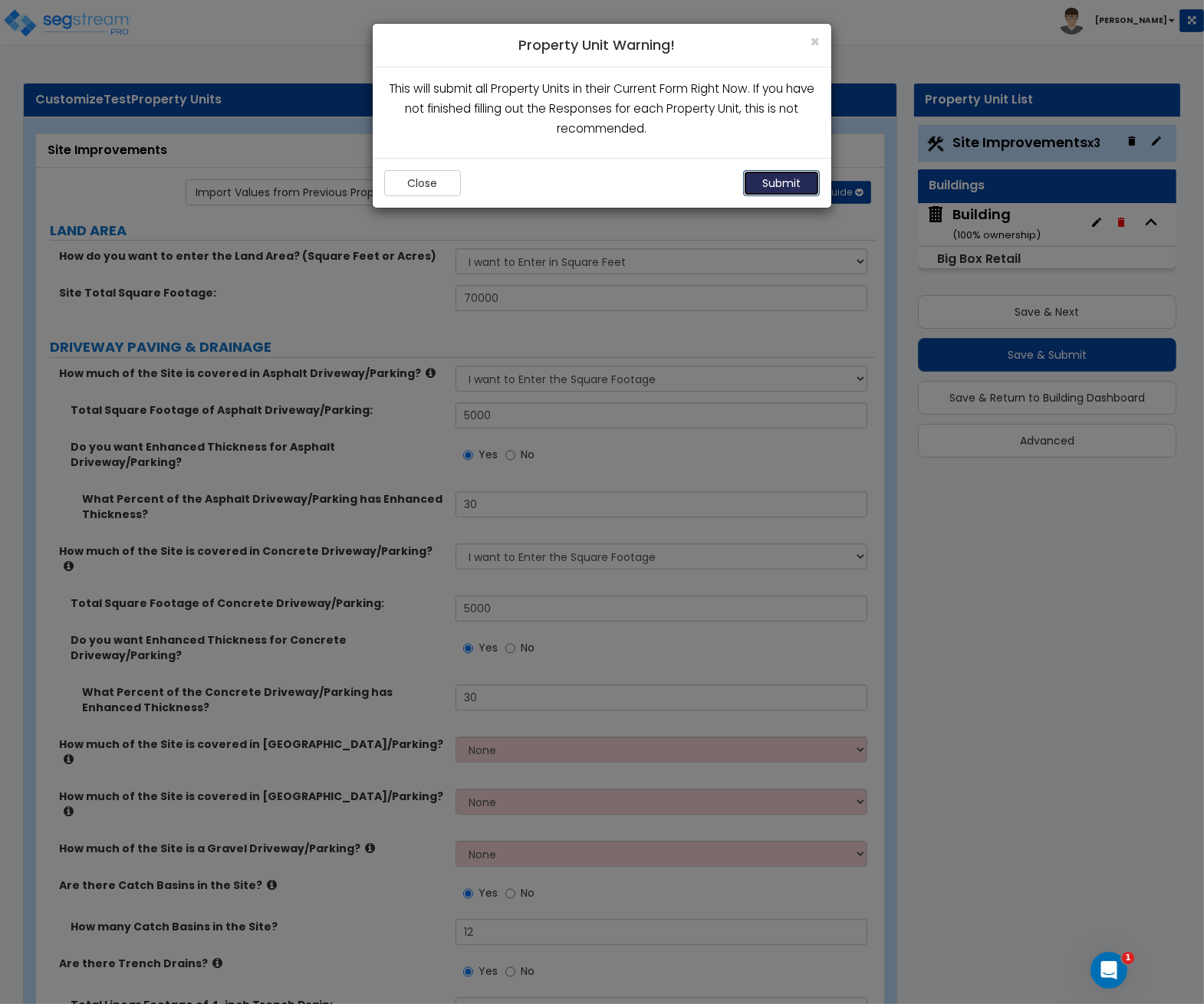
click at [780, 179] on button "Submit" at bounding box center [781, 183] width 77 height 26
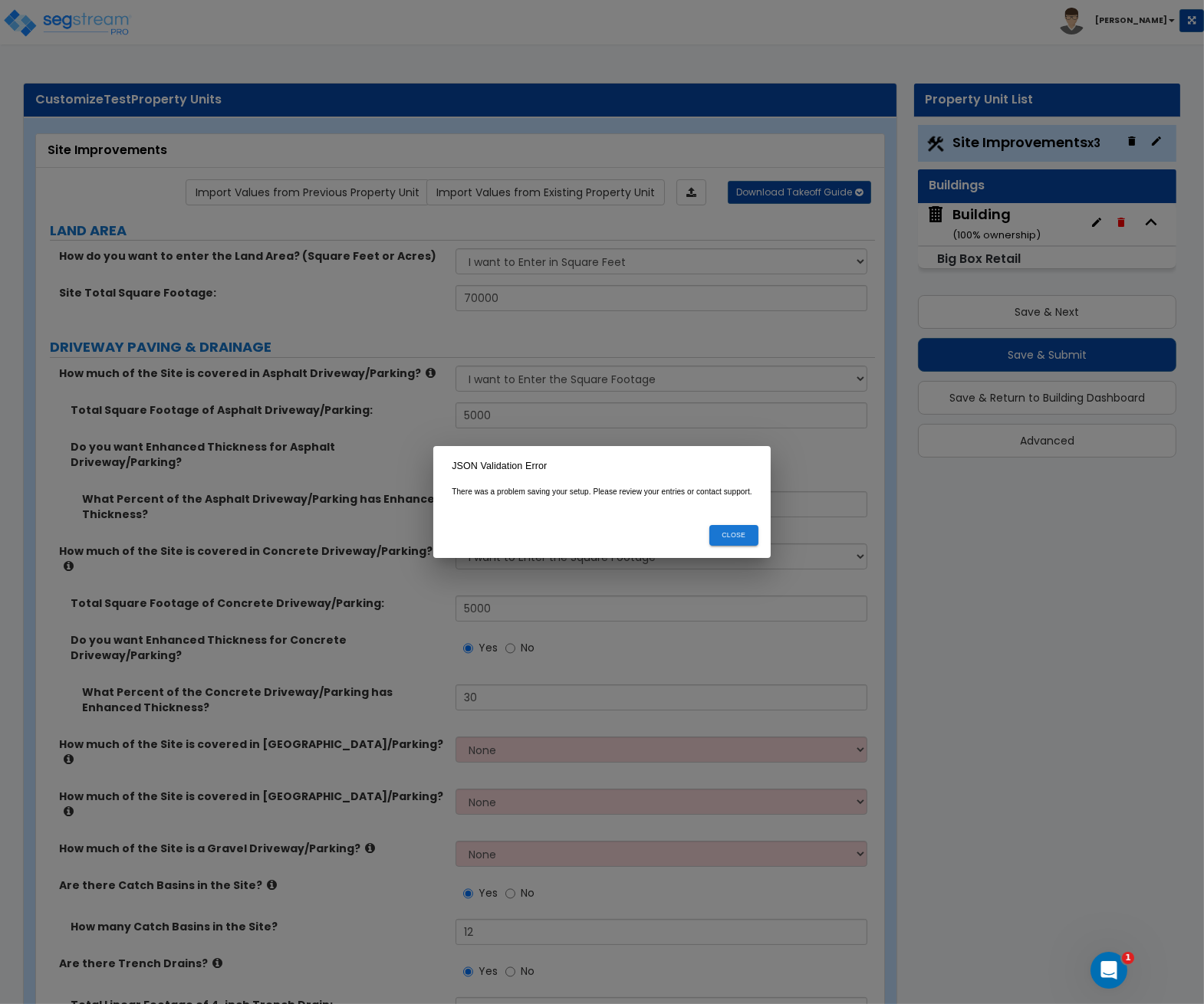
click at [730, 533] on button "Close" at bounding box center [734, 535] width 49 height 21
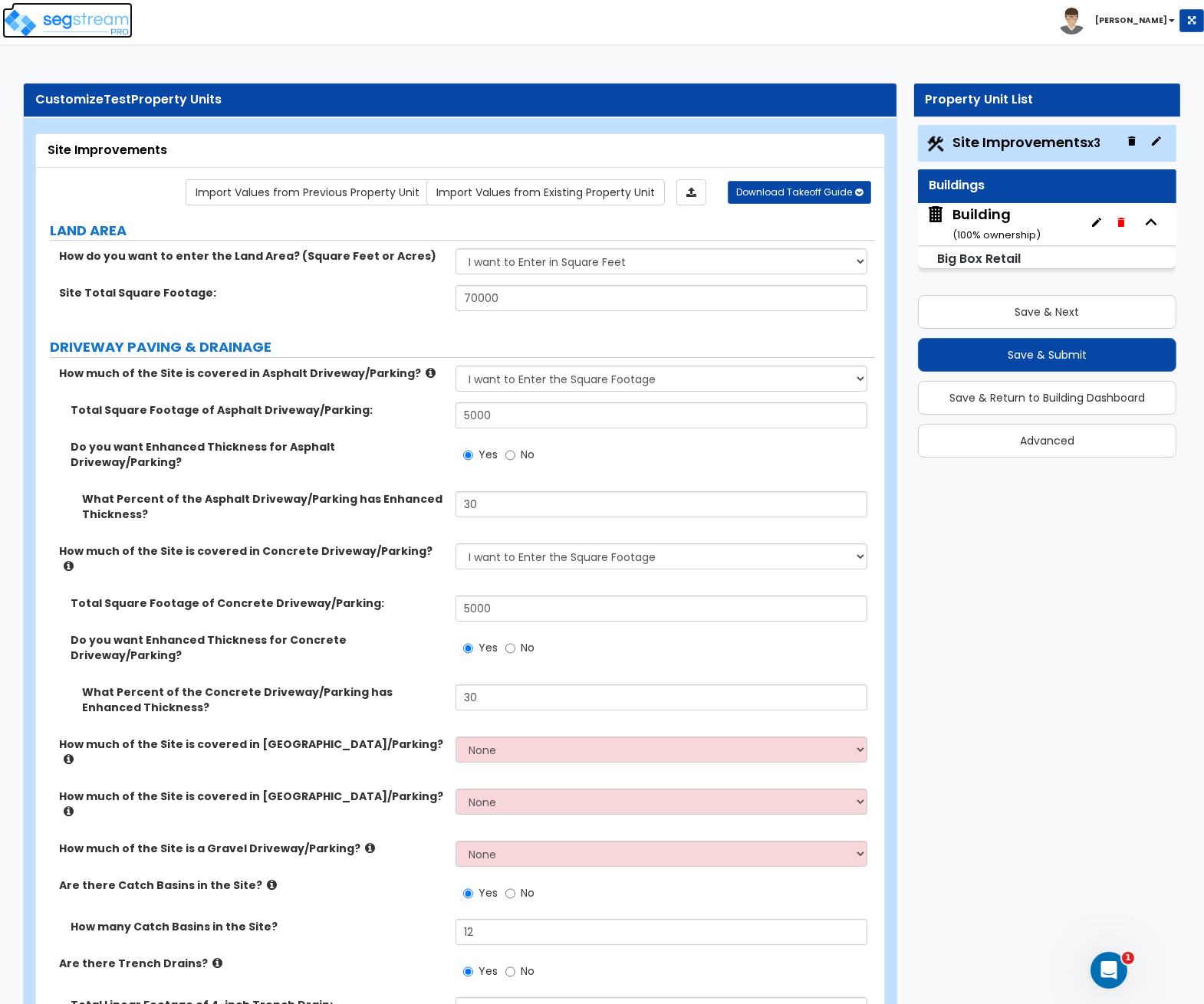
click at [39, 19] on img at bounding box center [67, 23] width 131 height 30
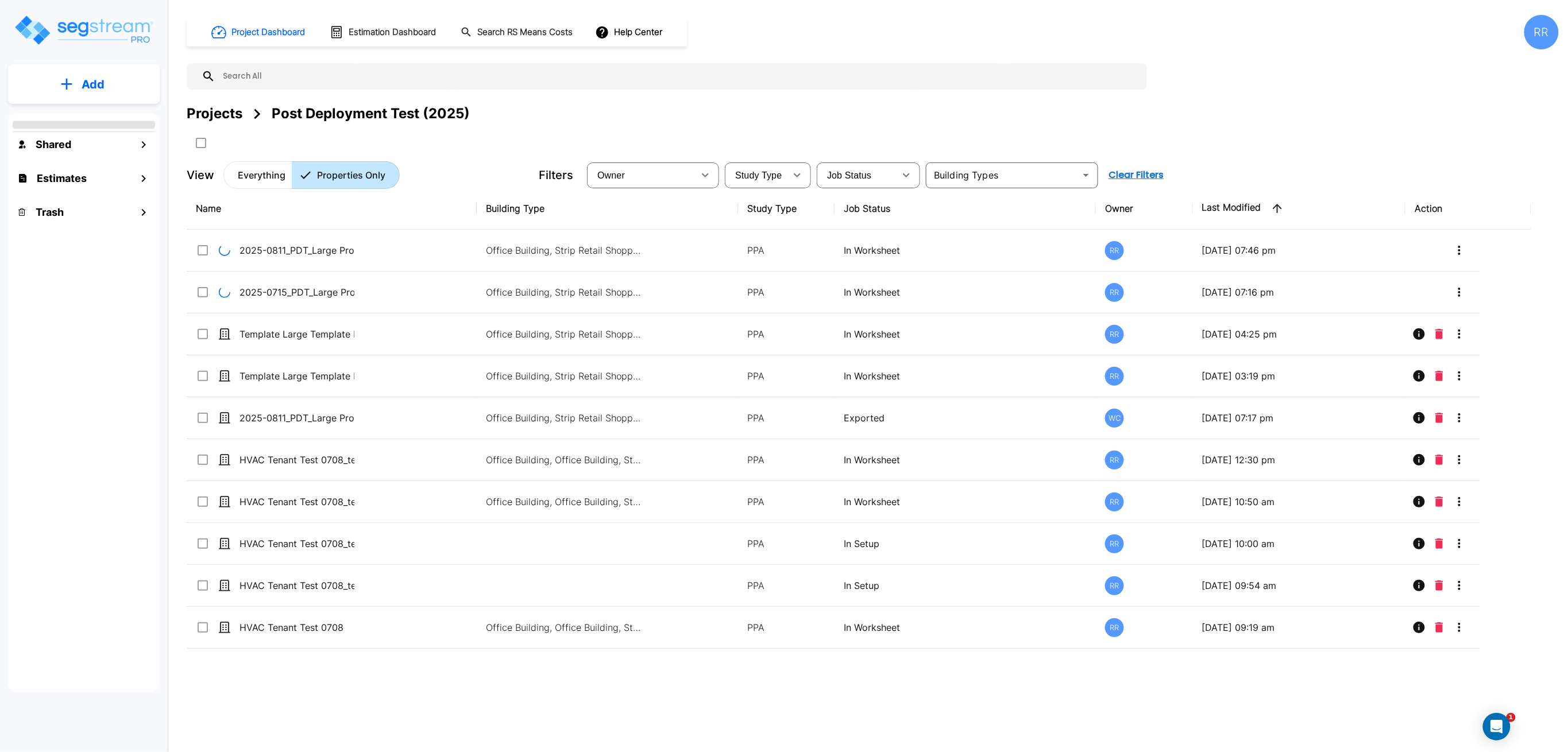
click at [105, 84] on button "Add" at bounding box center [84, 84] width 151 height 33
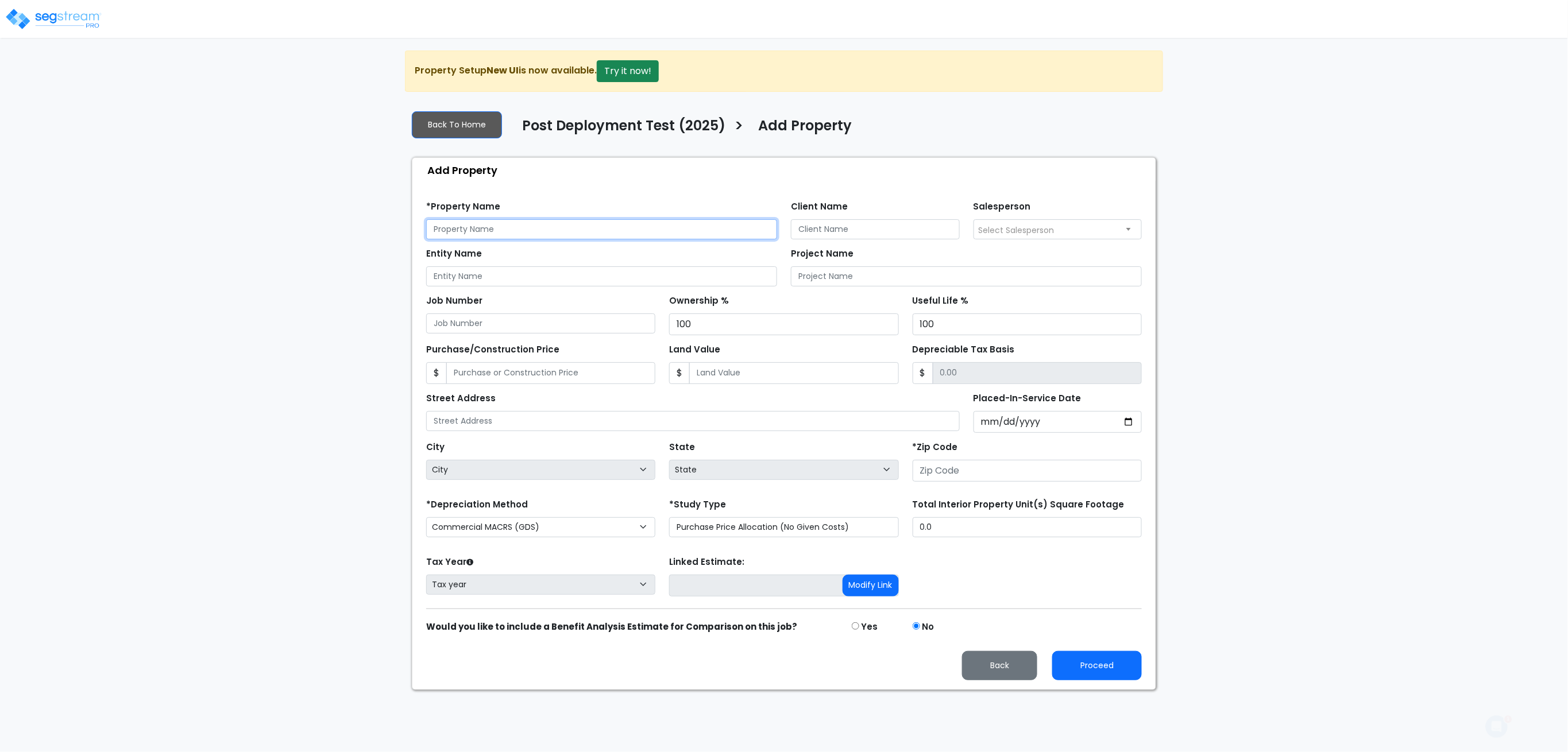
click at [504, 232] on input "text" at bounding box center [601, 230] width 351 height 20
type input "T"
type input "New Prop Test"
click at [1073, 421] on input "Placed-In-Service Date" at bounding box center [1058, 422] width 169 height 22
click at [1057, 465] on input "number" at bounding box center [1027, 471] width 229 height 22
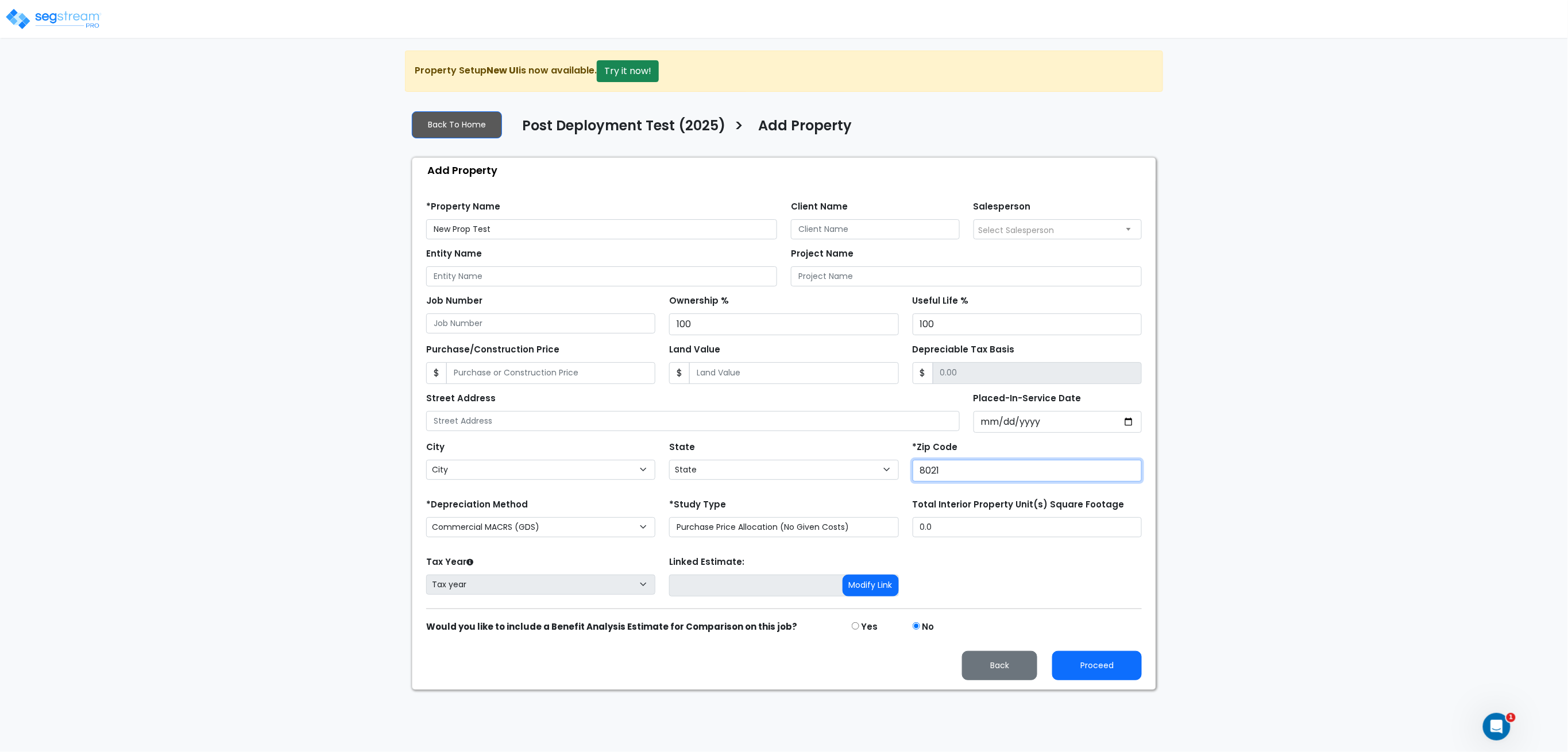
type input "80212"
select select "CO"
type input "80212"
click at [1095, 666] on button "Proceed" at bounding box center [1097, 666] width 90 height 29
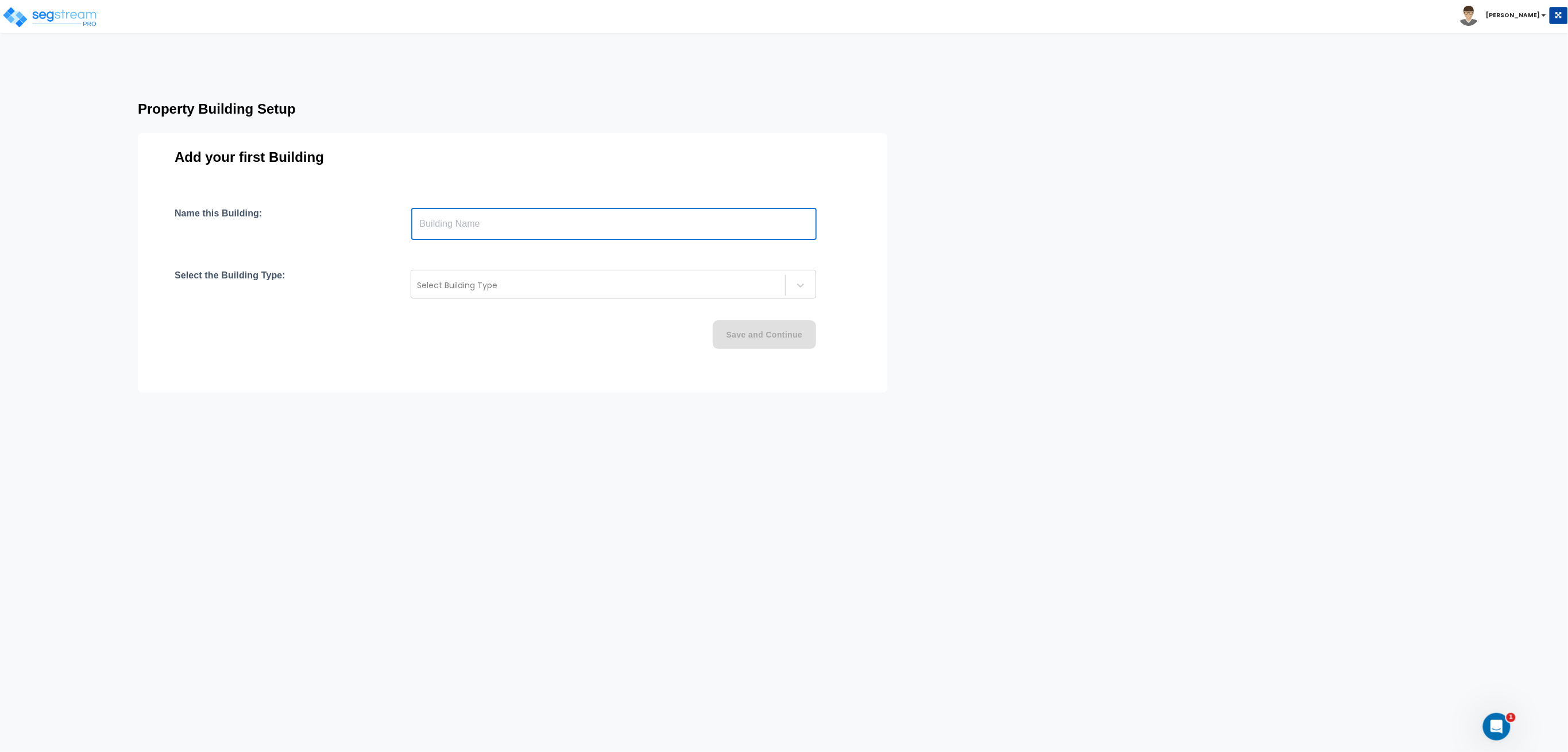
click at [509, 223] on input "text" at bounding box center [614, 223] width 406 height 32
type input "Big Box"
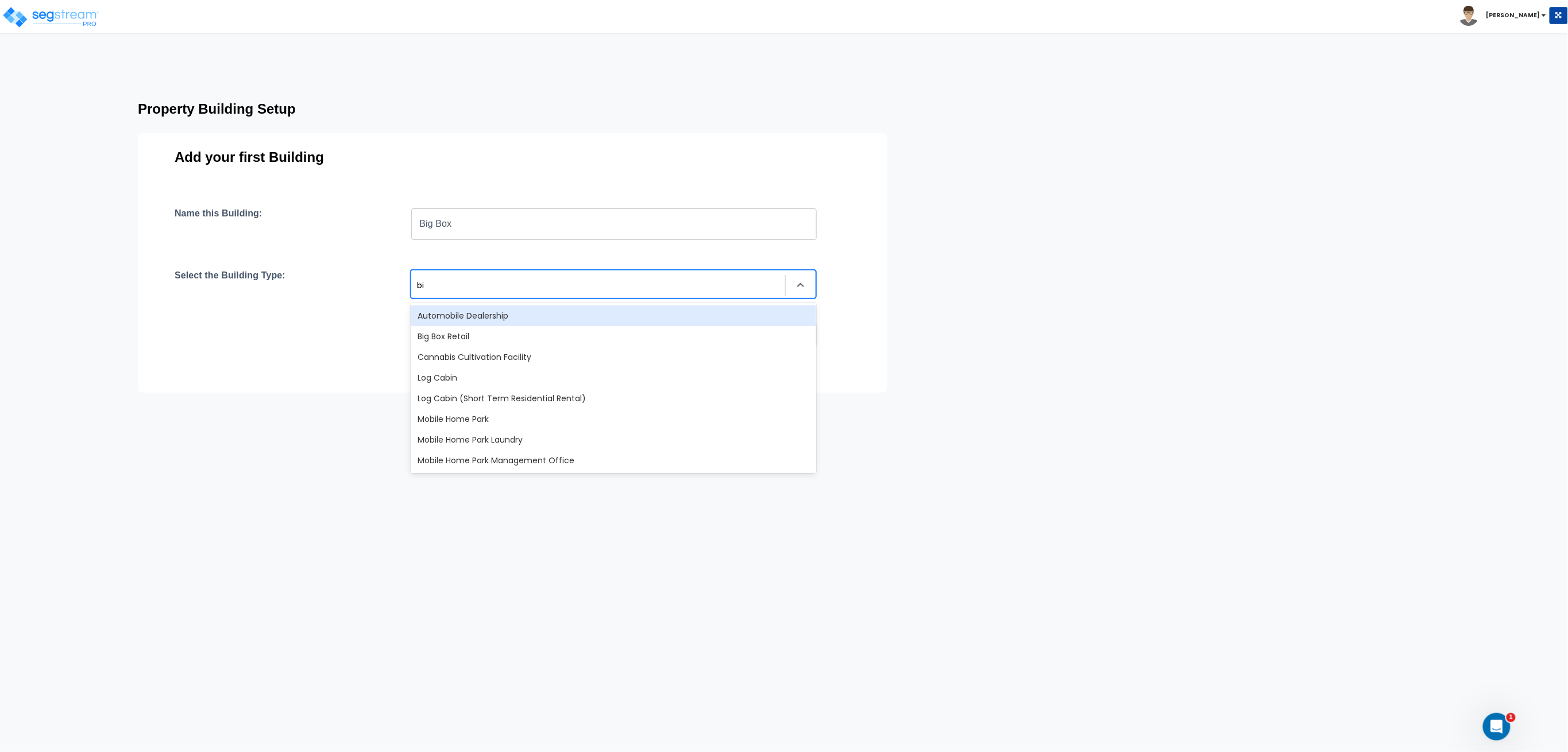
type input "big"
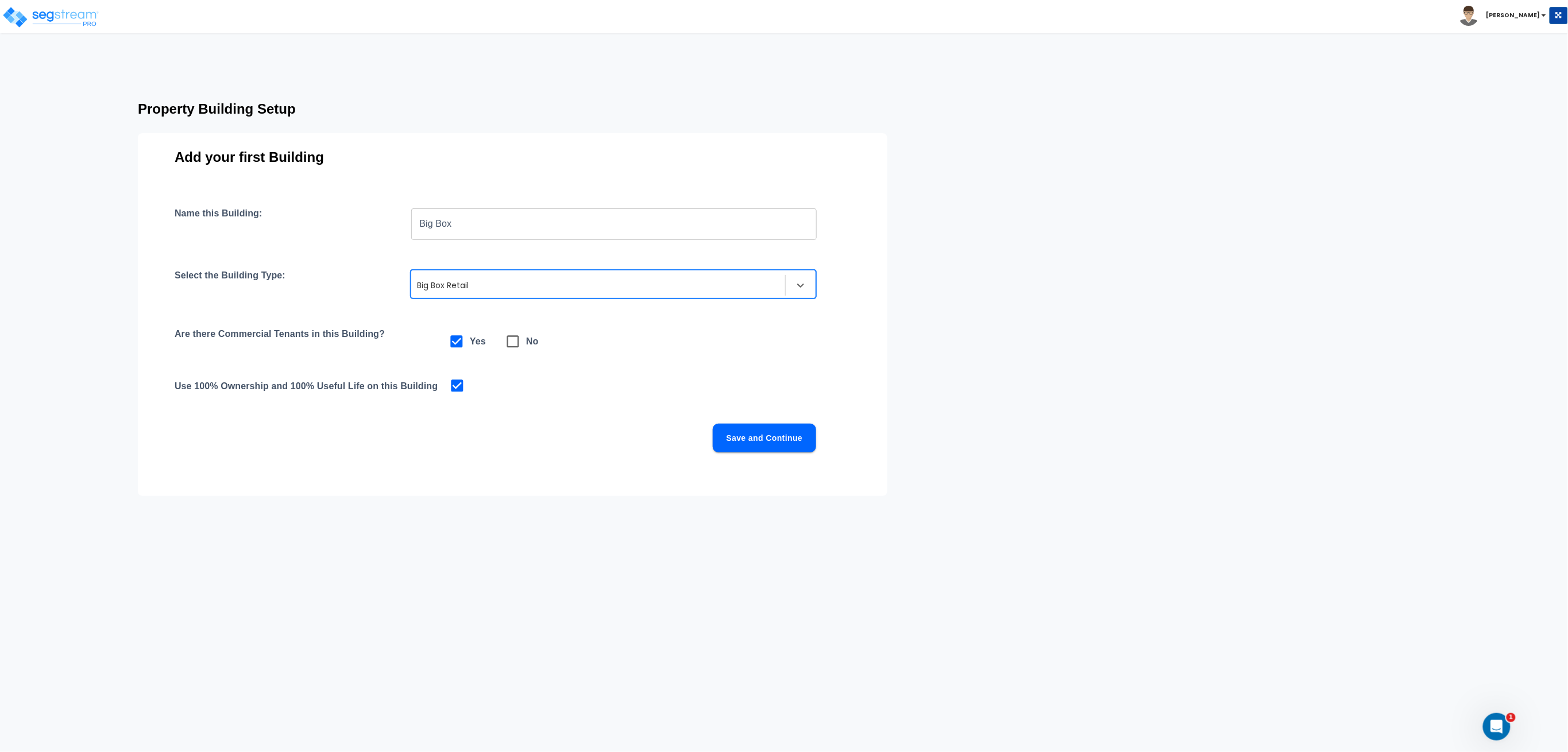
click at [515, 338] on icon at bounding box center [512, 341] width 16 height 16
checkbox input "false"
checkbox input "true"
click at [746, 445] on button "Save and Continue" at bounding box center [764, 438] width 103 height 29
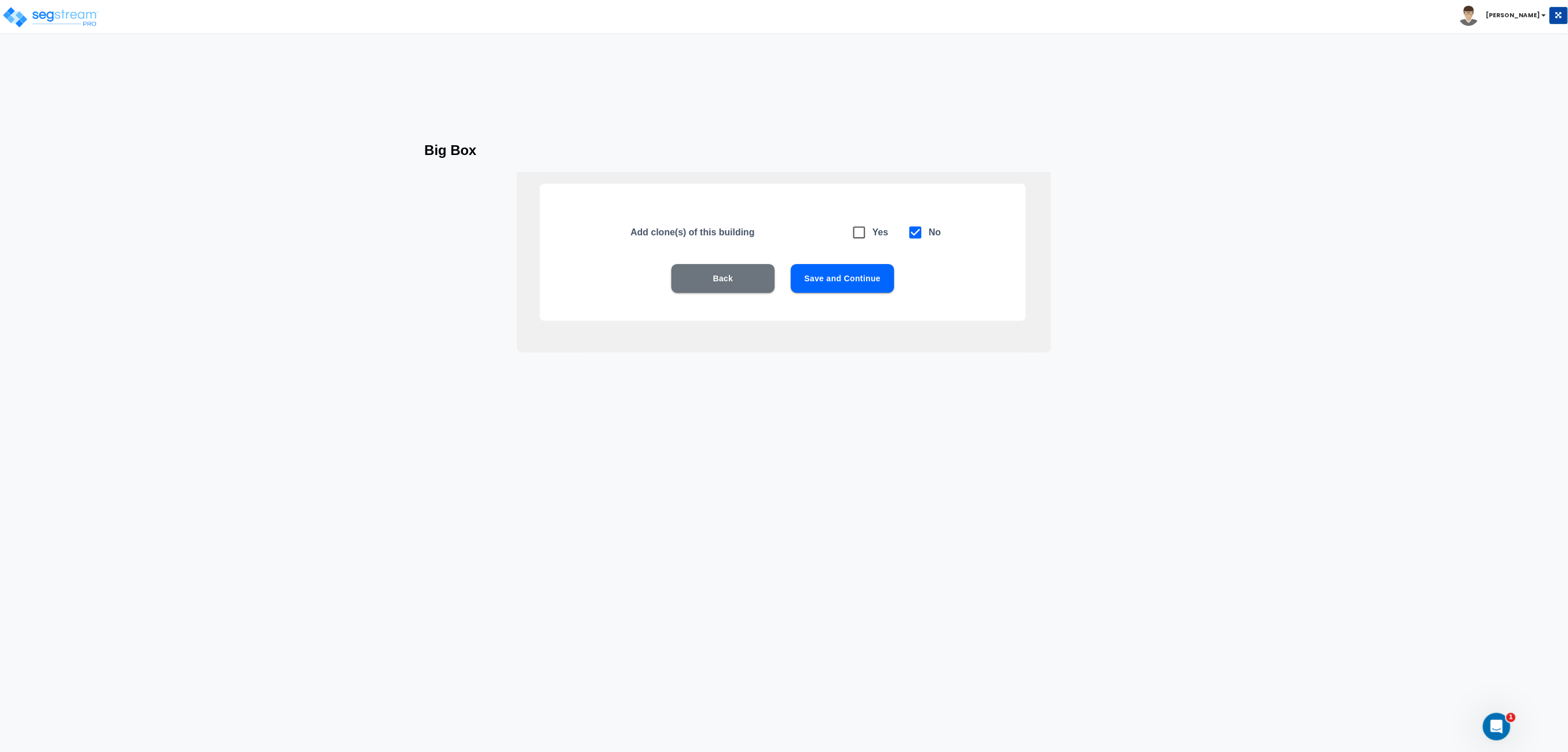
click at [850, 285] on button "Save and Continue" at bounding box center [842, 279] width 103 height 29
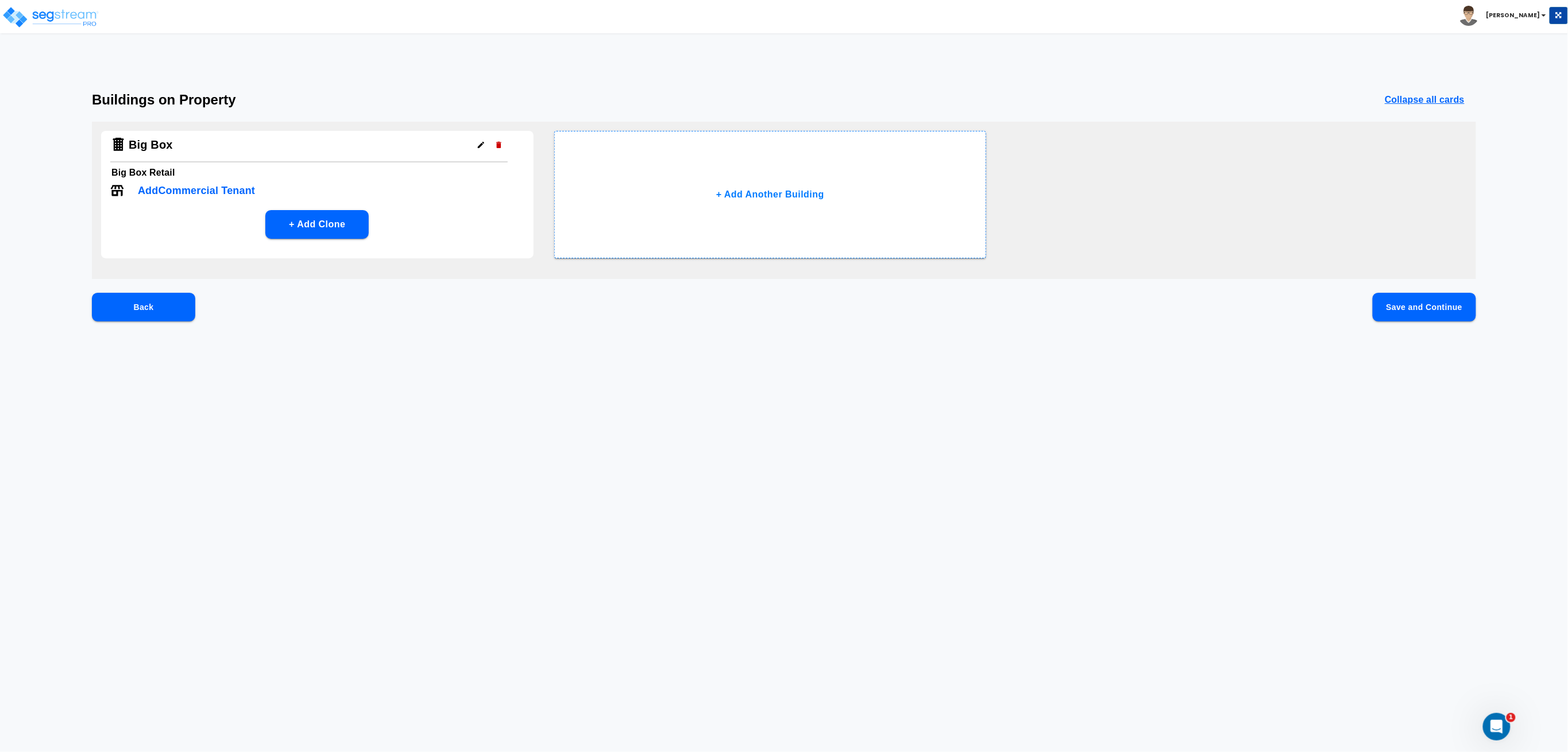
click at [1417, 311] on button "Save and Continue" at bounding box center [1424, 307] width 103 height 29
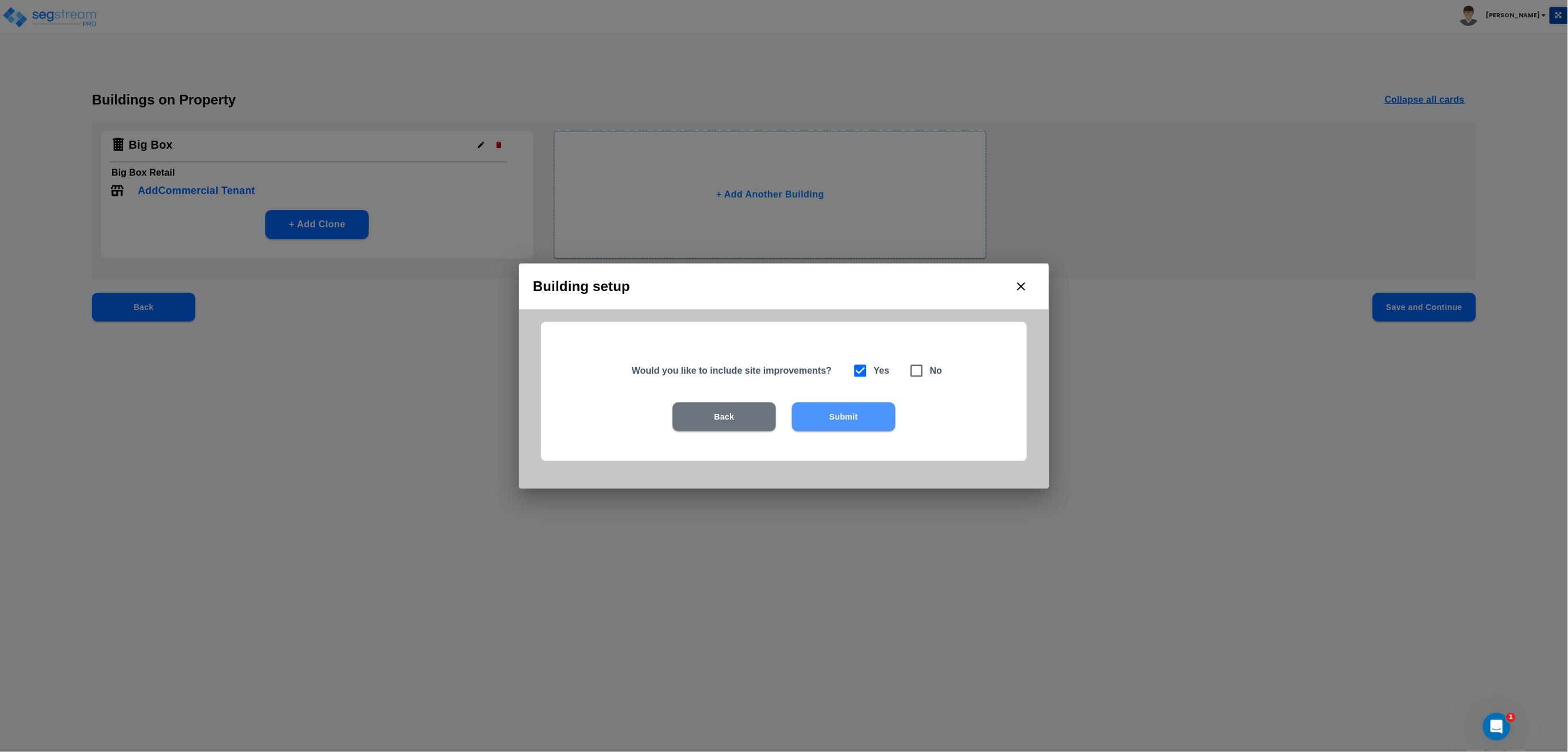
click at [834, 410] on button "Submit" at bounding box center [844, 417] width 103 height 29
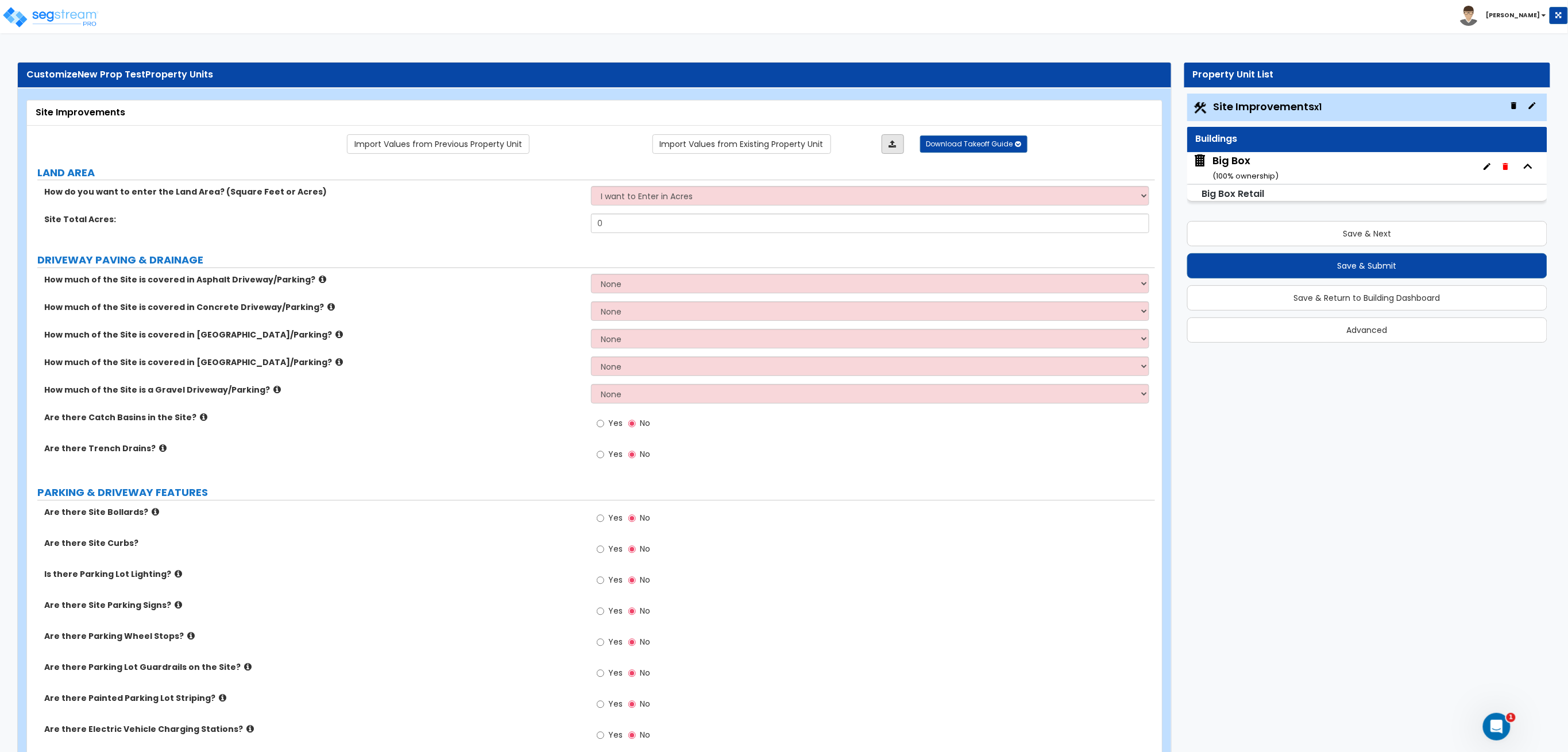
click at [885, 144] on link at bounding box center [892, 144] width 22 height 20
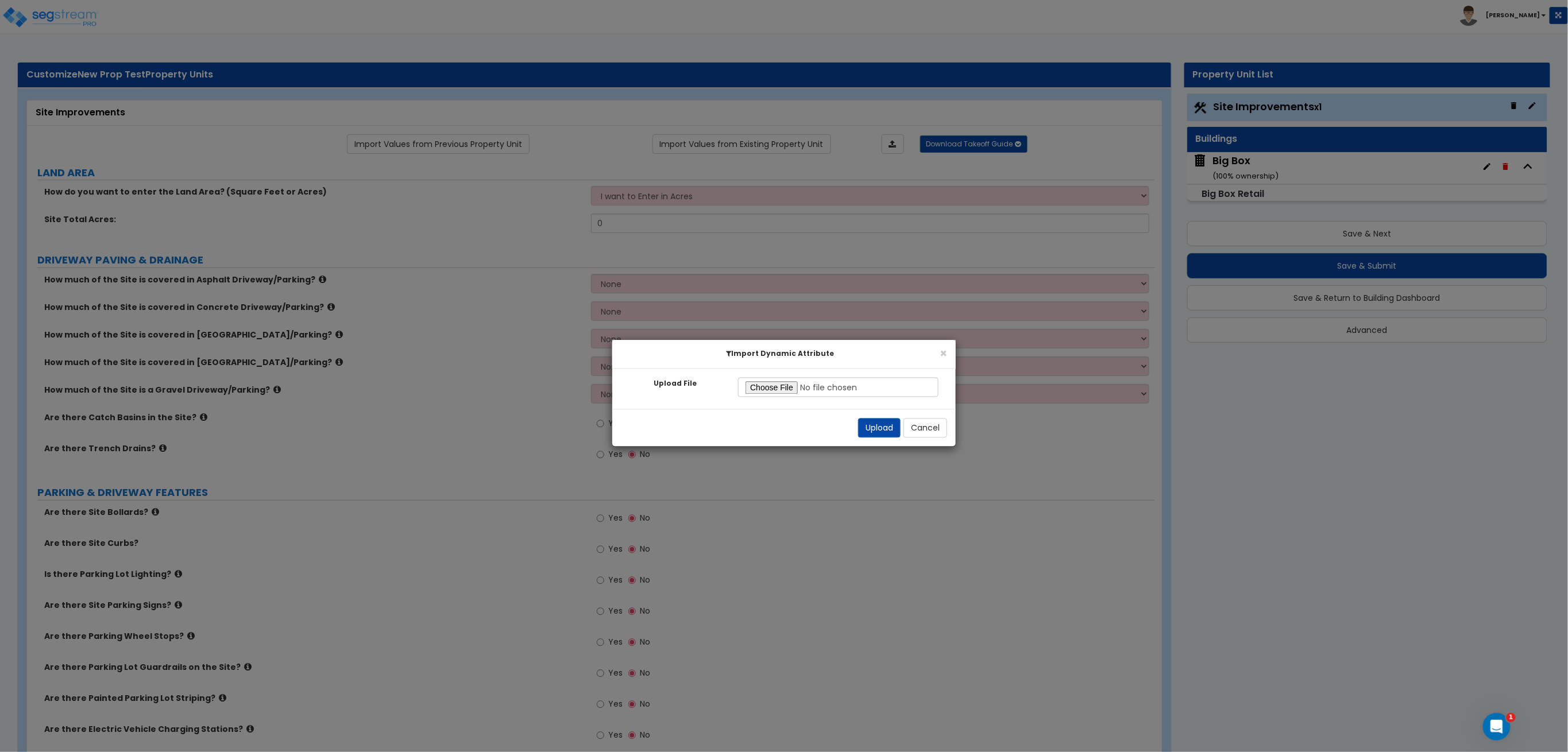
click at [788, 399] on div "Upload File Invalid file type! Please upload an excel file. Please select a fil…" at bounding box center [784, 389] width 343 height 40
click at [776, 396] on input "Upload File" at bounding box center [838, 387] width 201 height 20
type input "C:\fakepath\SegStream Takeoff Guide - 080725 Big Box Retail - Site Improvements…"
click at [877, 424] on button "Upload" at bounding box center [879, 428] width 42 height 20
select select "2"
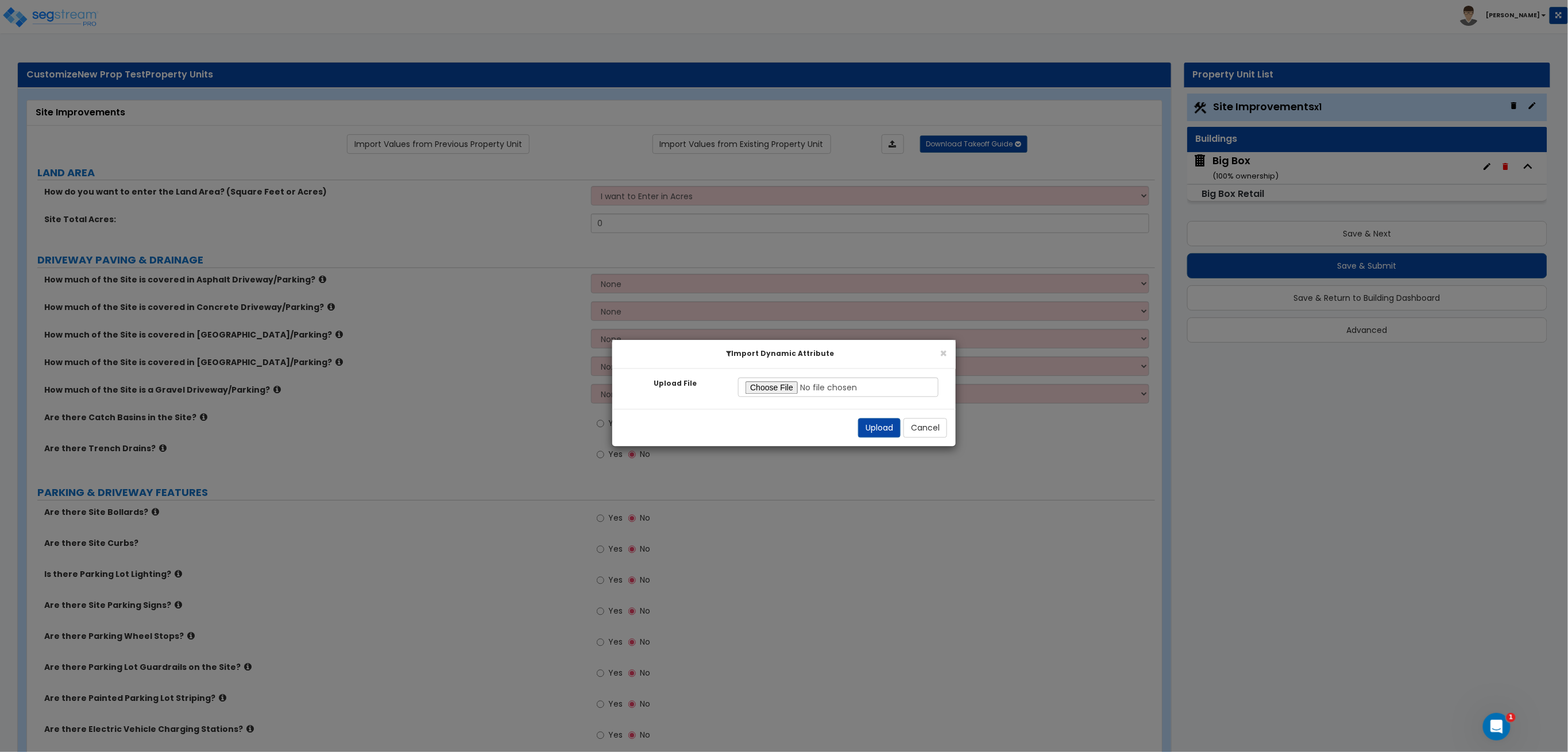
select select "2"
radio input "true"
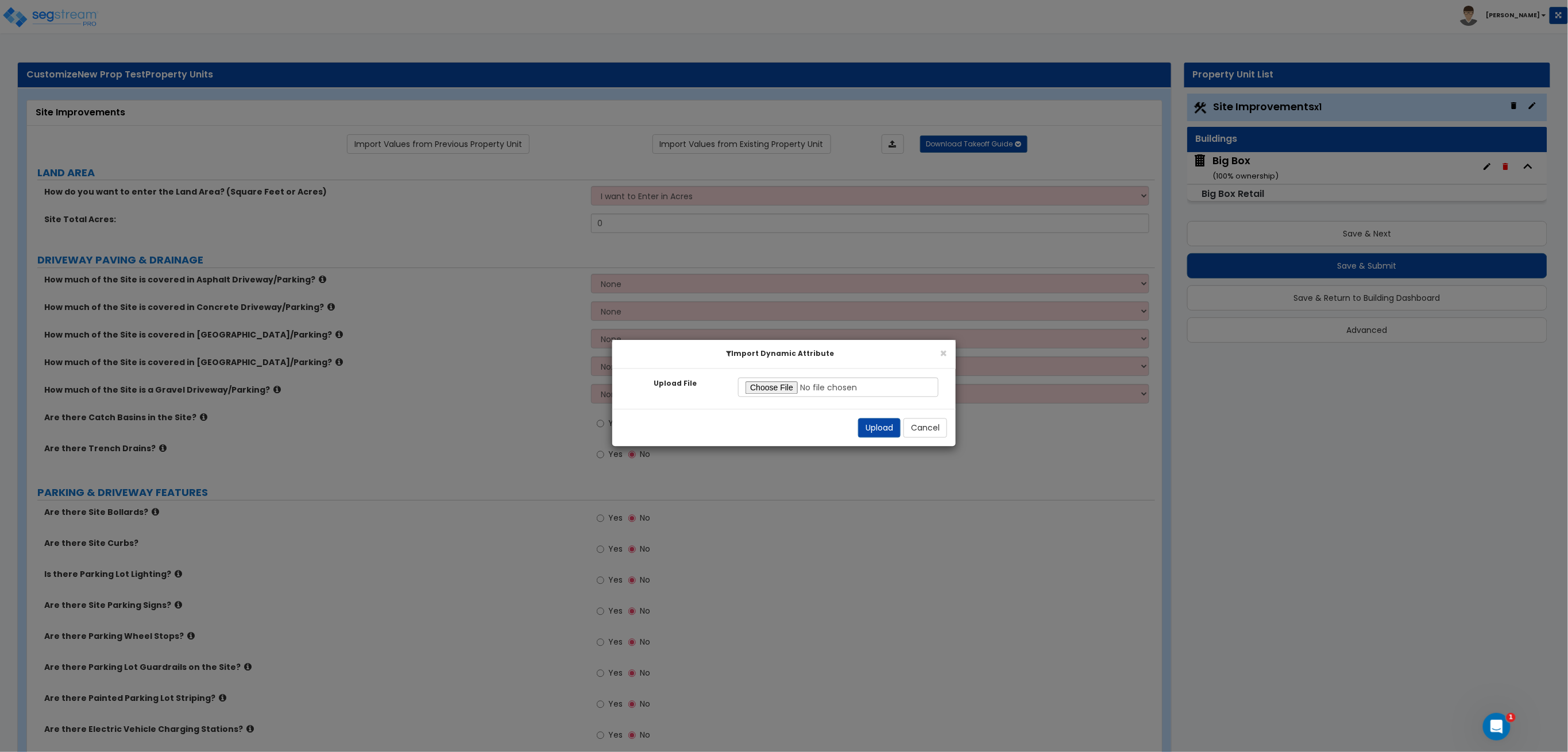
radio input "true"
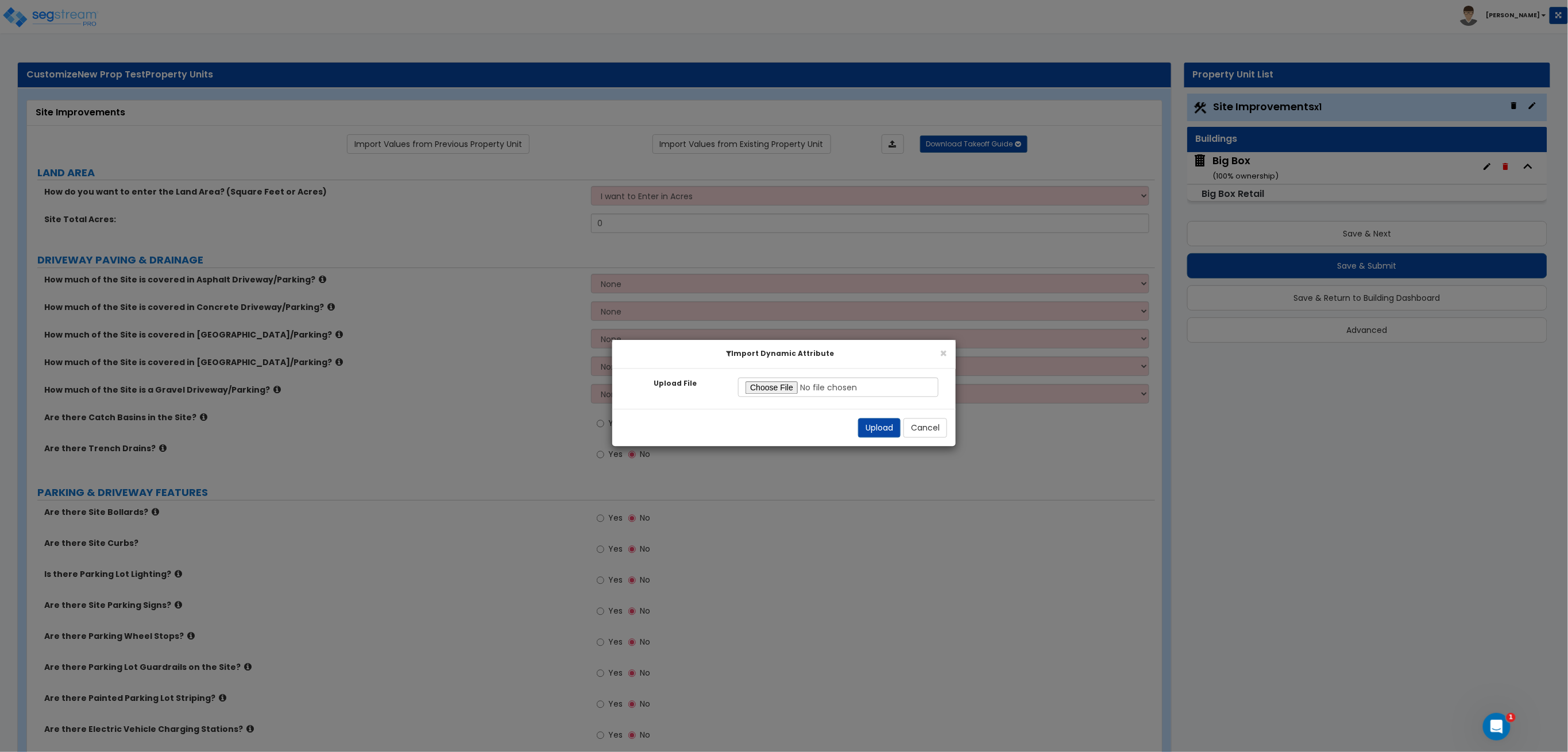
radio input "true"
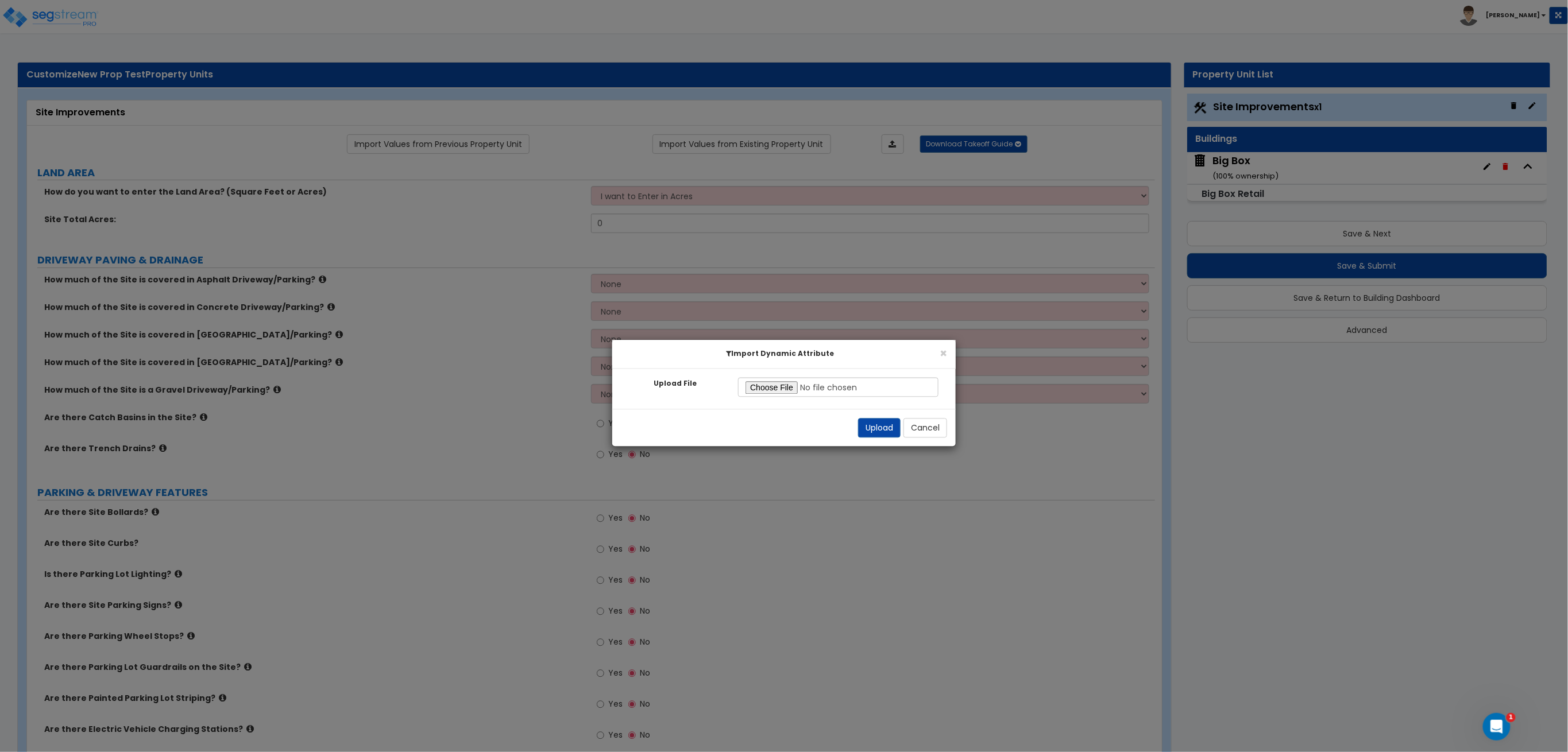
radio input "true"
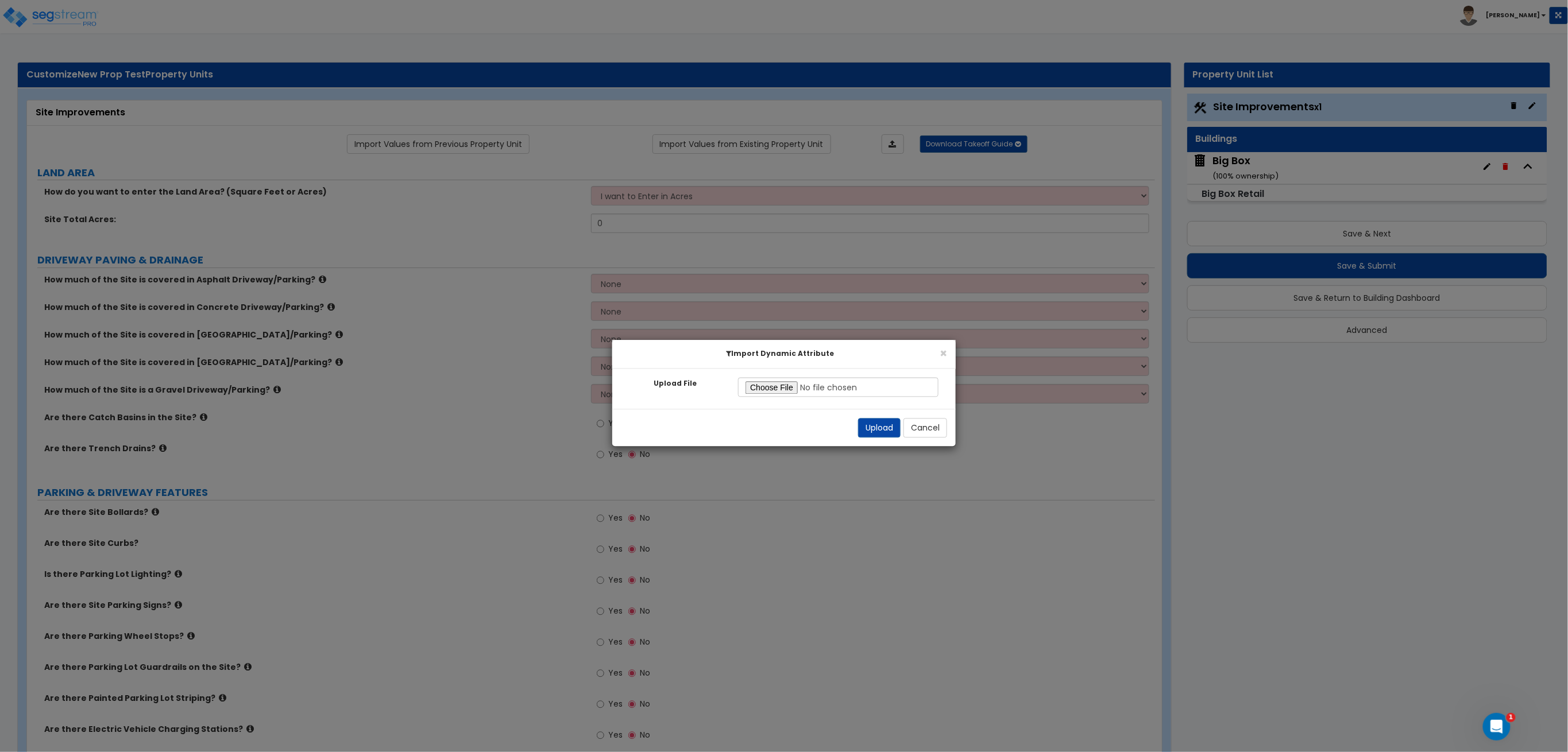
select select "1"
radio input "true"
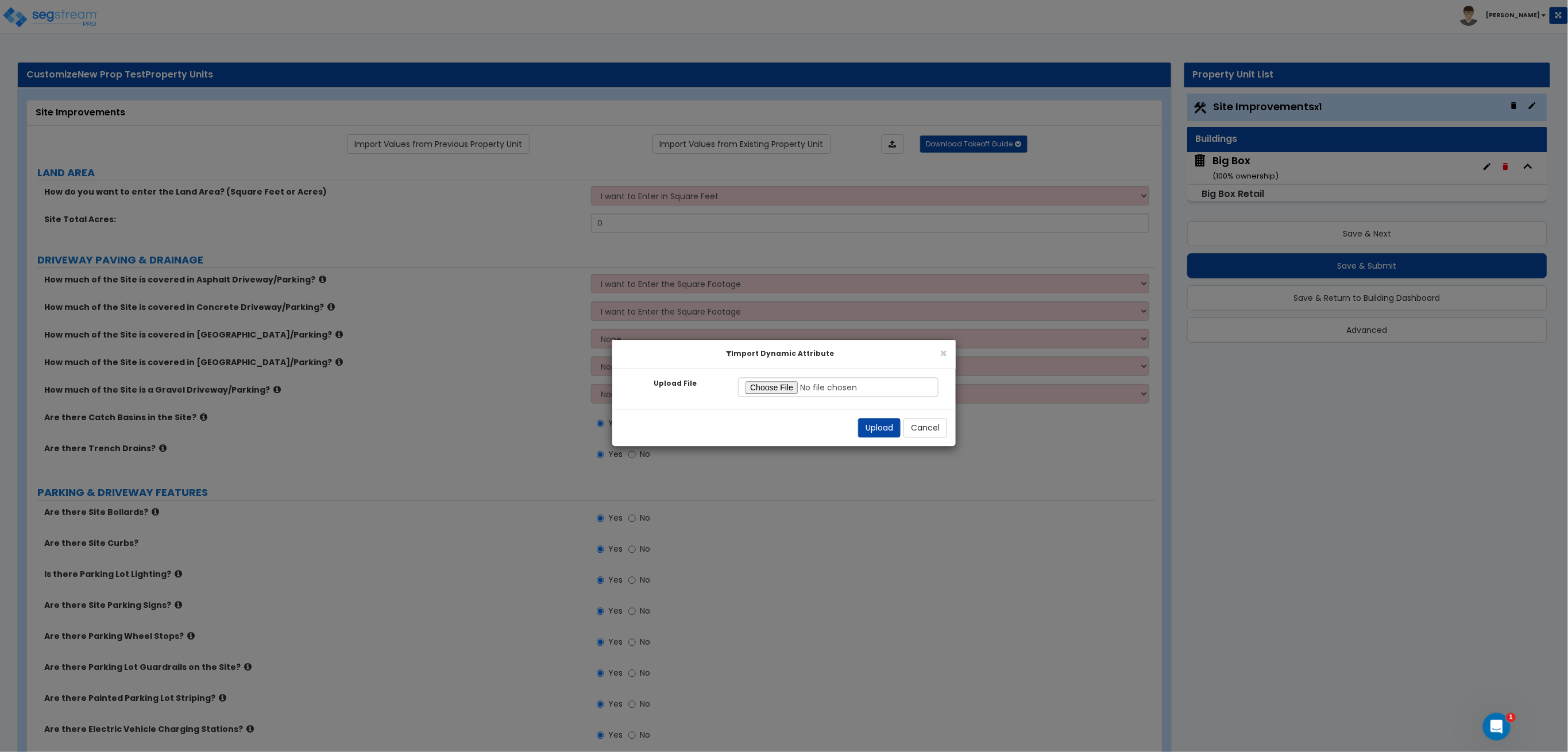
radio input "true"
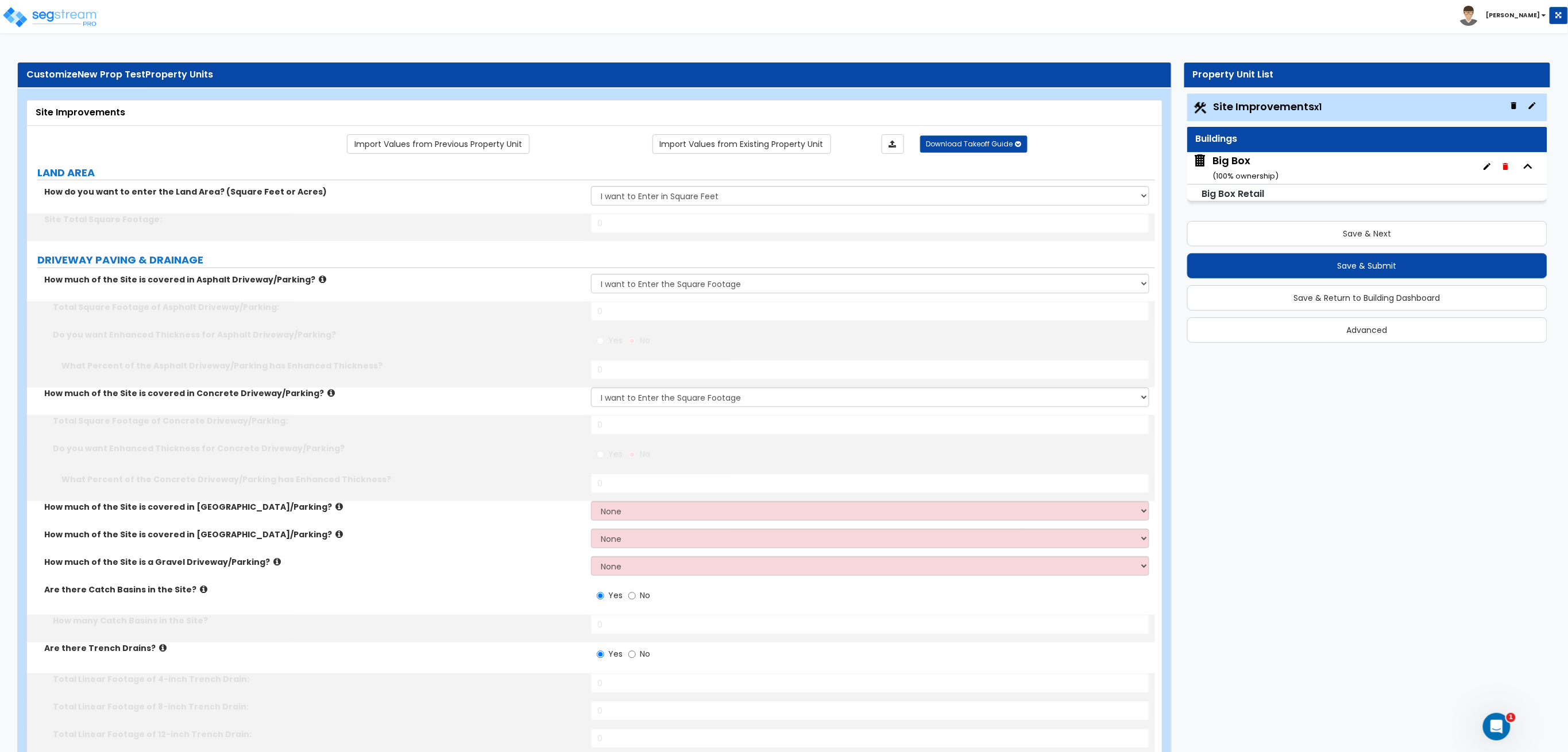
type input "70000"
type input "5000"
radio input "true"
type input "30"
type input "5000"
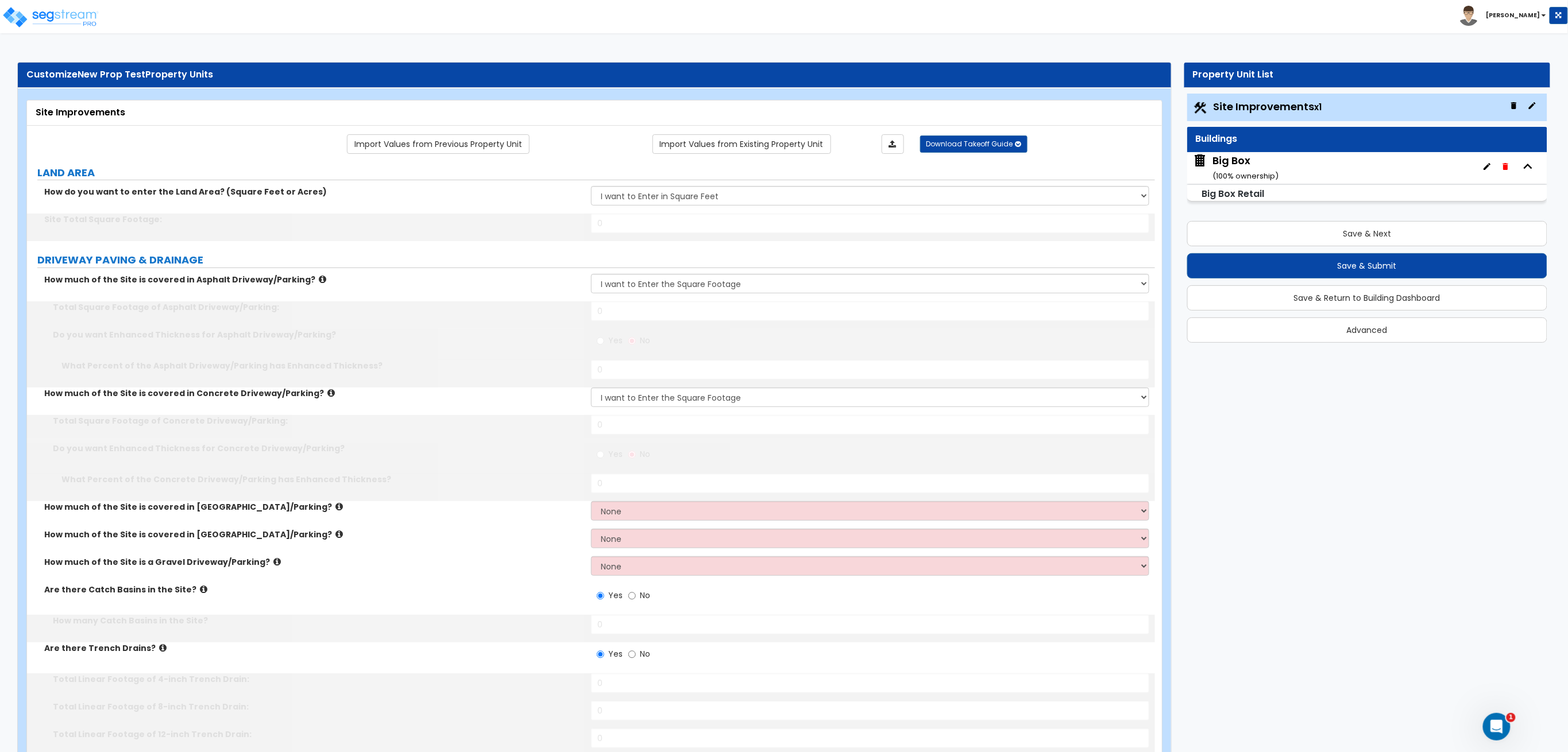
radio input "true"
type input "30"
type input "12"
type input "3"
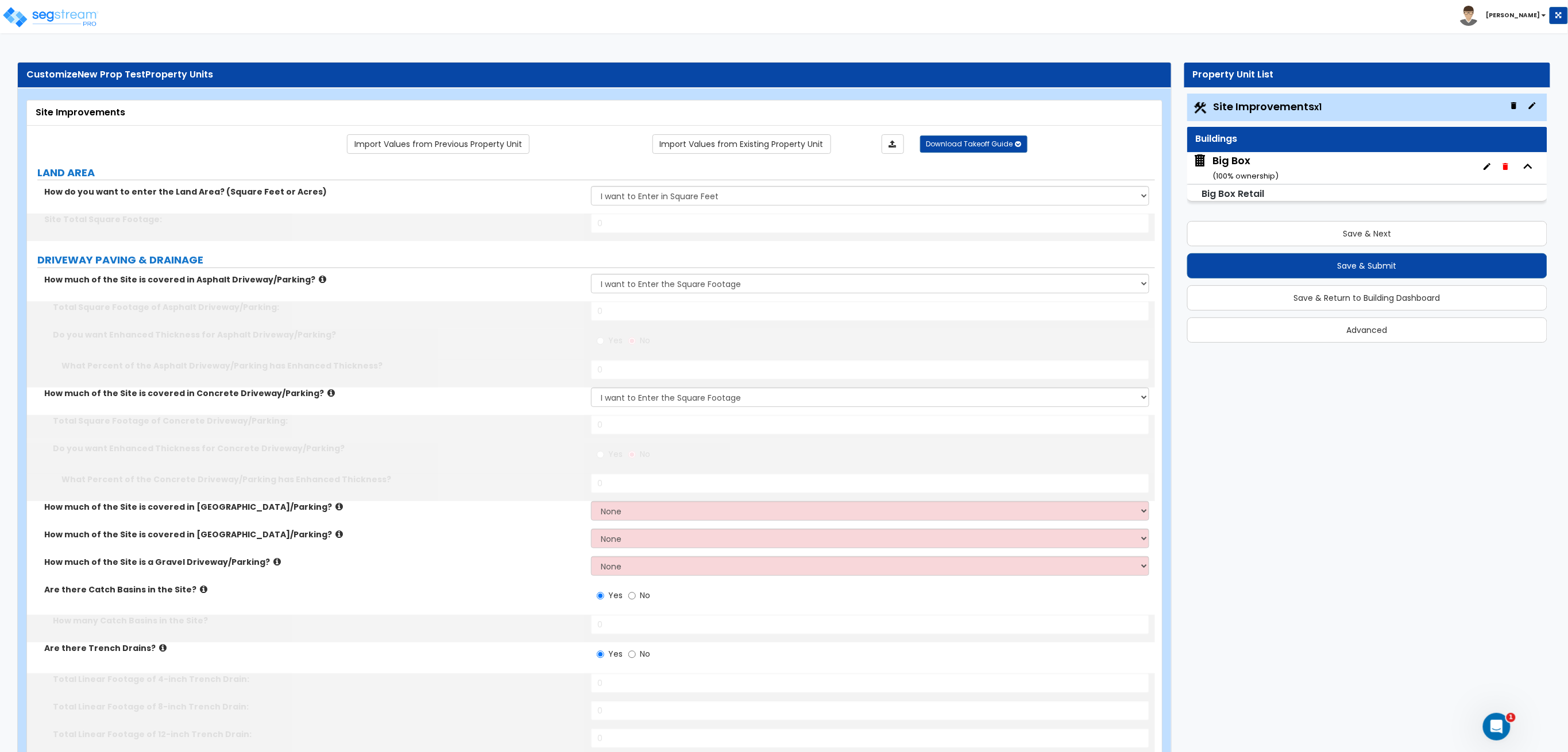
type input "3"
type input "100"
select select "2"
select select "1"
type input "200"
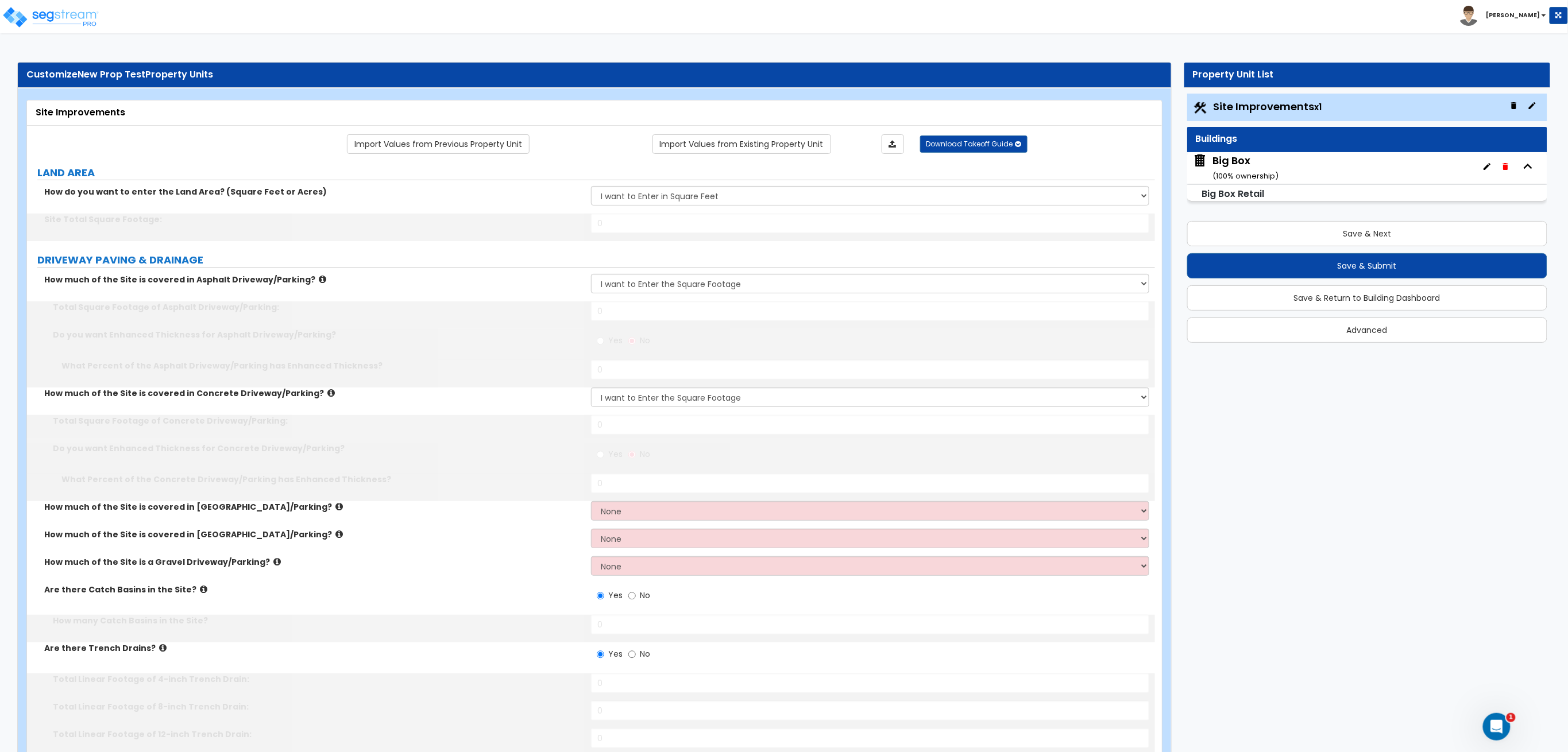
select select "2"
select select "3"
type input "3"
type input "5"
type input "7"
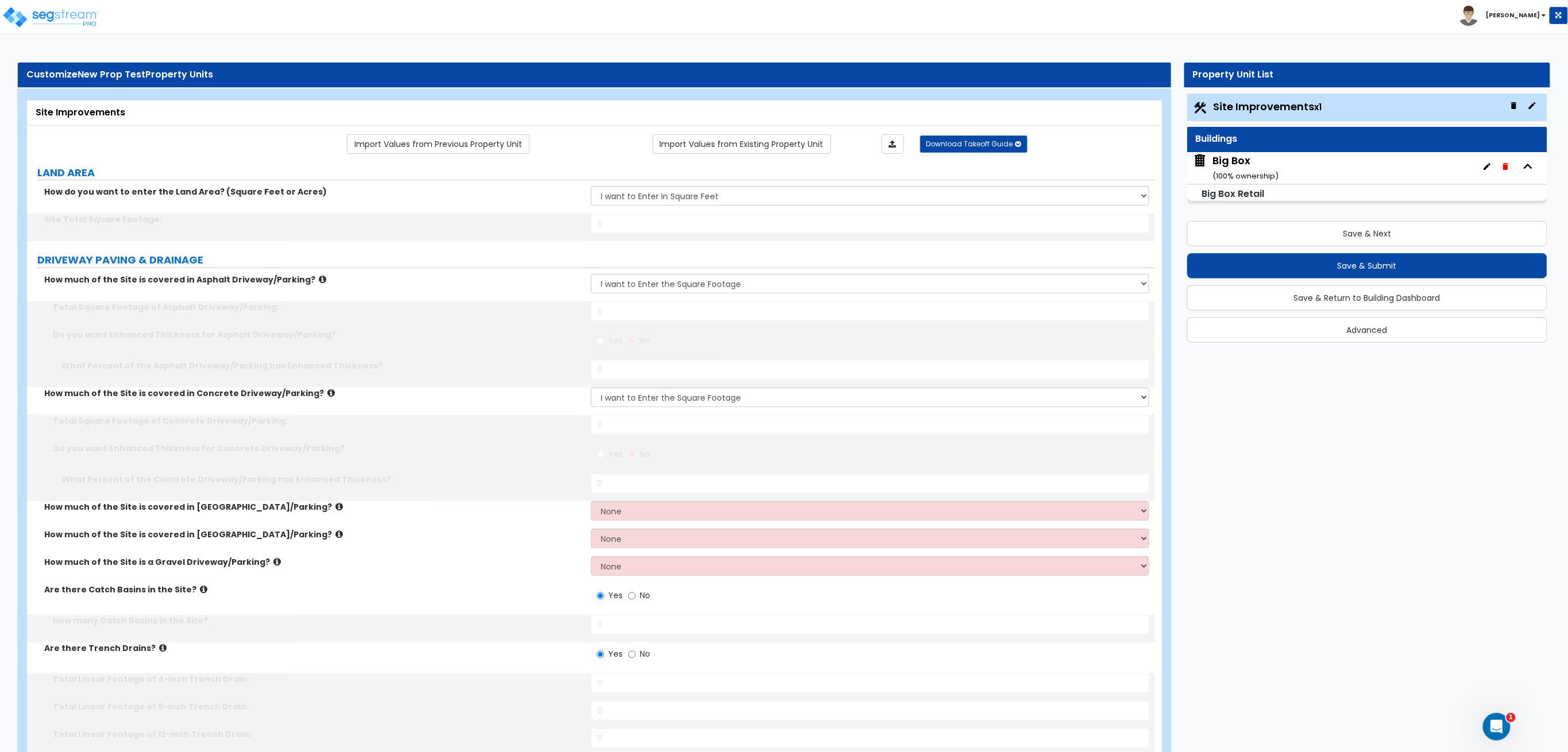
type input "9"
type input "10"
select select "1"
type input "100"
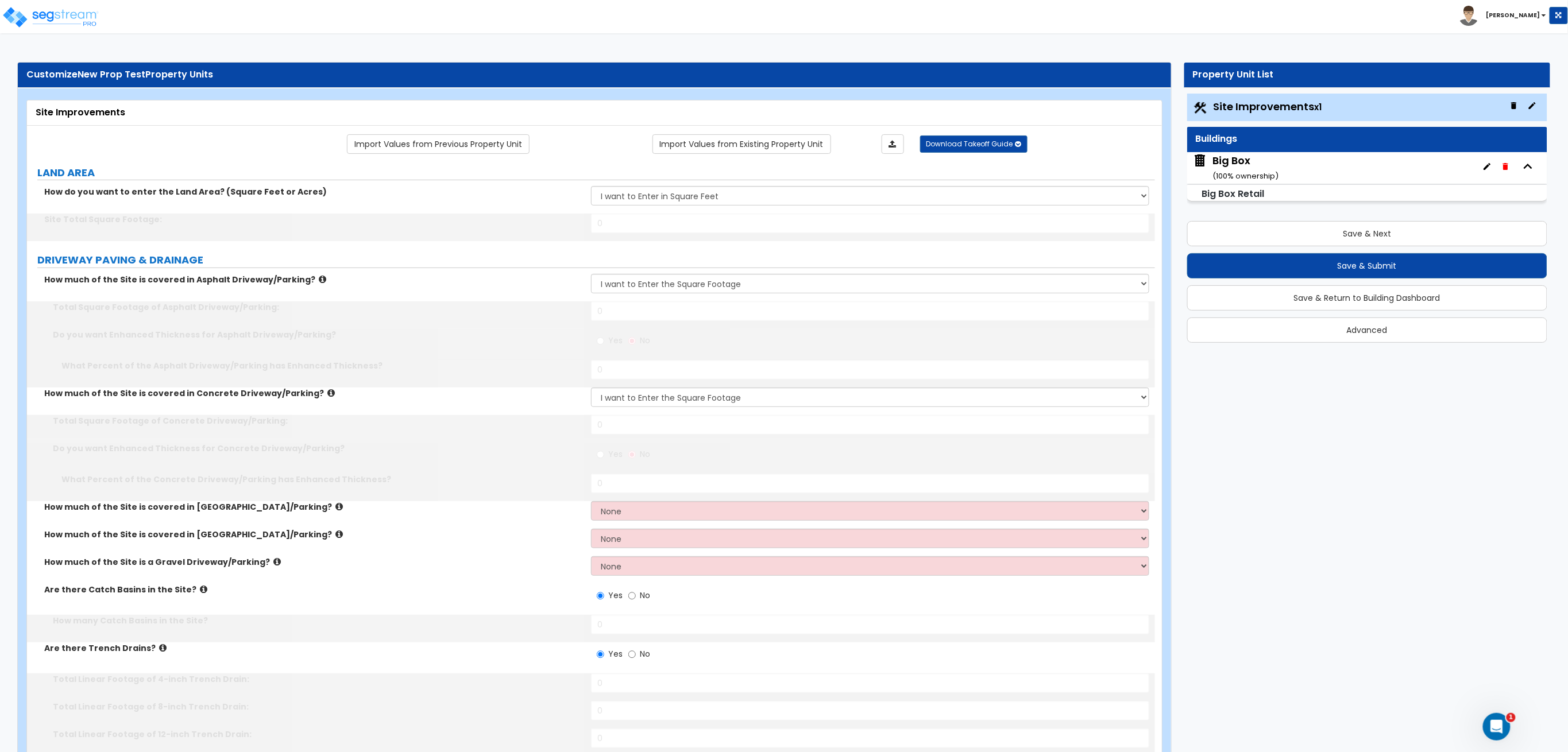
type input "100"
select select "1"
type input "100"
type input "3"
type input "10"
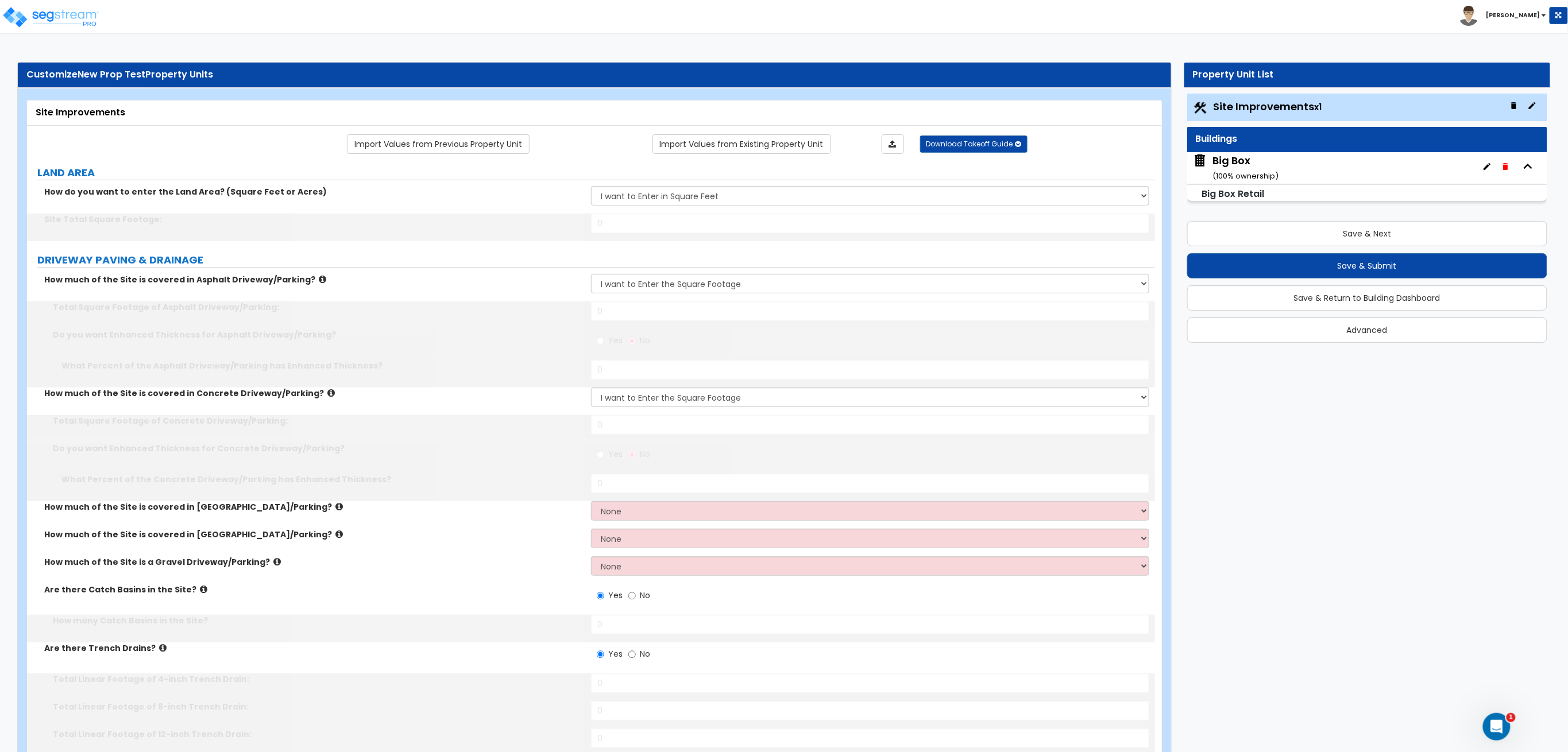
select select "1"
radio input "true"
select select "2"
select select "3"
radio input "true"
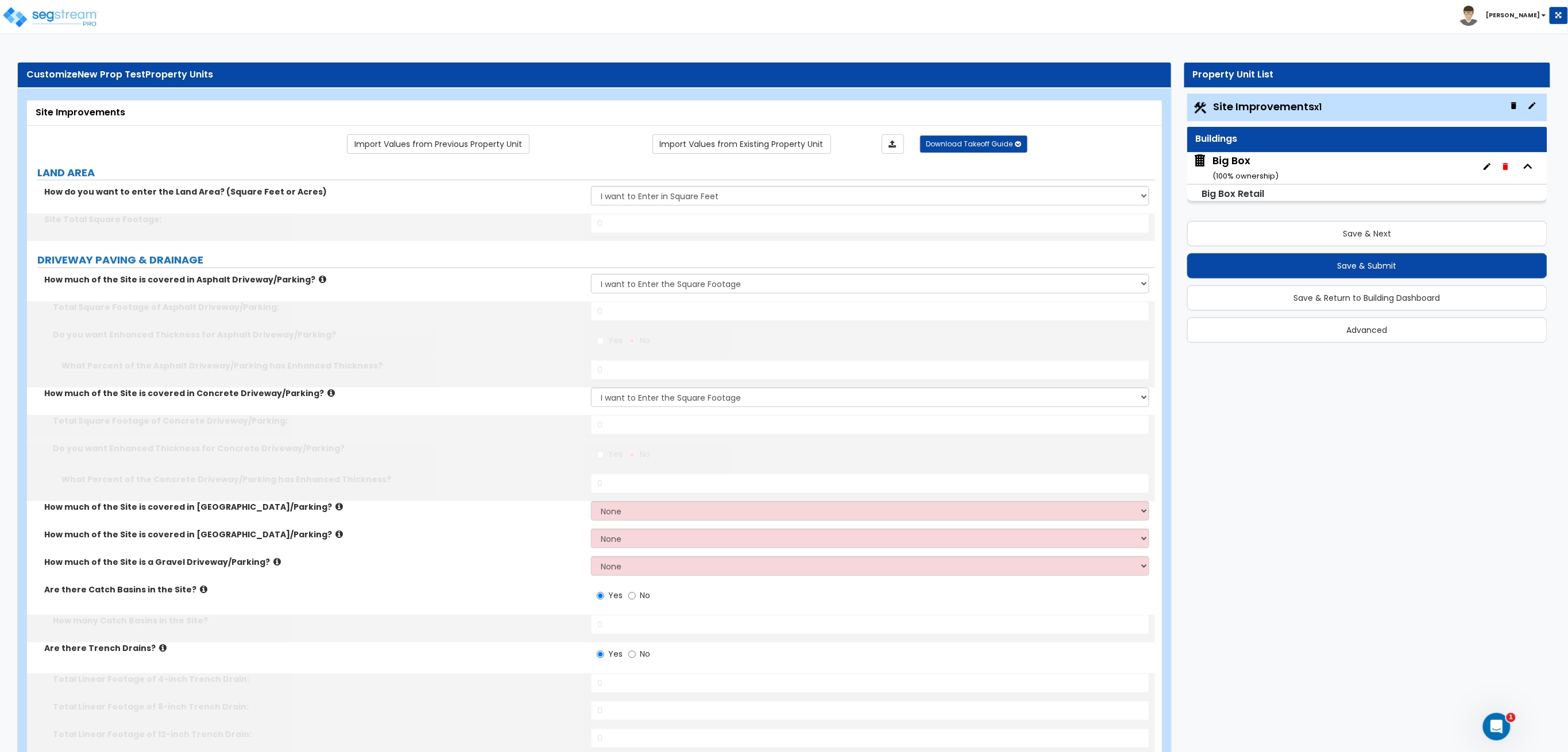
select select "2"
type input "100"
select select "1"
select select "2"
type input "20"
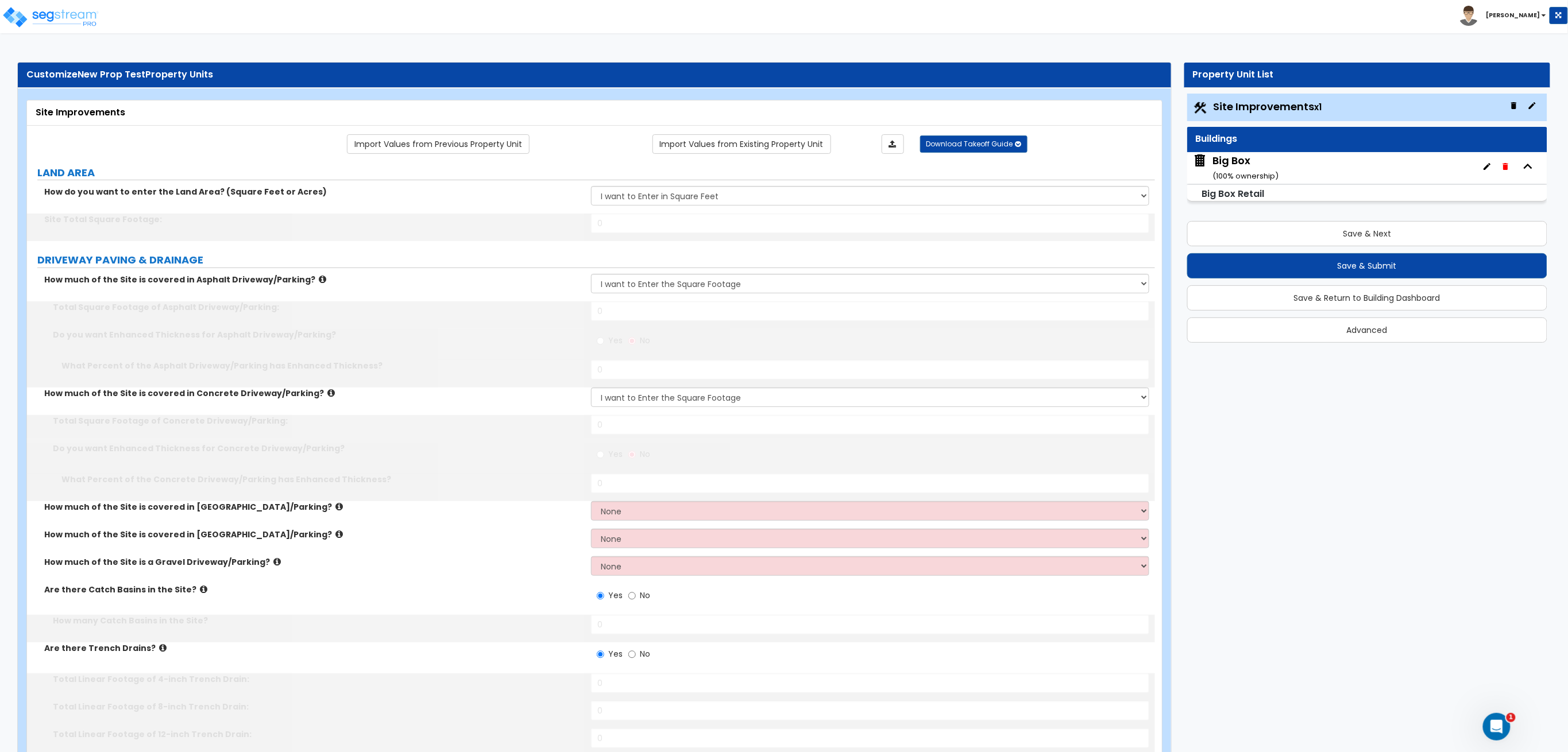
select select "4"
type input "4"
type input "8"
radio input "true"
select select "2"
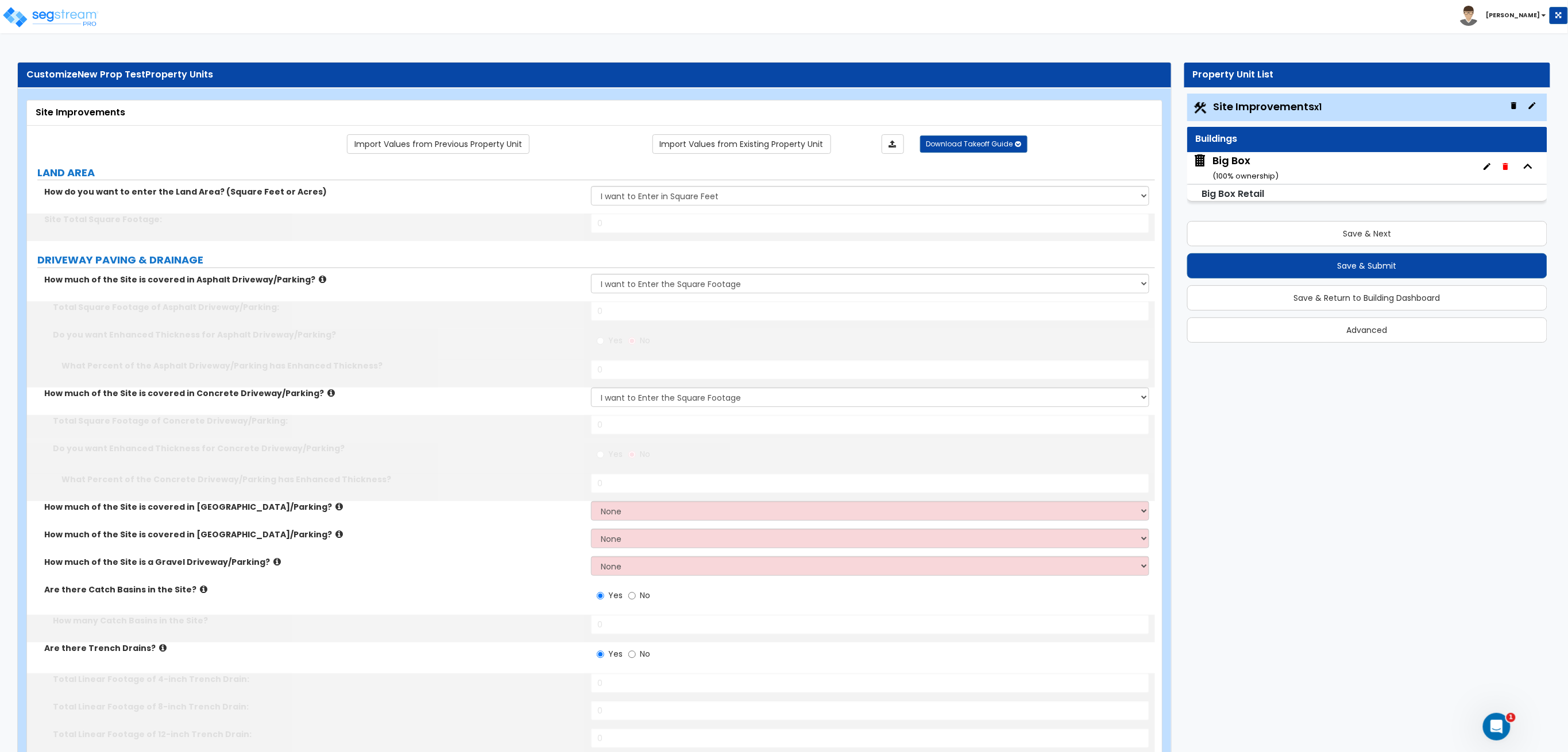
select select "1"
type input "100"
radio input "true"
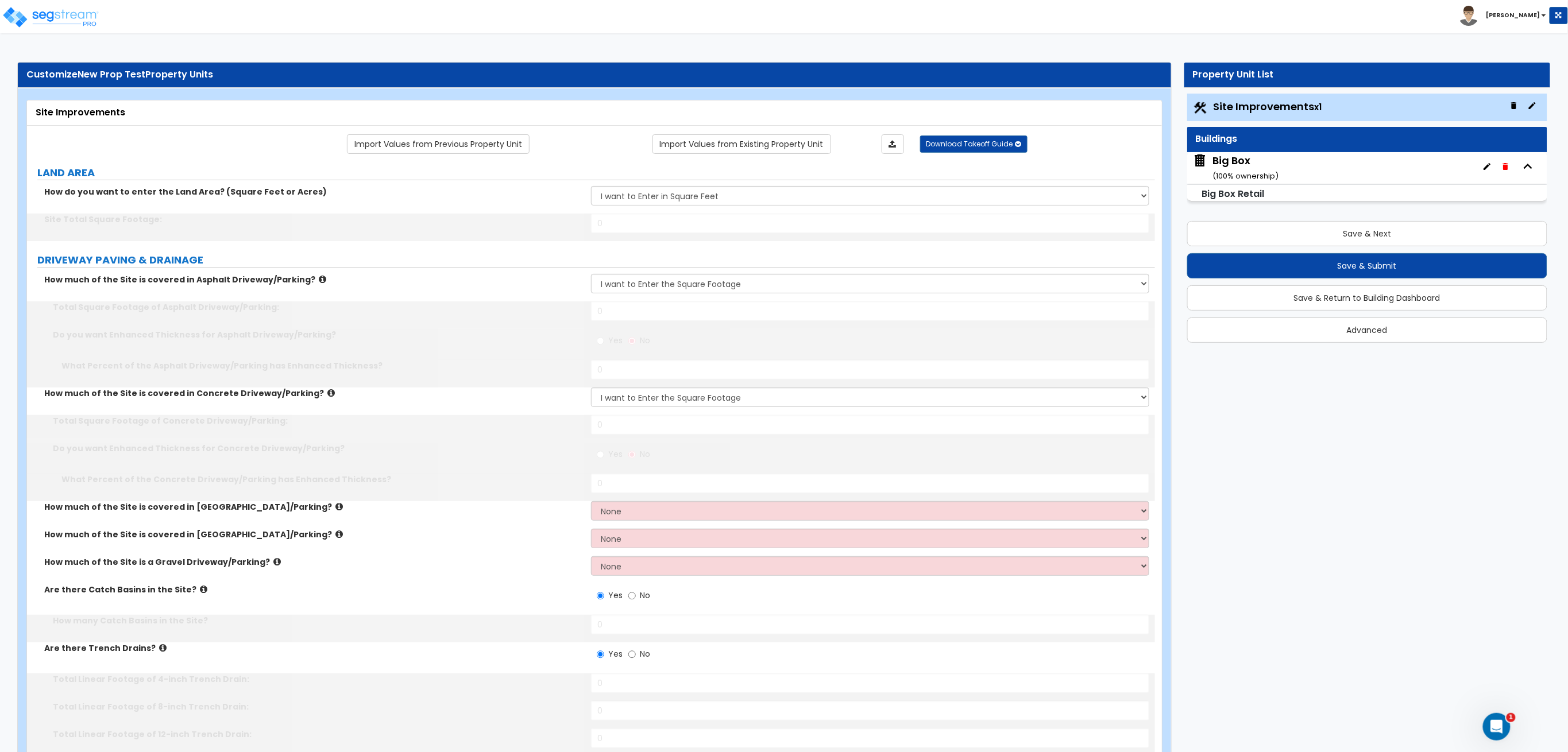
radio input "true"
type input "6"
type input "1000"
select select "1"
type input "1000"
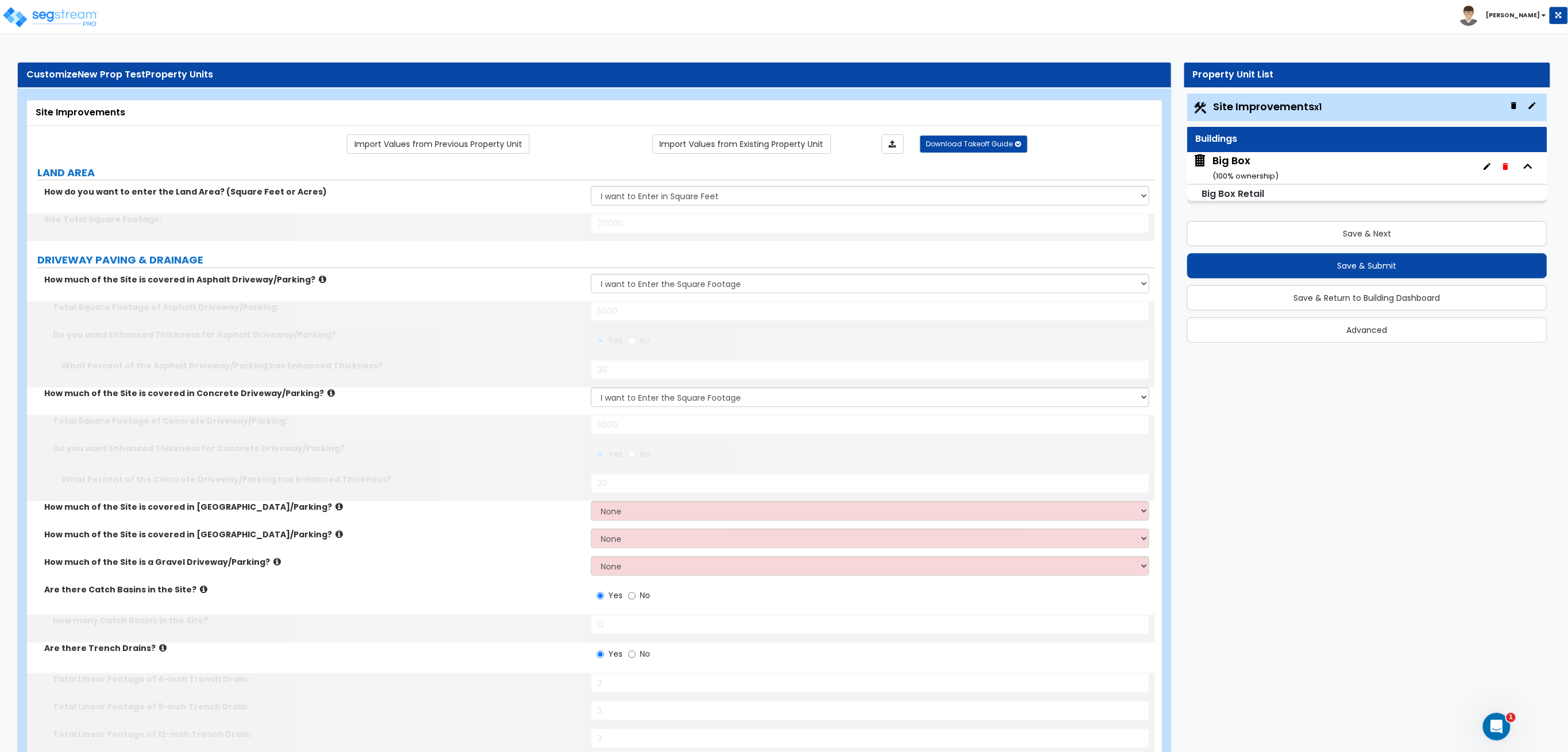
select select "1"
type input "1000"
type input "20"
type input "4"
select select "3"
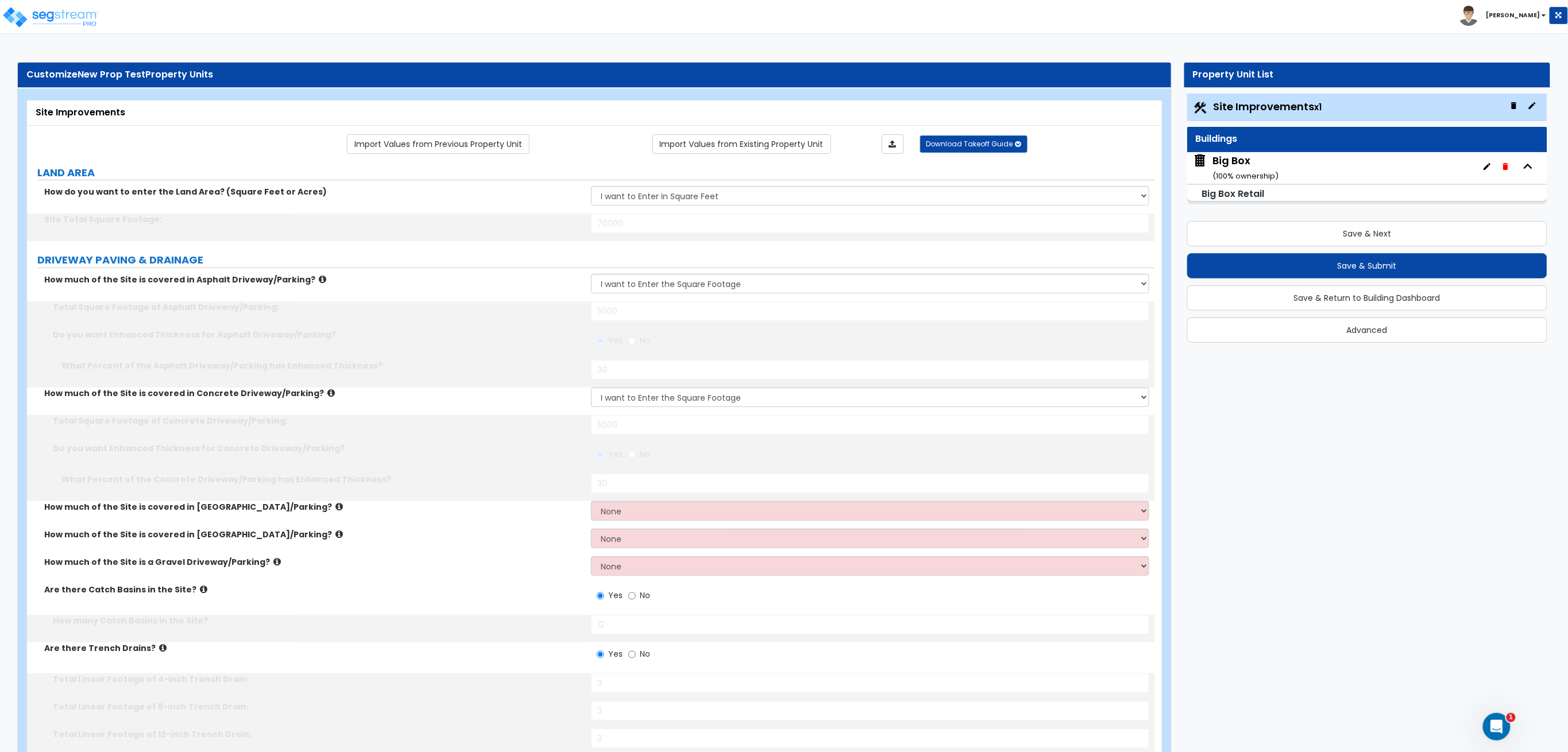
select select "1"
select select "3"
type input "10"
type input "5"
type input "500"
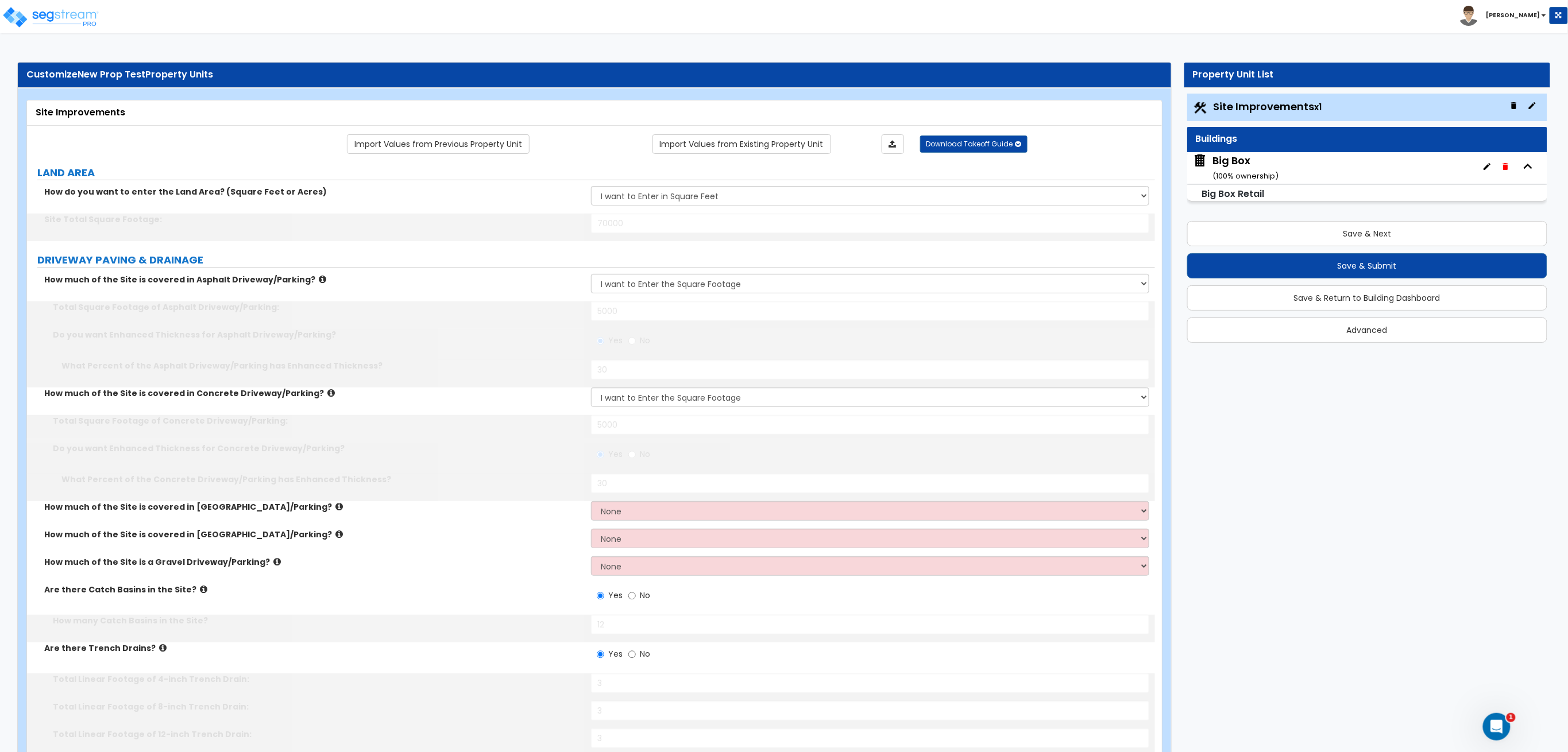
type input "5"
select select "1"
select select "2"
type input "4"
type input "1200"
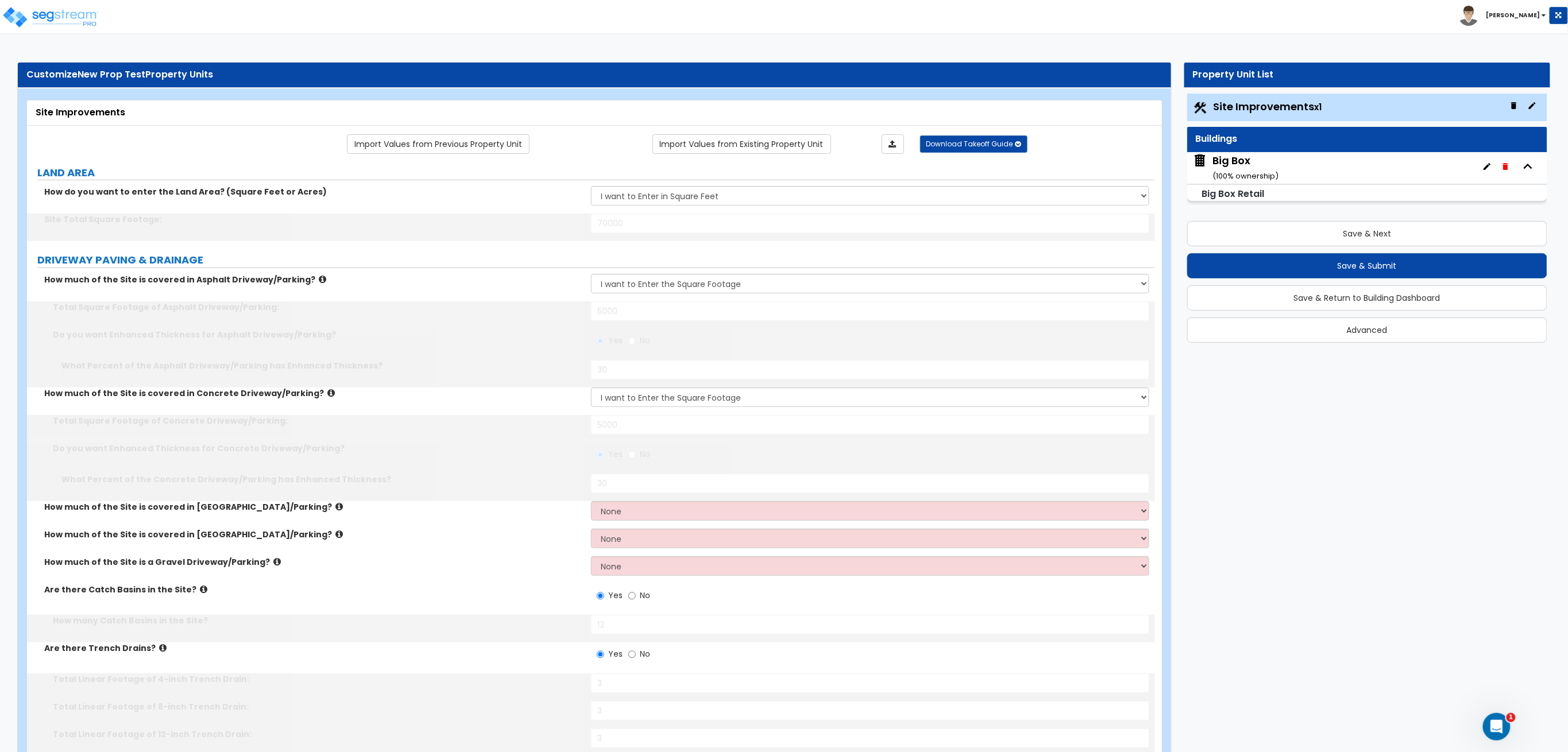
select select "6"
select select "2"
select select "1"
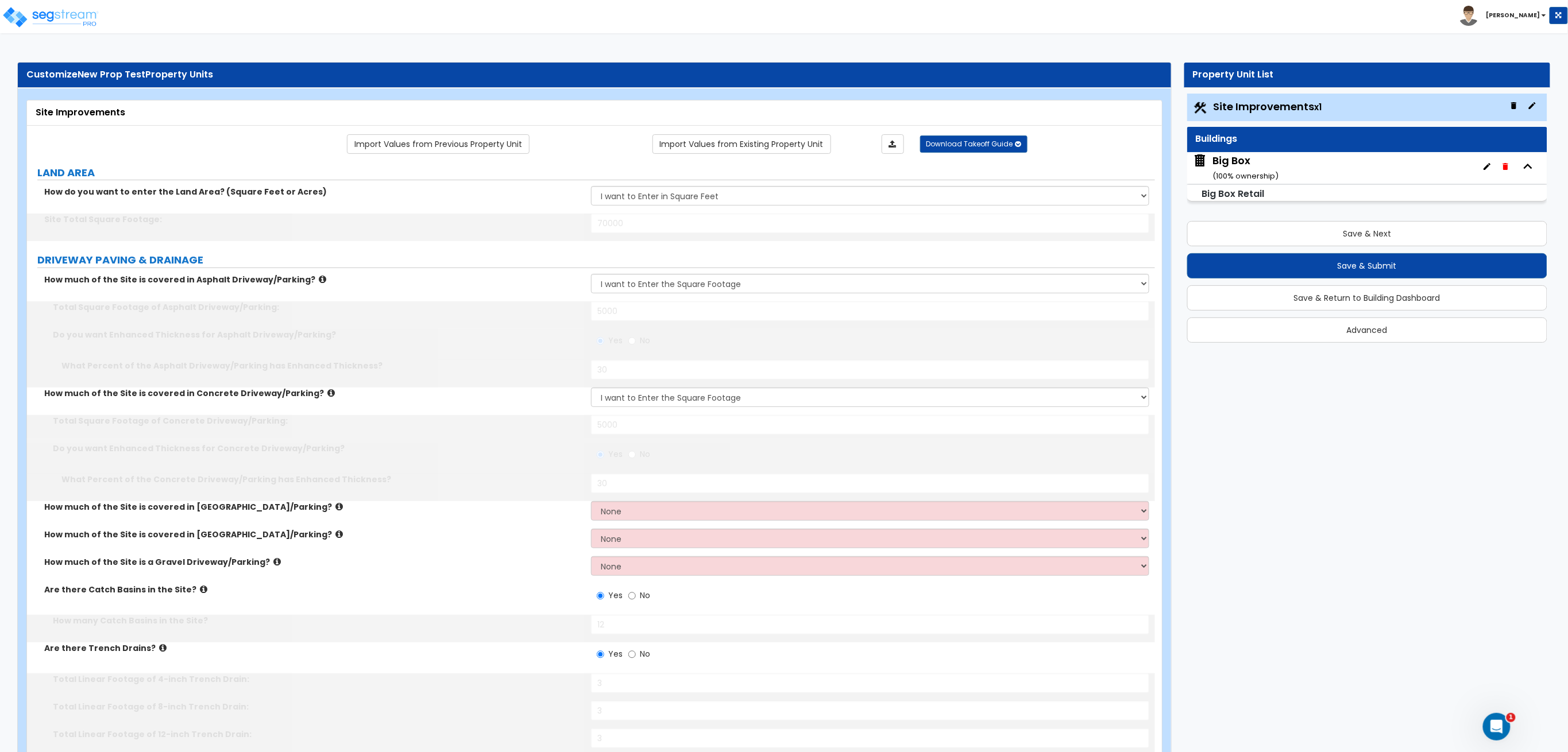
select select "1"
select select "7"
select select "16"
select select "1"
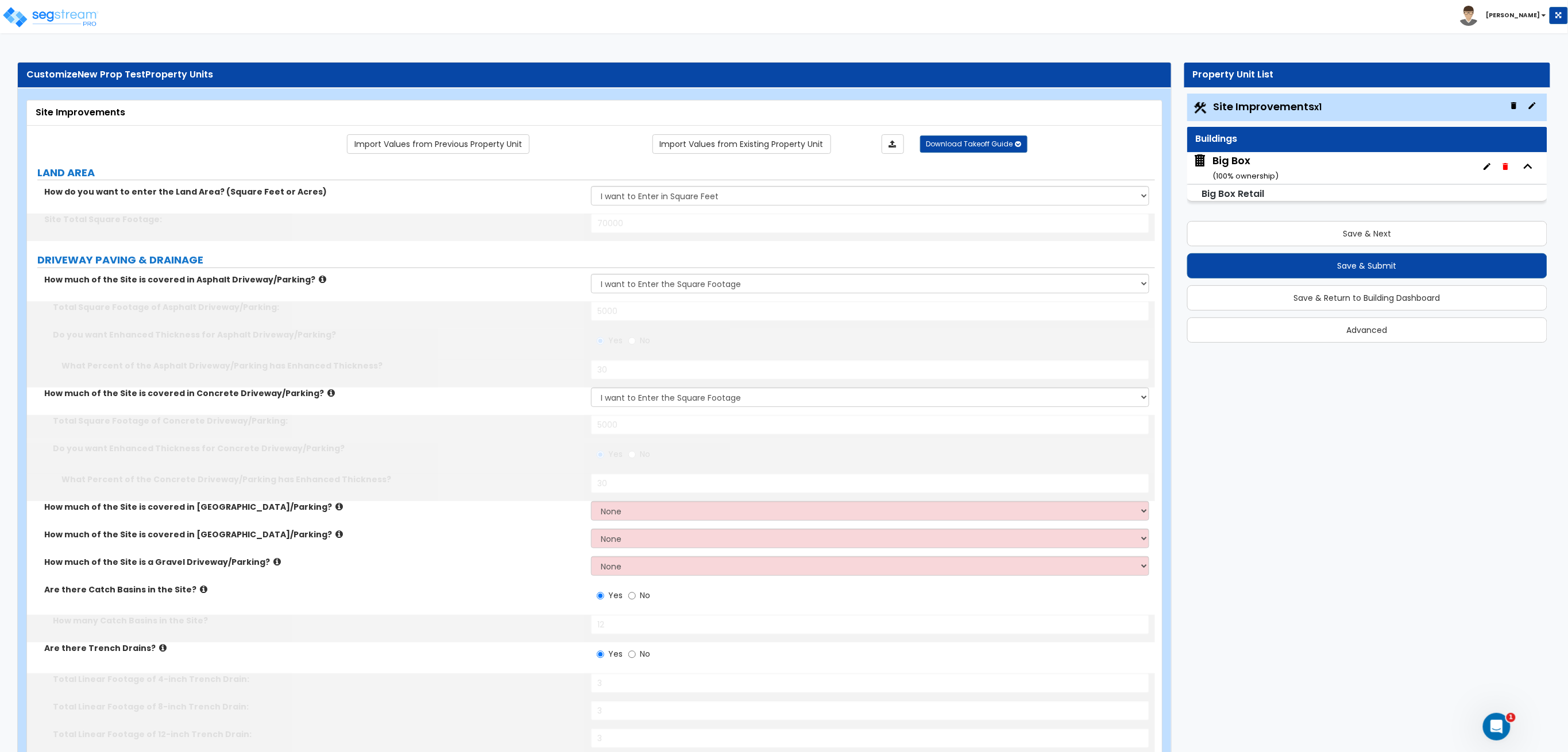
type input "20"
select select "5"
type input "5"
select select "1"
select select "2"
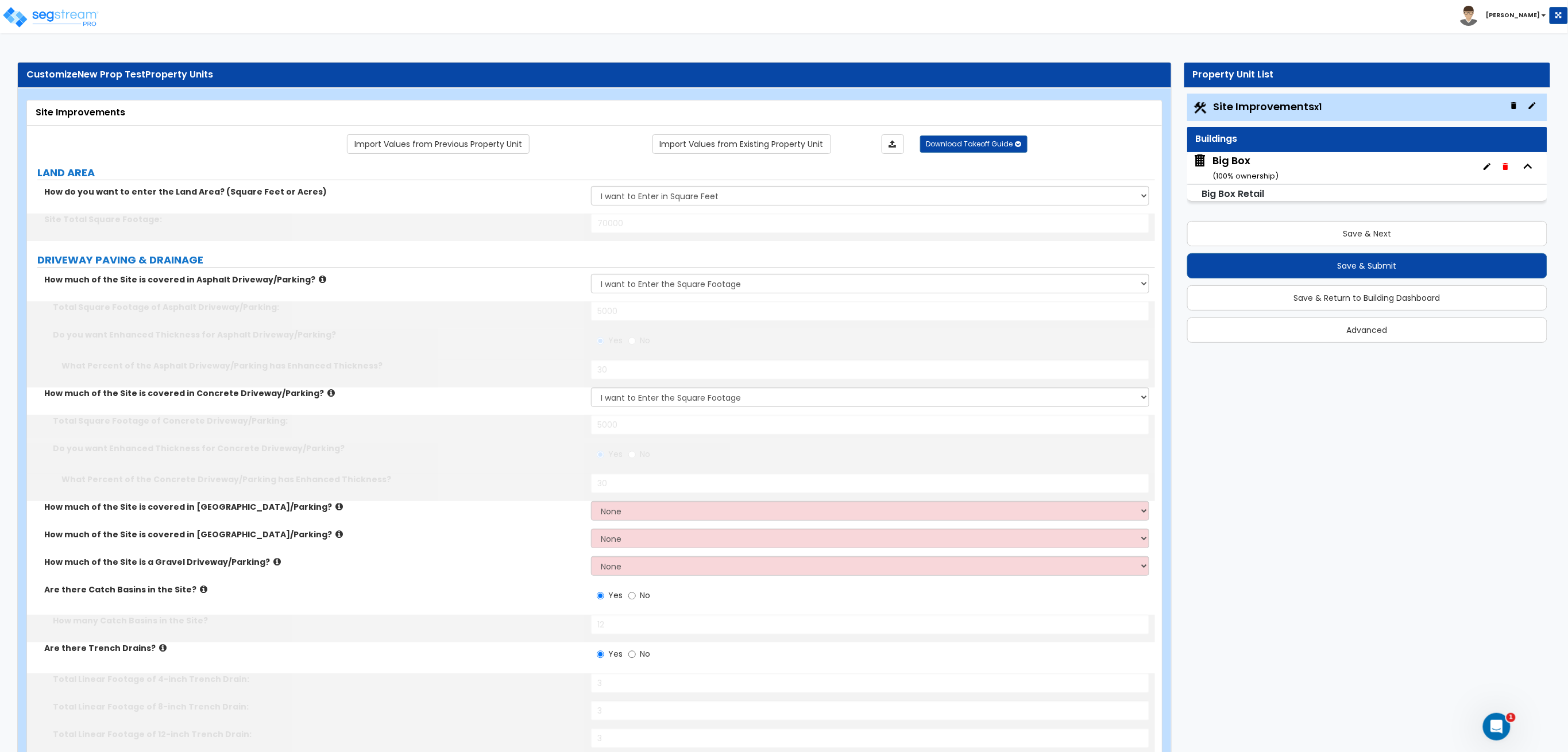
type input "3"
type input "1"
type input "1000"
type input "5"
radio input "true"
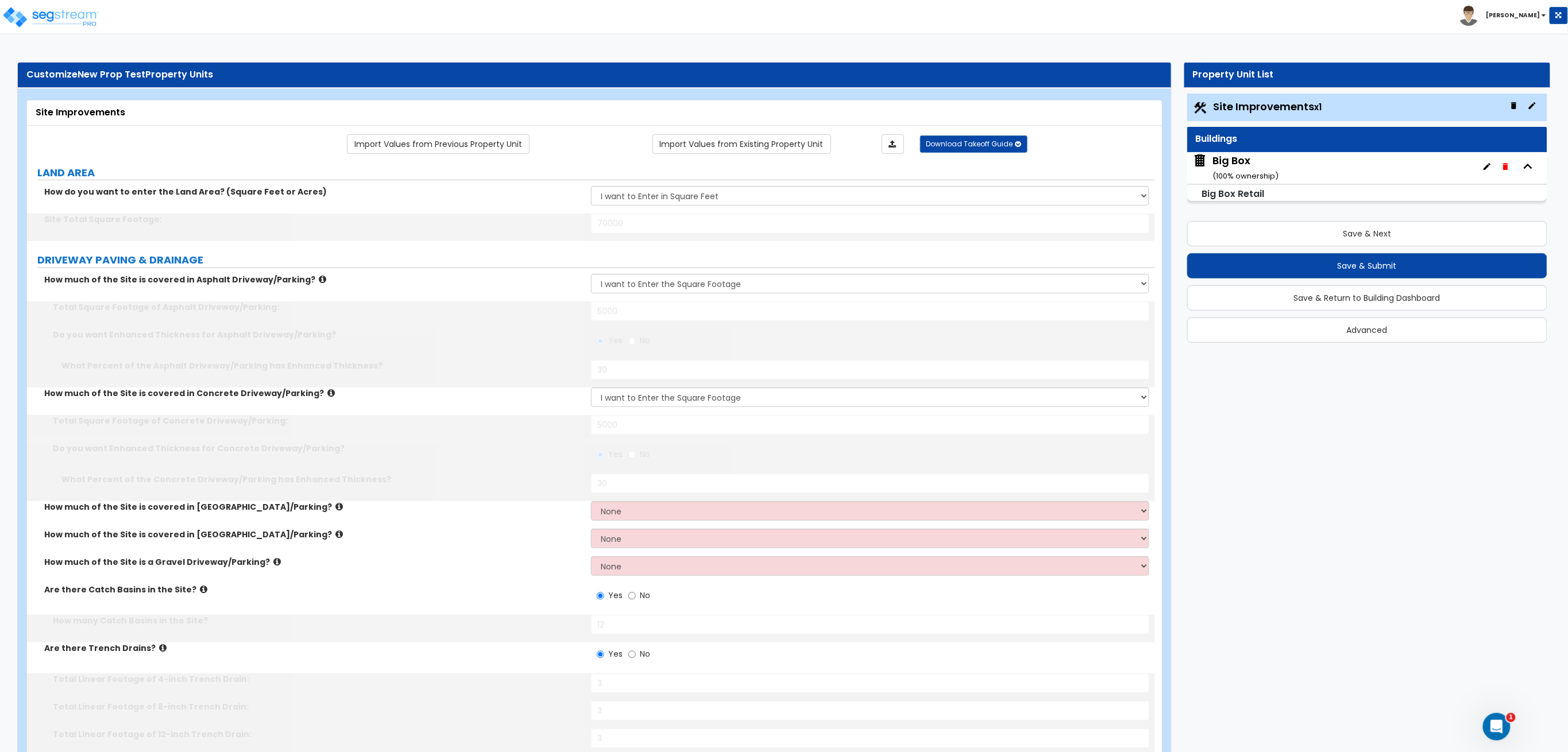
type input "60"
radio input "true"
select select "2"
type input "2"
type input "10"
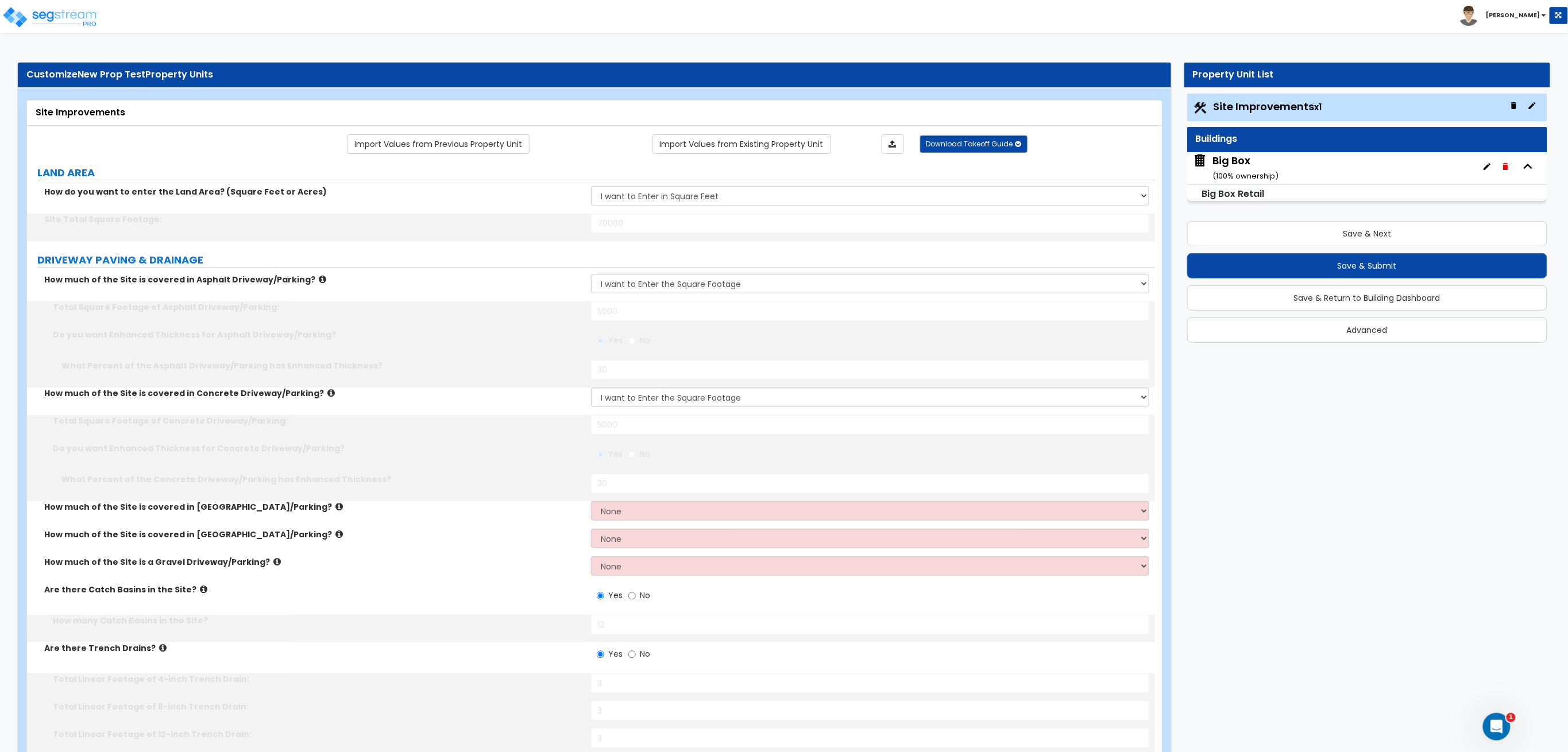
select select "2"
type input "1"
type input "400"
type input "7"
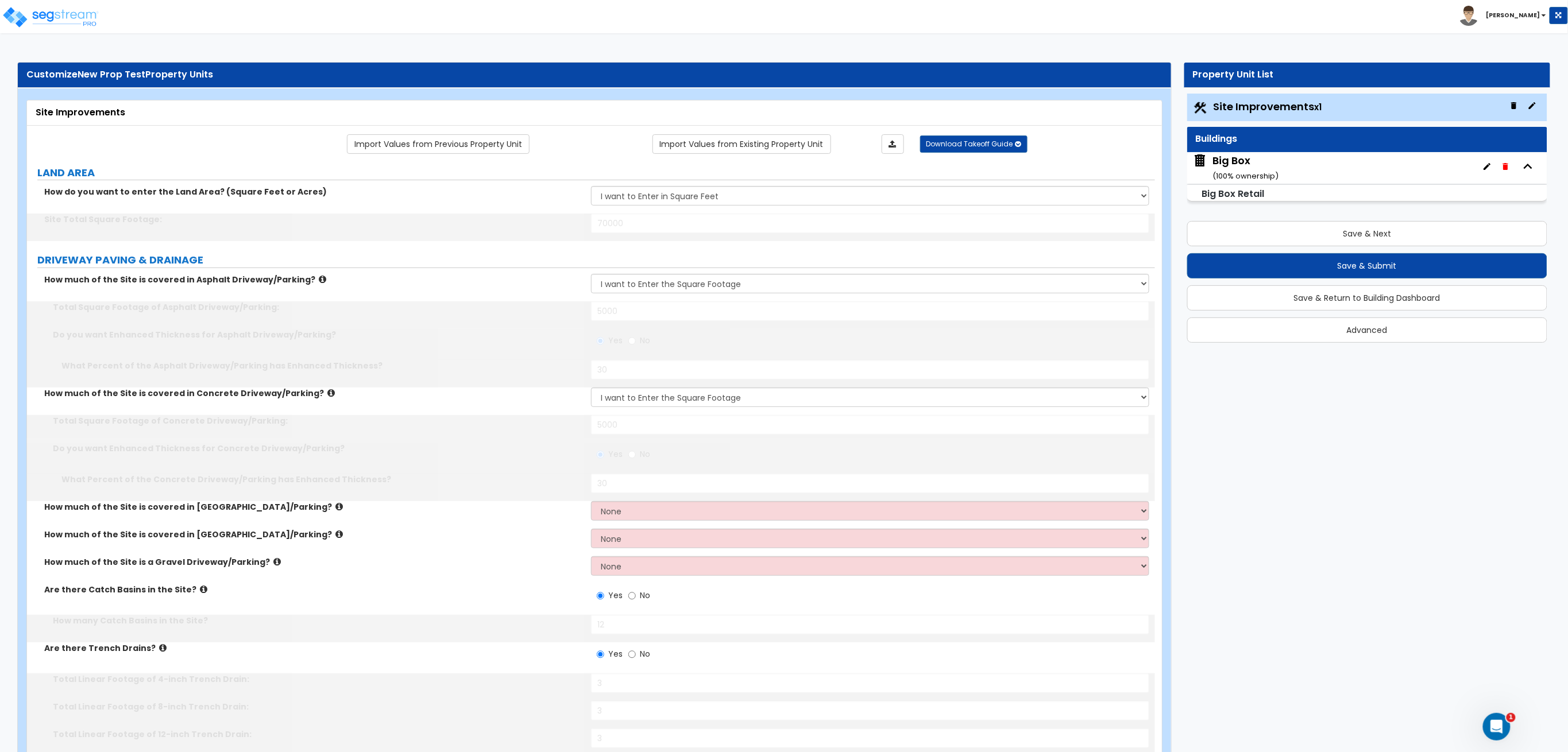
select select "3"
select select "2"
select select "1"
select select "3"
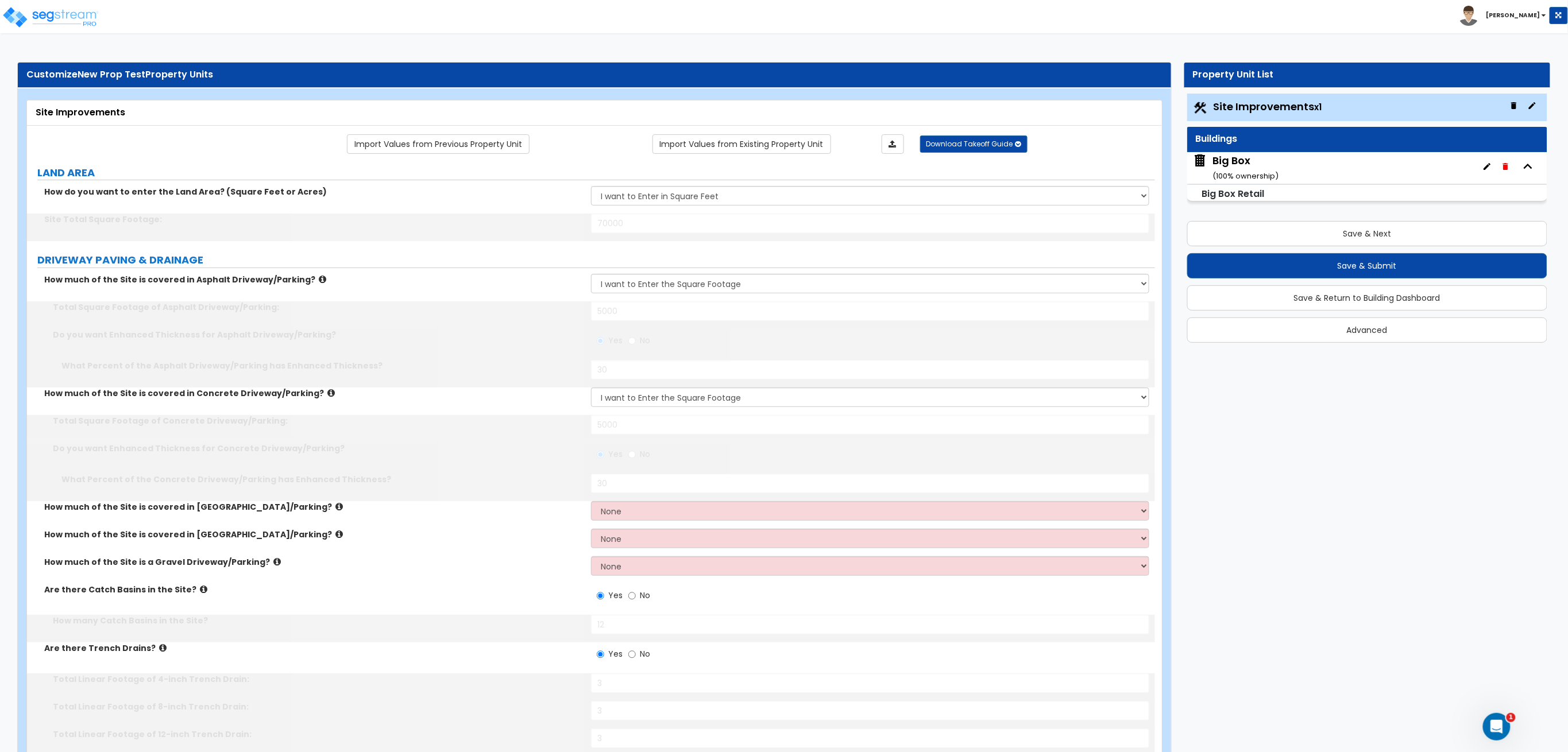
type input "300"
type input "6"
select select "4"
select select "2"
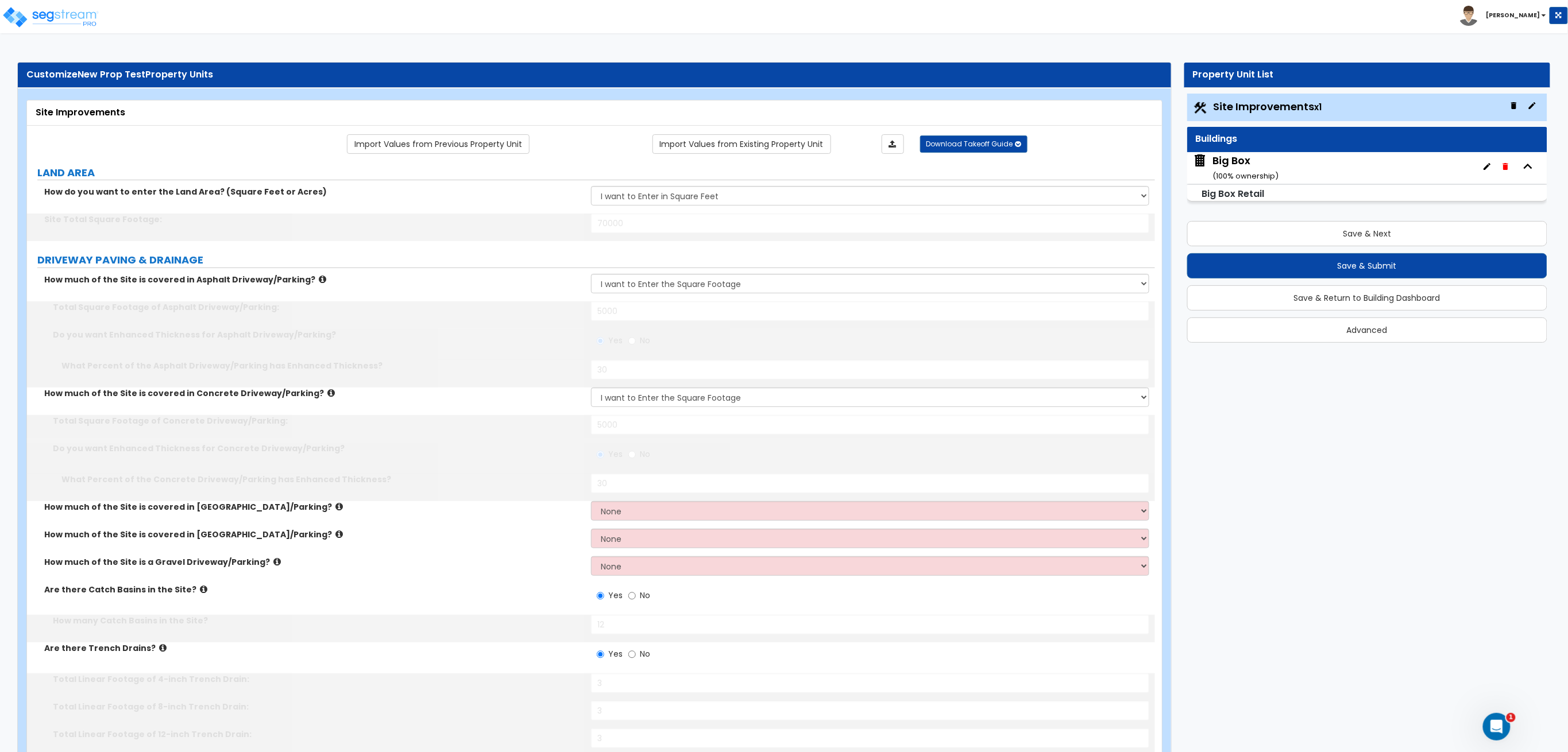
select select "1"
type input "6"
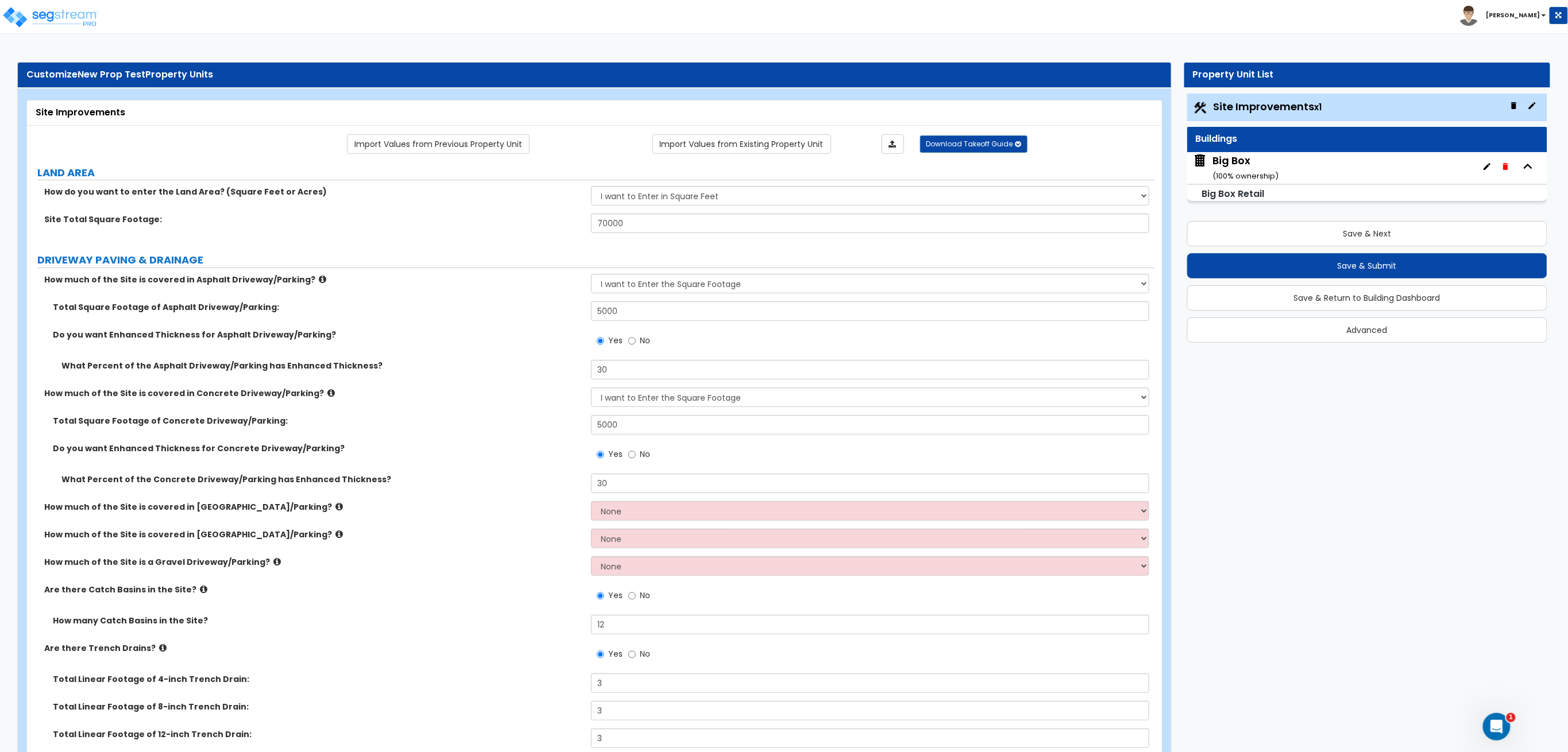
click at [1233, 162] on div "Big Box ( 100 % ownership)" at bounding box center [1246, 168] width 66 height 29
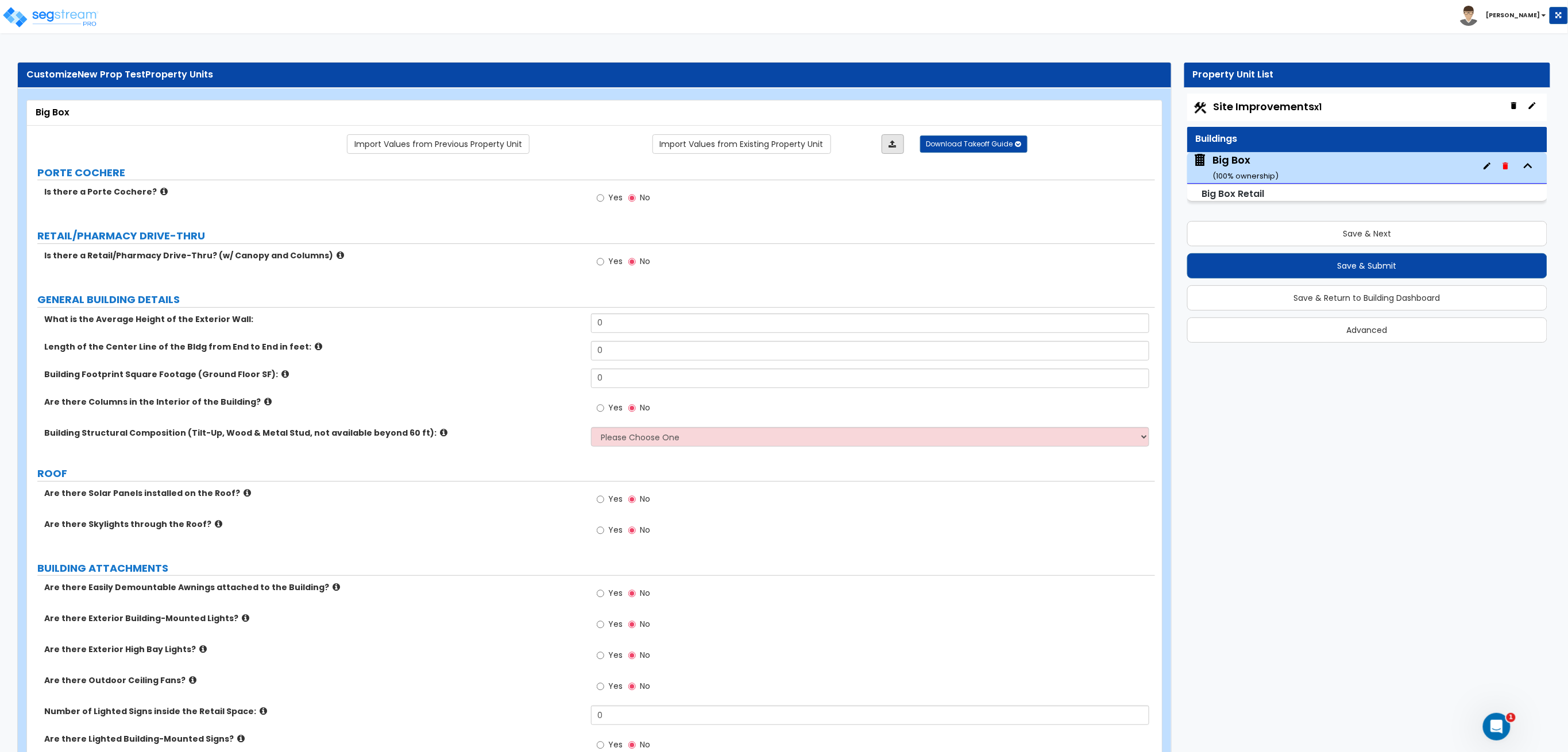
click at [897, 141] on link at bounding box center [892, 144] width 22 height 20
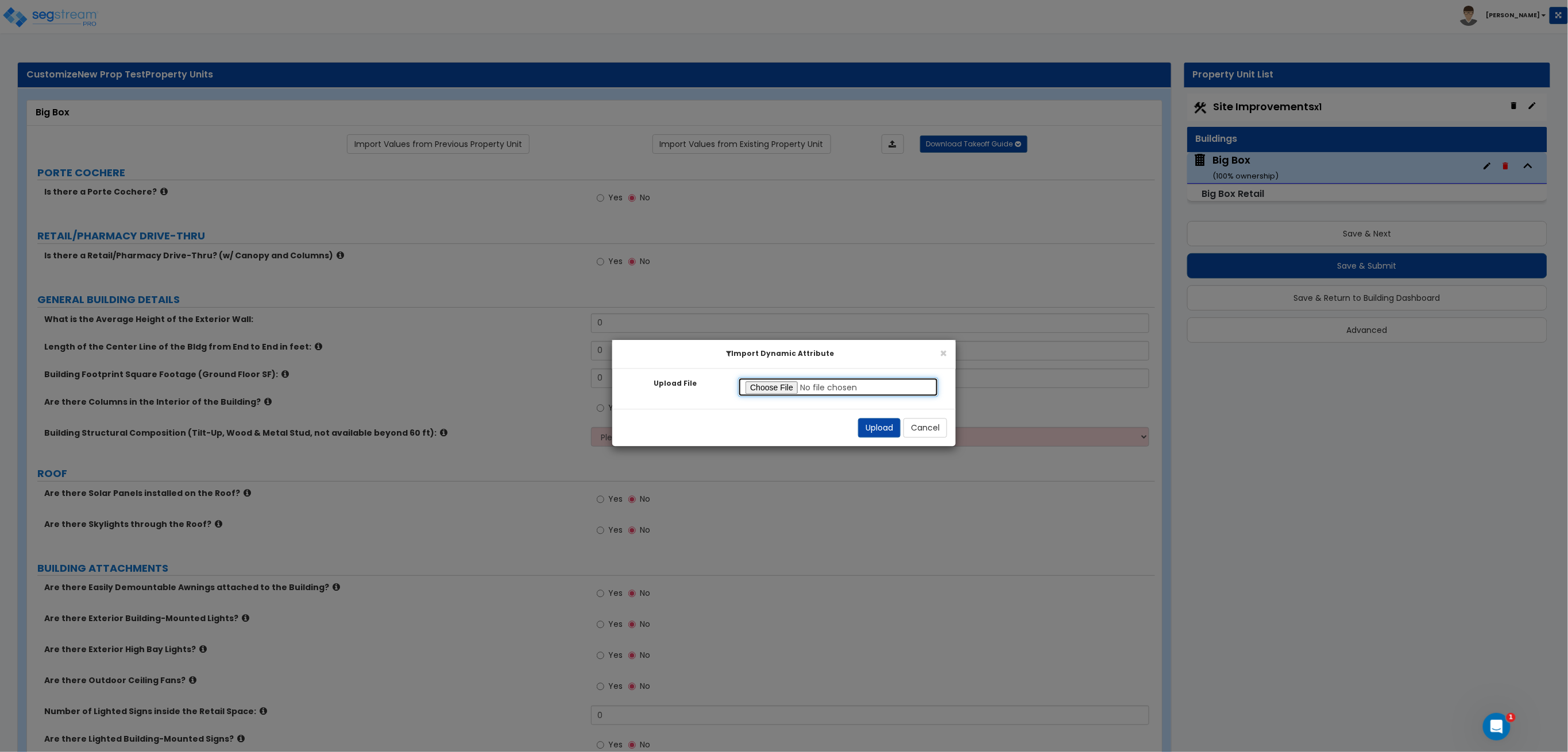
click at [789, 387] on input "Upload File" at bounding box center [838, 387] width 201 height 20
type input "C:\fakepath\SegStream Takeoff Guide - 080725 Big Box Retail - Building - 08_13_…"
click at [877, 431] on button "Upload" at bounding box center [879, 428] width 42 height 20
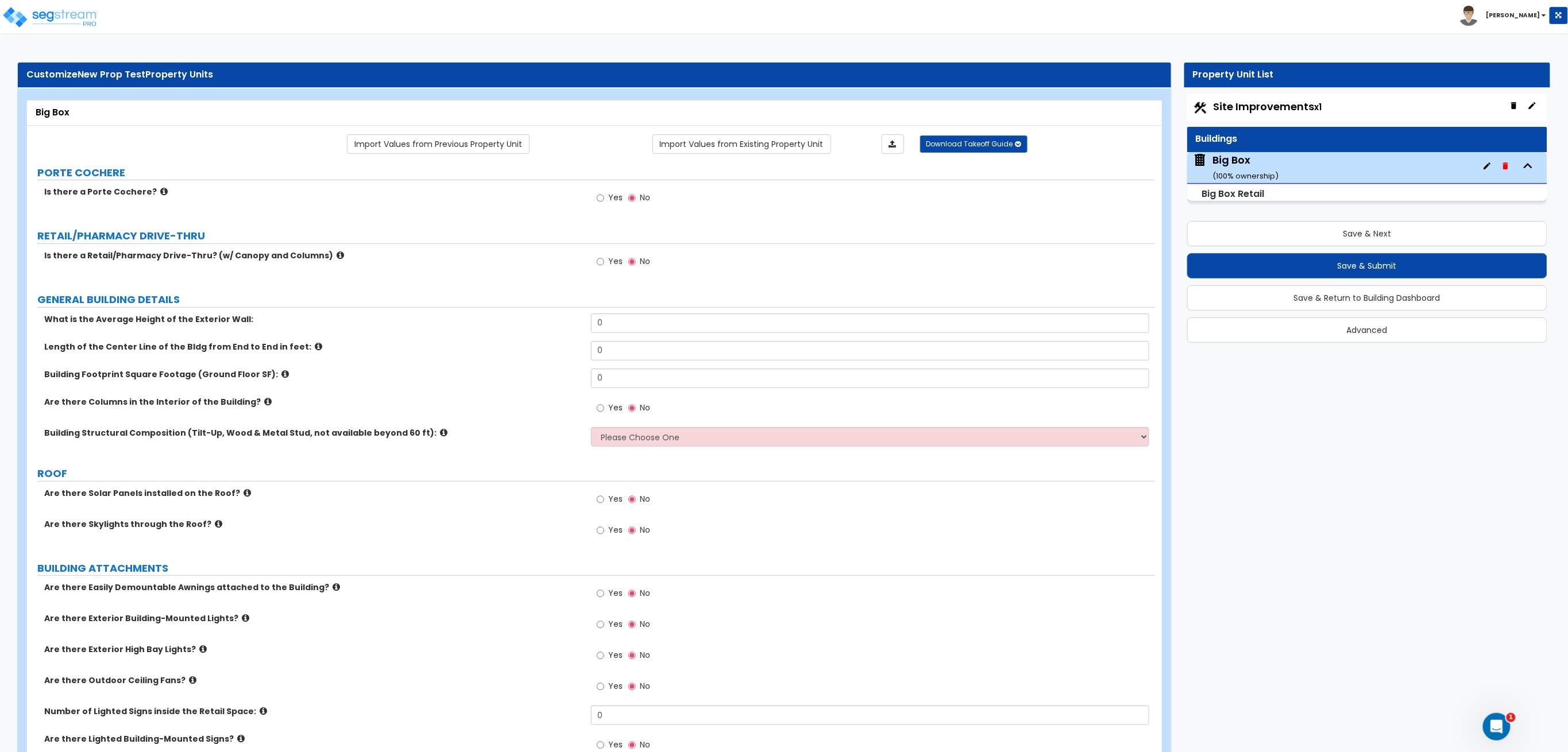
type input "25"
type input "90"
type input "9000"
radio input "true"
select select "1"
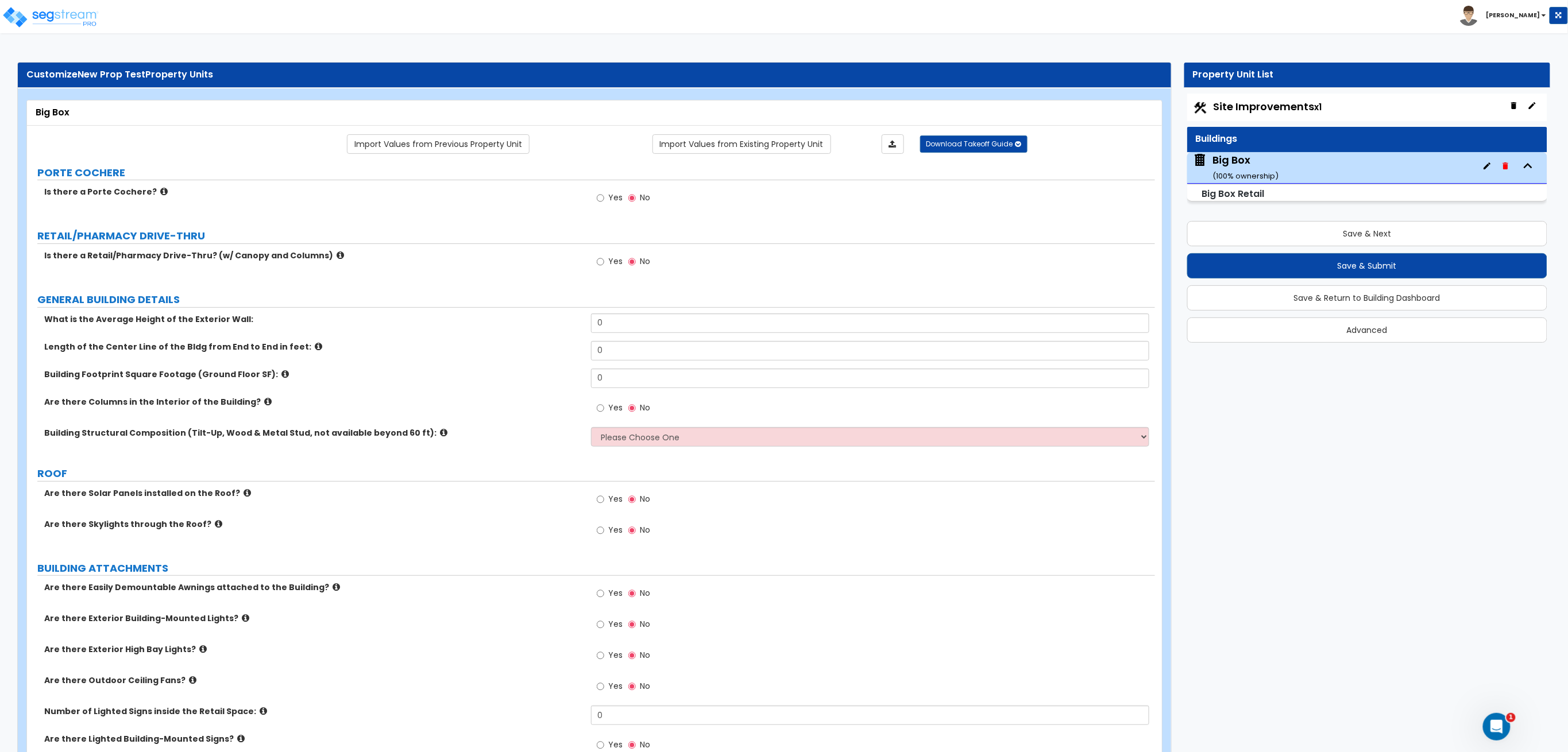
radio input "true"
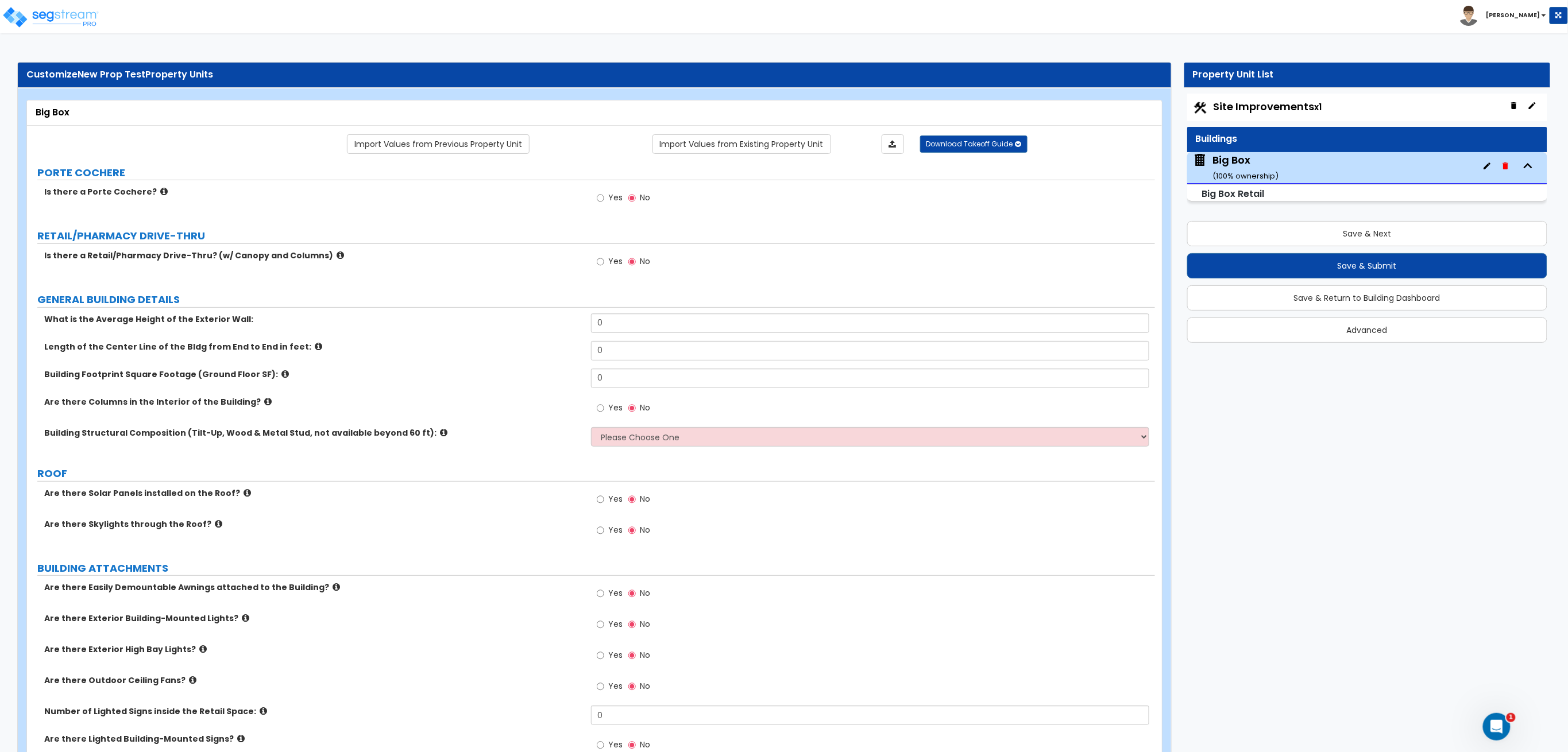
type input "12"
radio input "true"
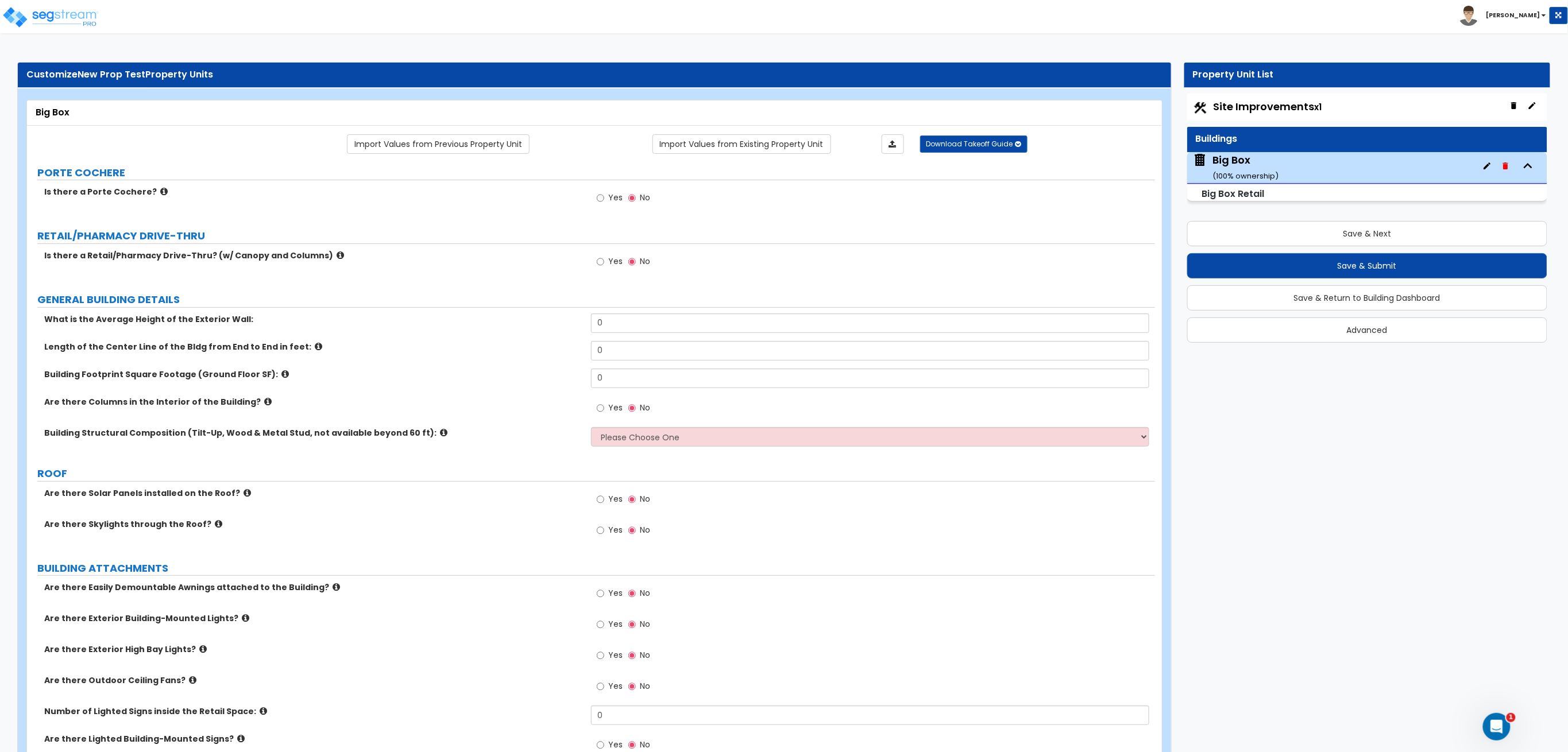
radio input "true"
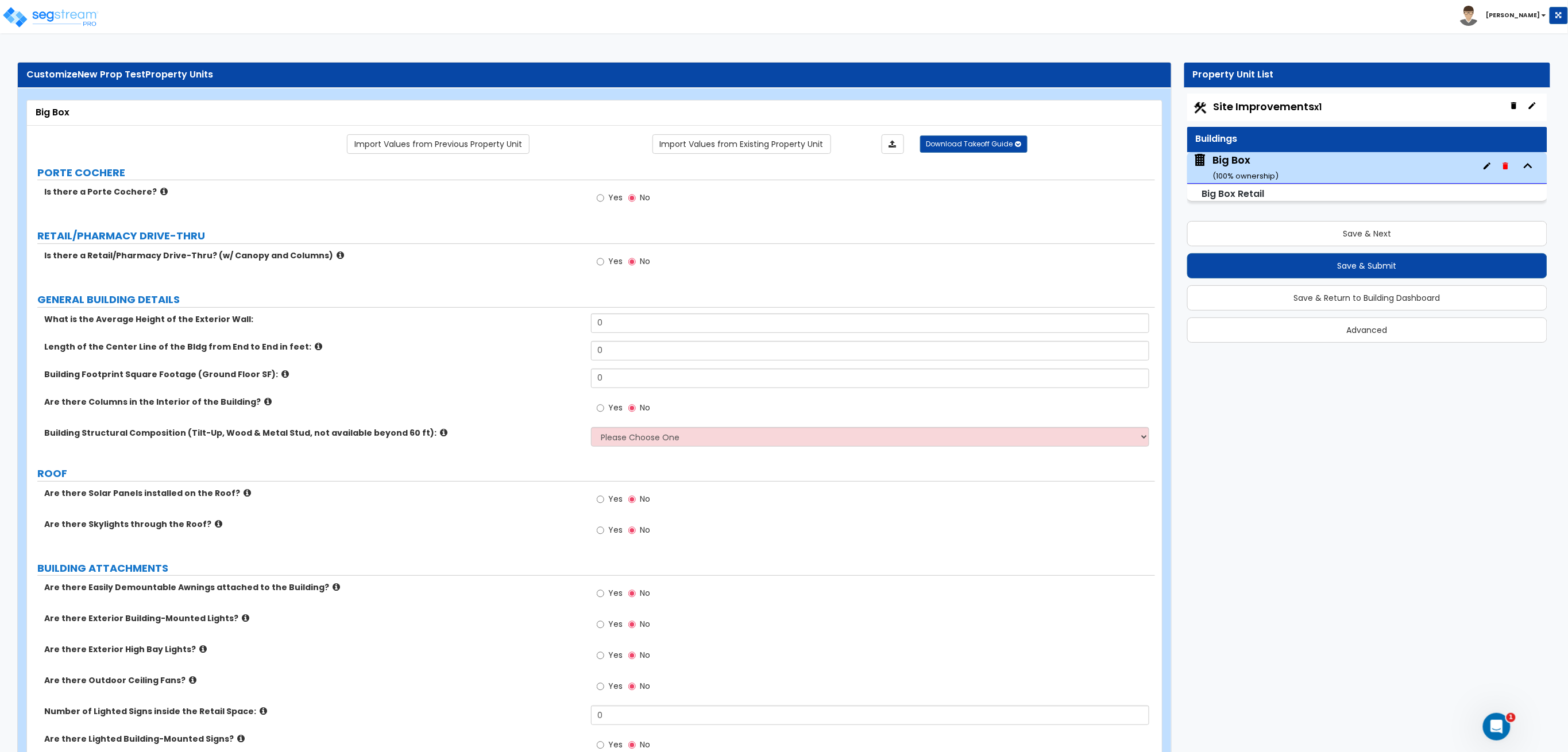
radio input "true"
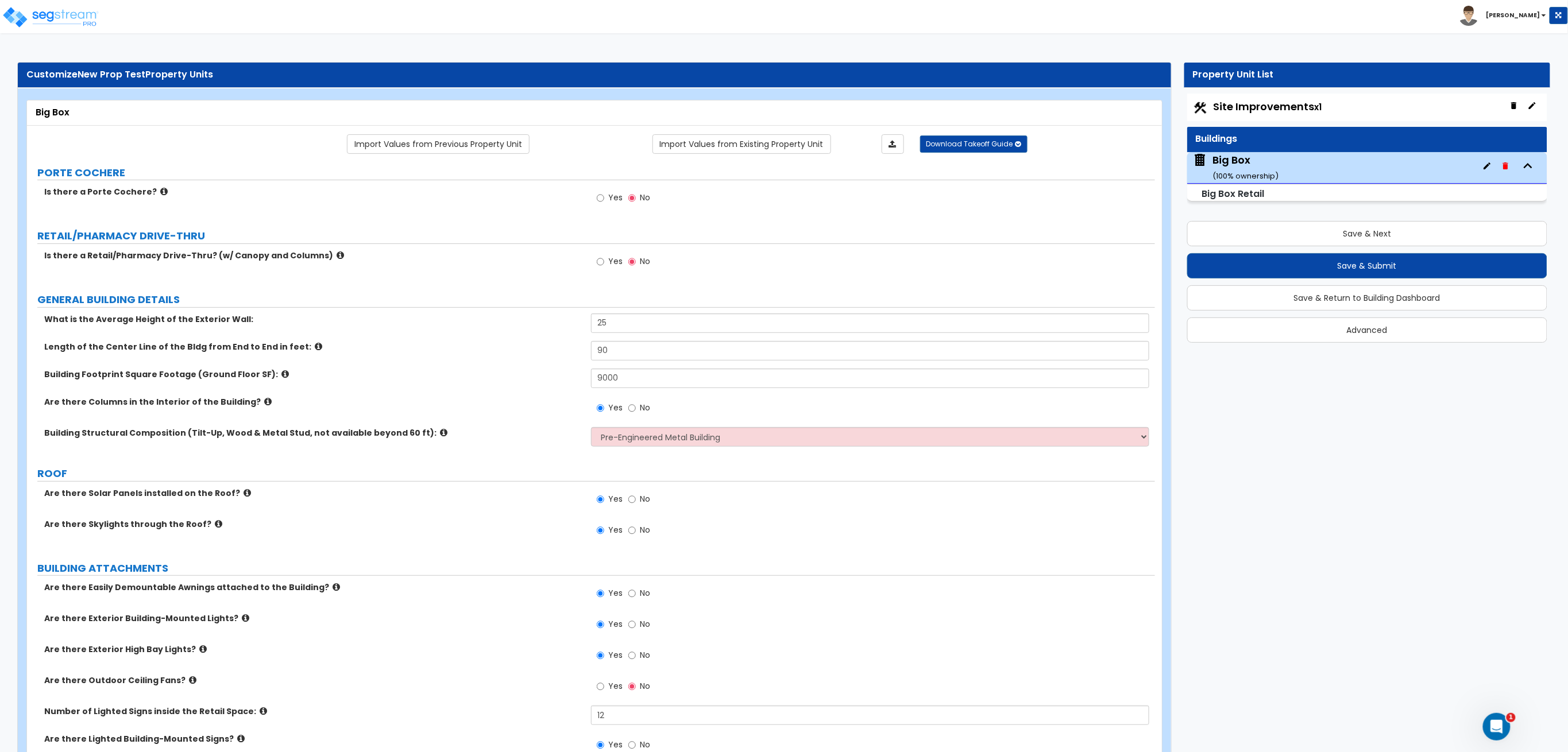
radio input "true"
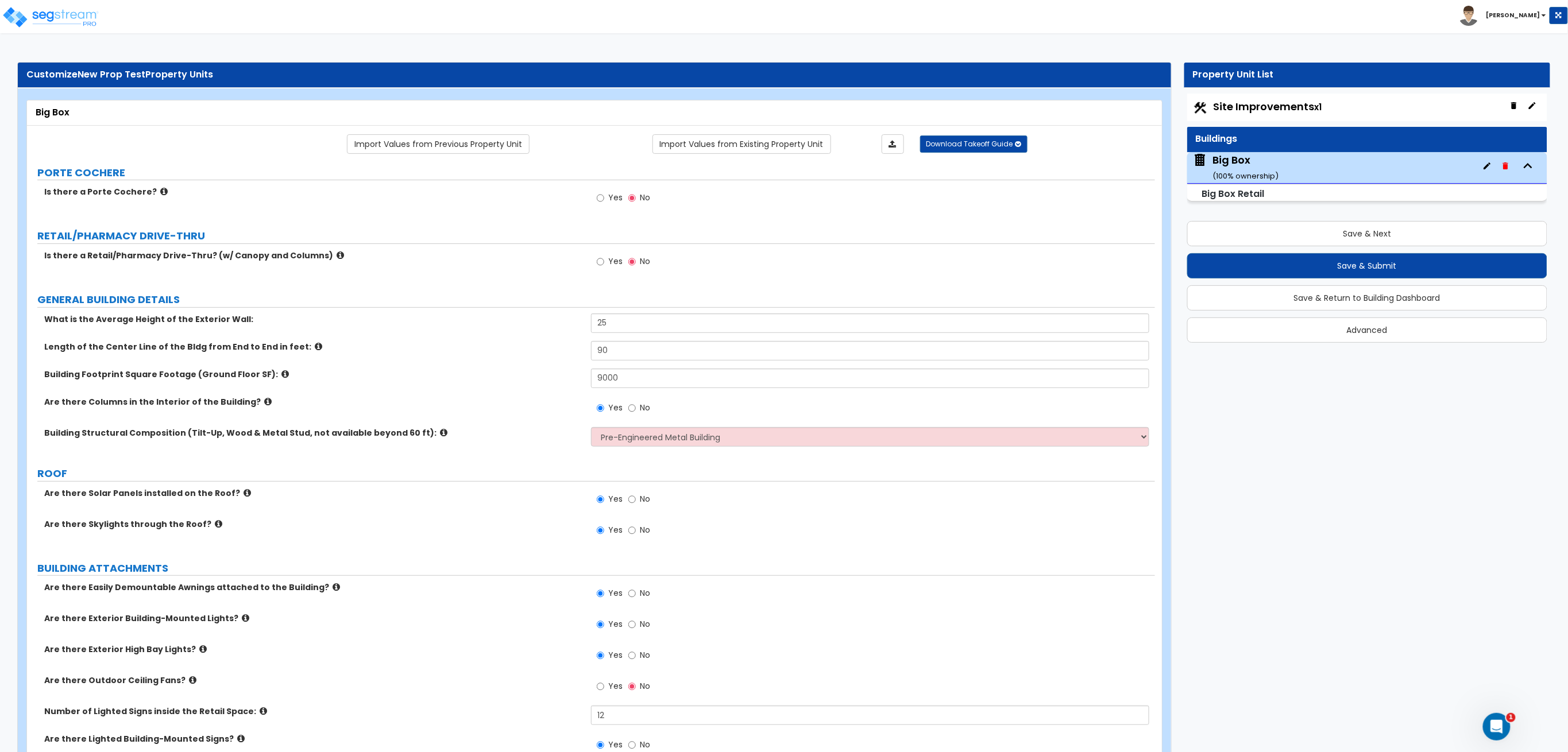
radio input "true"
type input "4"
radio input "true"
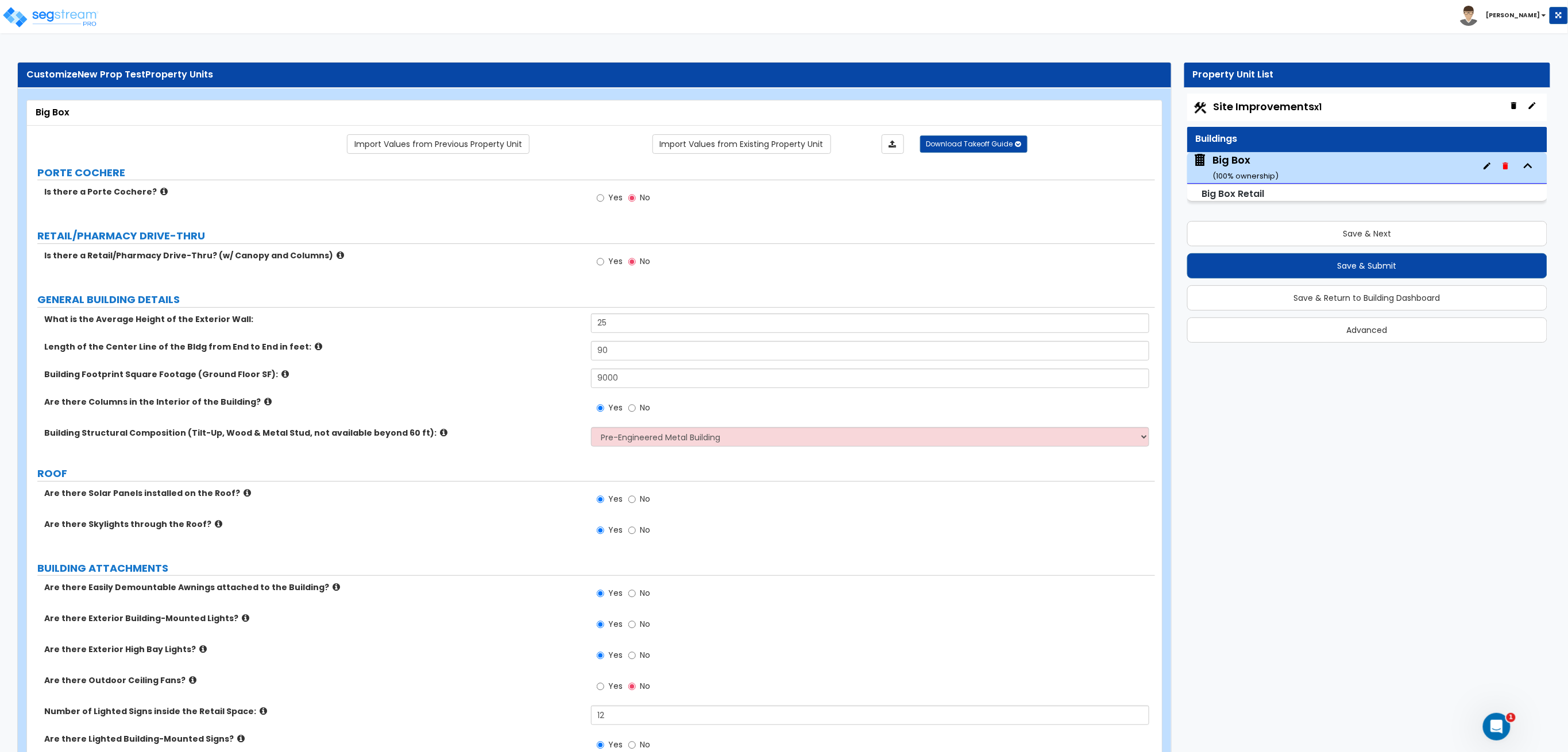
radio input "true"
select select "1"
select select "3"
radio input "true"
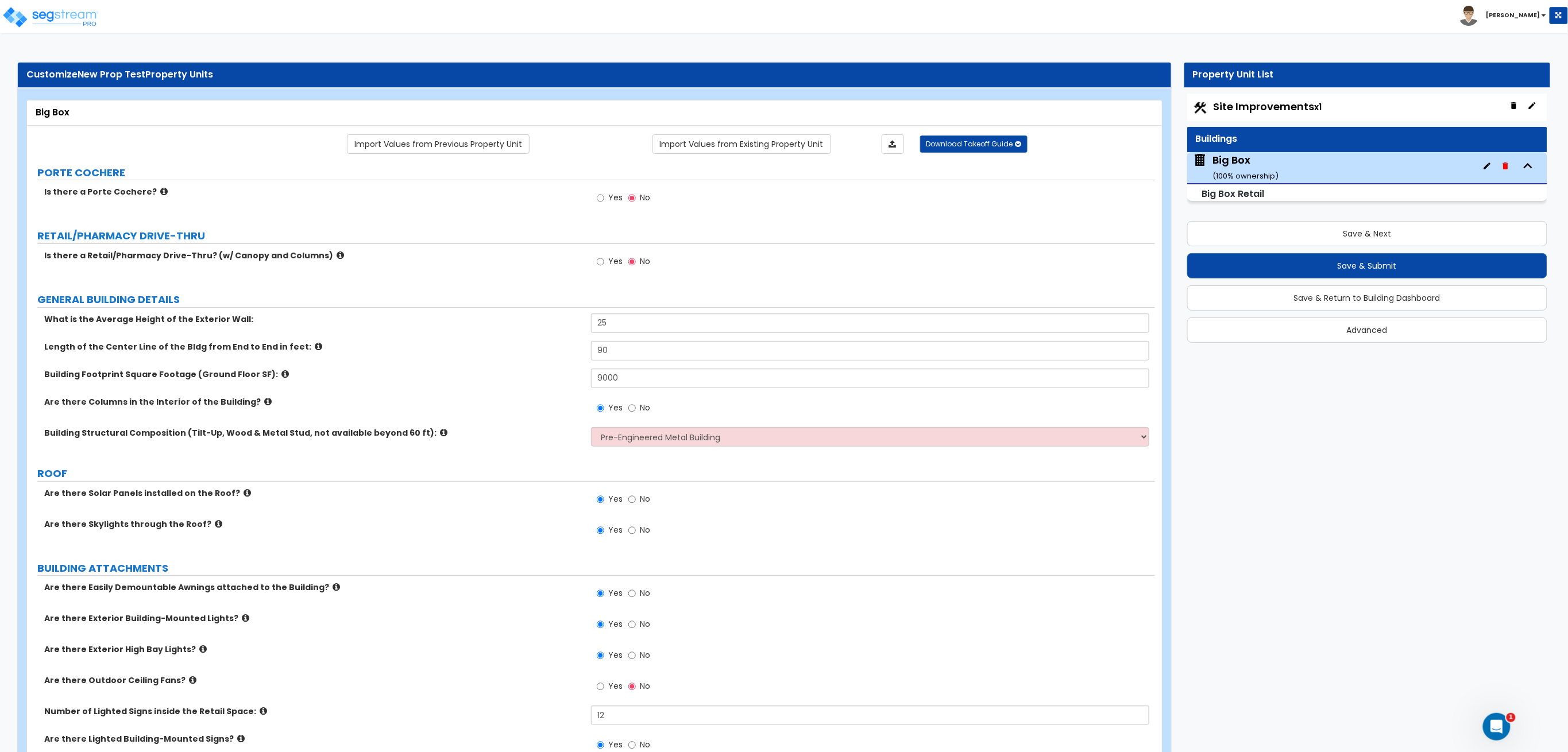
radio input "true"
select select "1"
radio input "true"
type input "5"
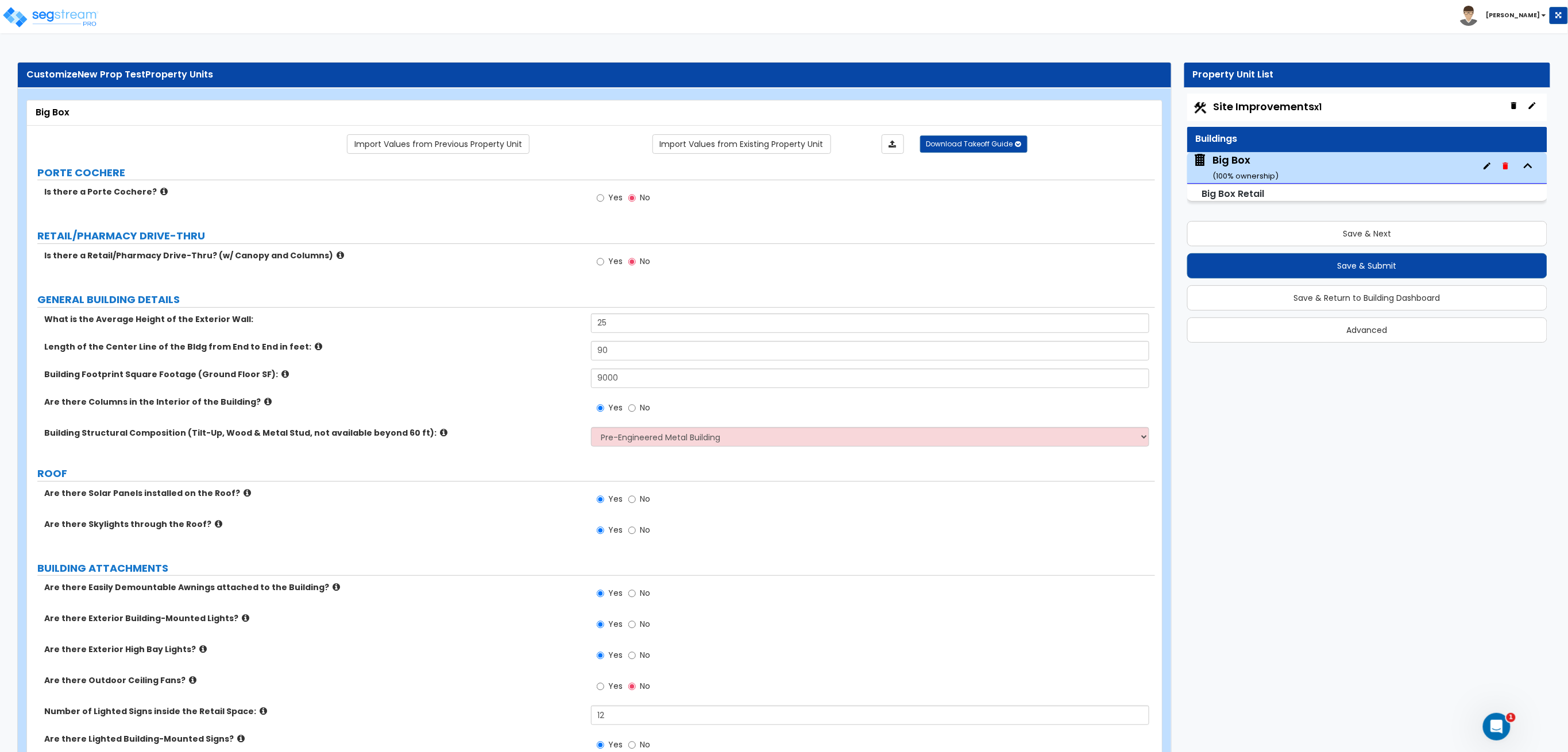
radio input "true"
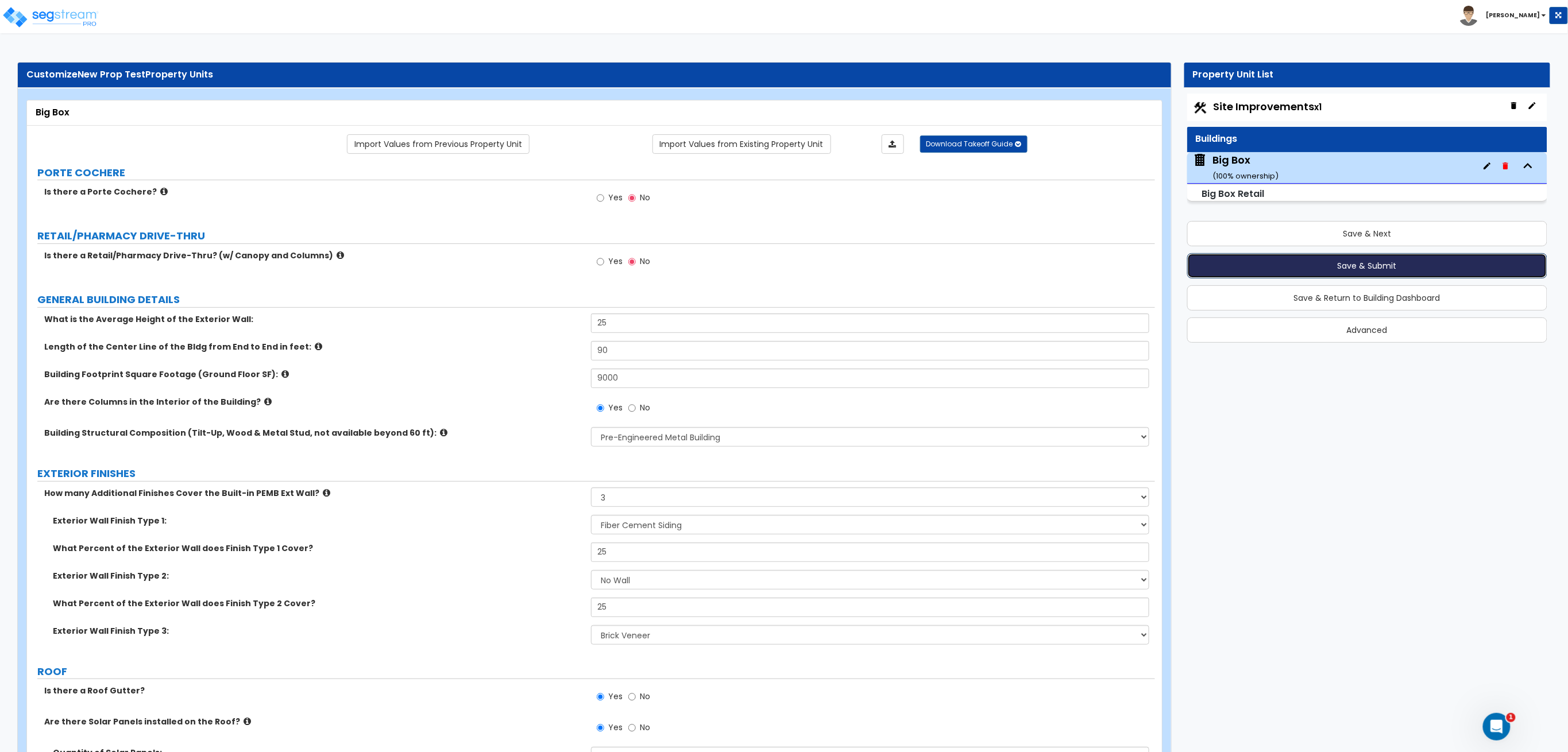
click at [1267, 265] on button "Save & Submit" at bounding box center [1367, 266] width 361 height 25
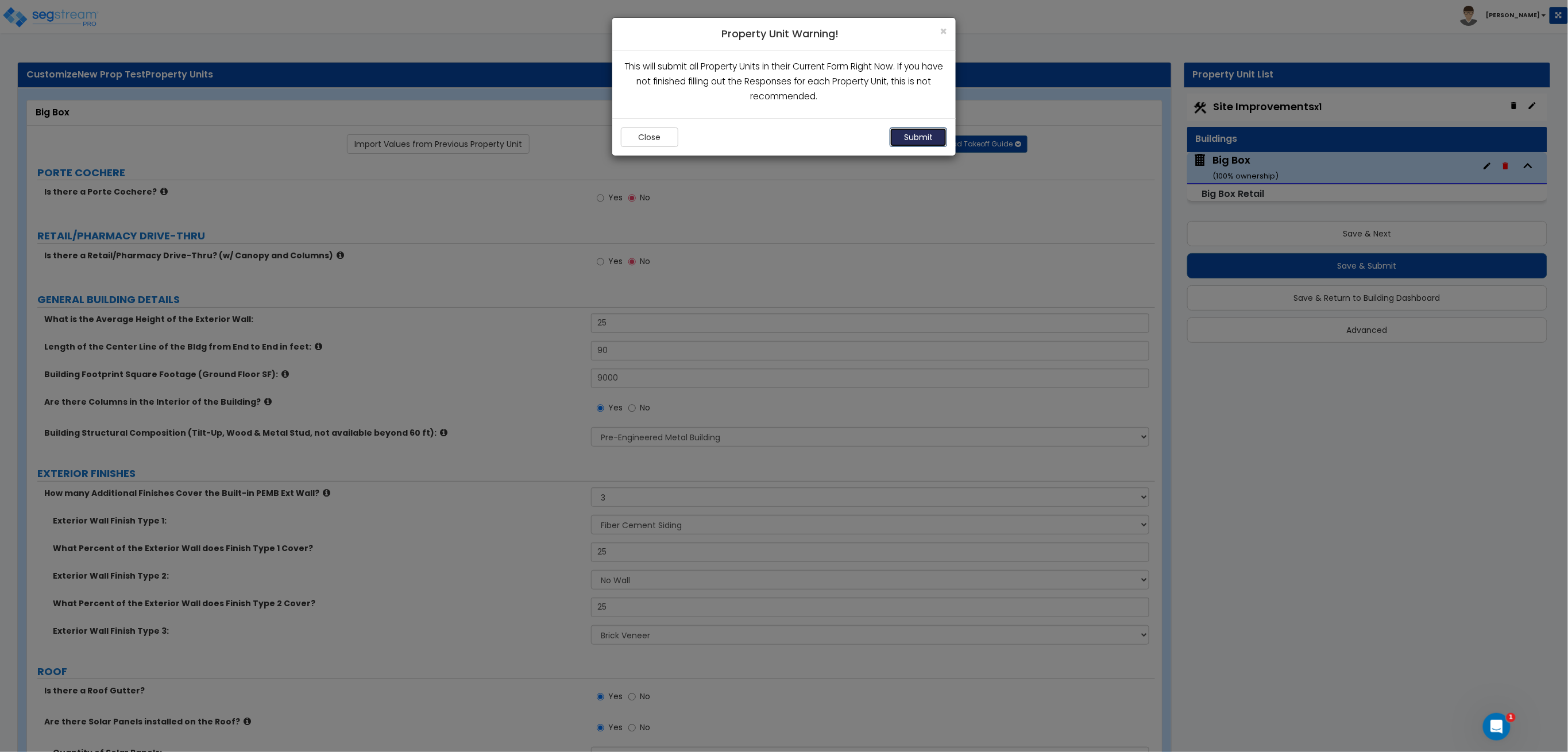
click at [907, 141] on button "Submit" at bounding box center [918, 137] width 57 height 20
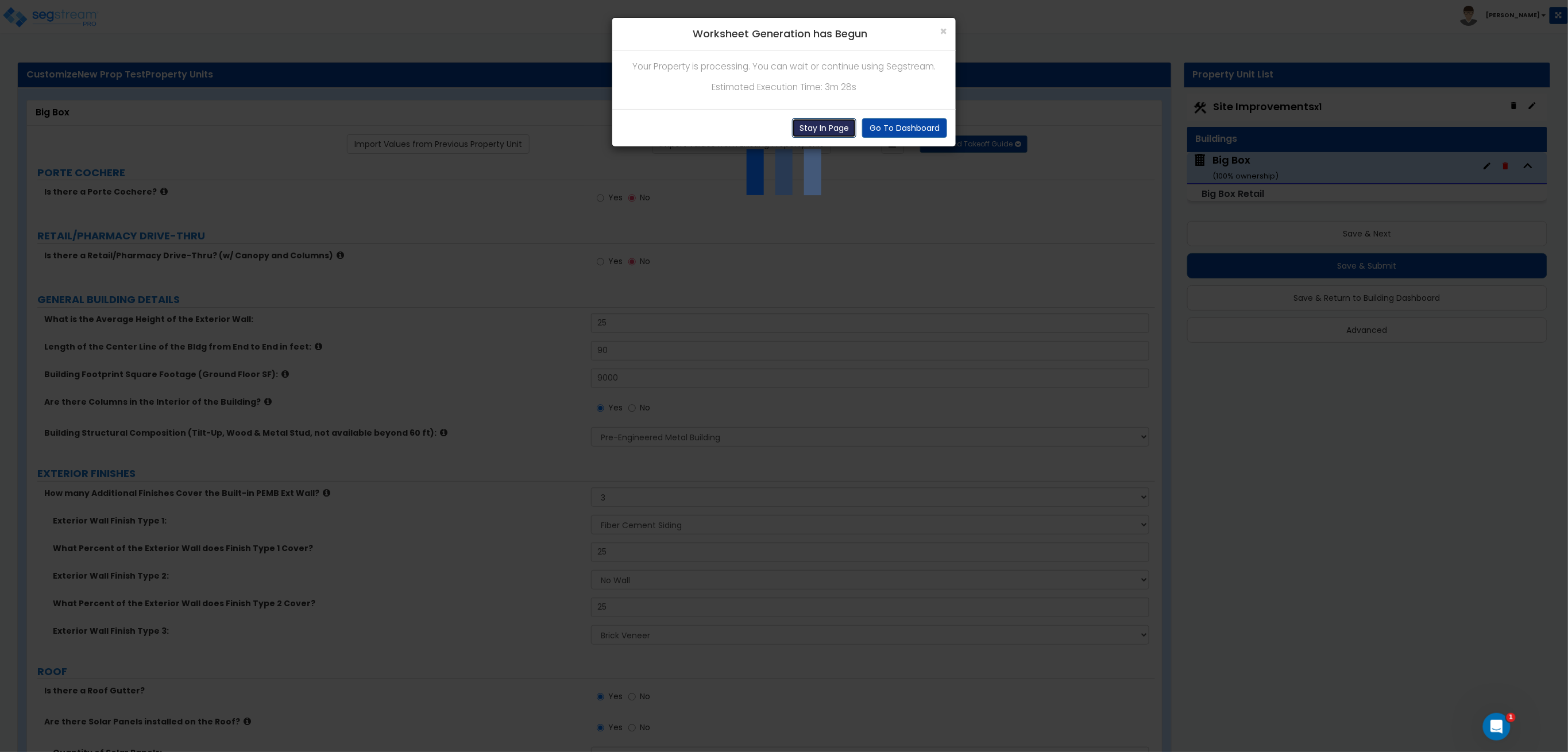
click at [823, 132] on button "Stay In Page" at bounding box center [824, 127] width 64 height 20
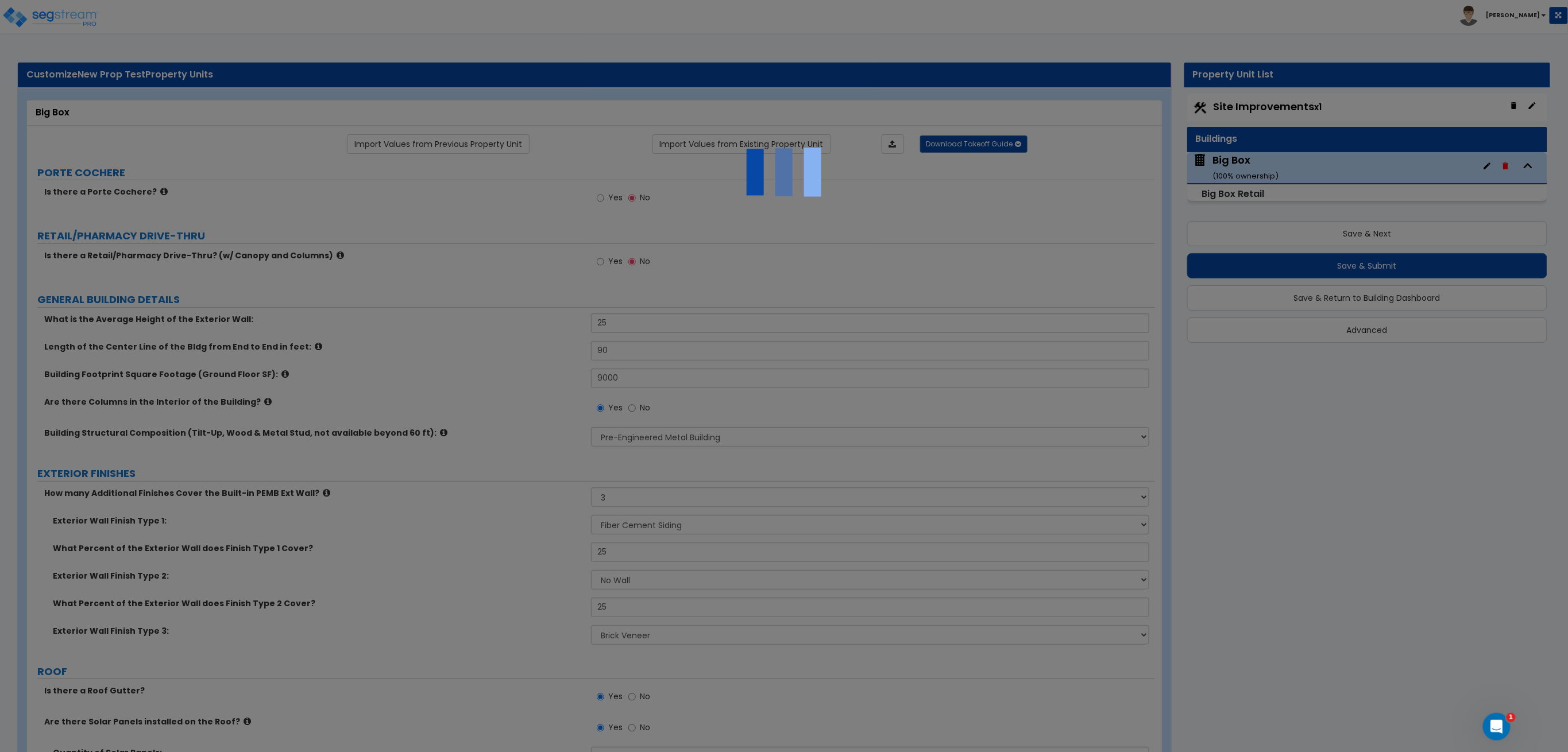
click at [875, 444] on div at bounding box center [784, 376] width 1568 height 752
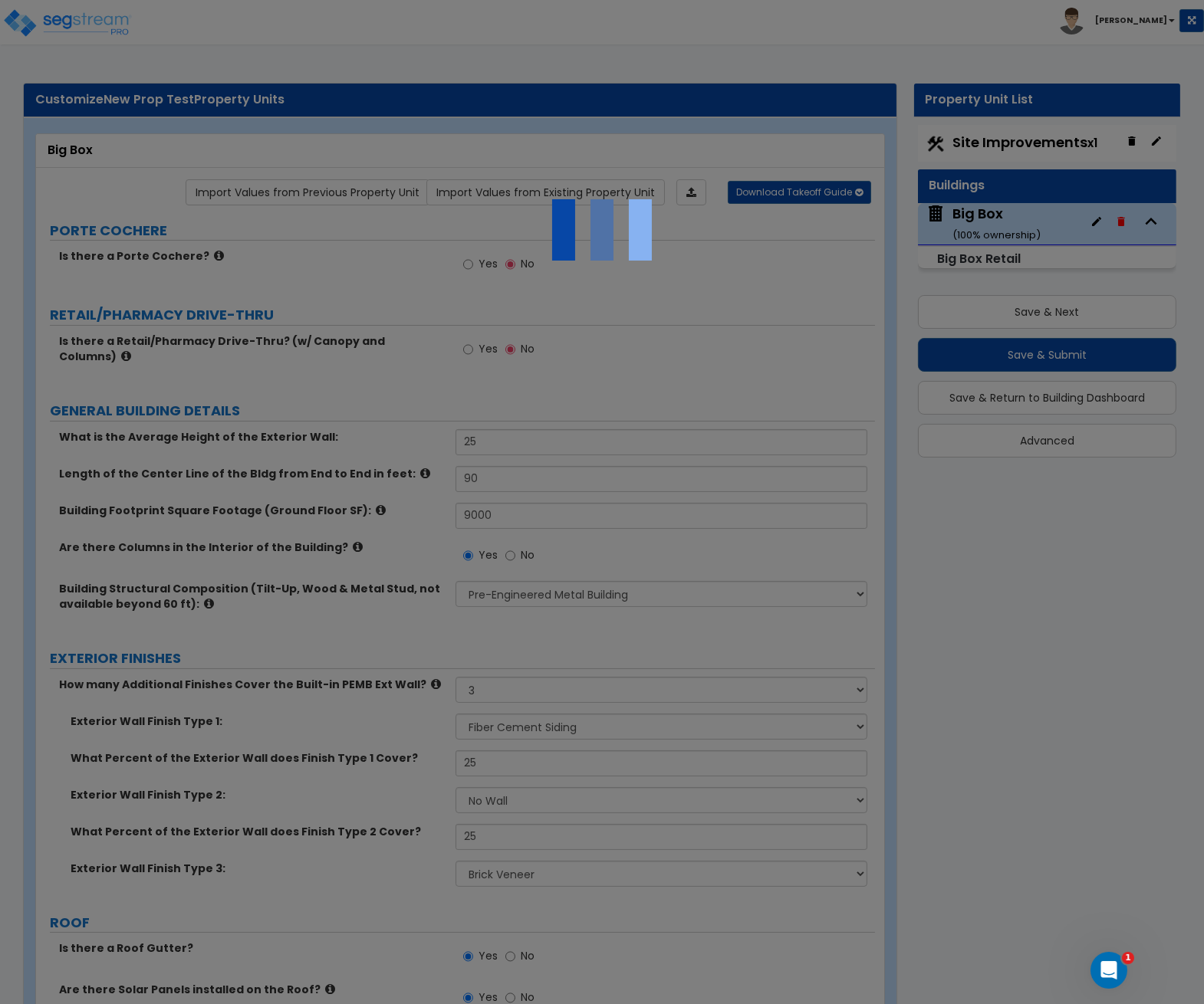
click at [1181, 727] on div at bounding box center [602, 502] width 1204 height 1004
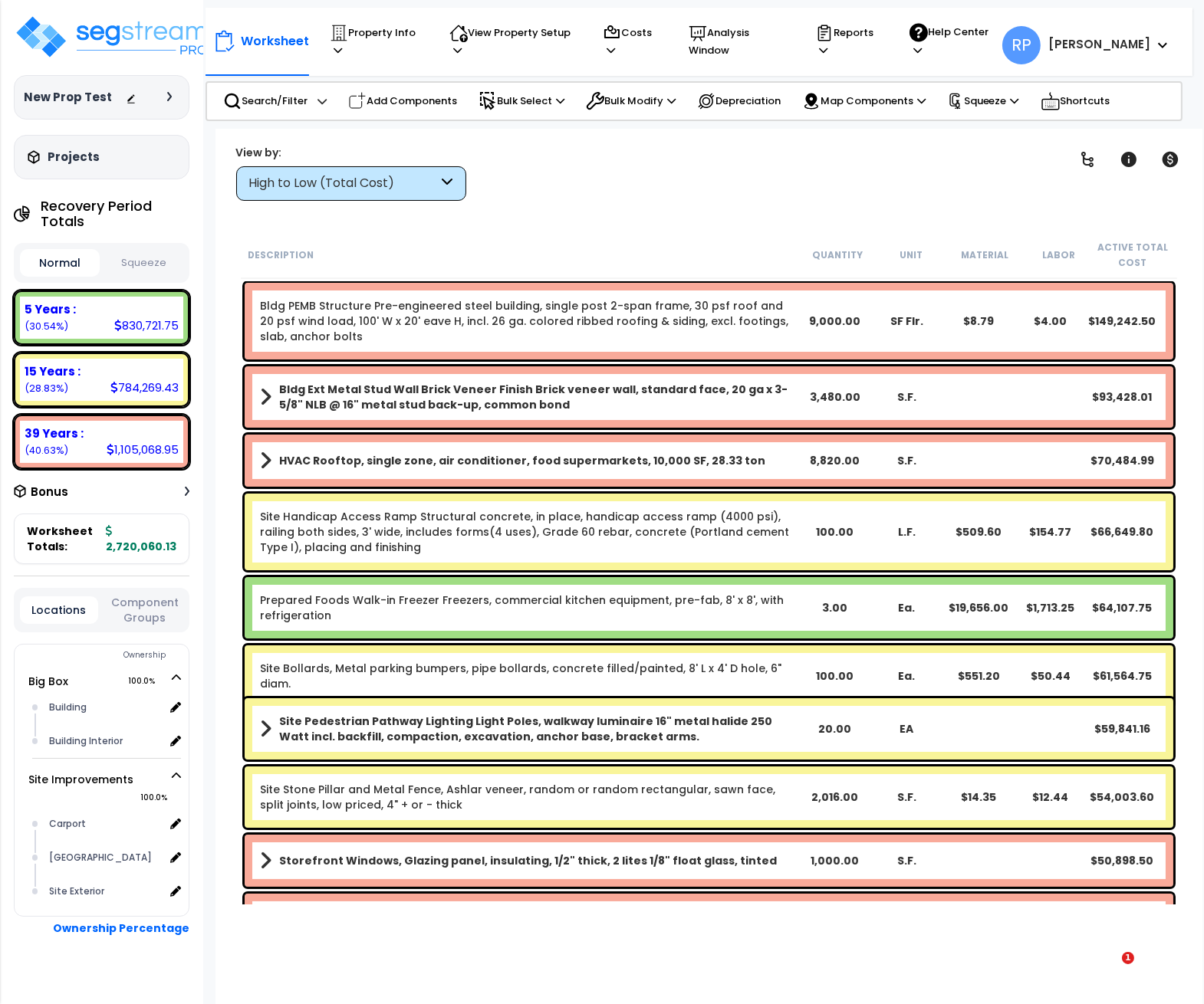
click at [917, 490] on div "Site Handicap Access Ramp Structural concrete, in place, handicap access ramp (…" at bounding box center [709, 532] width 936 height 84
click at [1203, 414] on body "We are Building your Property. So please grab a coffee and let us do the heavy …" at bounding box center [602, 569] width 1204 height 1004
